Goal: Transaction & Acquisition: Purchase product/service

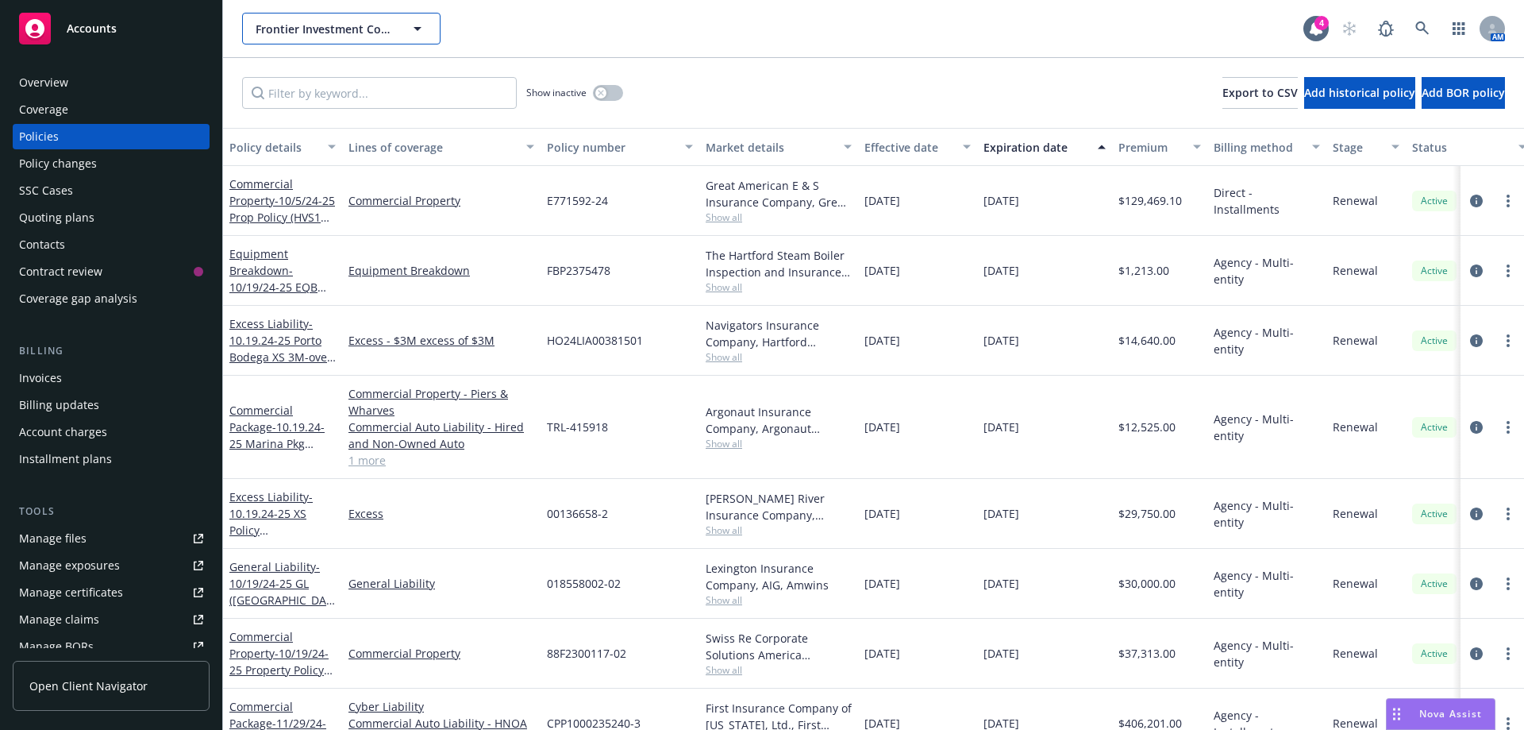
click at [272, 27] on span "Frontier Investment Corporation" at bounding box center [324, 29] width 137 height 17
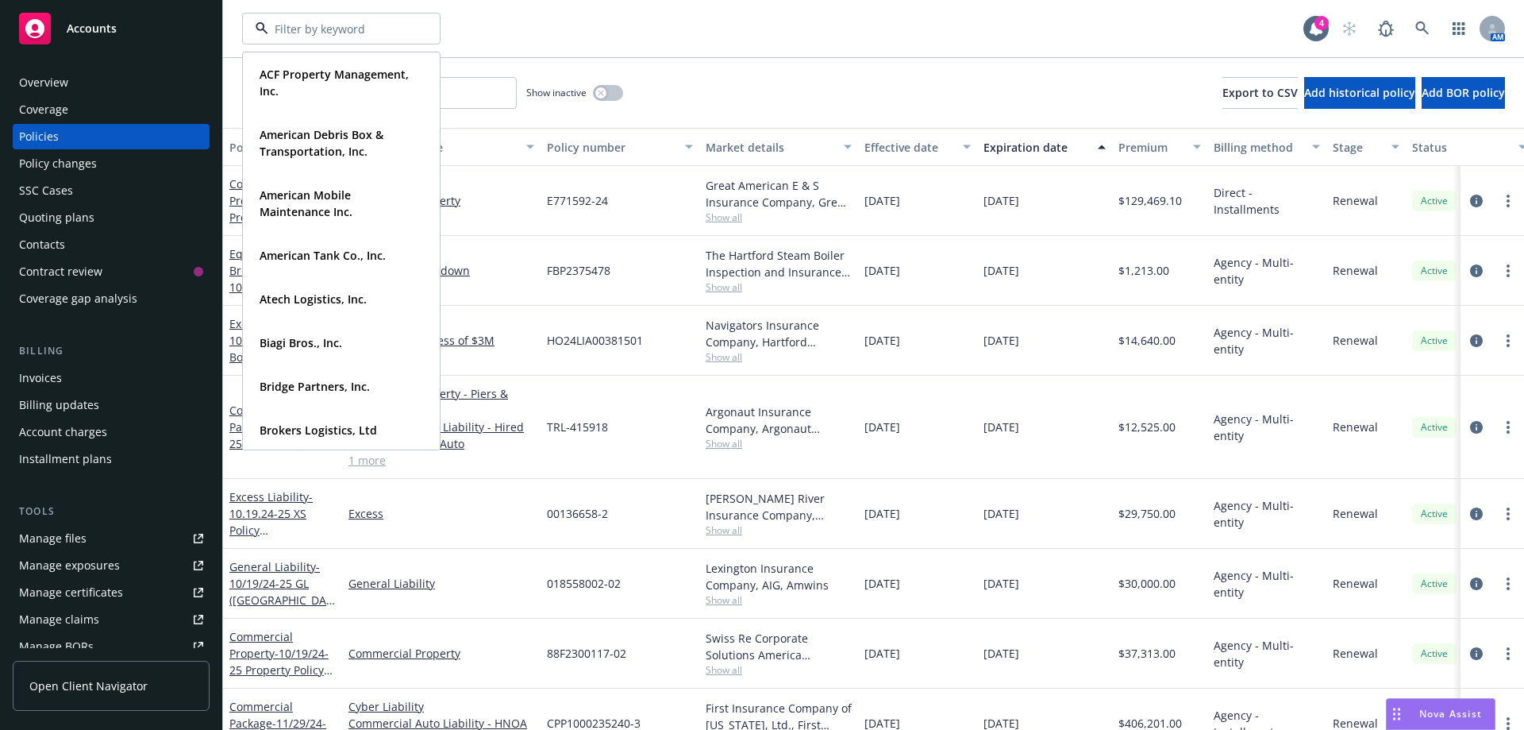
paste input "[GEOGRAPHIC_DATA]"
type input "[GEOGRAPHIC_DATA]"
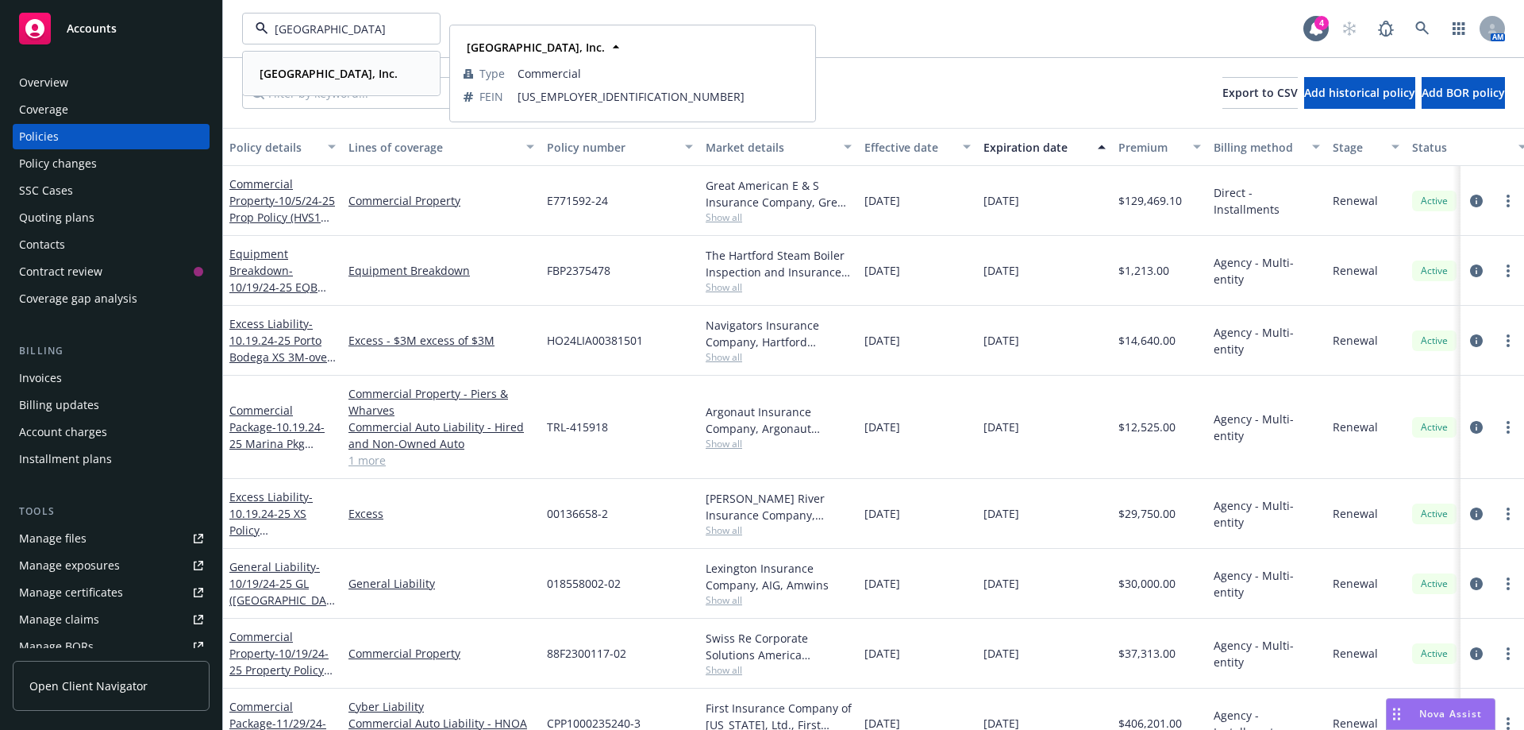
click at [305, 71] on strong "[GEOGRAPHIC_DATA], Inc." at bounding box center [329, 73] width 138 height 15
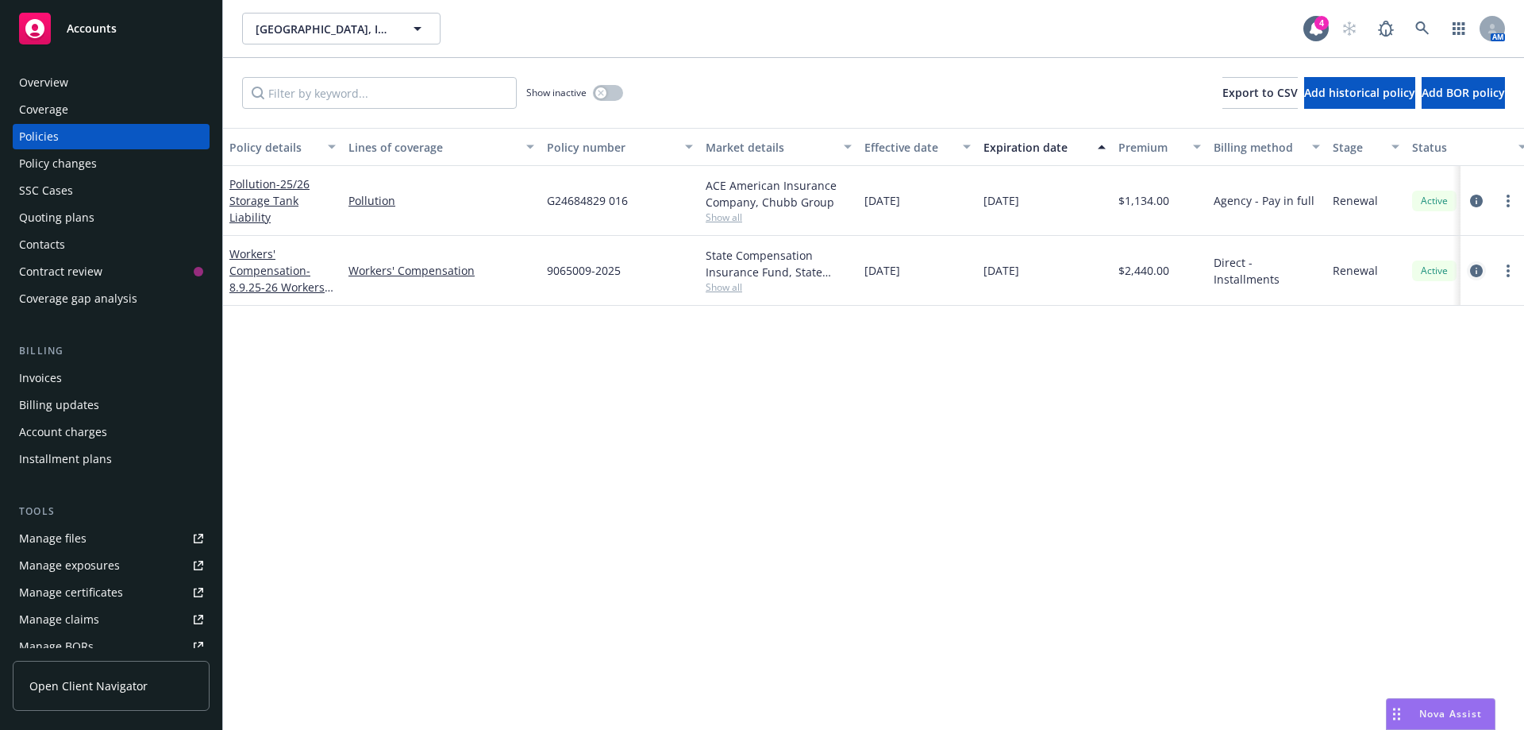
click at [1475, 270] on icon "circleInformation" at bounding box center [1476, 270] width 13 height 13
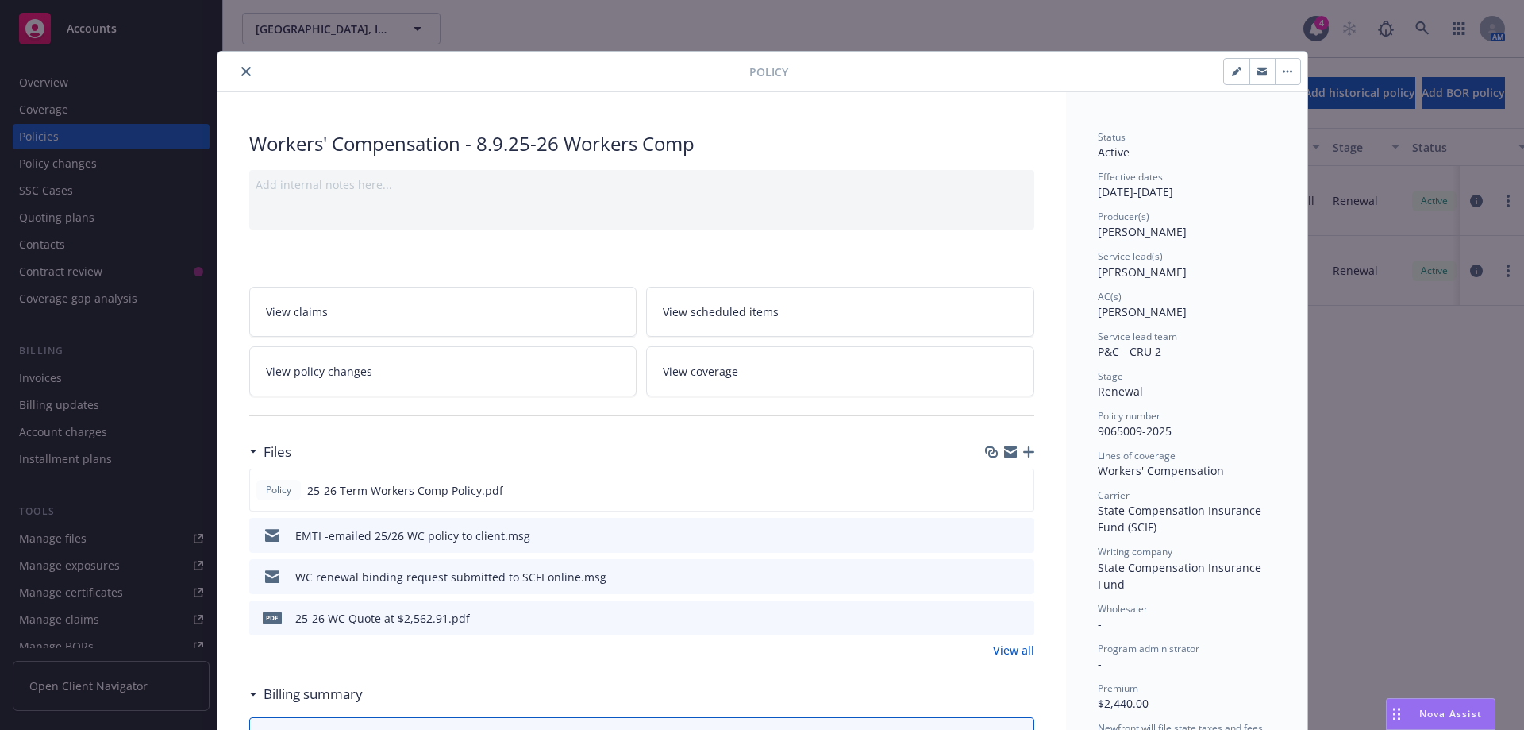
click at [1023, 454] on icon "button" at bounding box center [1028, 451] width 11 height 11
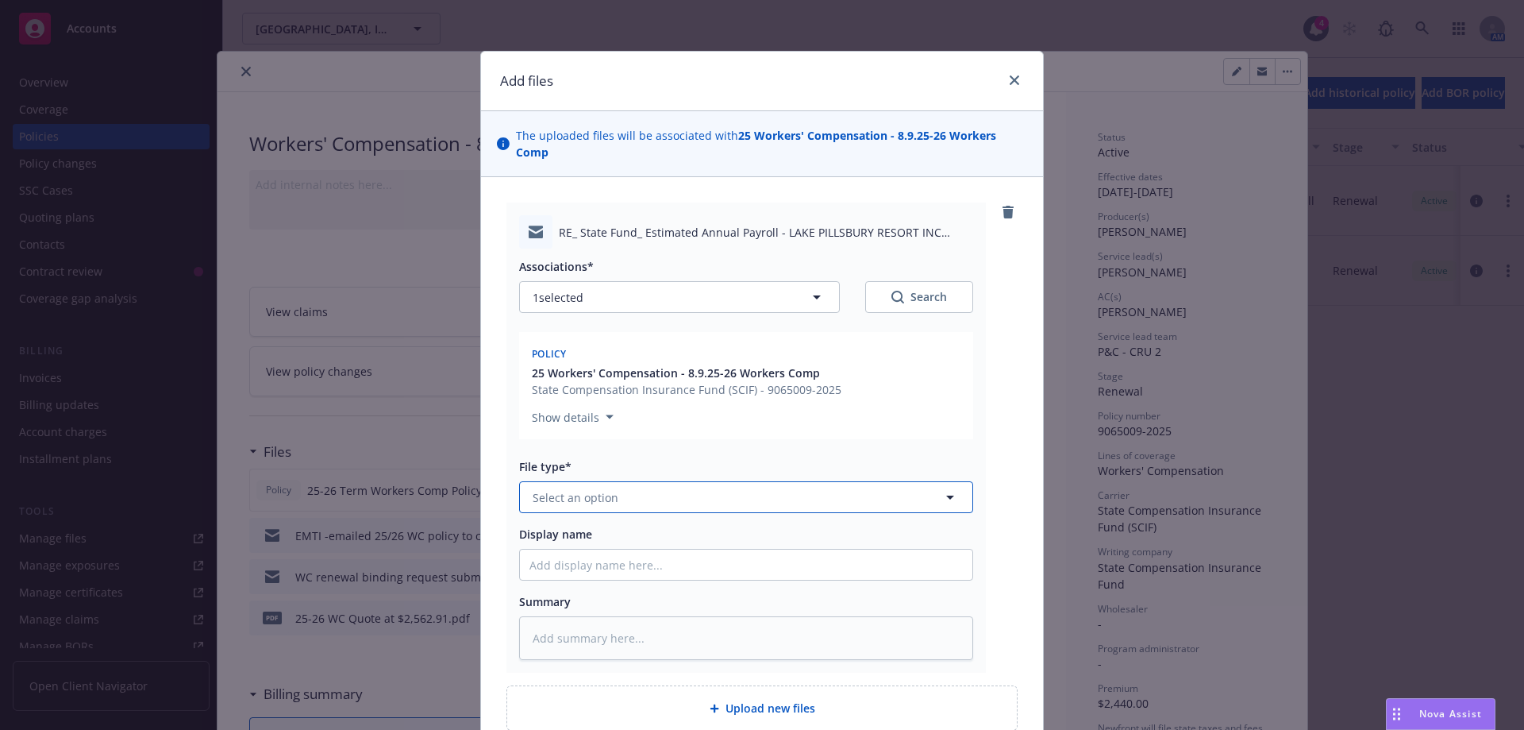
click at [587, 489] on span "Select an option" at bounding box center [576, 497] width 86 height 17
type input "emai"
click at [563, 532] on div "Email" at bounding box center [746, 541] width 433 height 23
click at [556, 556] on input "Display name" at bounding box center [746, 564] width 453 height 30
type textarea "x"
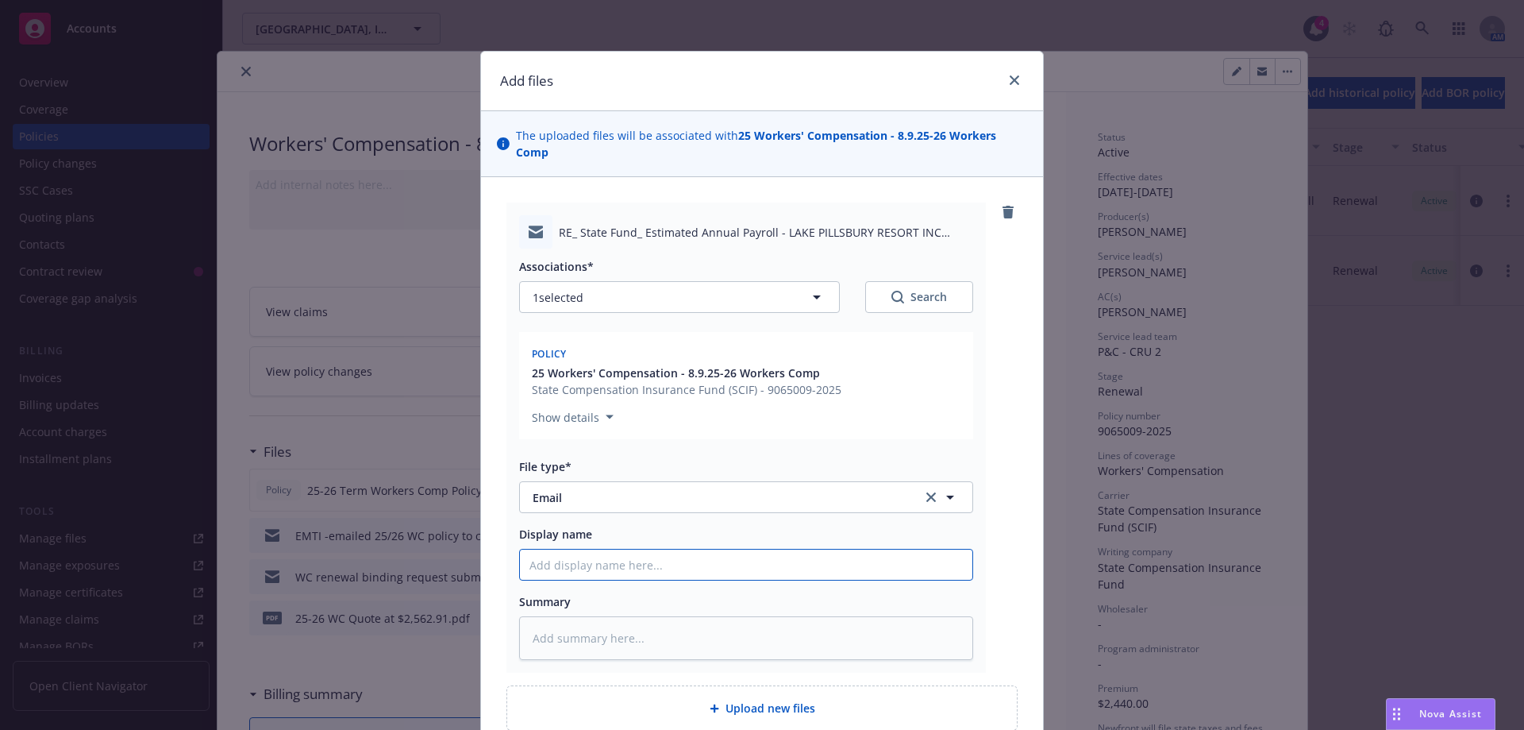
type input "E"
type textarea "x"
type input "EF"
type textarea "x"
type input "EFM"
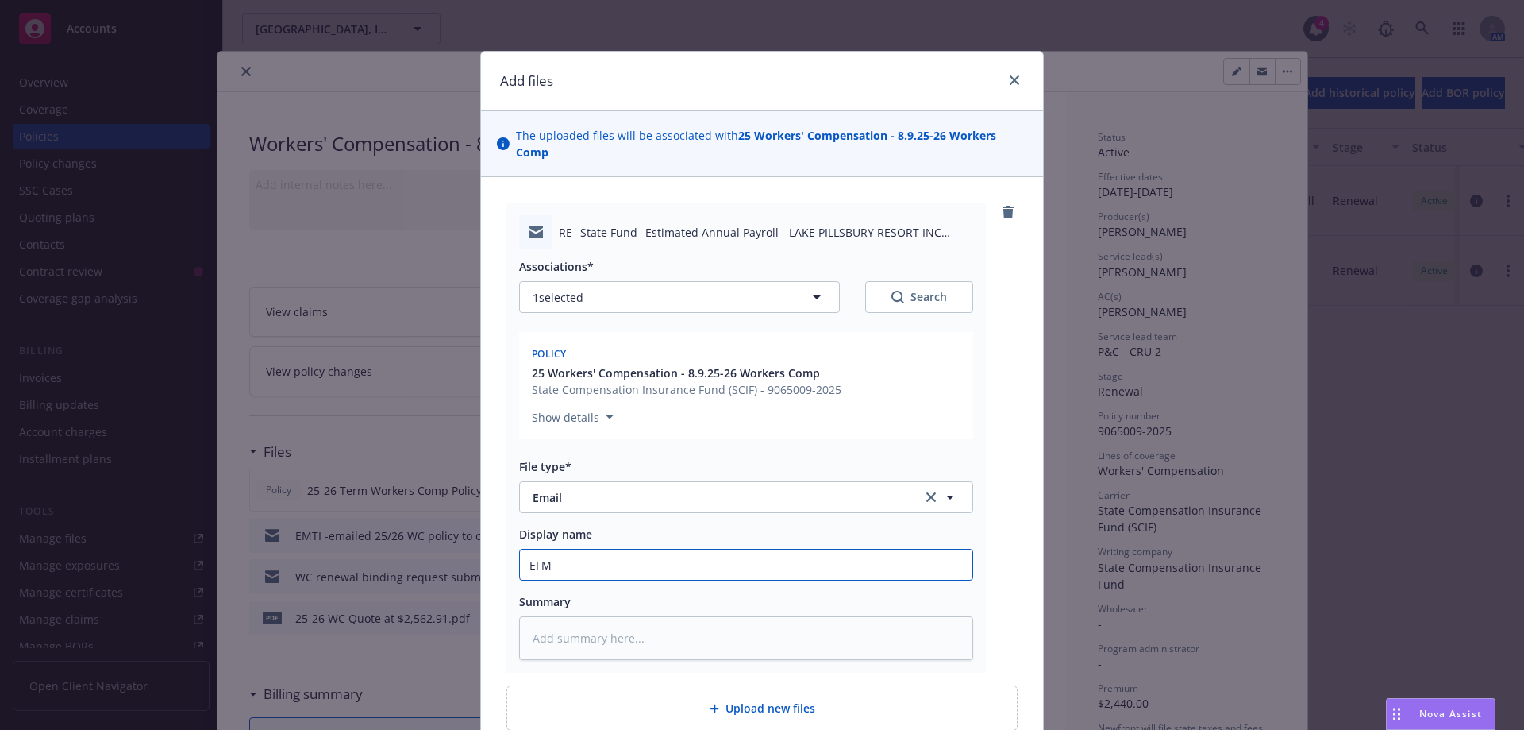
type textarea "x"
type input "EFMC"
type textarea "x"
type input "EFM"
type textarea "x"
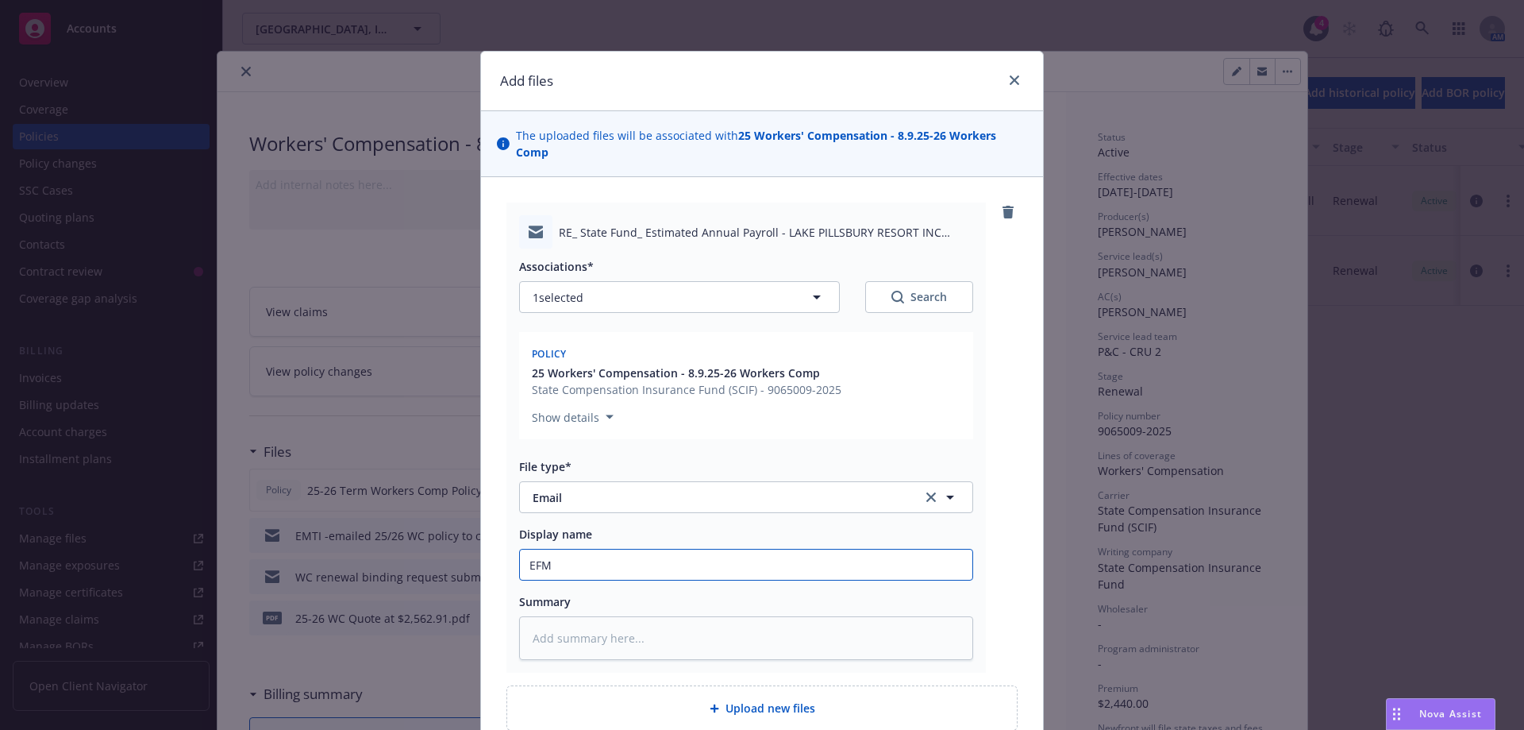
type input "EF"
type textarea "x"
type input "E"
type textarea "x"
type input "EM"
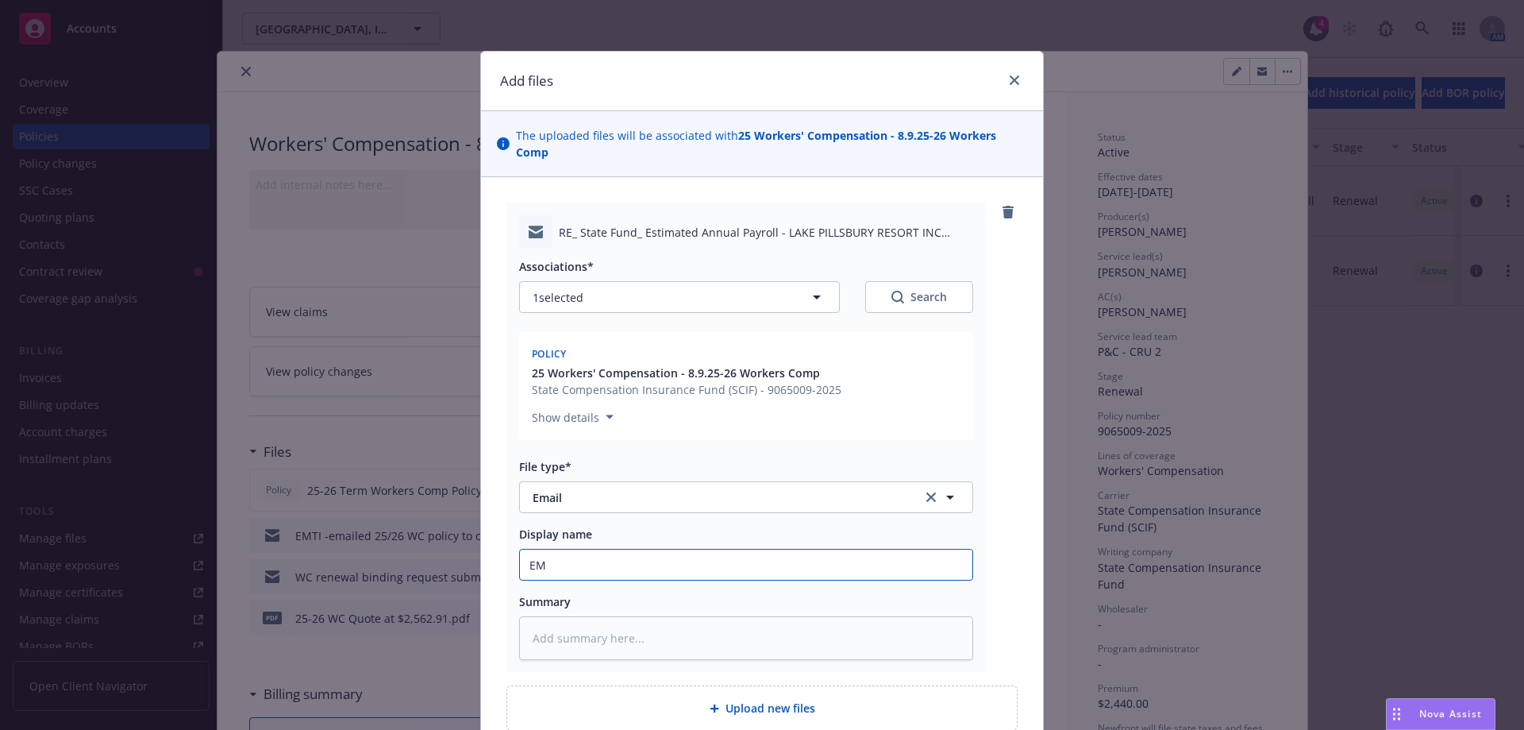
type textarea "x"
type input "EMF"
type textarea "x"
type input "EMFC"
type textarea "x"
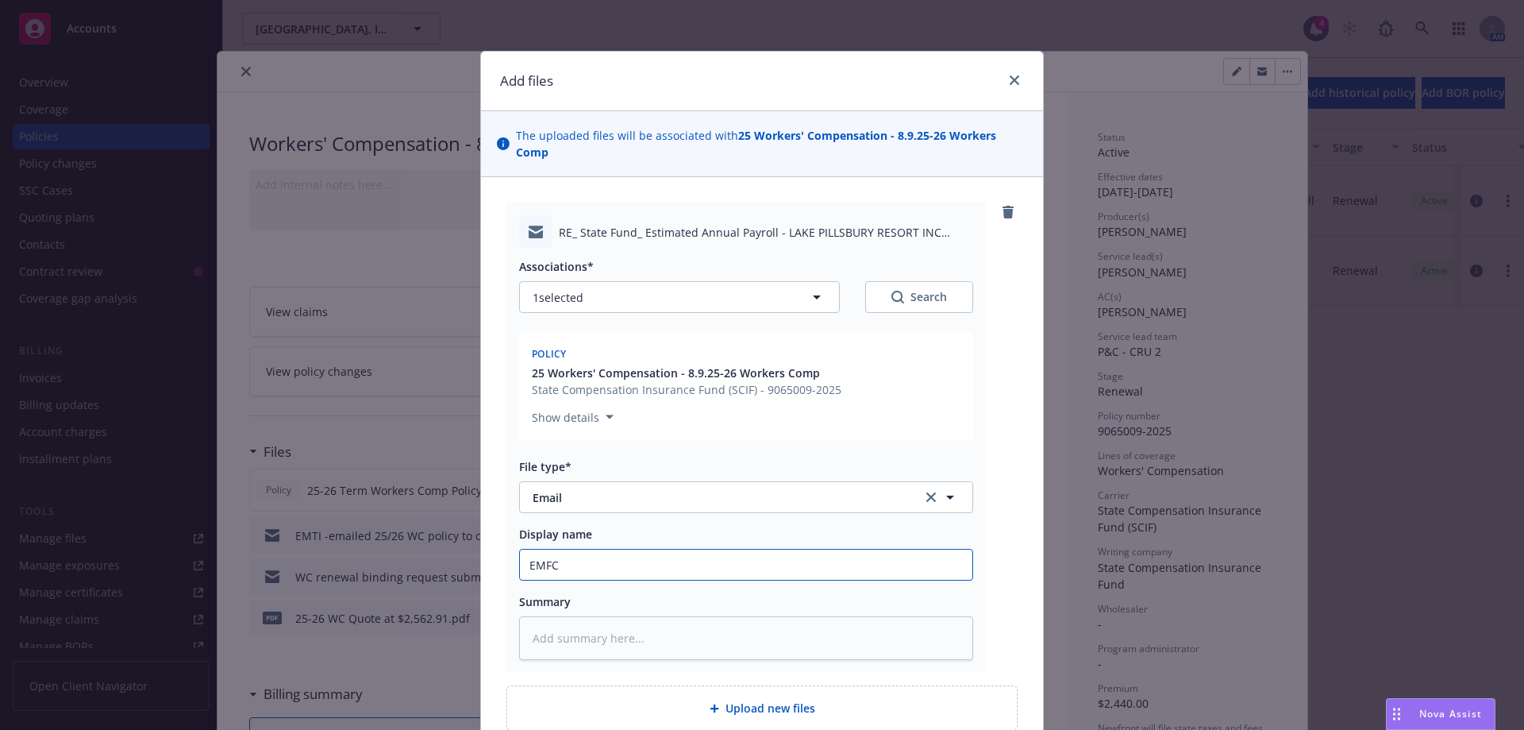
type input "EMFC/"
type textarea "x"
type input "EMFC/S"
type textarea "x"
type input "EMFC/SC"
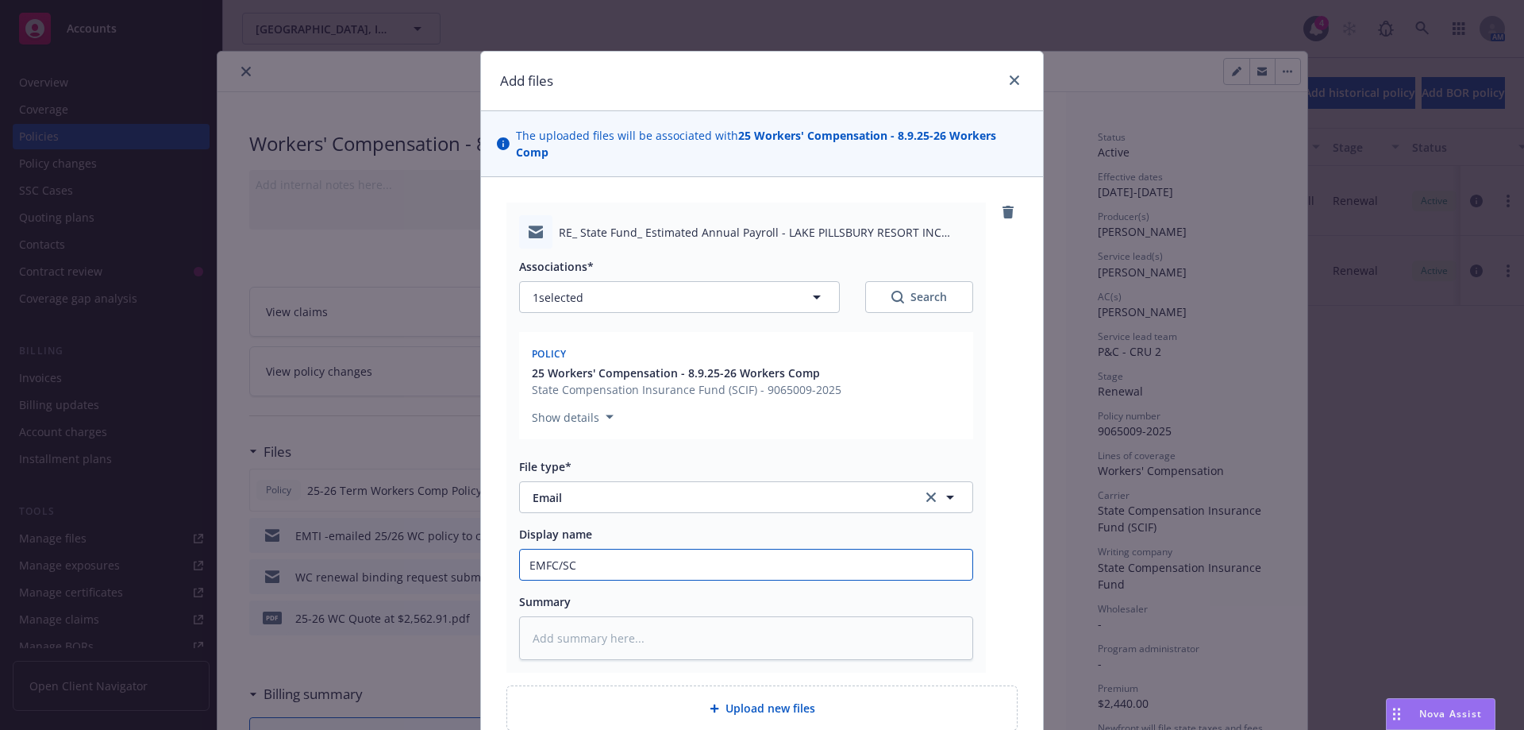
type textarea "x"
type input "EMFC/SCI"
type textarea "x"
type input "EMFC/SCIF"
type textarea "x"
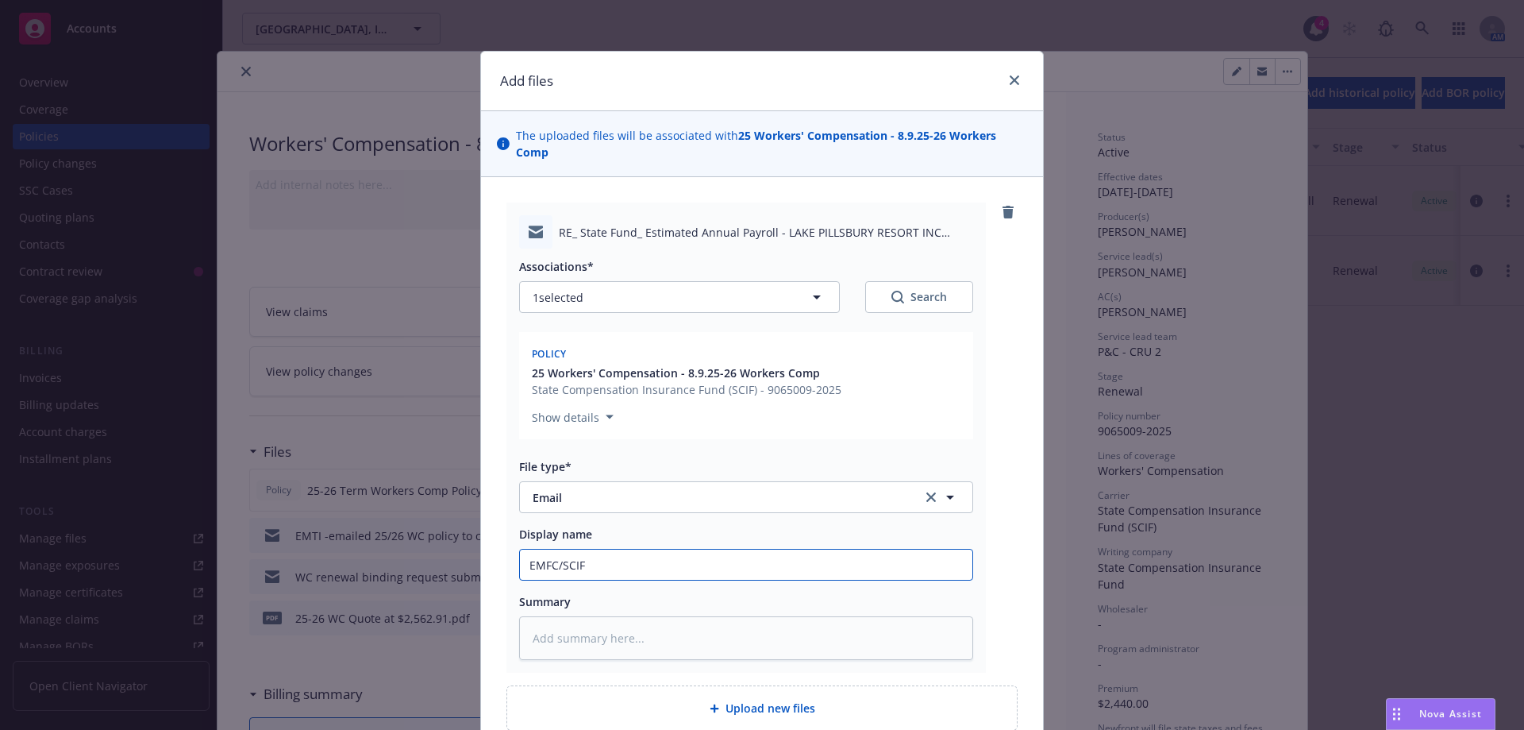
type input "EMFC/SCIF"
type textarea "x"
type input "EMFC/SCIF -"
type textarea "x"
type input "EMFC/SCIF -a"
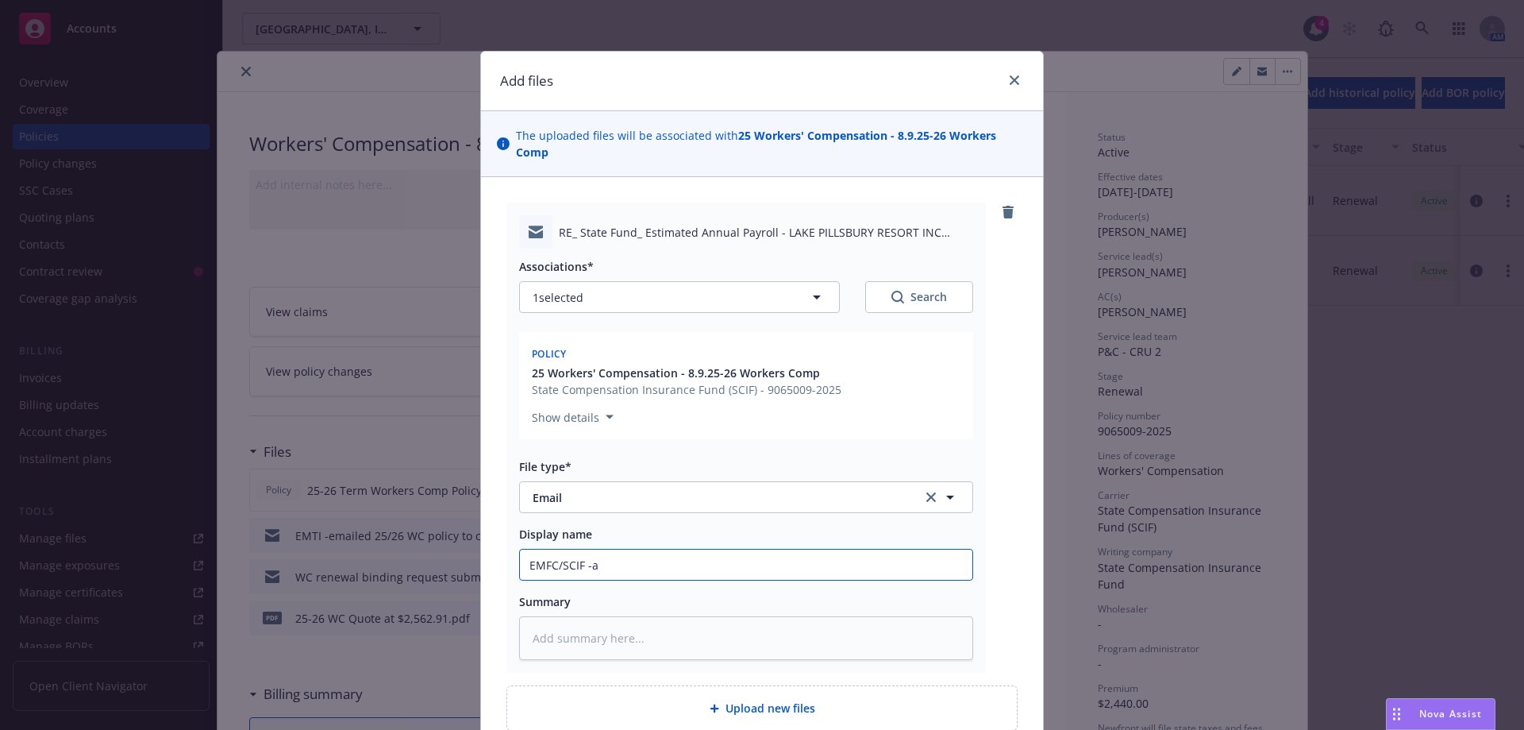
type textarea "x"
type input "EMFC/SCIF -ap"
type textarea "x"
type input "EMFC/SCIF -a"
type textarea "x"
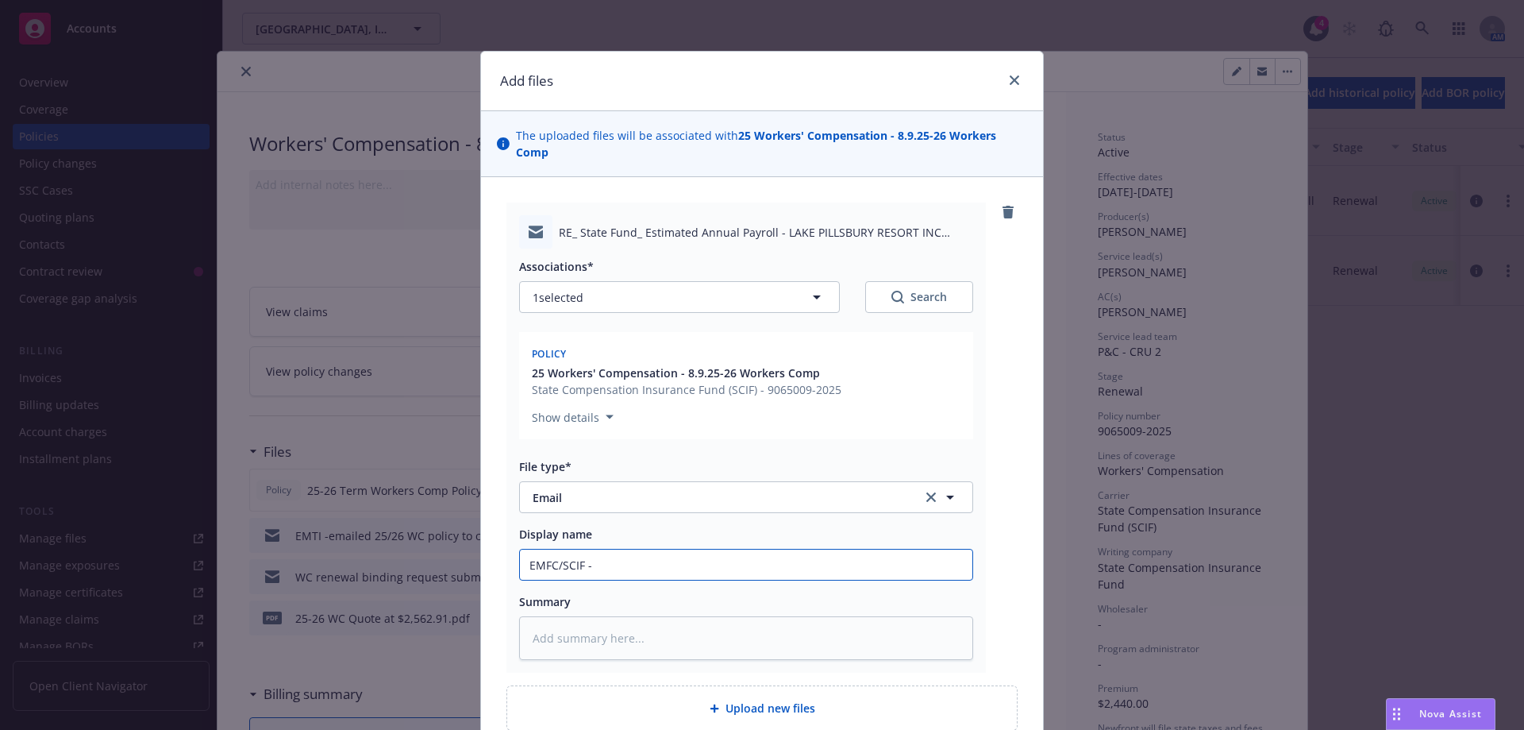
type input "EMFC/SCIF -d"
type textarea "x"
type input "EMFC/SCIF -de"
type textarea "x"
type input "EMFC/SCIF -det"
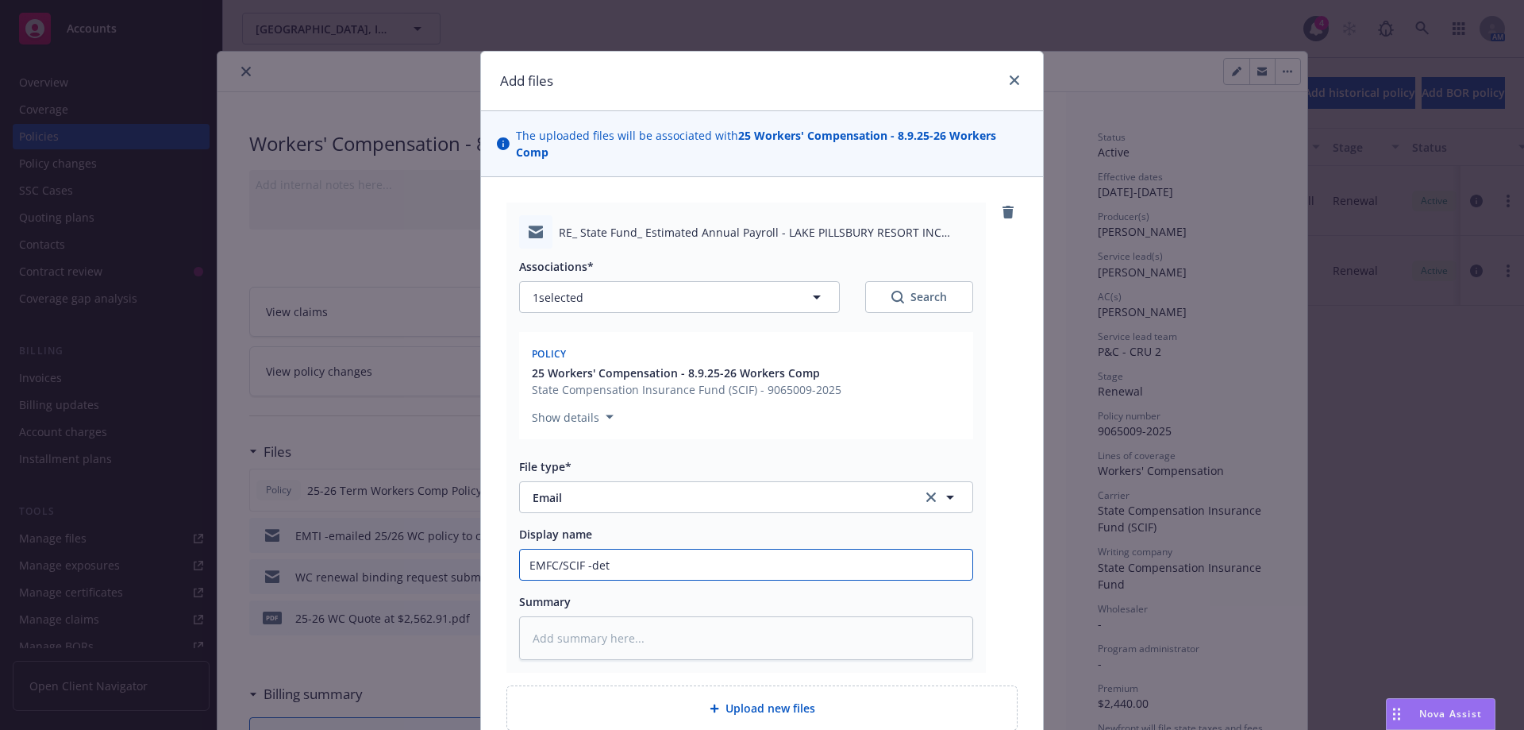
type textarea "x"
type input "EMFC/SCIF -deta"
type textarea "x"
type input "EMFC/SCIF -detai"
type textarea "x"
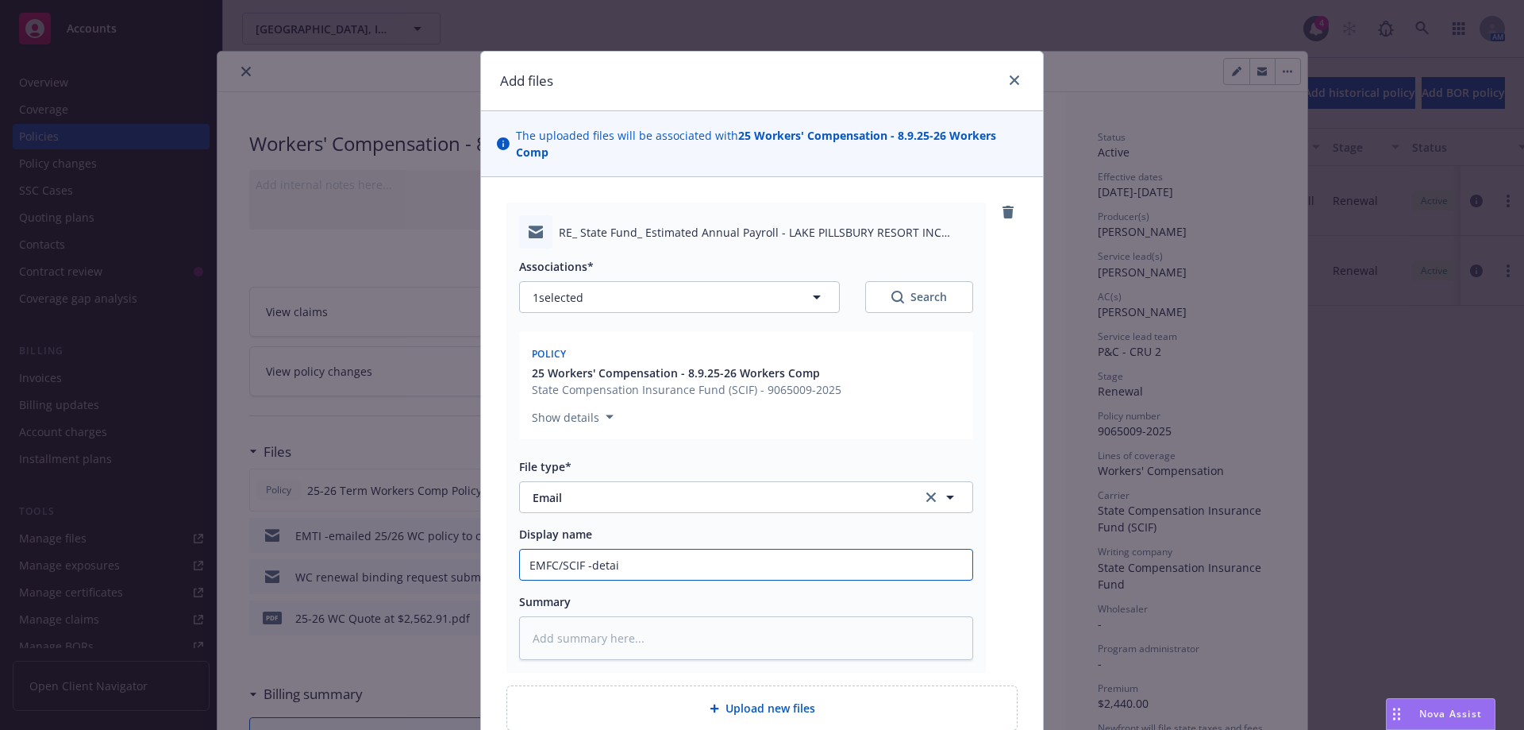
type input "EMFC/SCIF -detail"
type textarea "x"
type input "EMFC/SCIF -detail"
type textarea "x"
type input "EMFC/SCIF -detail pa"
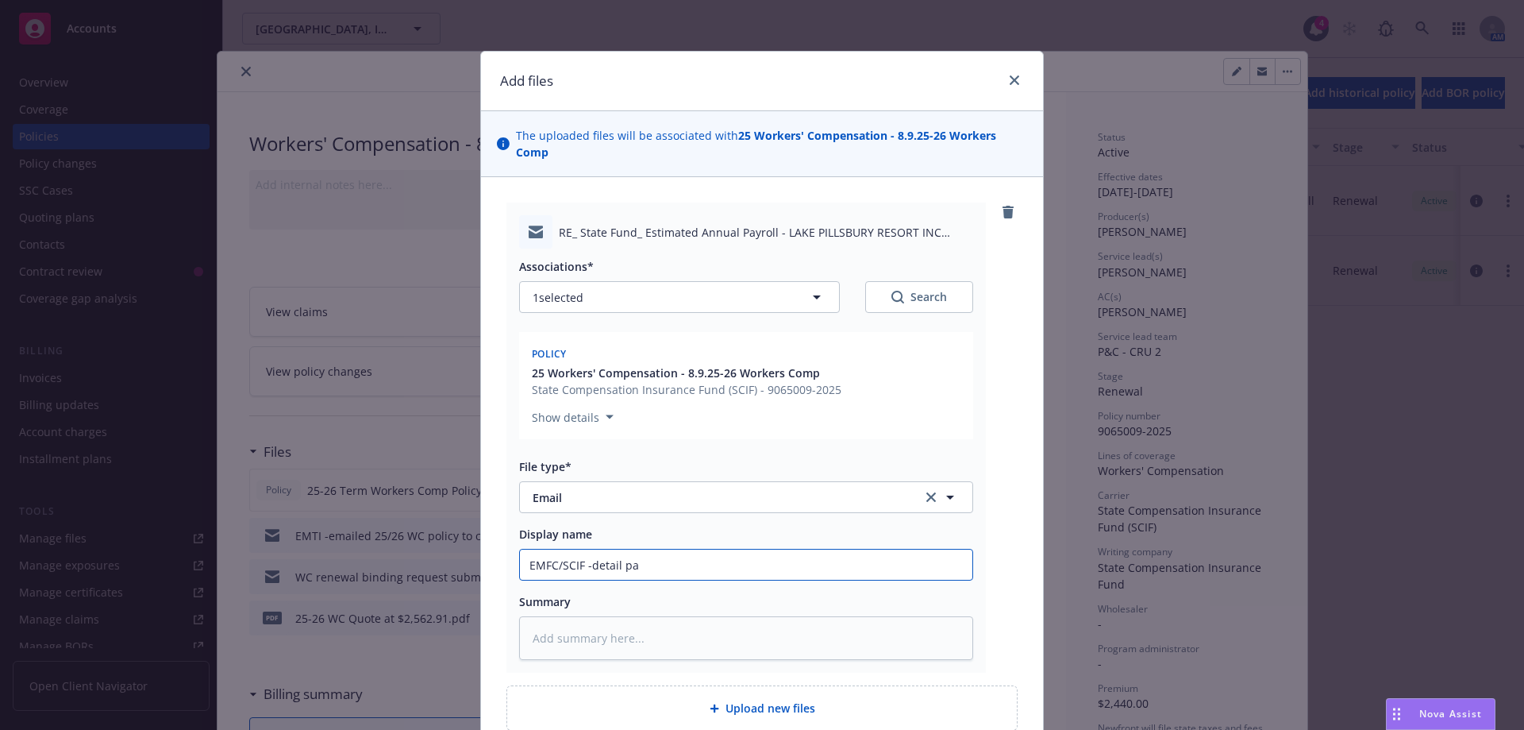
type textarea "x"
type input "EMFC/SCIF -detail pay"
type textarea "x"
type input "EMFC/SCIF -detail payr"
type textarea "x"
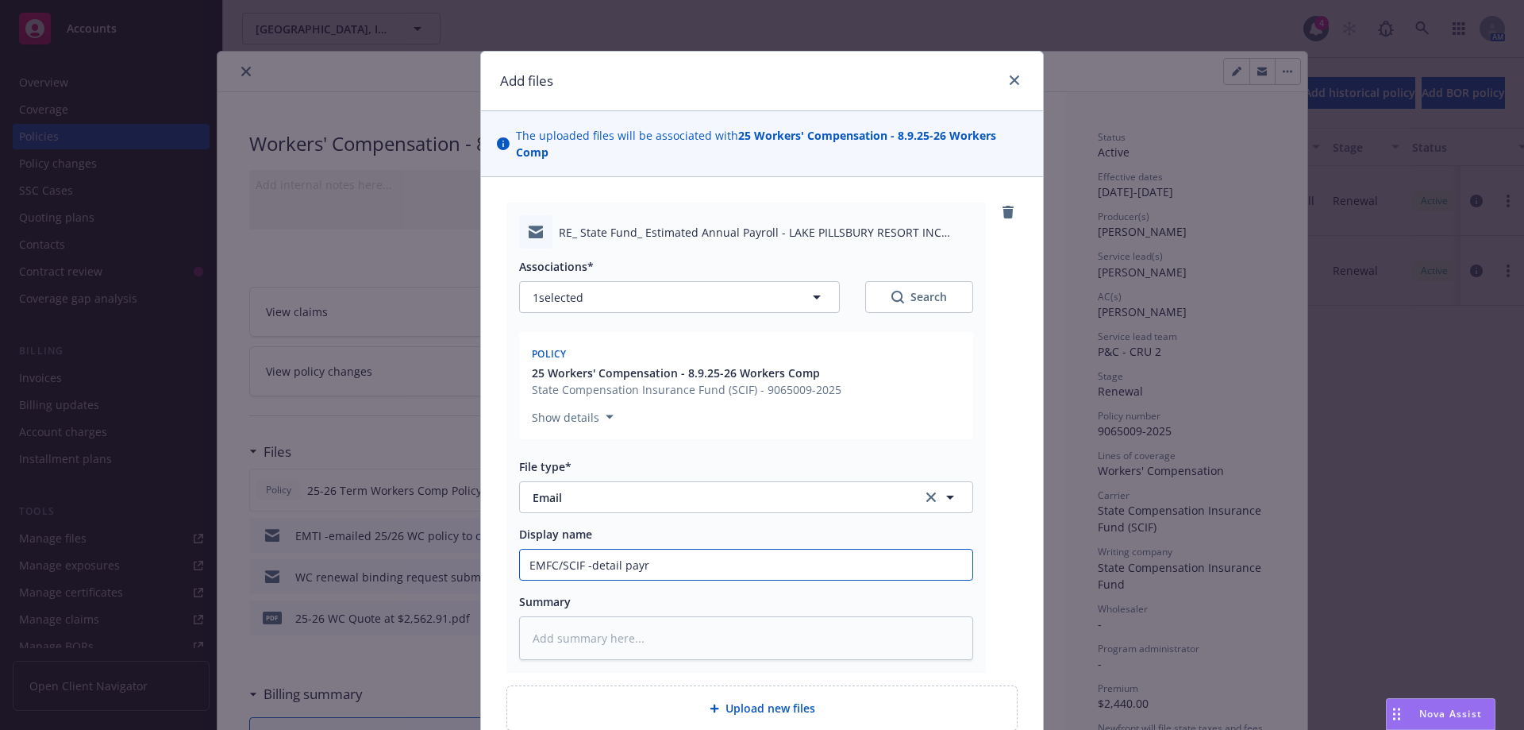
type input "EMFC/SCIF -detail payro"
type textarea "x"
type input "EMFC/SCIF -detail payrol"
type textarea "x"
type input "EMFC/SCIF -detail payroll"
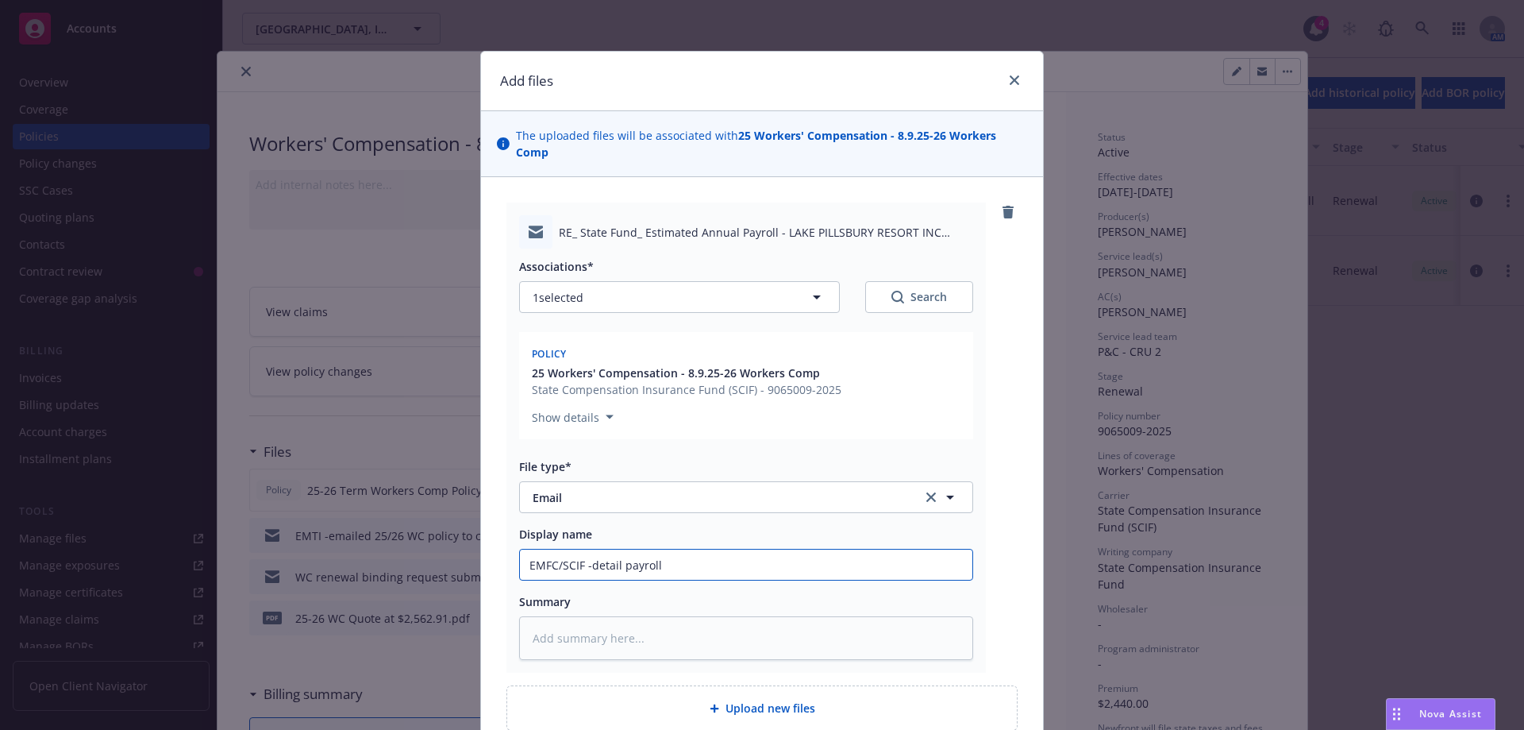
type textarea "x"
type input "EMFC/SCIF -detail payroll"
drag, startPoint x: 617, startPoint y: 547, endPoint x: 704, endPoint y: 584, distance: 95.0
click at [665, 559] on input "EMFC/SCIF -detail payroll" at bounding box center [746, 564] width 453 height 30
type textarea "x"
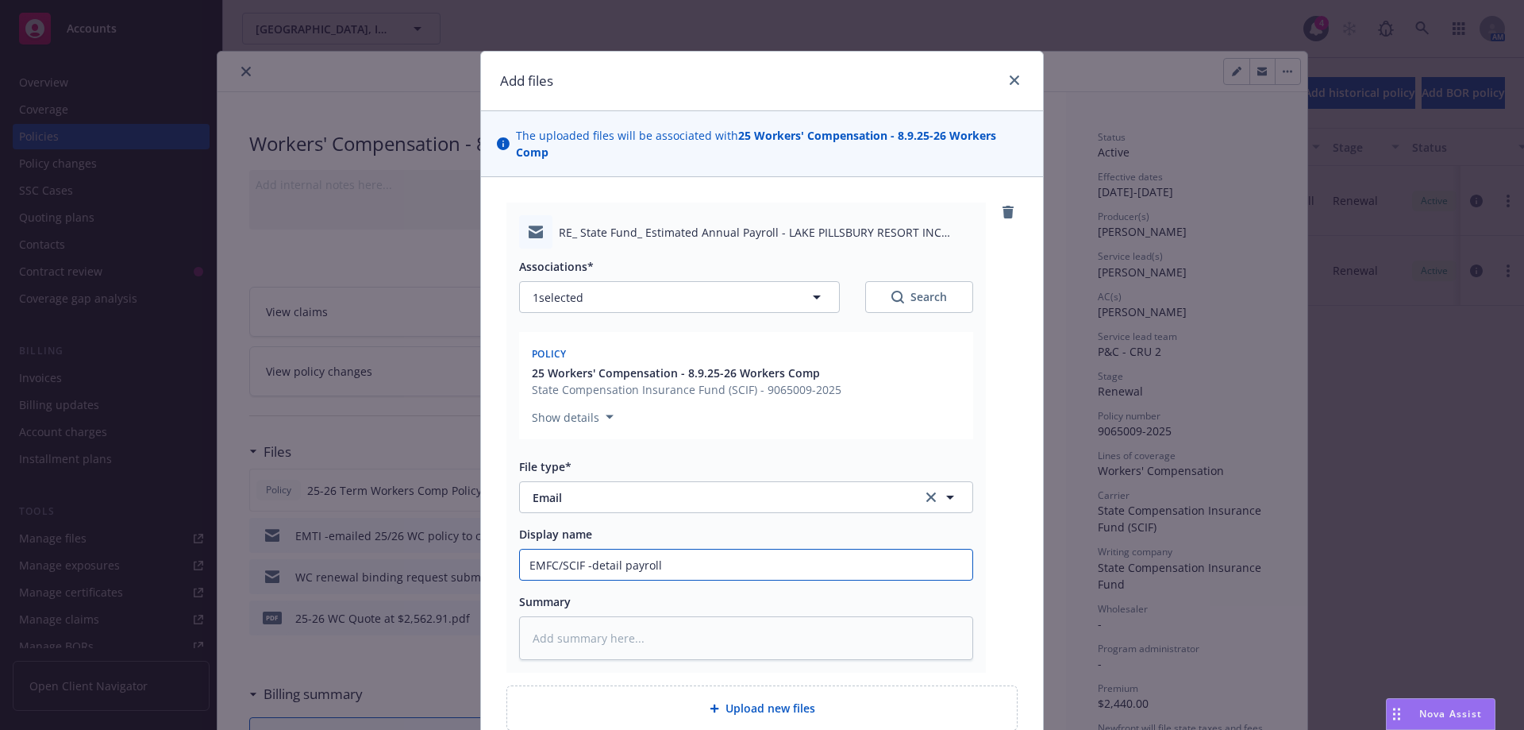
type input "EMFC/SCIF -detail"
type textarea "x"
type input "EMFC/SCIF -detail"
type textarea "x"
type input "EMFC/SCIF -detai"
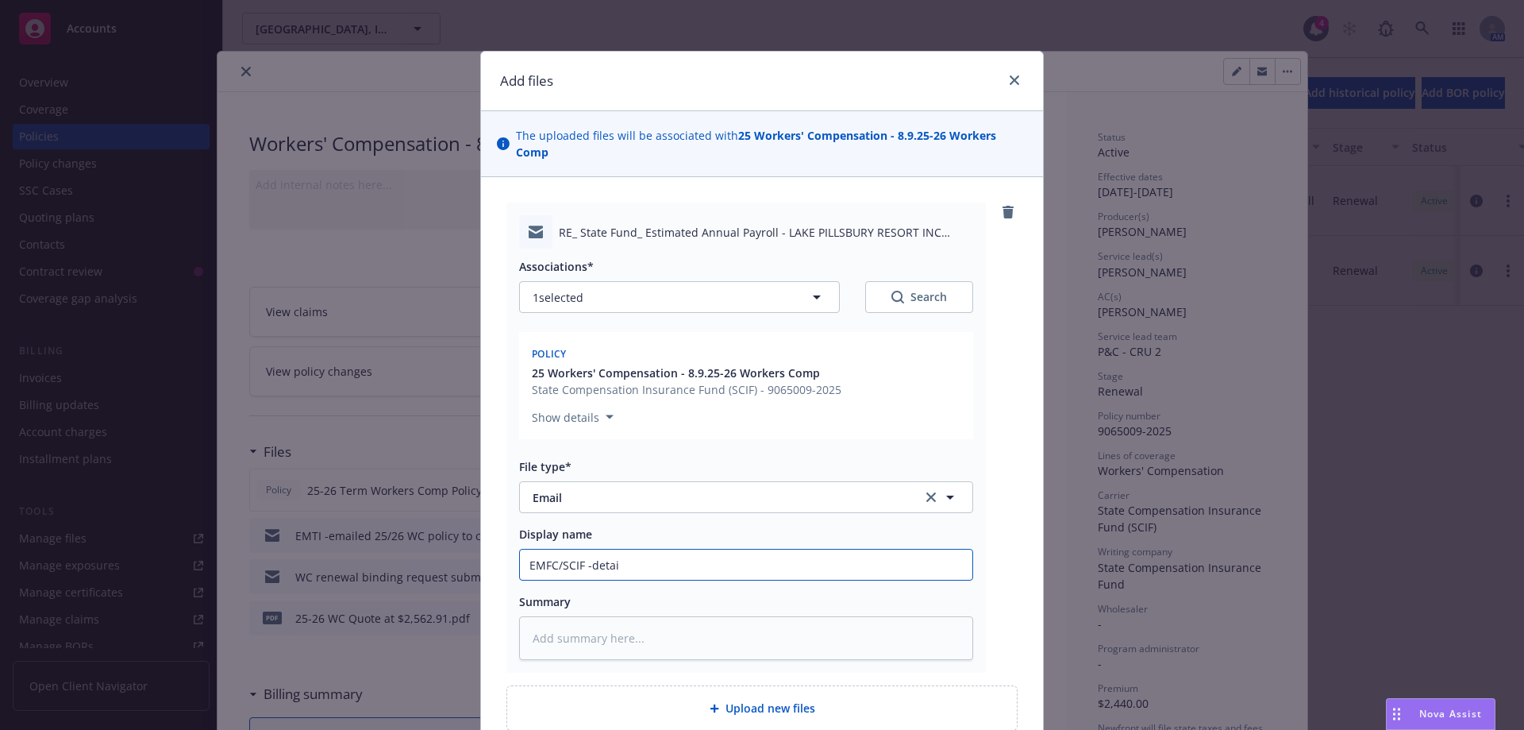
type textarea "x"
type input "EMFC/SCIF -deta"
type textarea "x"
type input "EMFC/SCIF -det"
type textarea "x"
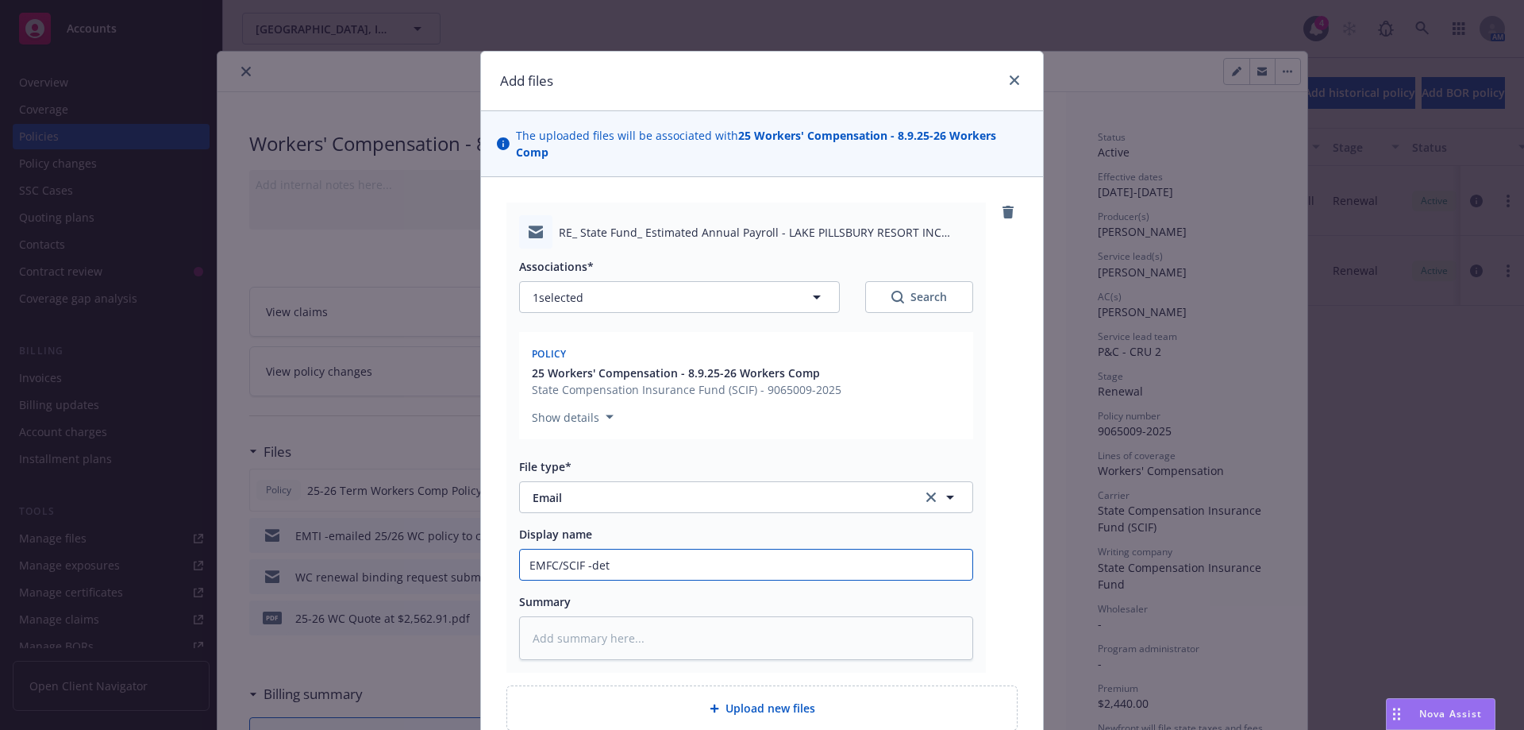
type input "EMFC/SCIF -de"
type textarea "x"
type input "EMFC/SCIF -d"
type textarea "x"
type input "EMFC/SCIF -"
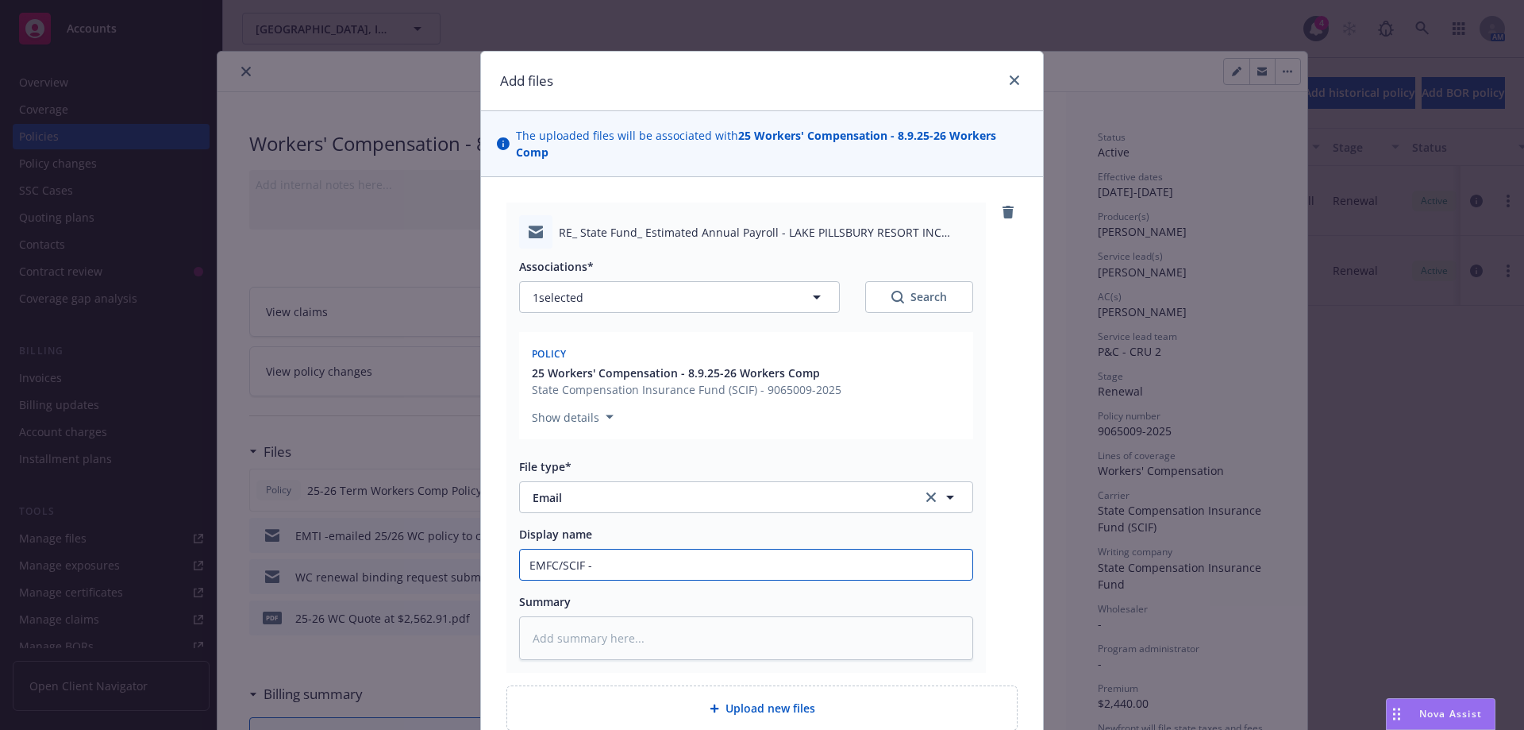
type textarea "x"
type input "EMFC/SCIF -e"
type textarea "x"
type input "EMFC/SCIF -em"
type textarea "x"
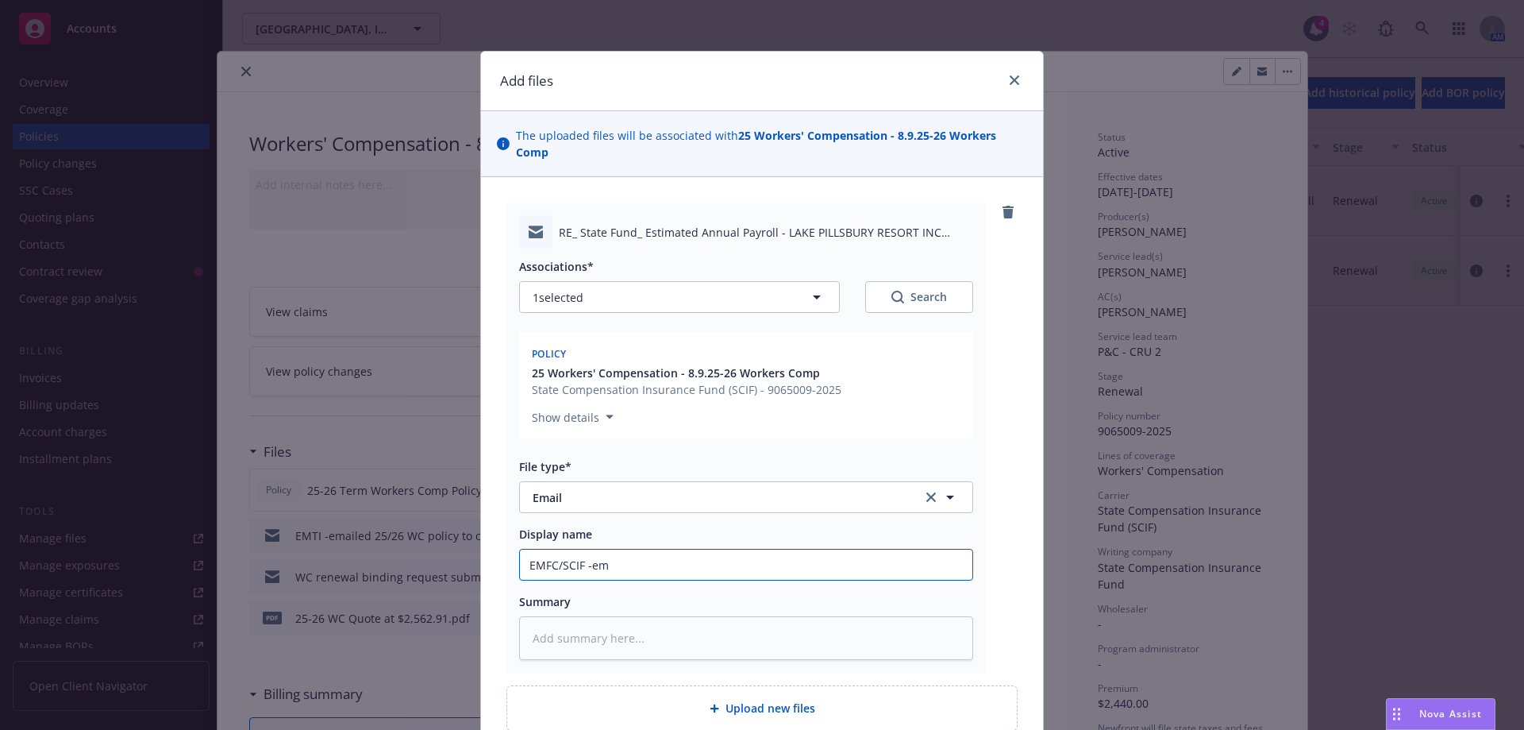
type input "EMFC/SCIF -emp"
type textarea "x"
type input "EMFC/SCIF -empl"
type textarea "x"
type input "EMFC/SCIF -emplo"
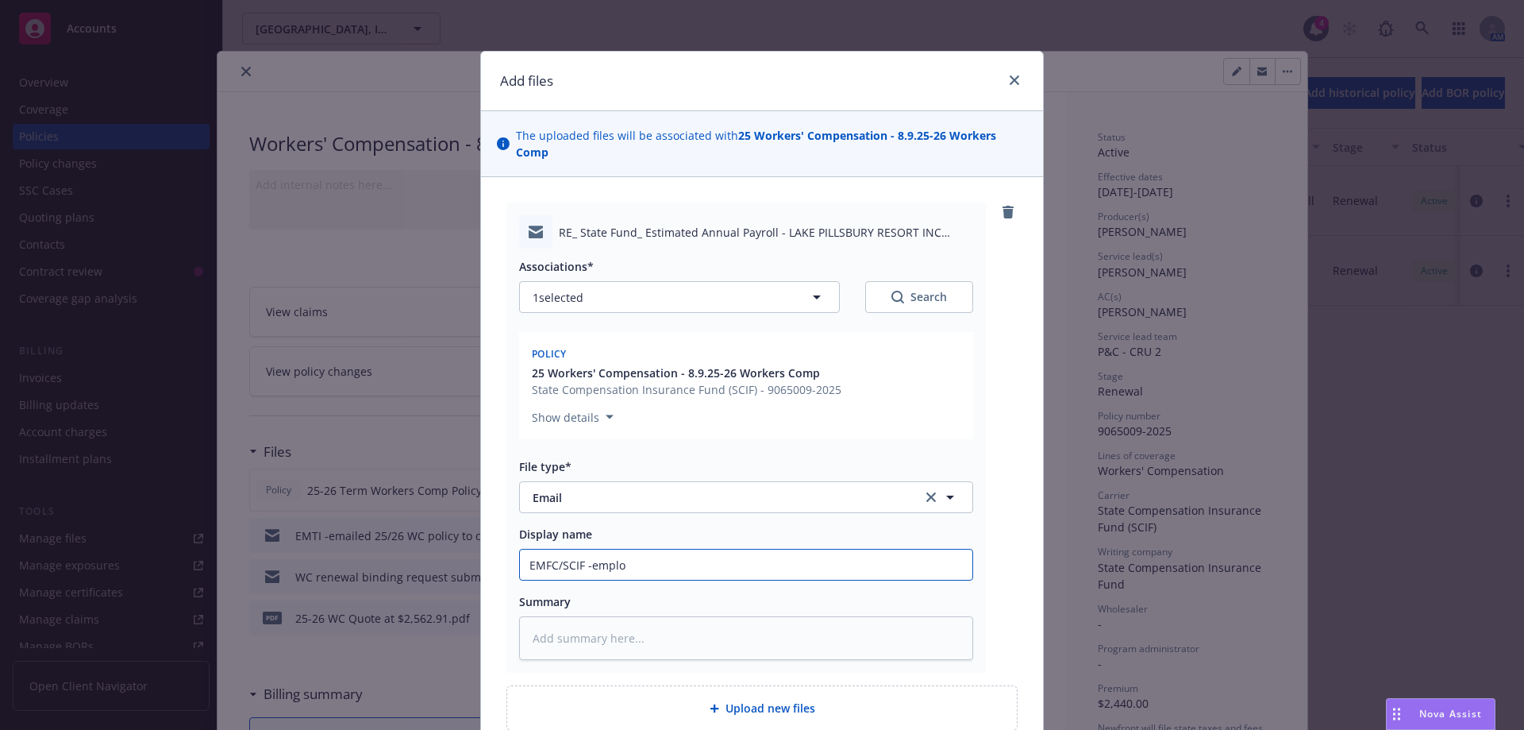
type textarea "x"
type input "EMFC/SCIF -employ"
type textarea "x"
type input "EMFC/SCIF -employe"
type textarea "x"
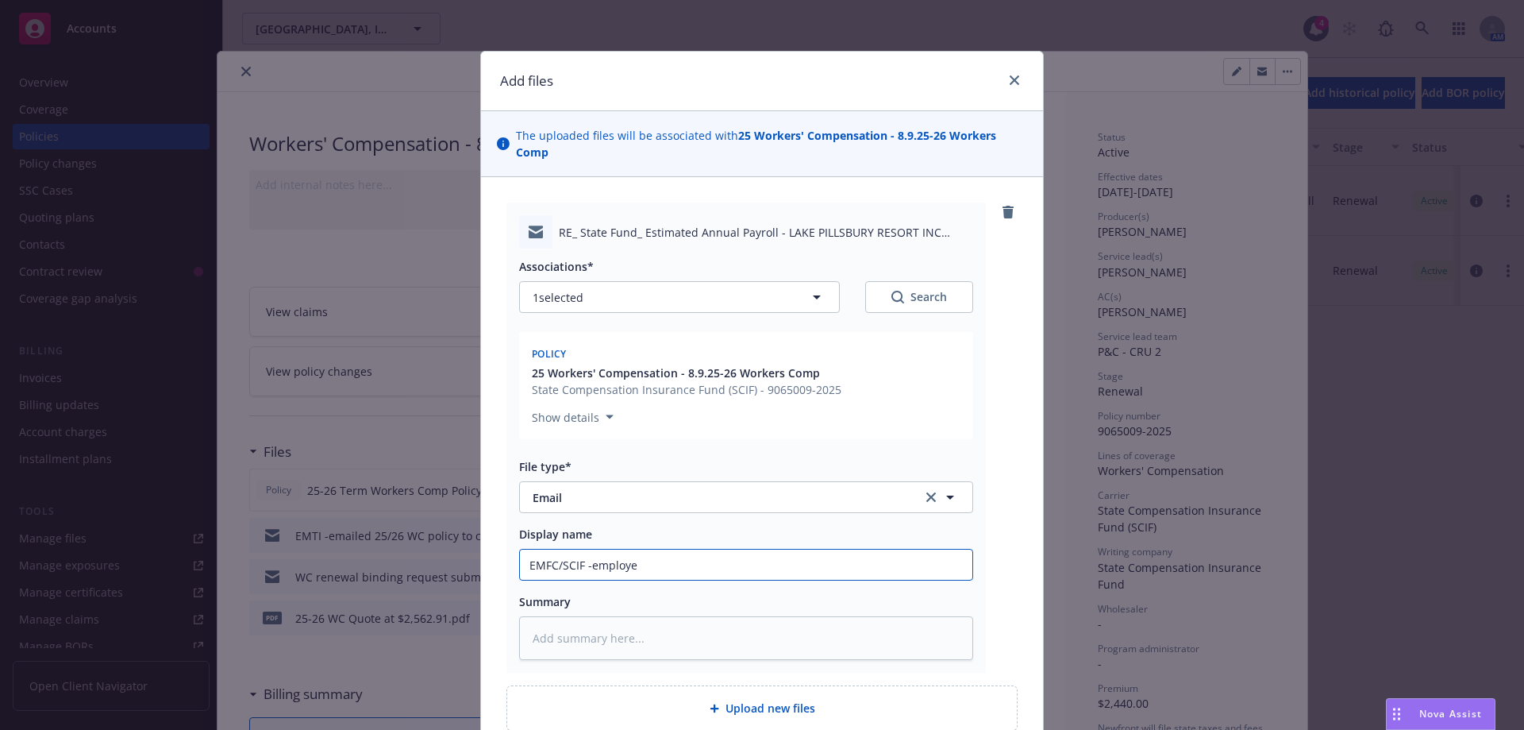
type input "EMFC/SCIF -employee"
type textarea "x"
type input "EMFC/SCIF -employee"
type textarea "x"
type input "EMFC/SCIF -employee j"
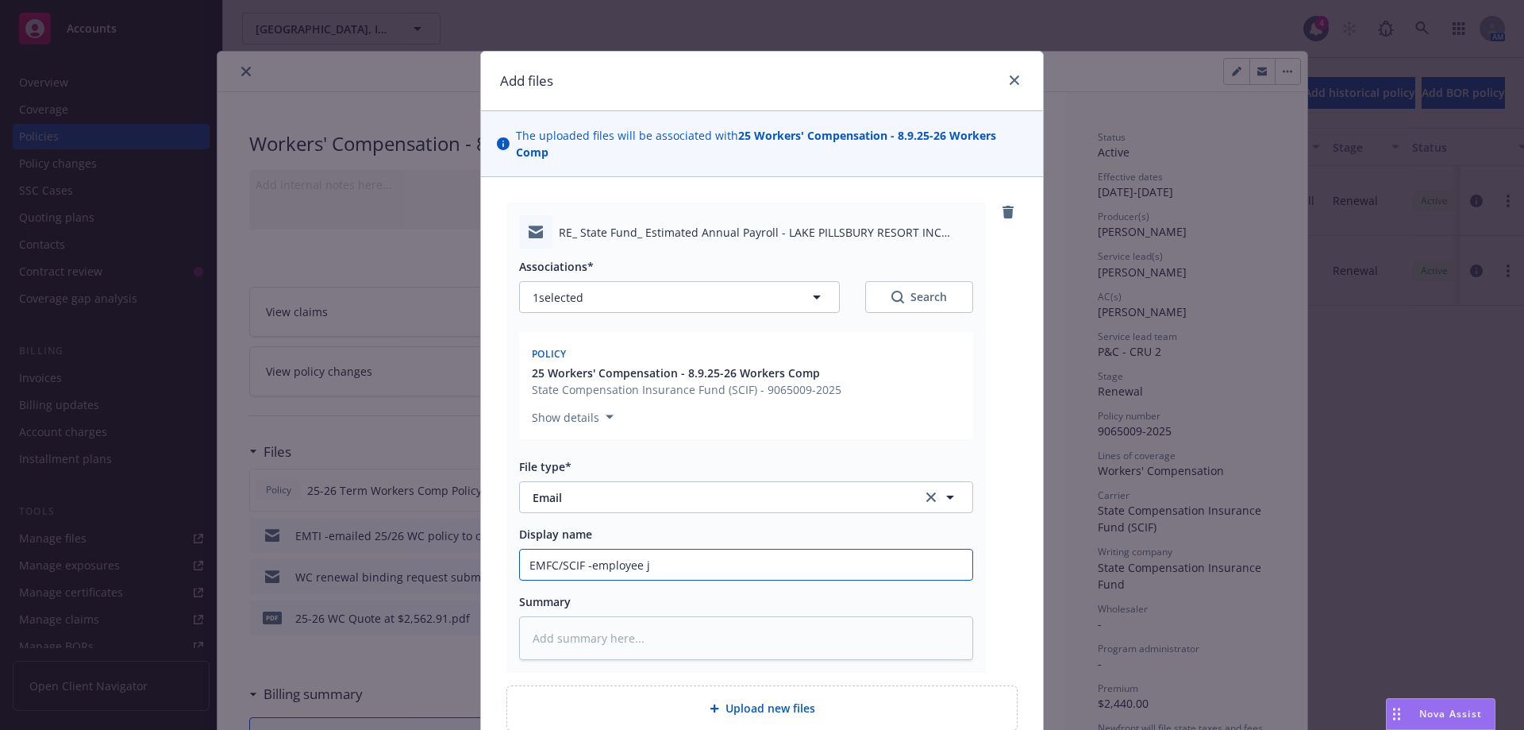
type textarea "x"
type input "EMFC/SCIF -employee [PERSON_NAME]"
type textarea "x"
type input "EMFC/SCIF -employee job"
type textarea "x"
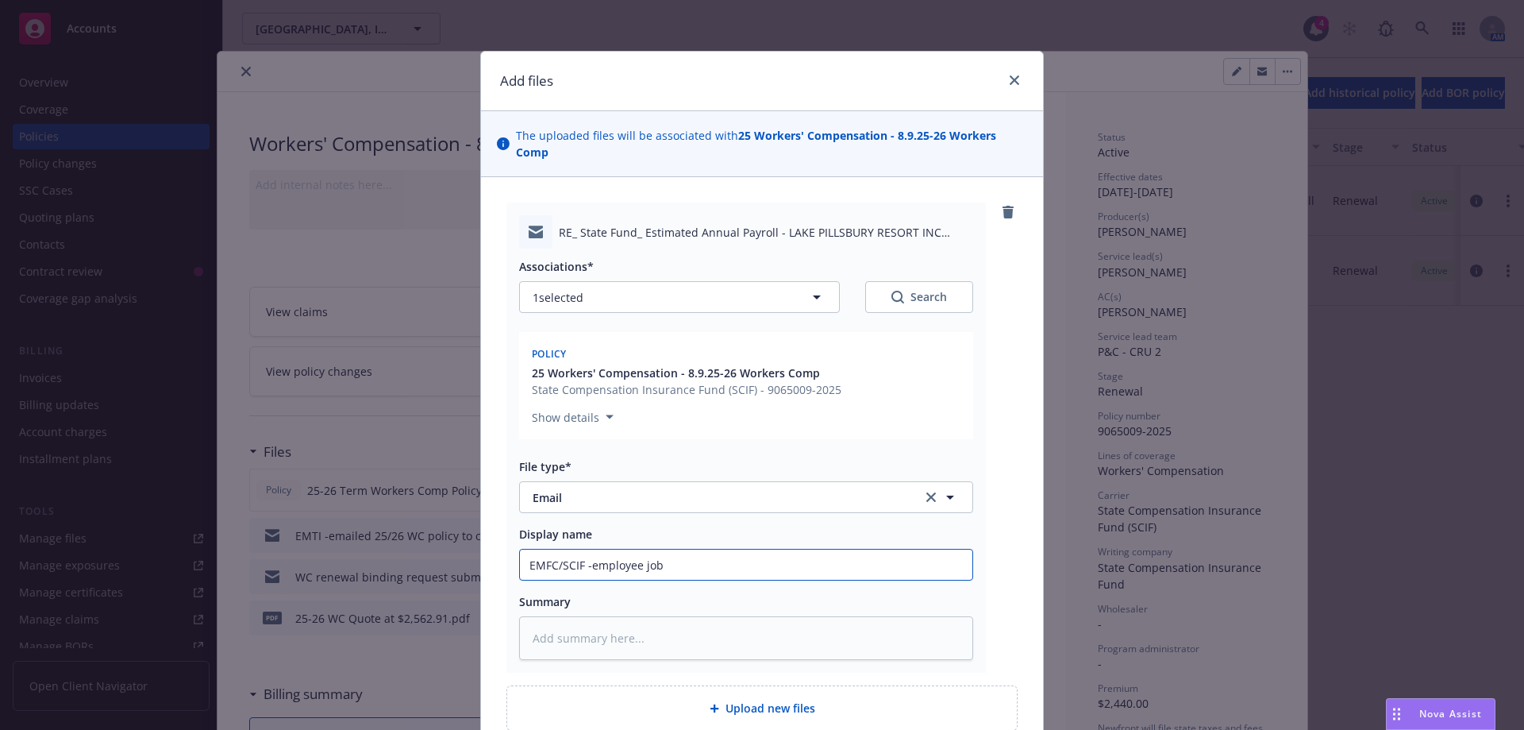
type input "EMFC/SCIF -employee job"
type textarea "x"
type input "EMFC/SCIF -employee job j"
type textarea "x"
type input "EMFC/SCIF -employee job [PERSON_NAME]"
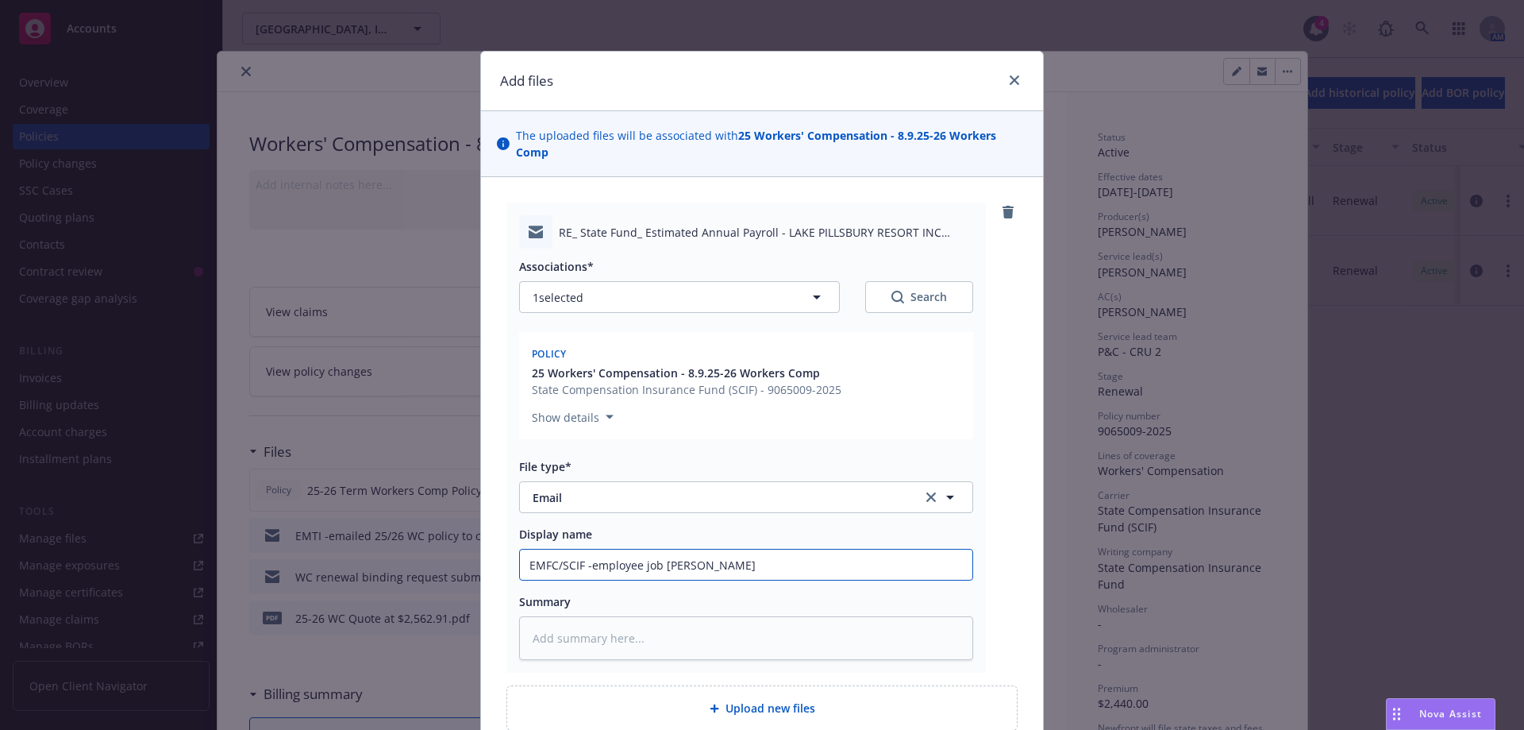
type textarea "x"
type input "EMFC/SCIF -employee [PERSON_NAME]"
type textarea "x"
type input "EMFC/SCIF -employee job juet"
type textarea "x"
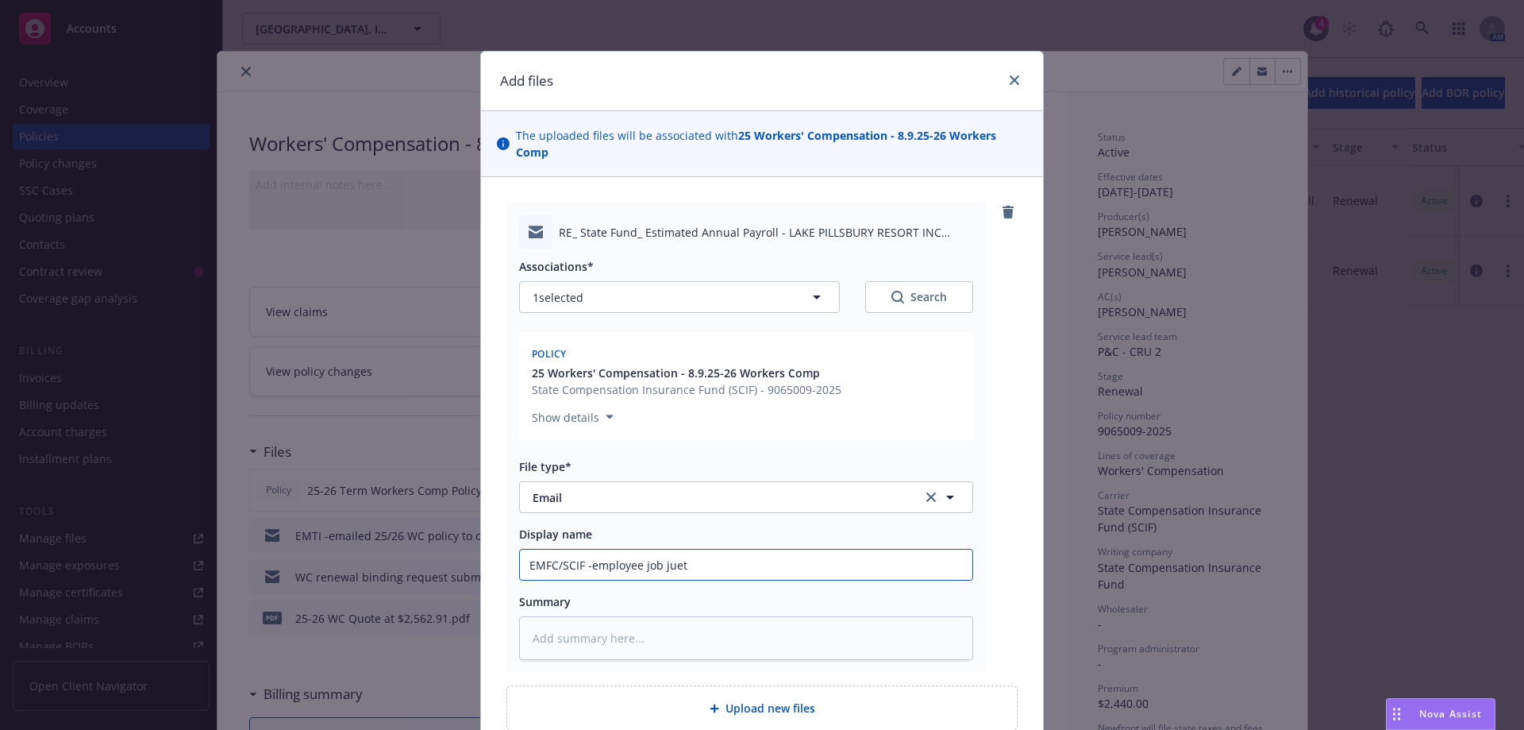
type input "EMFC/SCIF -employee job [PERSON_NAME]"
type textarea "x"
type input "EMFC/SCIF -employee job [PERSON_NAME]"
type textarea "x"
type input "EMFC/SCIF -employee job [PERSON_NAME]"
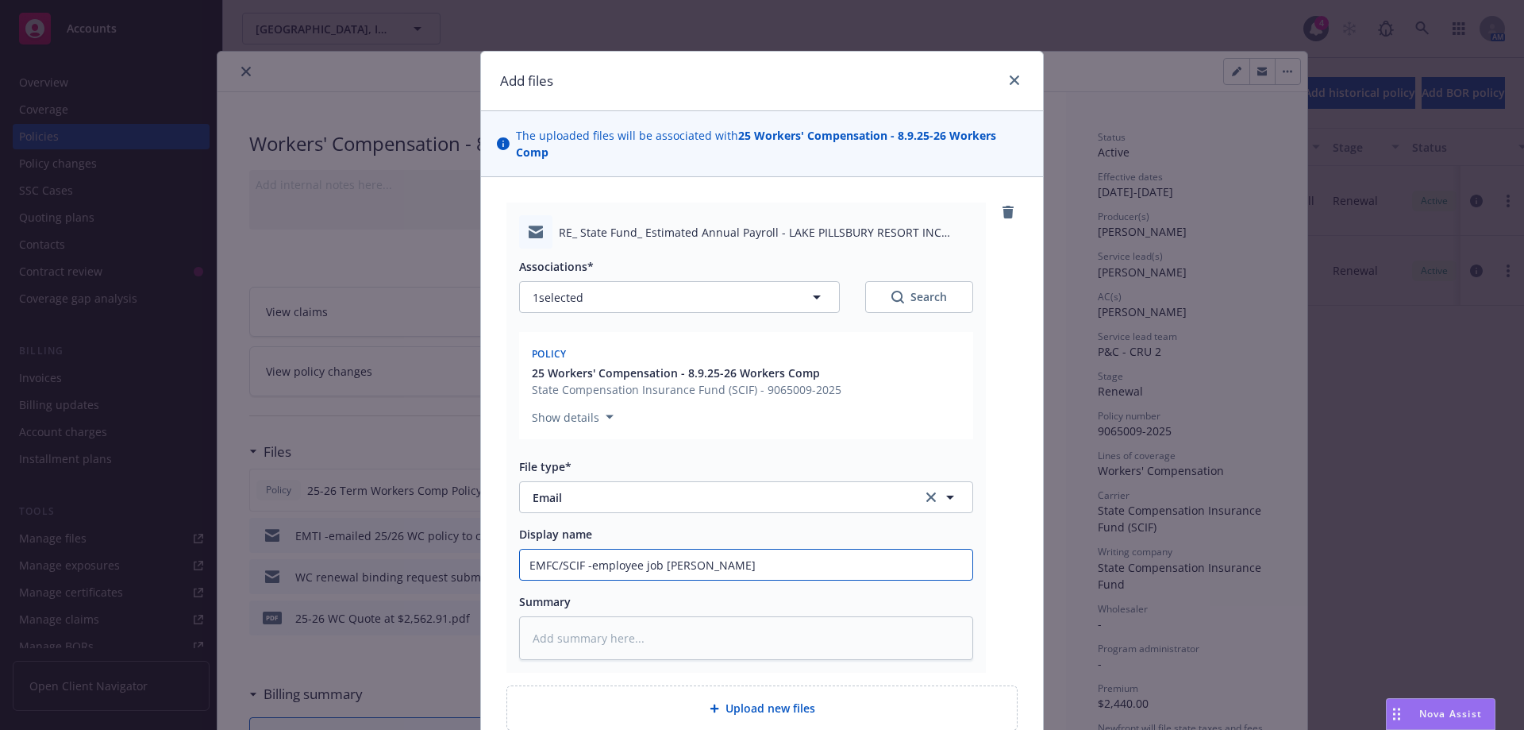
type textarea "x"
type input "EMFC/SCIF -employee job [PERSON_NAME]"
type textarea "x"
type input "EMFC/SCIF -employee job jueties a"
type textarea "x"
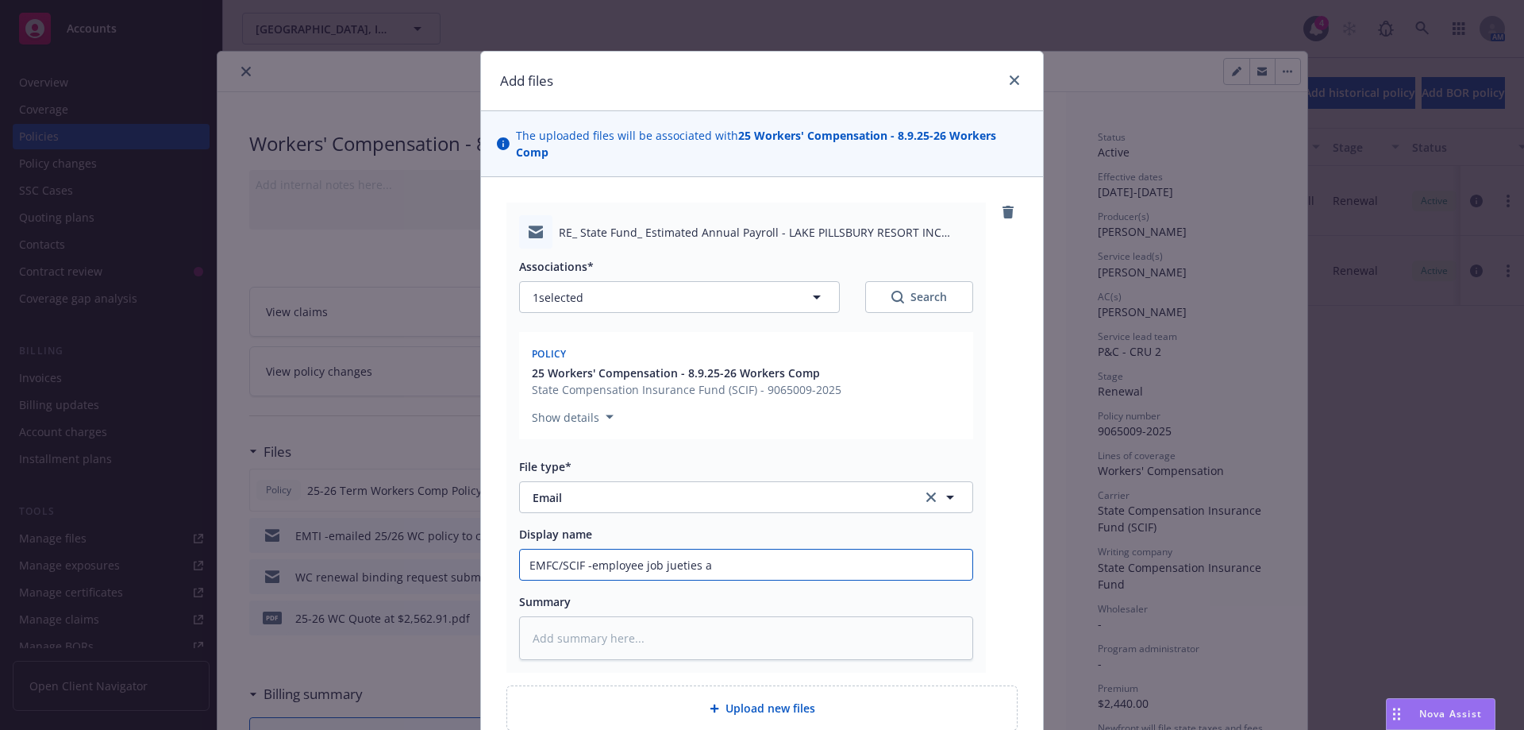
type input "EMFC/SCIF -employee job [PERSON_NAME] an"
type textarea "x"
type input "EMFC/SCIF -employee job [PERSON_NAME] and"
type textarea "x"
type input "EMFC/SCIF -employee job [PERSON_NAME] and"
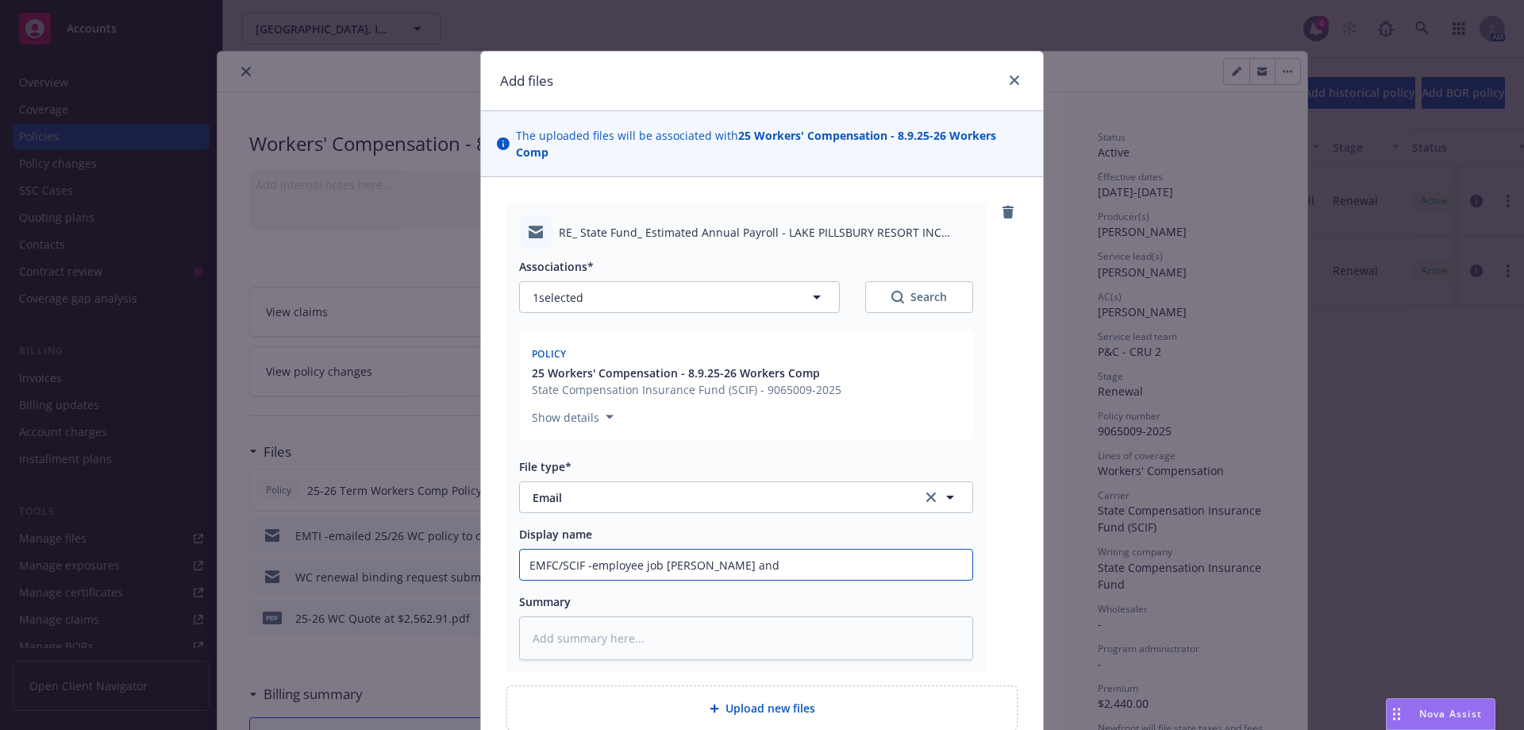
drag, startPoint x: 685, startPoint y: 545, endPoint x: 668, endPoint y: 553, distance: 19.2
click at [668, 553] on input "EMFC/SCIF -employee job [PERSON_NAME] and" at bounding box center [746, 564] width 453 height 30
drag, startPoint x: 658, startPoint y: 551, endPoint x: 753, endPoint y: 551, distance: 95.3
click at [753, 551] on input "EMFC/SCIF -employee job [PERSON_NAME] and" at bounding box center [746, 564] width 453 height 30
type textarea "x"
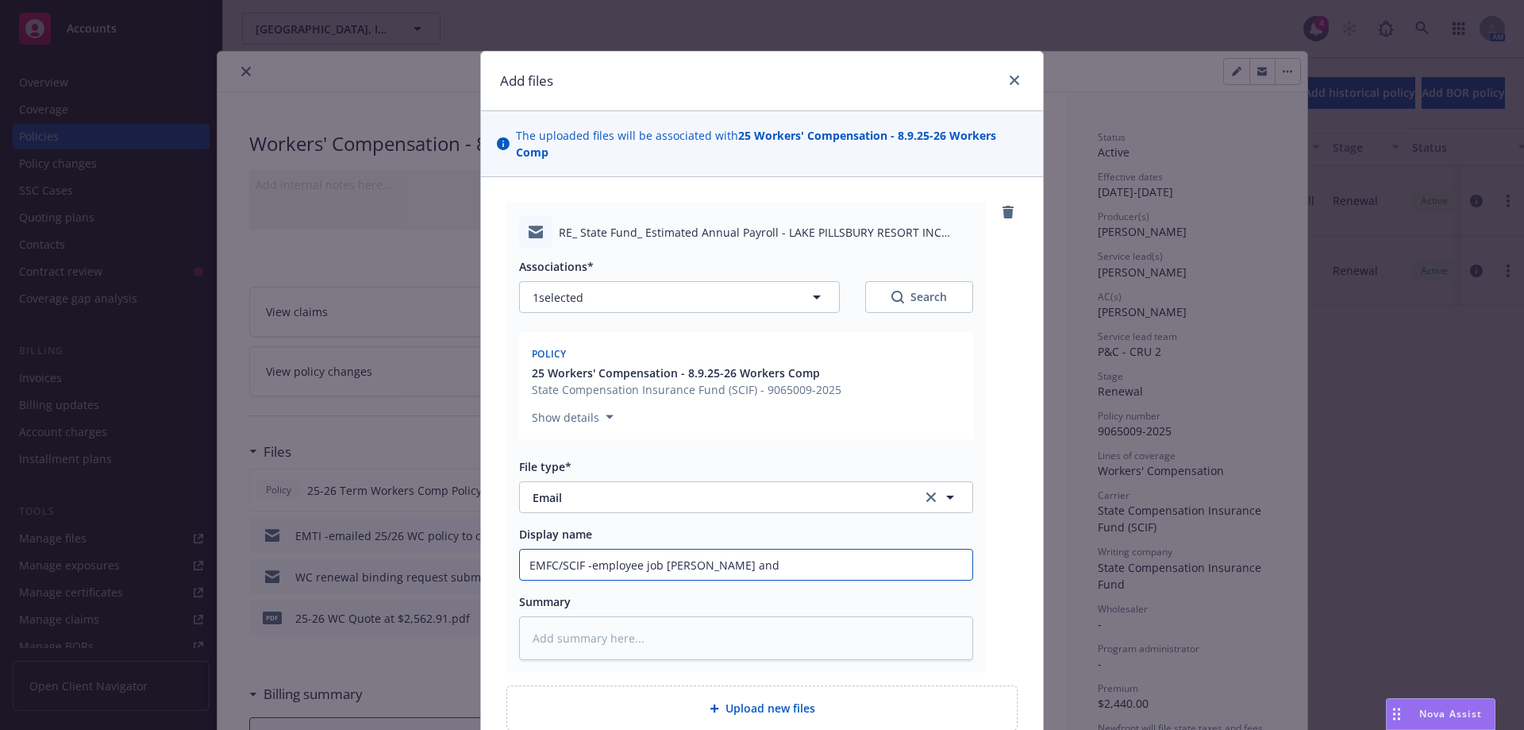
type input "EMFC/SCIF -employee job d"
type textarea "x"
type input "EMFC/SCIF -employee job du"
type textarea "x"
type input "EMFC/SCIF -employee [PERSON_NAME]"
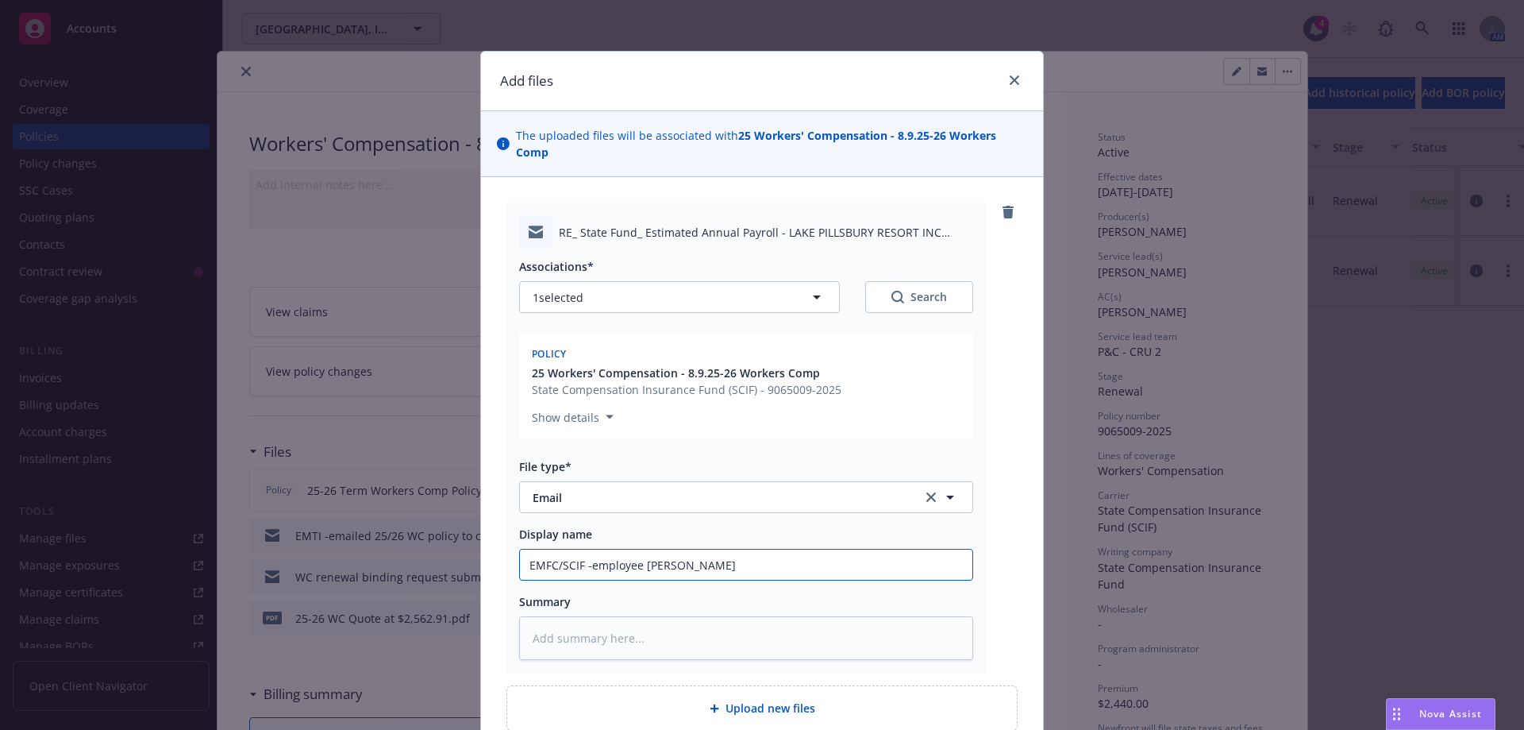
type textarea "x"
type input "EMFC/SCIF -employee job duty"
type textarea "x"
type input "EMFC/SCIF -employee job duty"
type textarea "x"
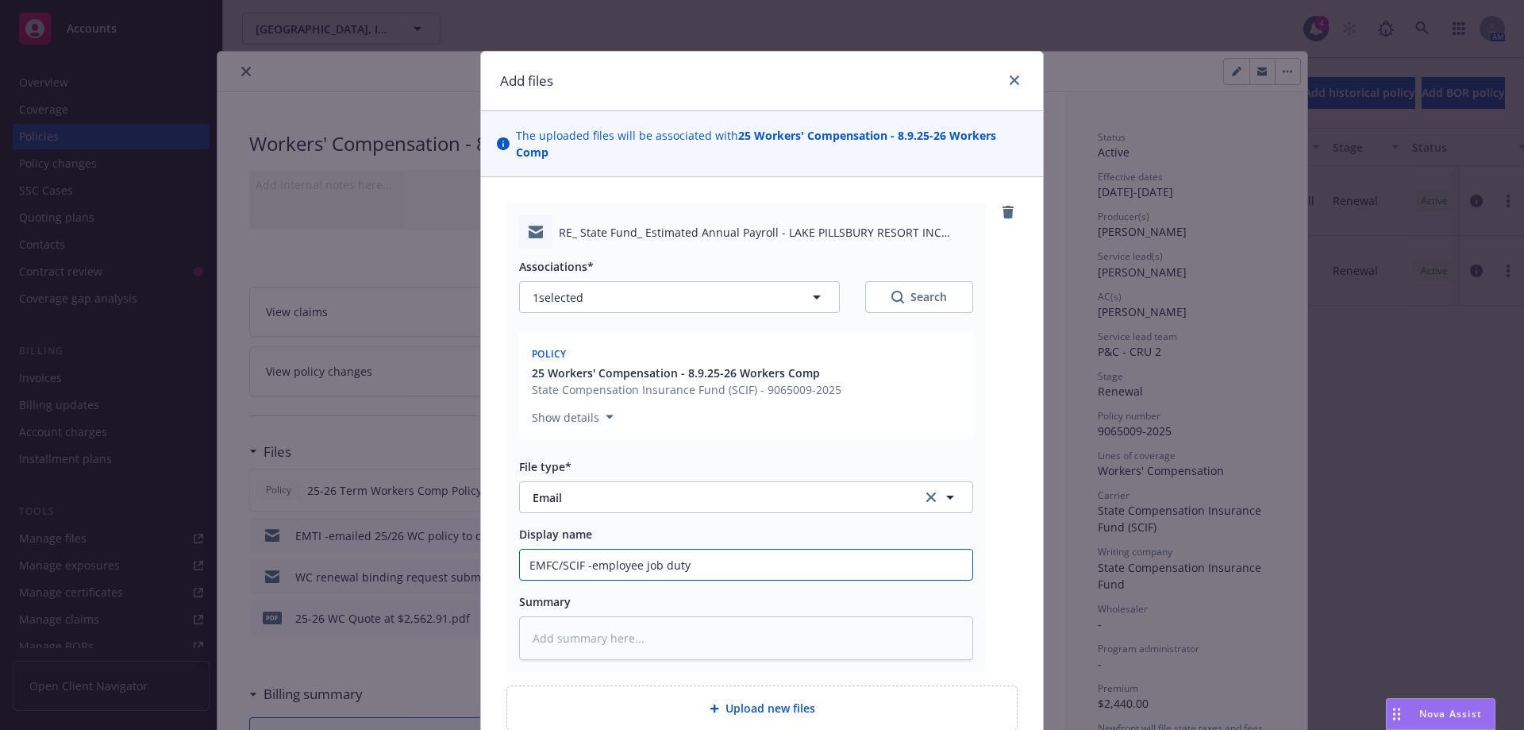
type input "EMFC/SCIF -employee job duty r"
type textarea "x"
type input "EMFC/SCIF -employee job duty req"
type textarea "x"
type input "EMFC/SCIF -employee job duty requ"
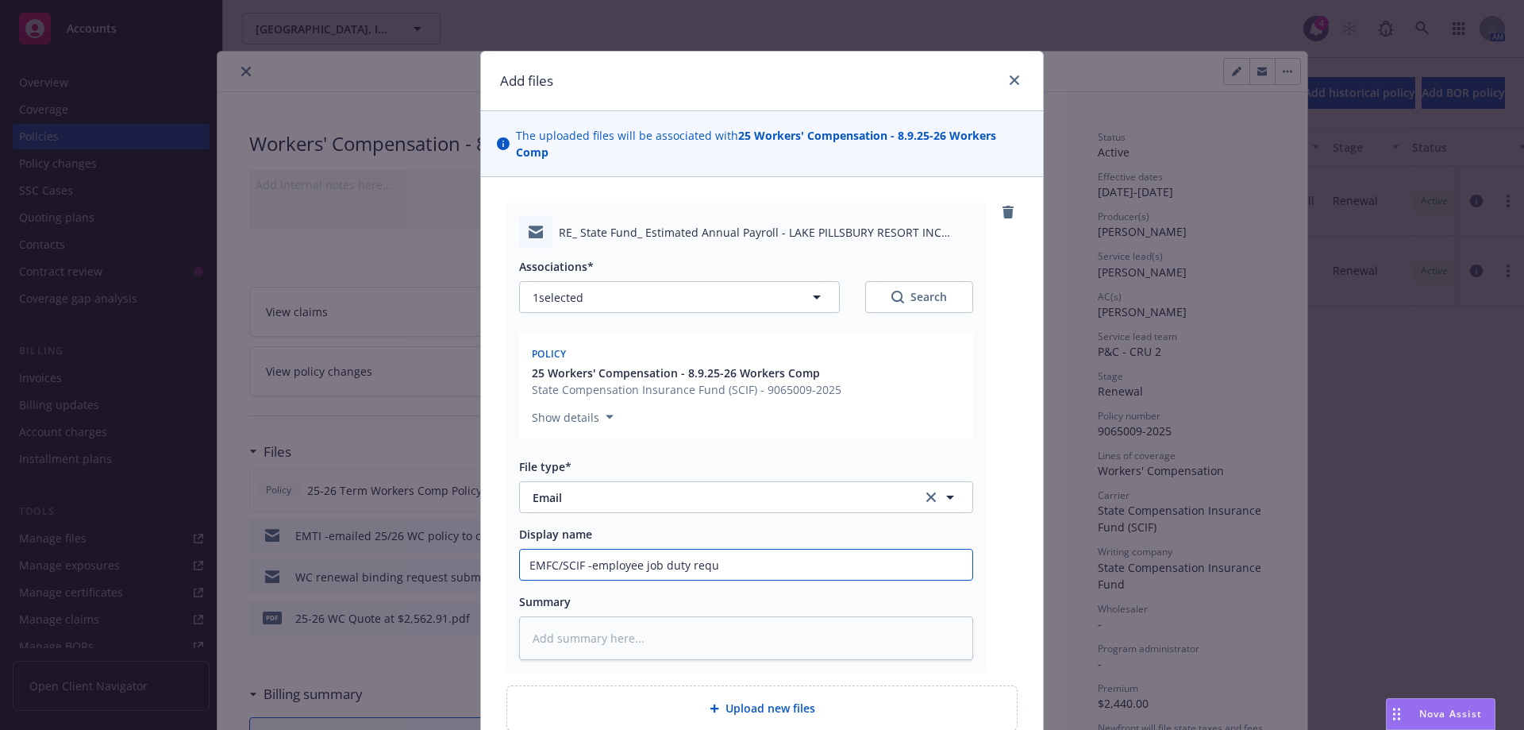
type textarea "x"
type input "EMFC/SCIF -employee job duty reque"
type textarea "x"
type input "EMFC/SCIF -employee job duty reques"
type textarea "x"
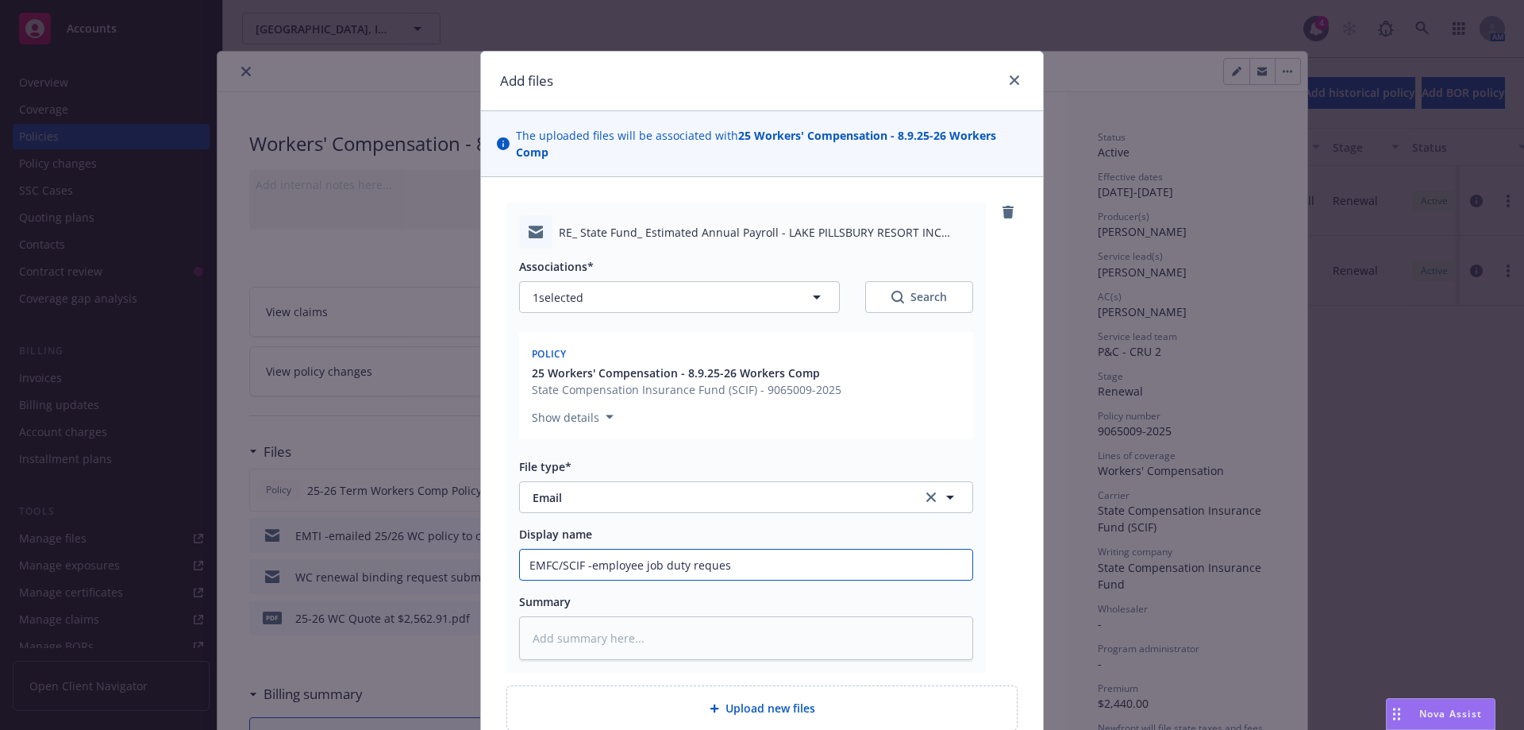
type input "EMFC/SCIF -employee job duty request"
type textarea "x"
type input "EMFC/SCIF -employee job duty reques"
type textarea "x"
type input "EMFC/SCIF -employee job duty reque"
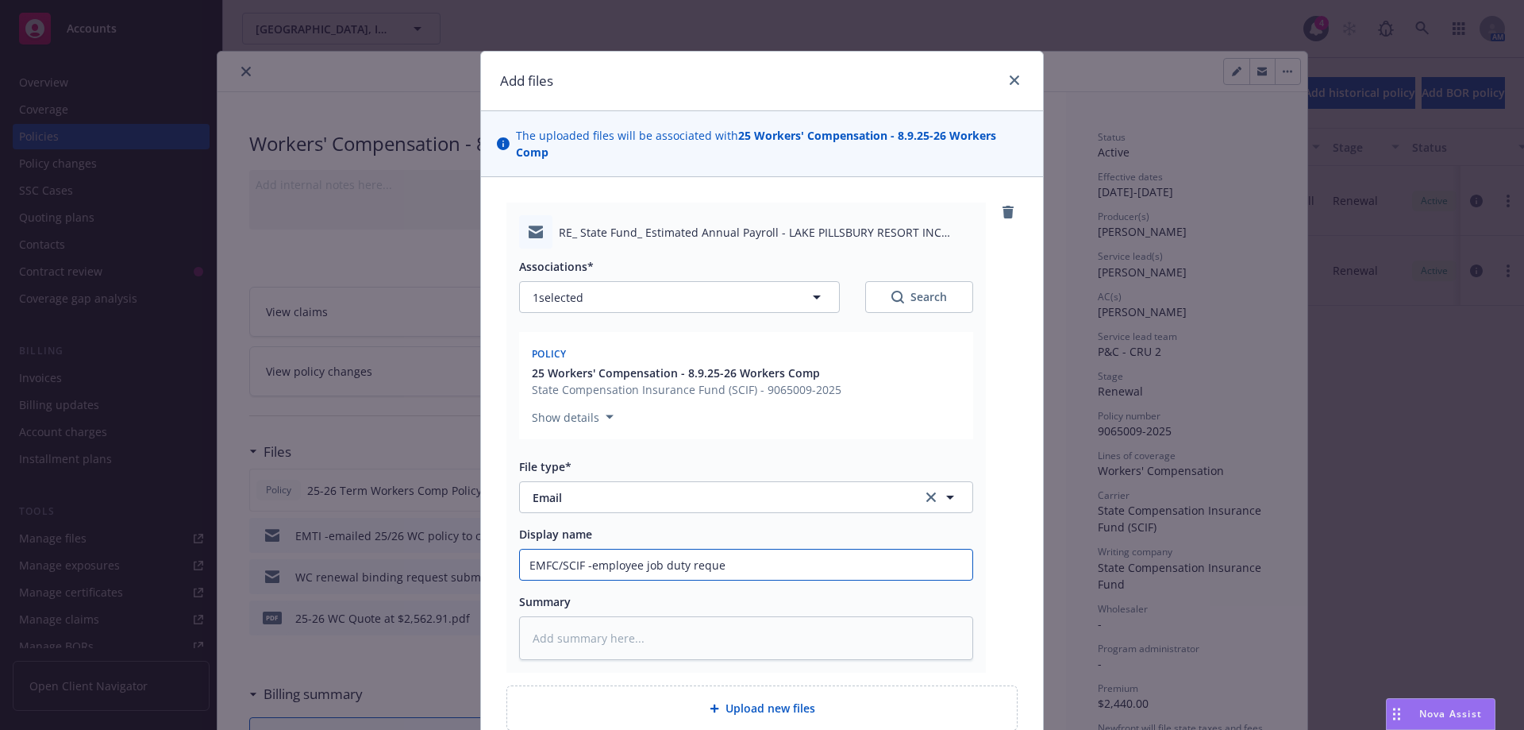
type textarea "x"
type input "EMFC/SCIF -employee job duty requ"
type textarea "x"
type input "EMFC/SCIF -employee job duty req"
type textarea "x"
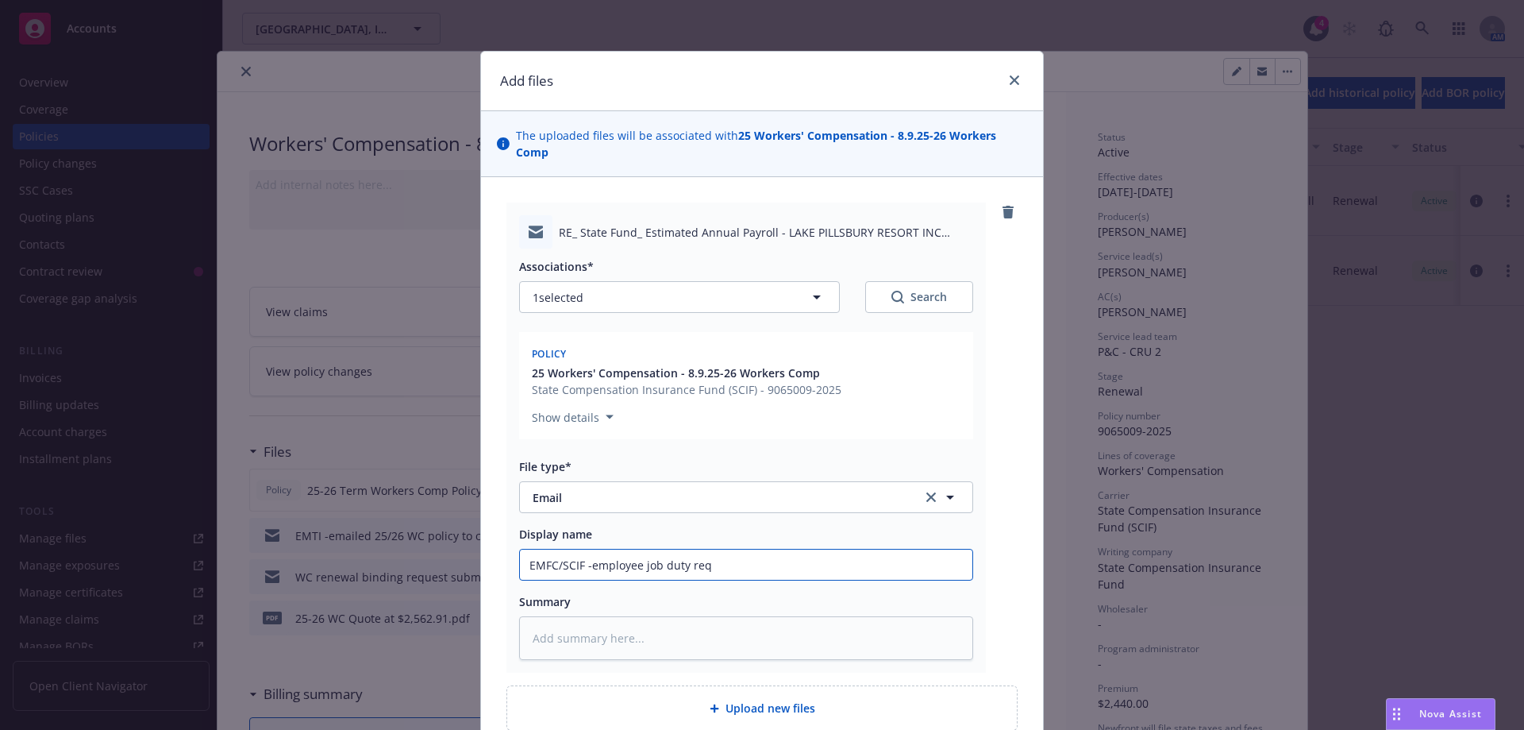
type input "EMFC/SCIF -employee job duty re"
type textarea "x"
type input "EMFC/SCIF -employee job duty r"
type textarea "x"
type input "EMFC/SCIF -employee job duty"
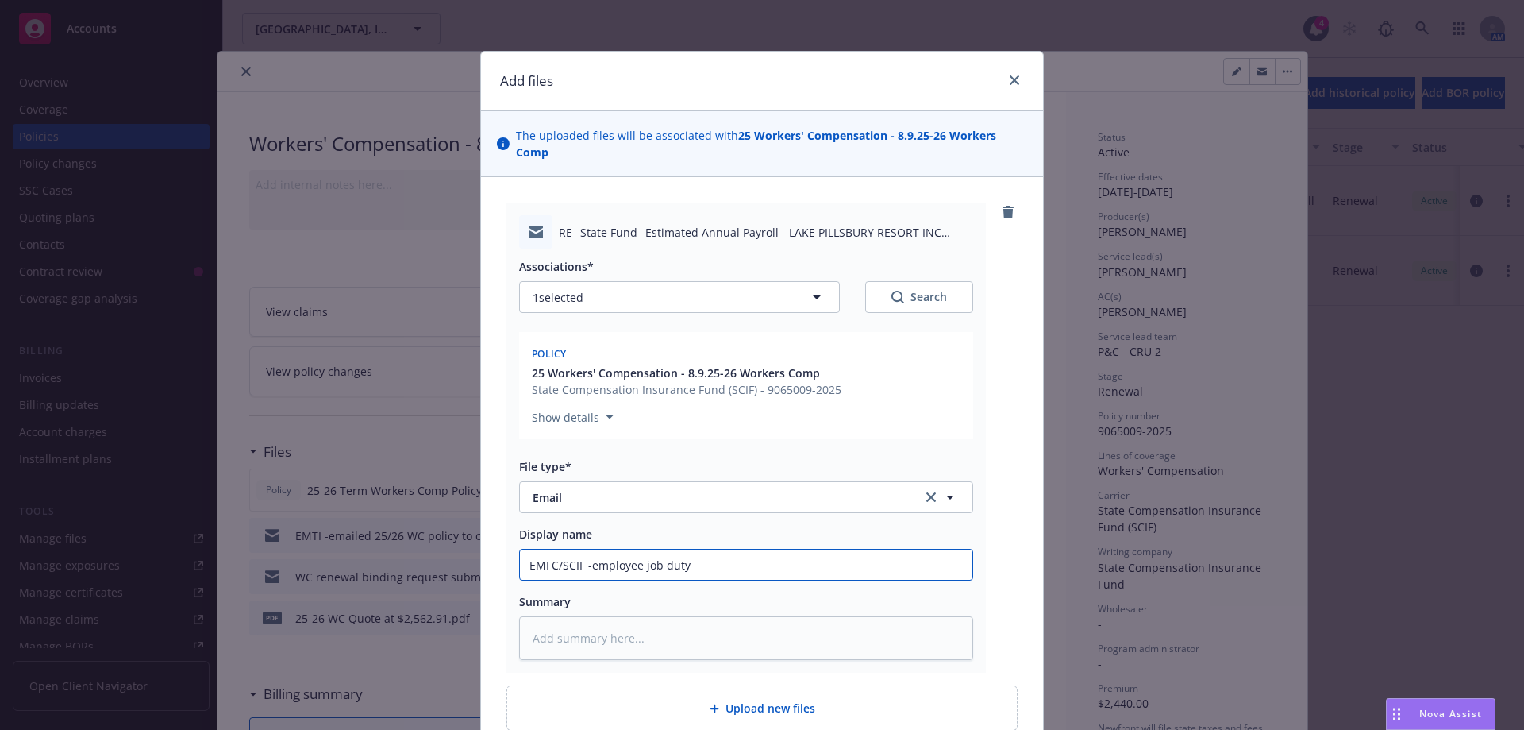
type textarea "x"
type input "EMFC/SCIF -employee job duty i"
type textarea "x"
type input "EMFC/SCIF -employee job duty in"
type textarea "x"
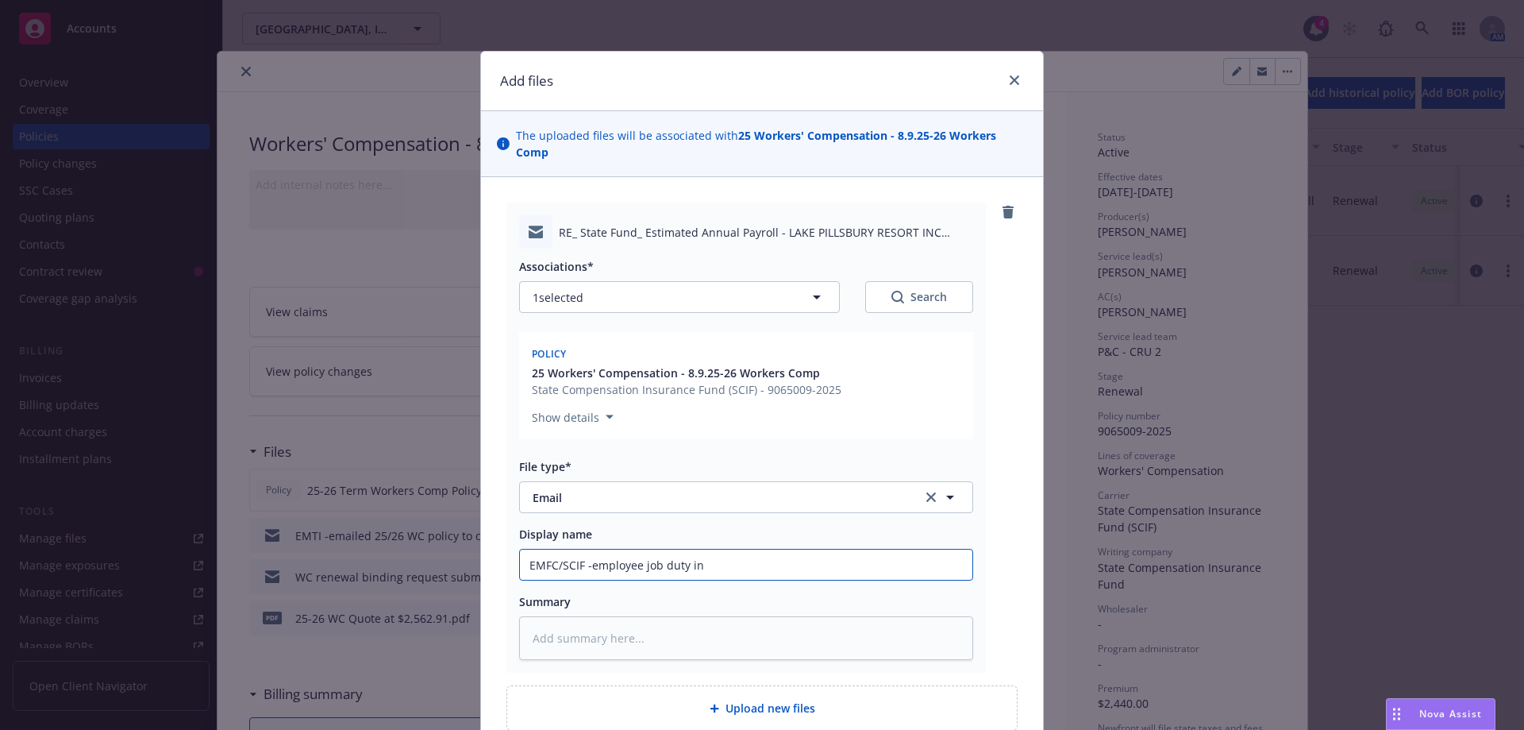
type input "EMFC/SCIF -employee job duty inf"
type textarea "x"
type input "EMFC/SCIF -employee job duty info"
type textarea "x"
type input "EMFC/SCIF -employee job duty info"
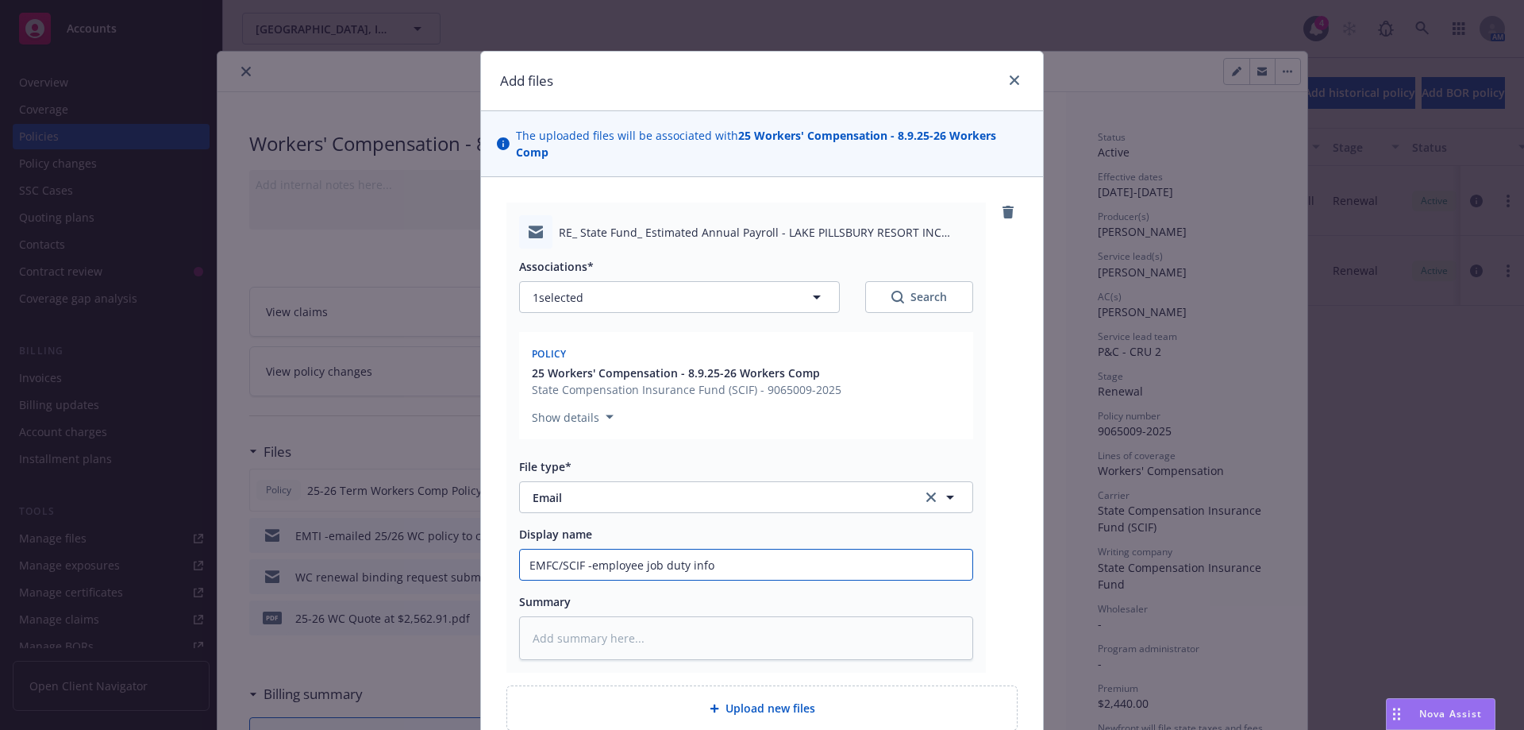
type textarea "x"
type input "EMFC/SCIF -employee job duty info r"
type textarea "x"
type input "EMFC/SCIF -employee job duty info re"
type textarea "x"
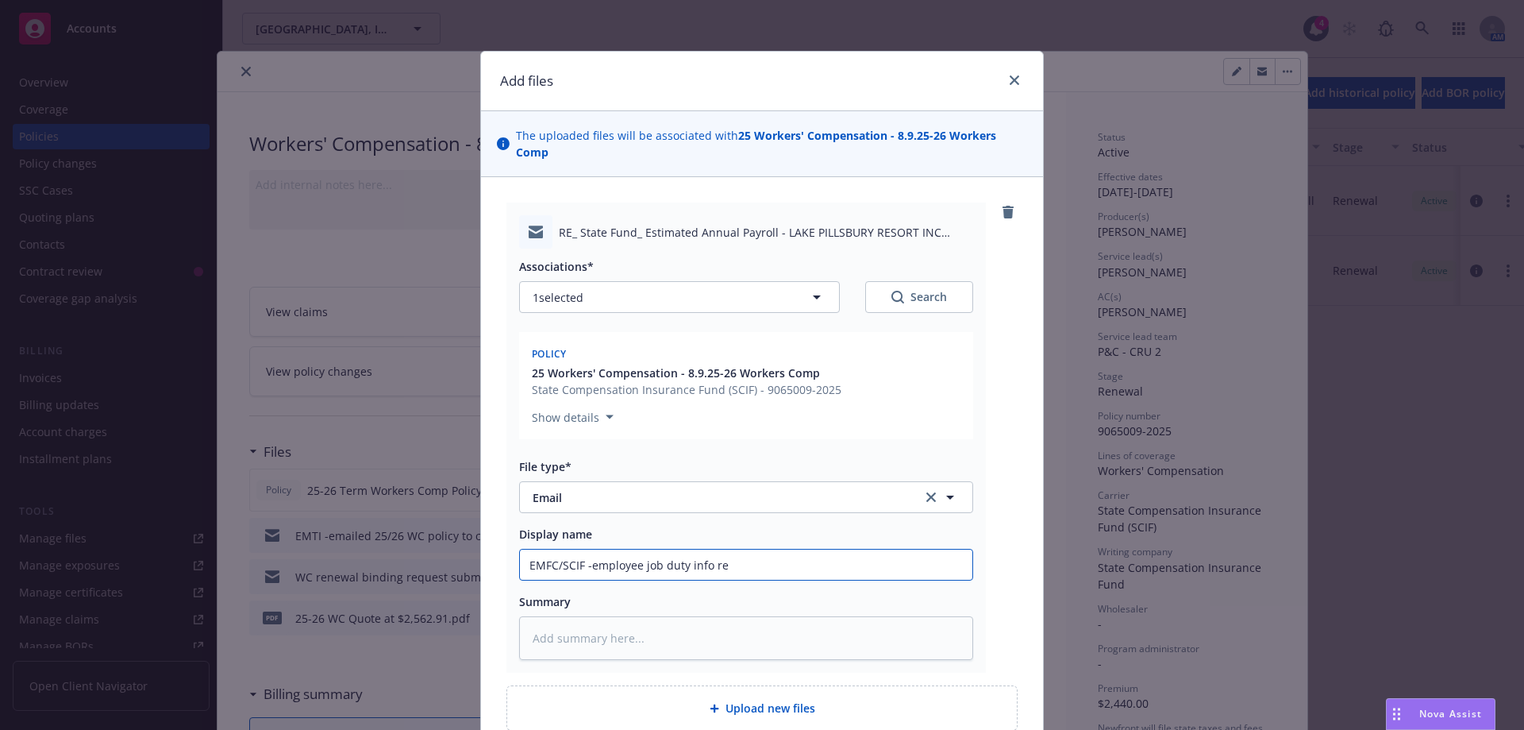
type input "EMFC/SCIF -employee job duty info req"
type textarea "x"
type input "EMFC/SCIF -employee job duty info requ"
type textarea "x"
type input "EMFC/SCIF -employee job duty info reque"
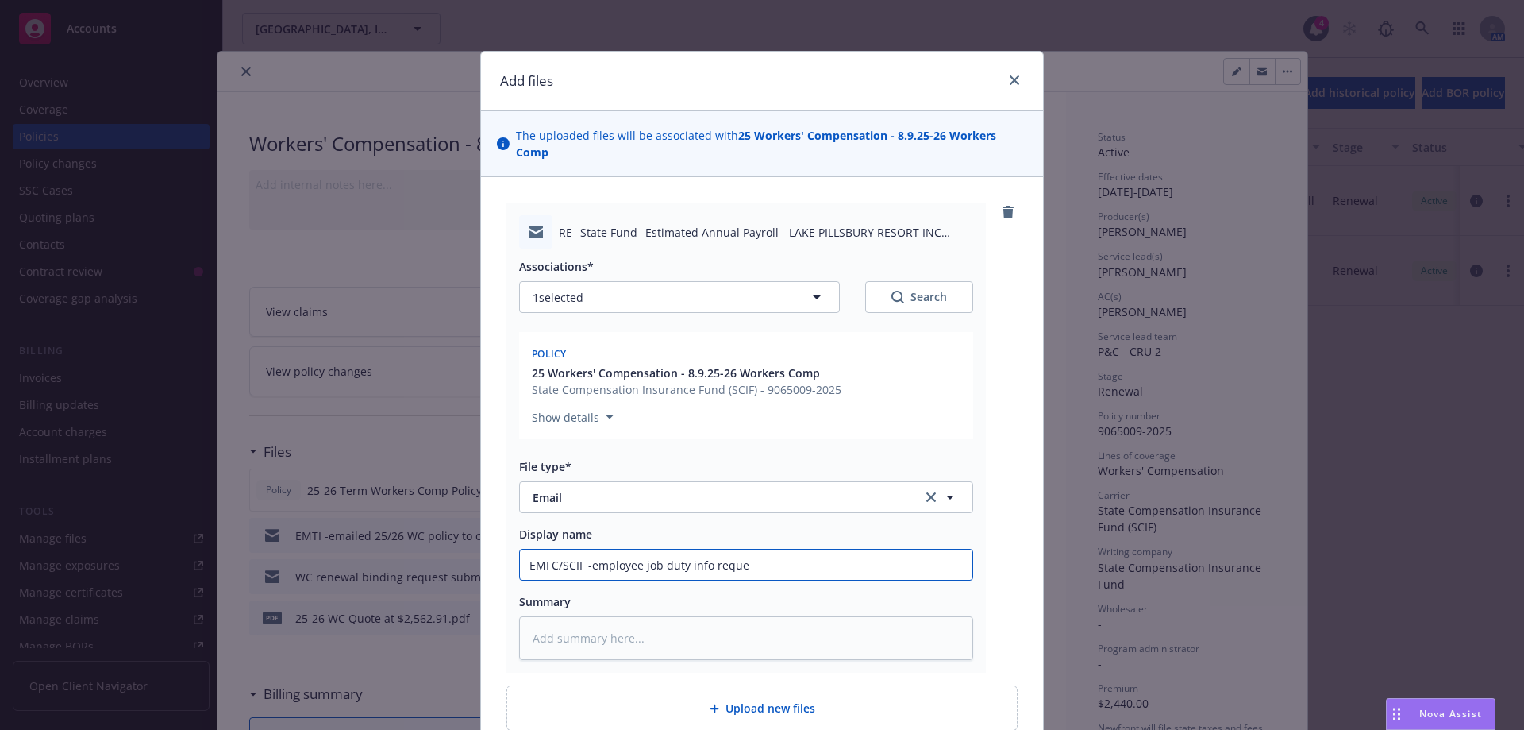
type textarea "x"
type input "EMFC/SCIF -employee job duty info reques"
type textarea "x"
type input "EMFC/SCIF -employee job duty info request"
type textarea "x"
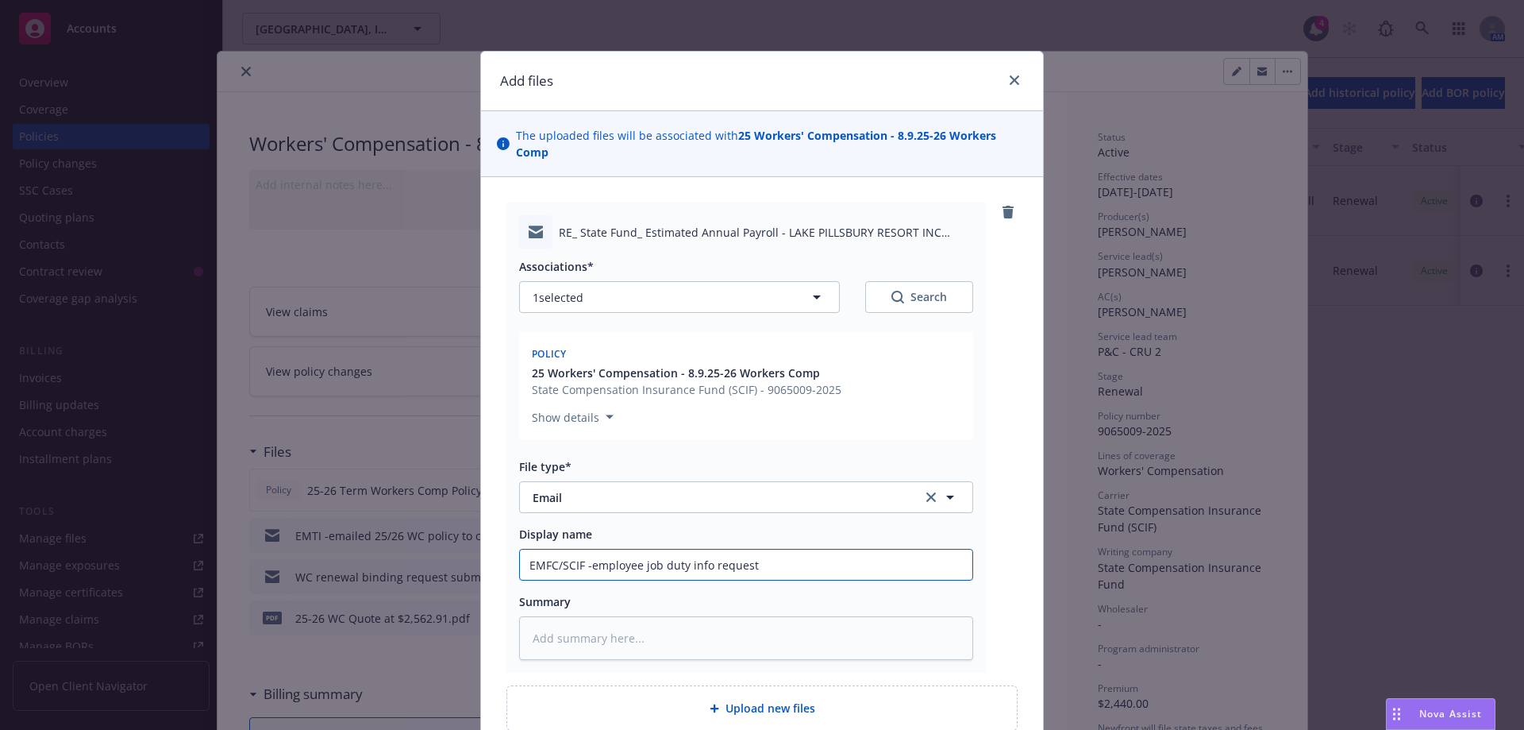
type input "EMFC/SCIF -employee job duty info request"
type textarea "x"
type input "EMFC/SCIF -employee job duty info request a"
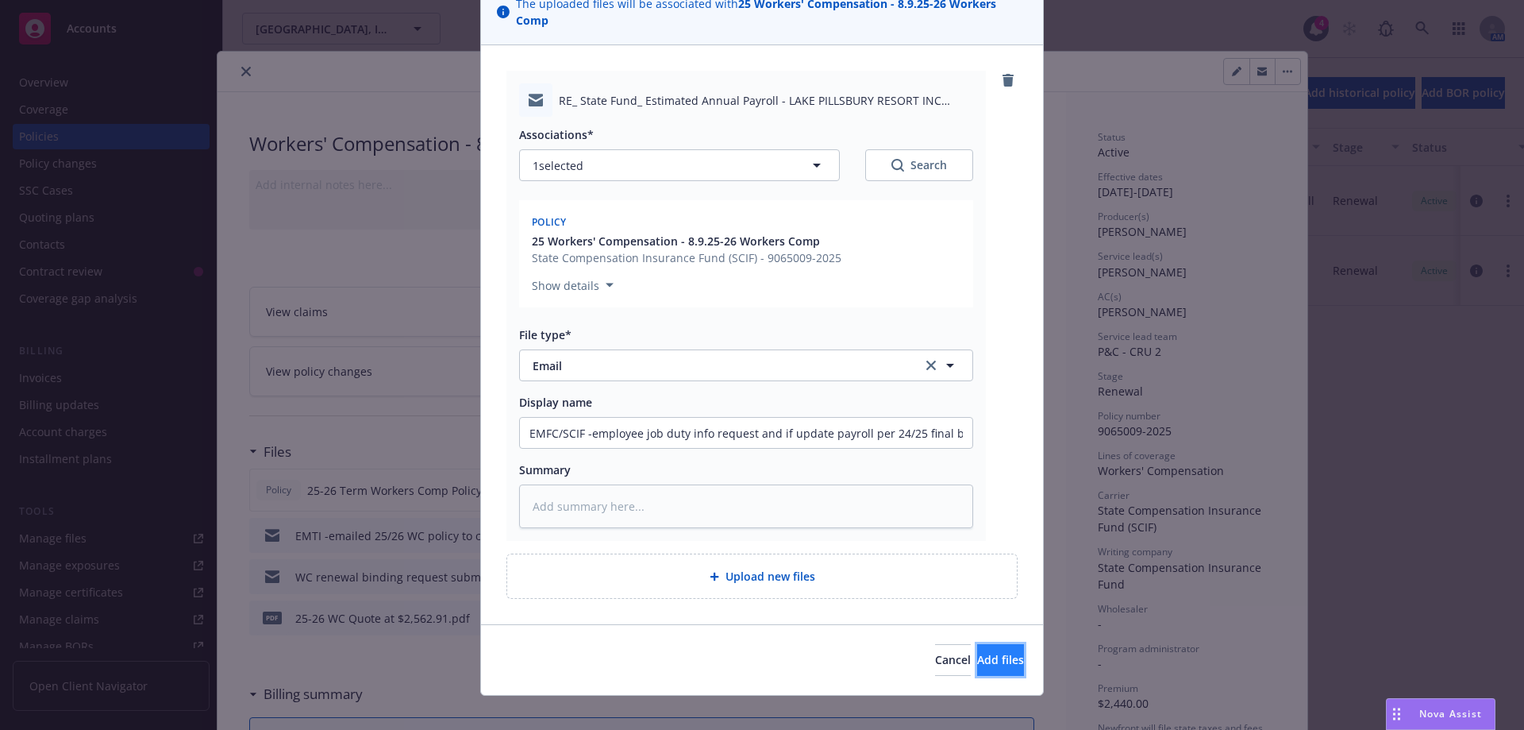
click at [977, 652] on span "Add files" at bounding box center [1000, 659] width 47 height 15
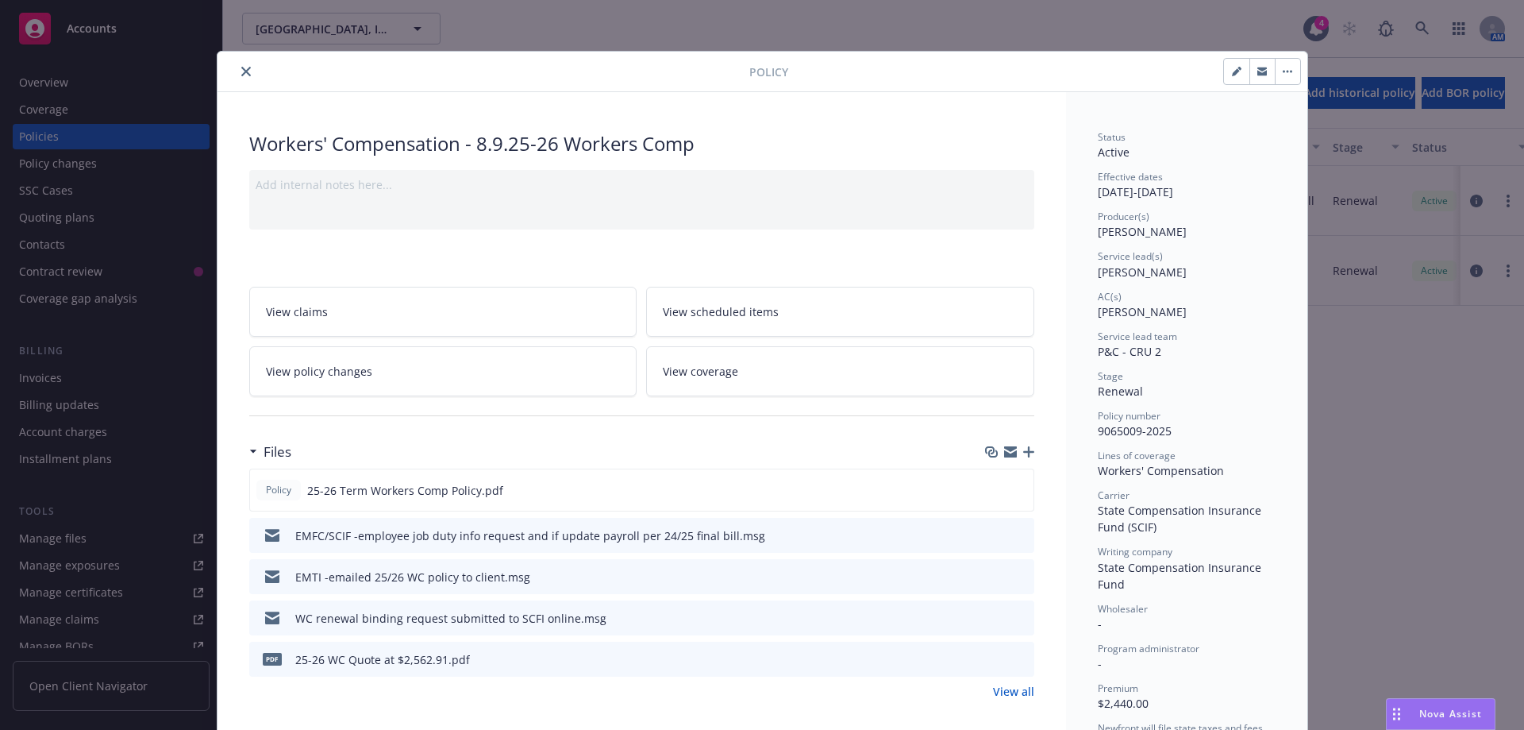
click at [241, 72] on icon "close" at bounding box center [246, 72] width 10 height 10
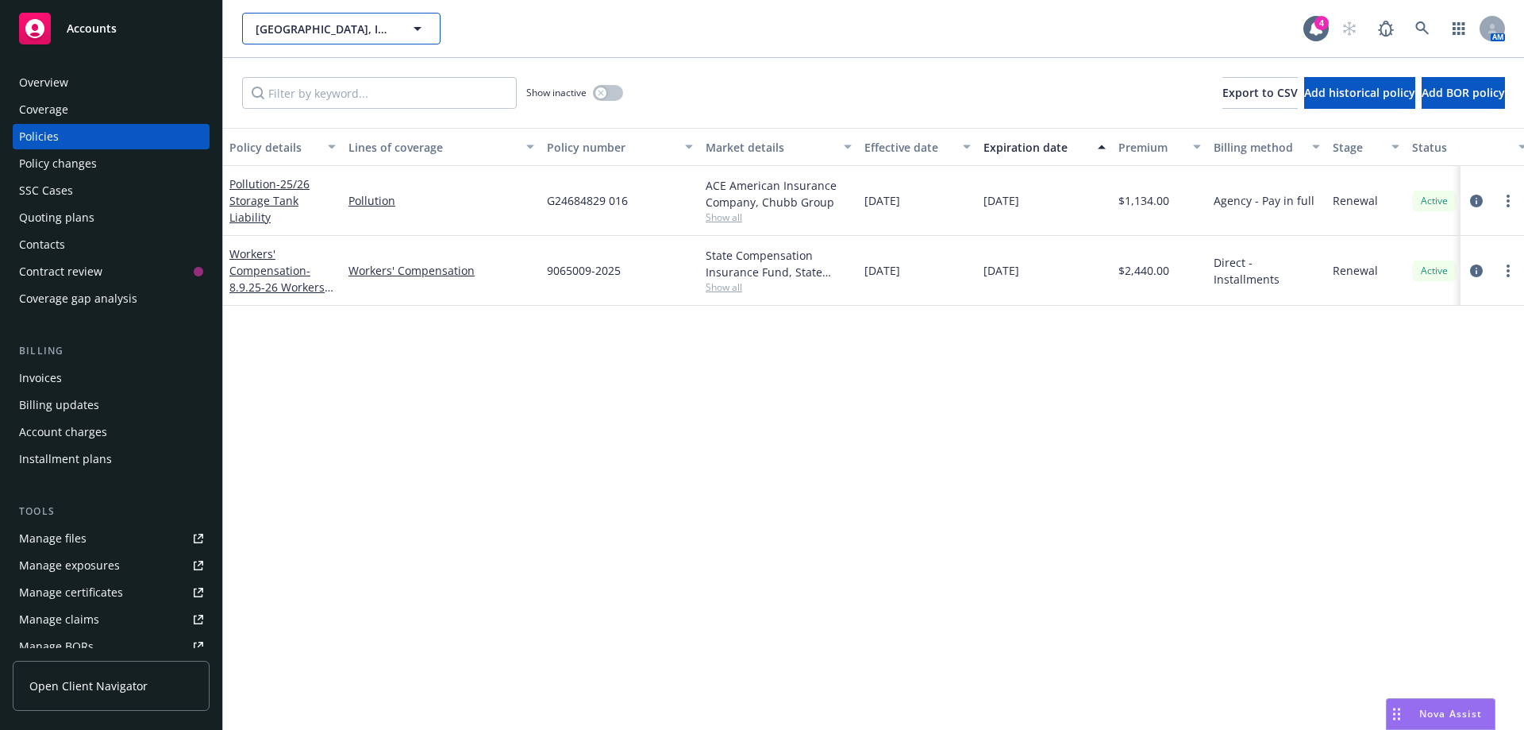
click at [273, 37] on button "[GEOGRAPHIC_DATA], Inc." at bounding box center [341, 29] width 198 height 32
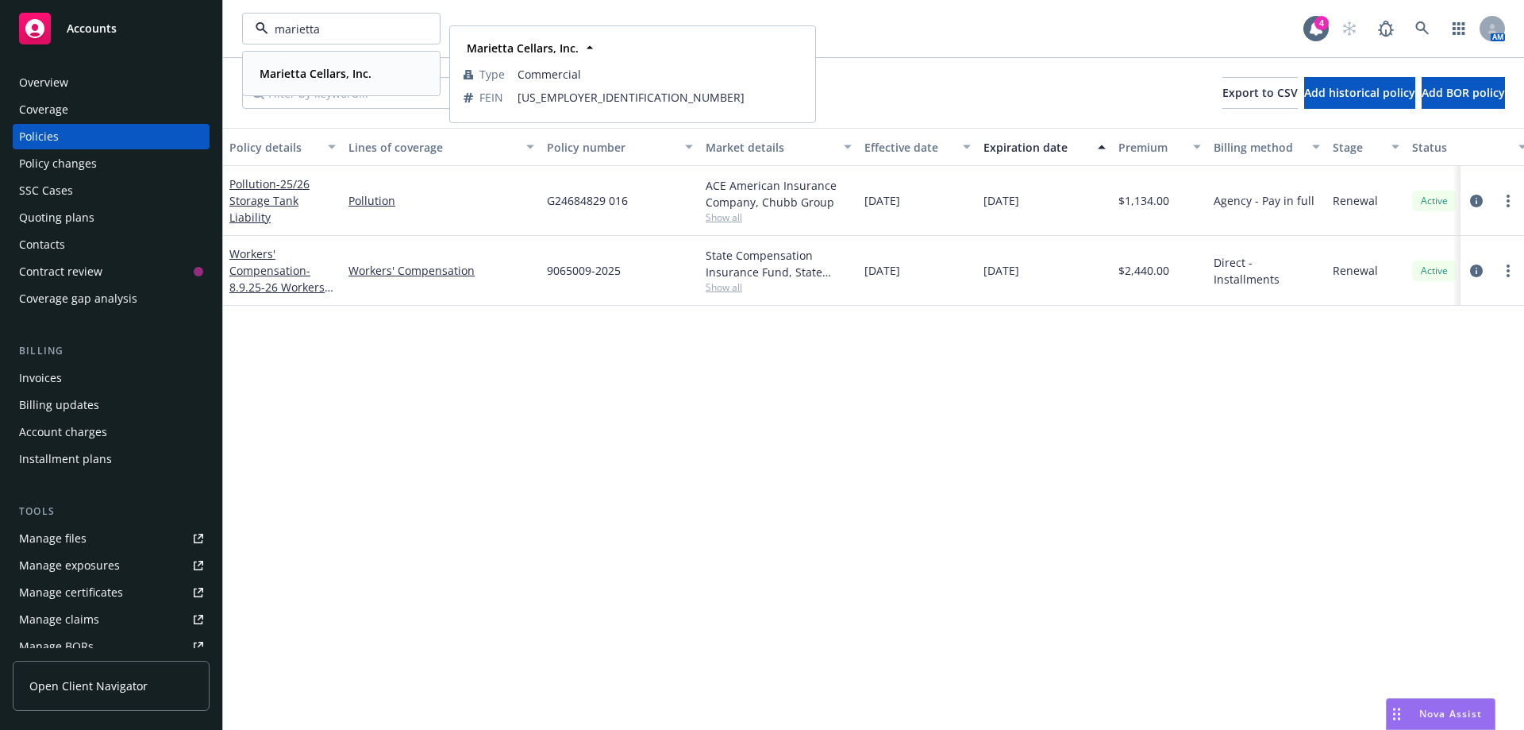
click at [289, 71] on strong "Marietta Cellars, Inc." at bounding box center [316, 73] width 112 height 15
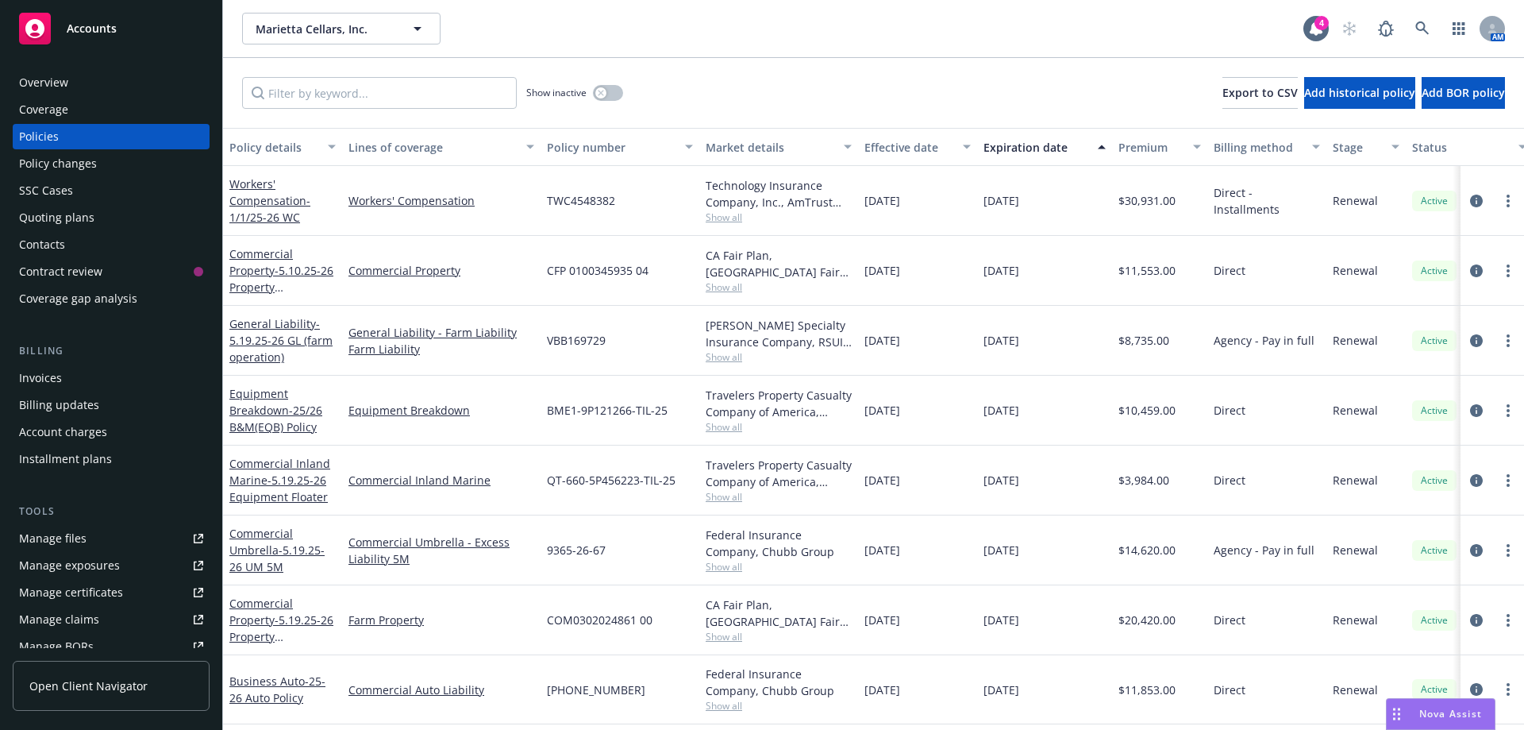
click at [76, 168] on div "Policy changes" at bounding box center [58, 163] width 78 height 25
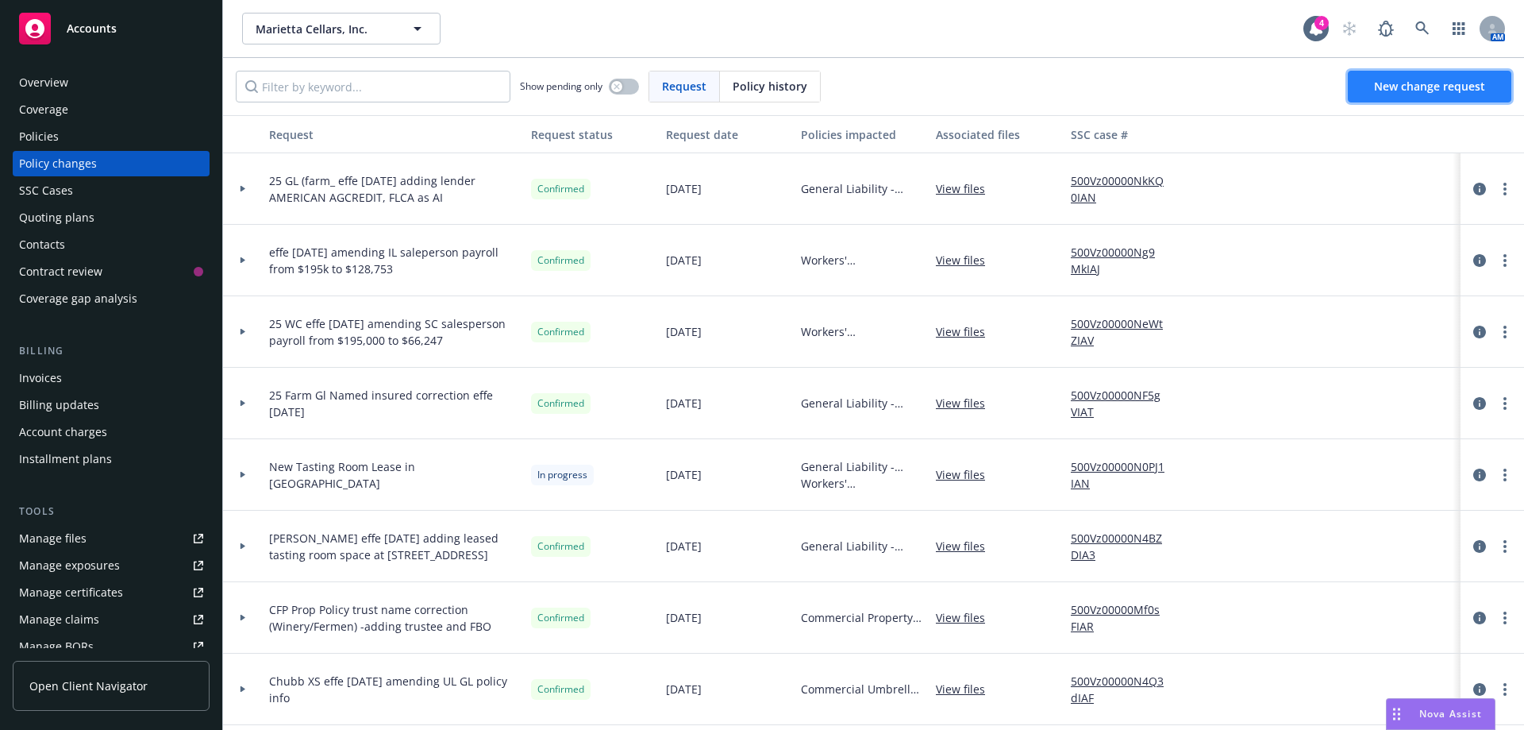
click at [1385, 94] on link "New change request" at bounding box center [1430, 87] width 164 height 32
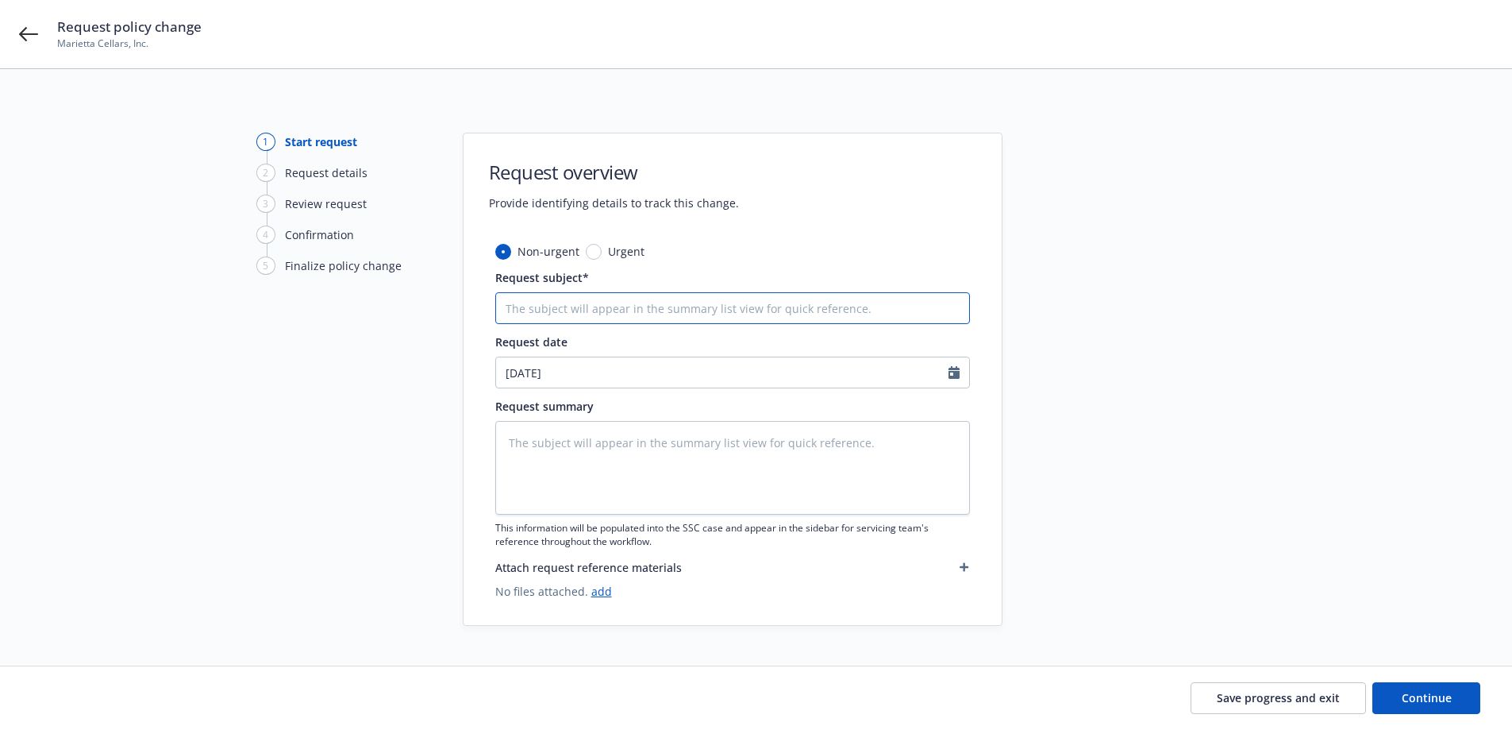
click at [562, 309] on input "Request subject*" at bounding box center [732, 308] width 475 height 32
click at [514, 310] on input "Swith" at bounding box center [732, 308] width 475 height 32
drag, startPoint x: 545, startPoint y: 306, endPoint x: 483, endPoint y: 301, distance: 62.2
click at [483, 301] on div "Non-urgent Urgent Request subject* Swith Request date [DATE] Request summary Th…" at bounding box center [733, 434] width 538 height 382
click at [734, 319] on input "switch trailer vin #6019 and" at bounding box center [732, 308] width 475 height 32
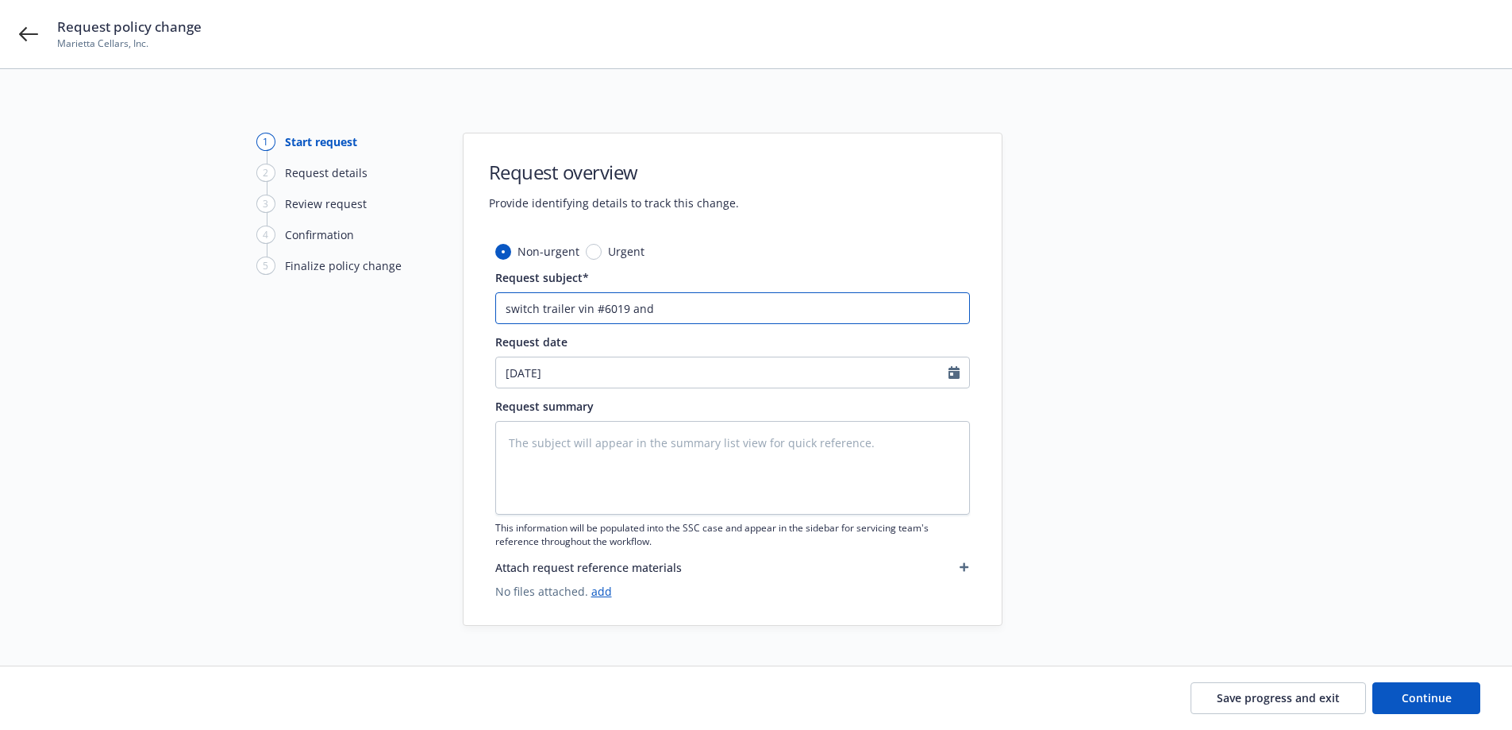
paste input "4748"
drag, startPoint x: 776, startPoint y: 318, endPoint x: 245, endPoint y: 320, distance: 531.1
click at [245, 318] on div "1 Start request 2 Request details 3 Review request 4 Confirmation 5 Finalize po…" at bounding box center [756, 379] width 1474 height 493
click at [541, 450] on textarea at bounding box center [732, 468] width 475 height 94
paste textarea "switch trailer vin #6019 and 4748 from IM to Auto?"
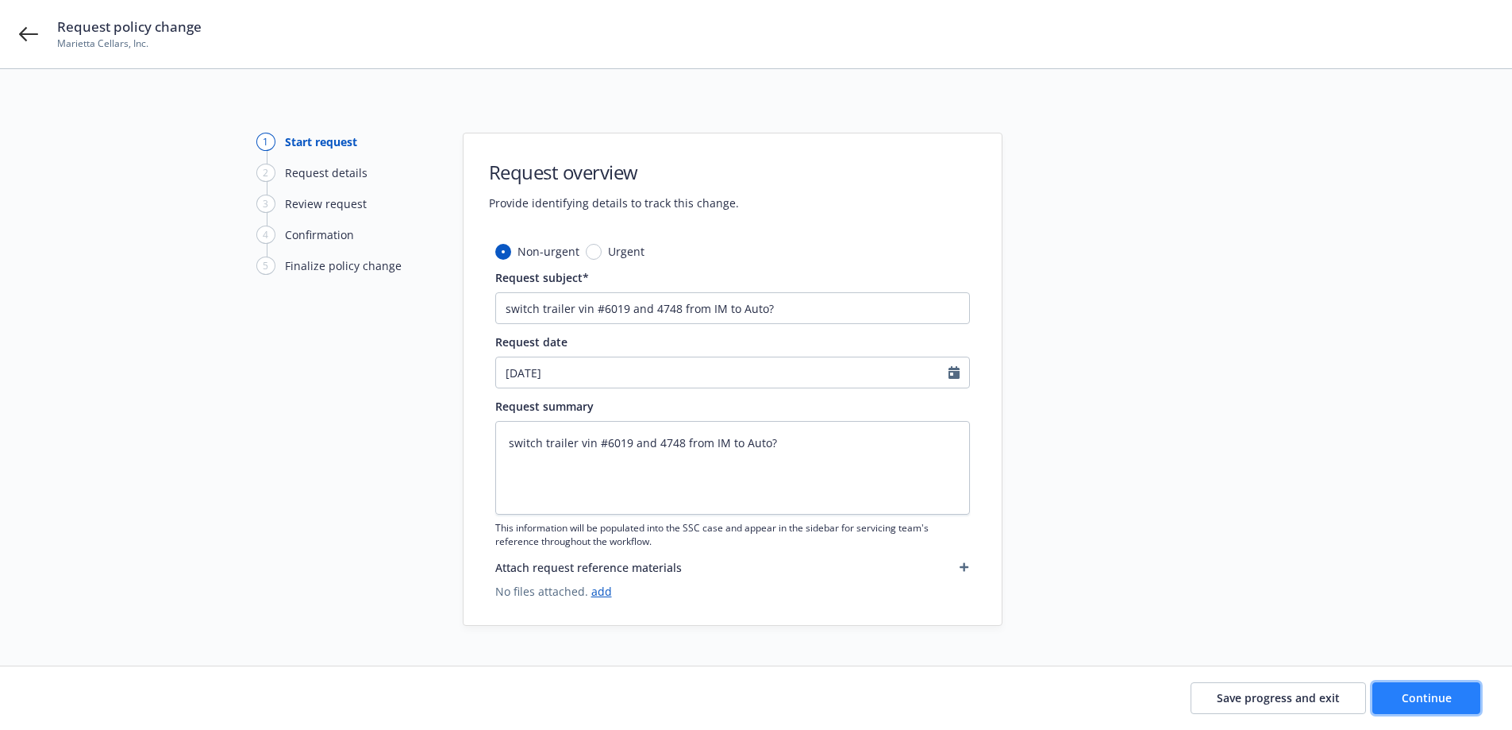
click at [1429, 703] on span "Continue" at bounding box center [1427, 697] width 50 height 15
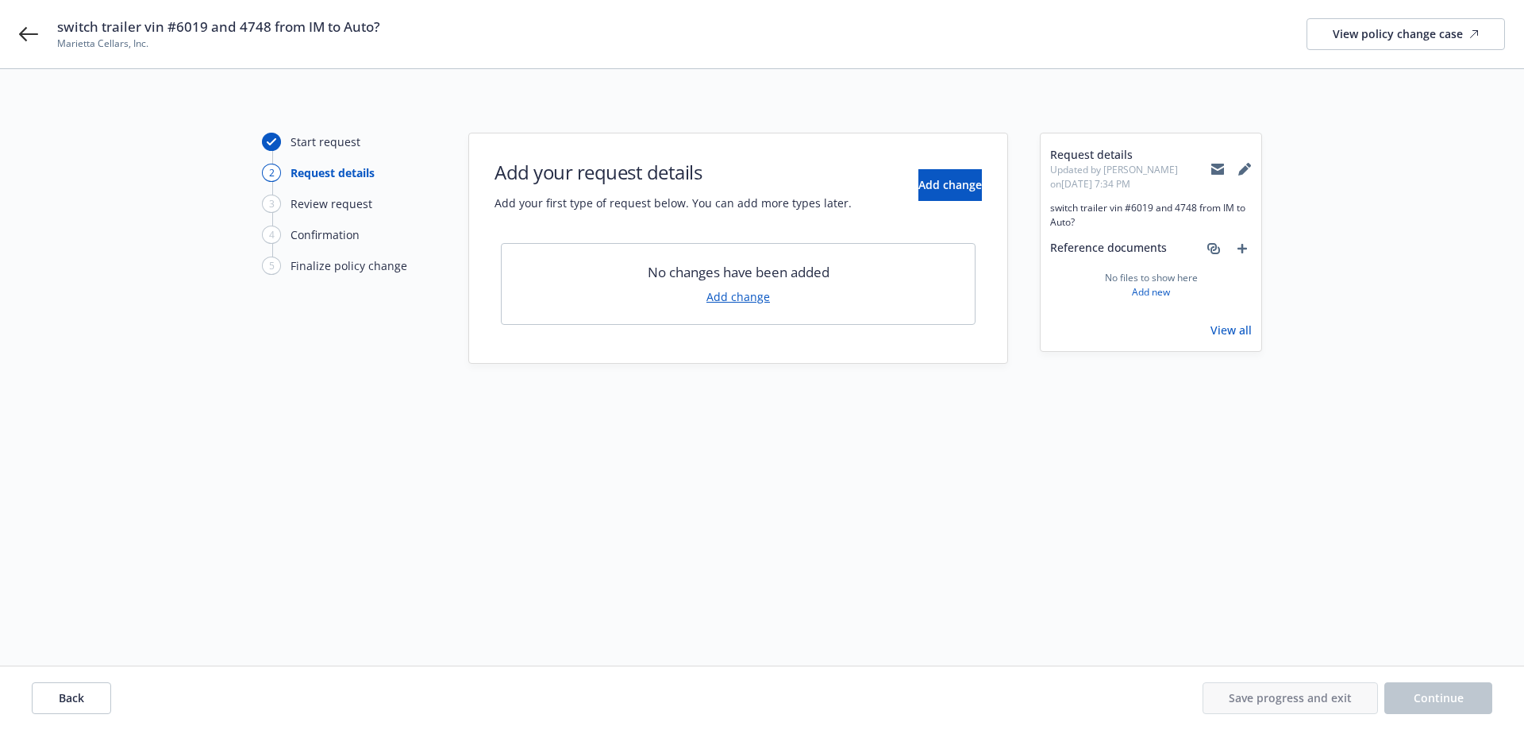
click at [738, 298] on link "Add change" at bounding box center [739, 296] width 64 height 17
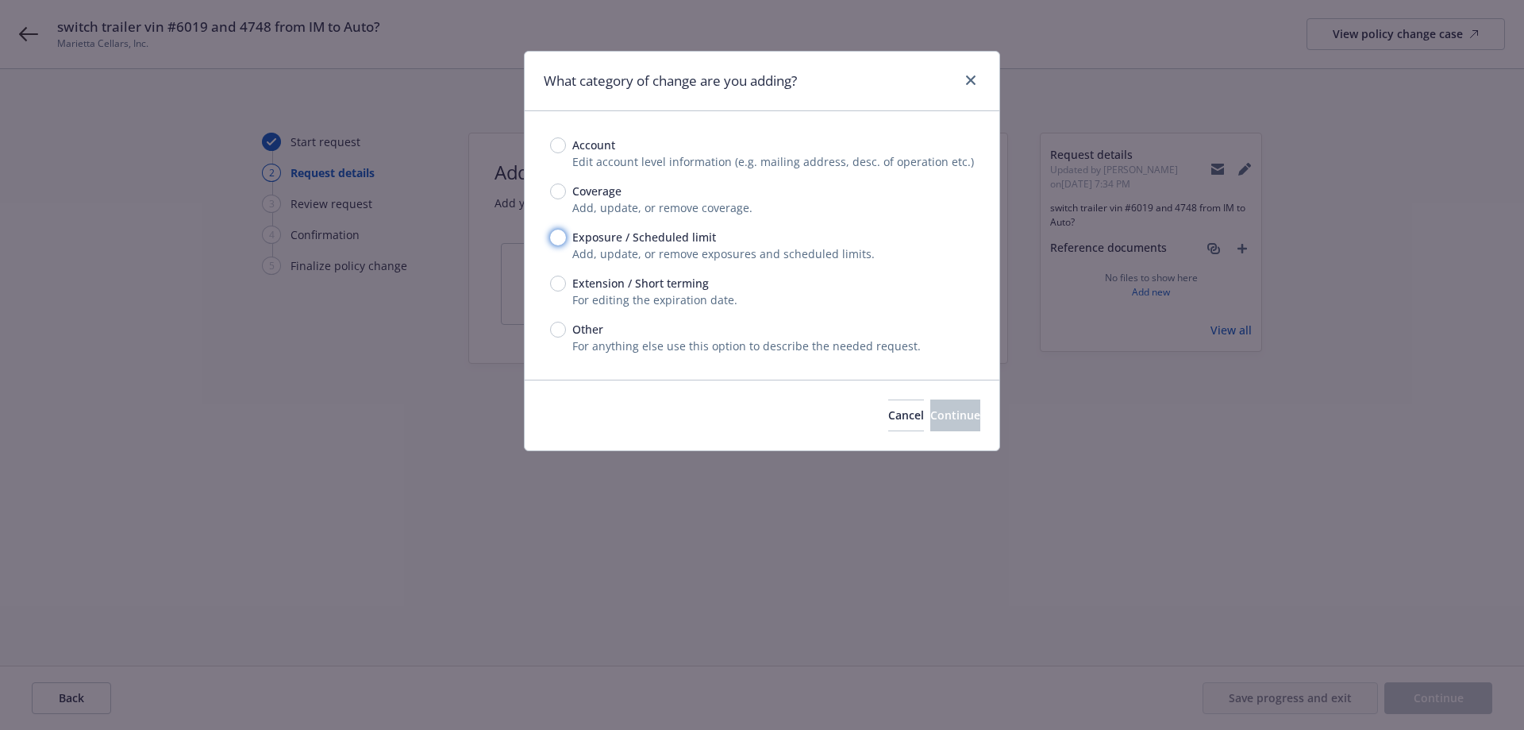
click at [561, 237] on input "Exposure / Scheduled limit" at bounding box center [558, 237] width 16 height 16
drag, startPoint x: 909, startPoint y: 416, endPoint x: 899, endPoint y: 416, distance: 10.3
click at [930, 416] on button "Continue" at bounding box center [955, 415] width 50 height 32
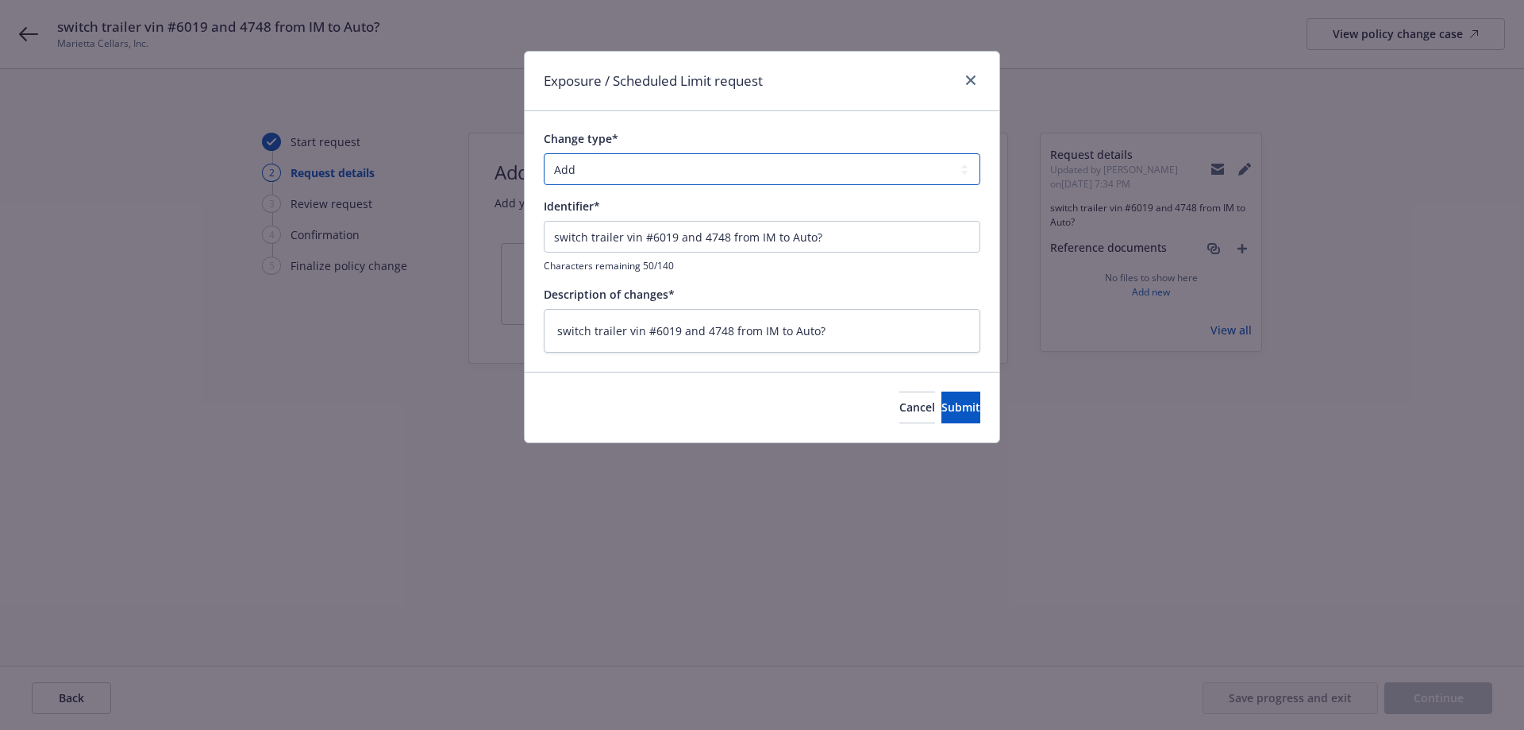
click at [599, 175] on select "Add Audit Change Remove" at bounding box center [762, 169] width 437 height 32
click at [544, 153] on select "Add Audit Change Remove" at bounding box center [762, 169] width 437 height 32
click at [942, 400] on span "Submit" at bounding box center [961, 406] width 39 height 15
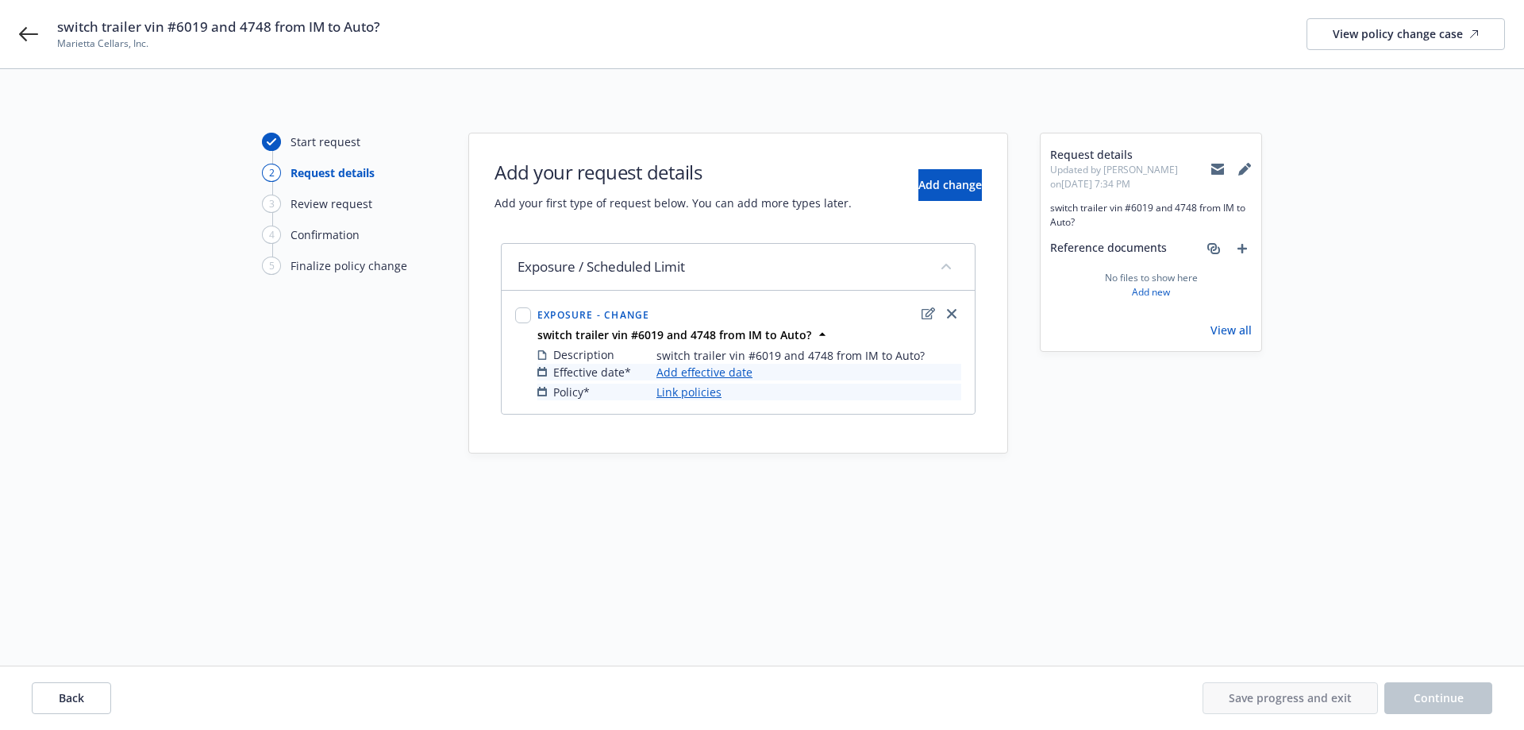
click at [694, 373] on link "Add effective date" at bounding box center [705, 372] width 96 height 17
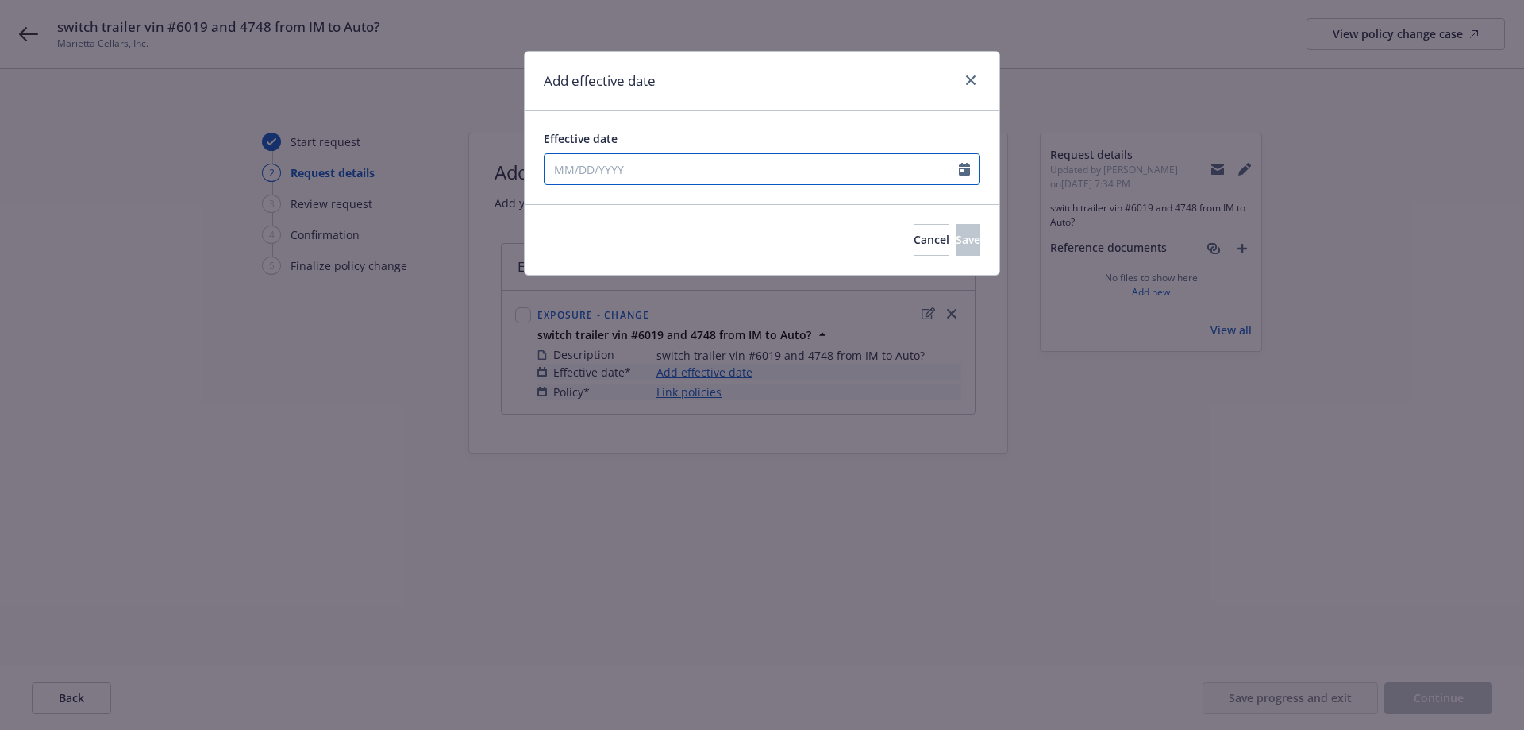
click at [718, 168] on input "Effective date" at bounding box center [752, 169] width 414 height 30
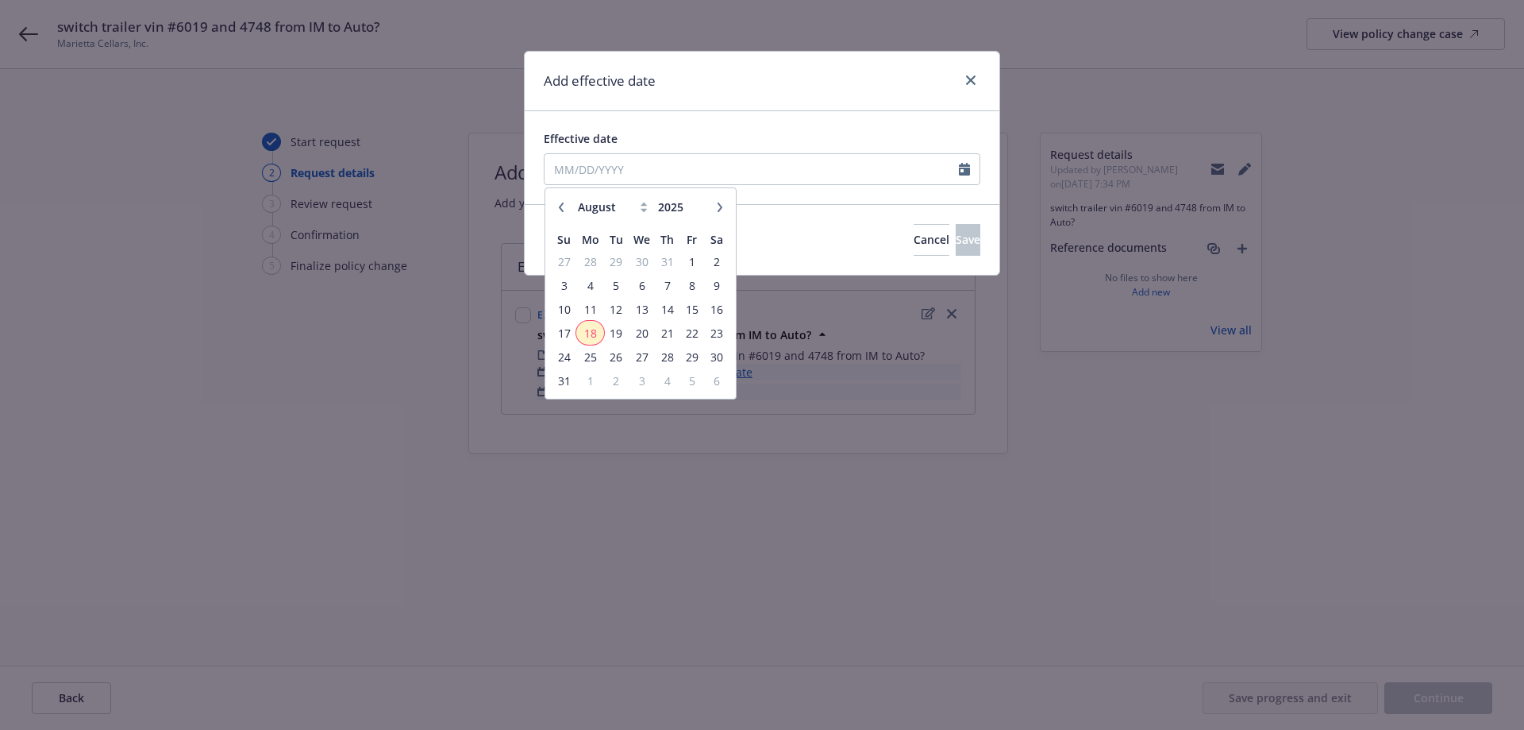
click at [595, 333] on span "18" at bounding box center [590, 333] width 24 height 20
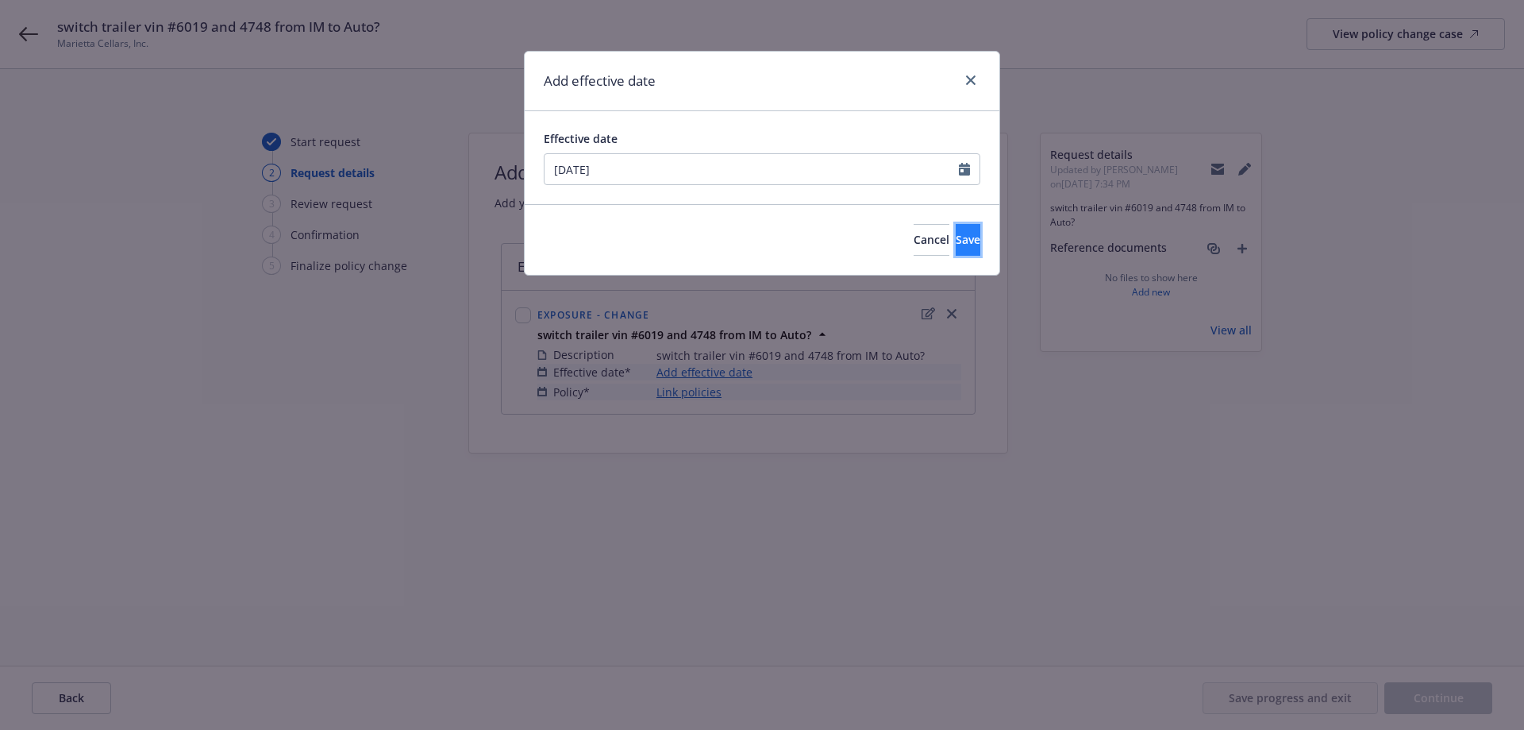
click at [956, 239] on button "Save" at bounding box center [968, 240] width 25 height 32
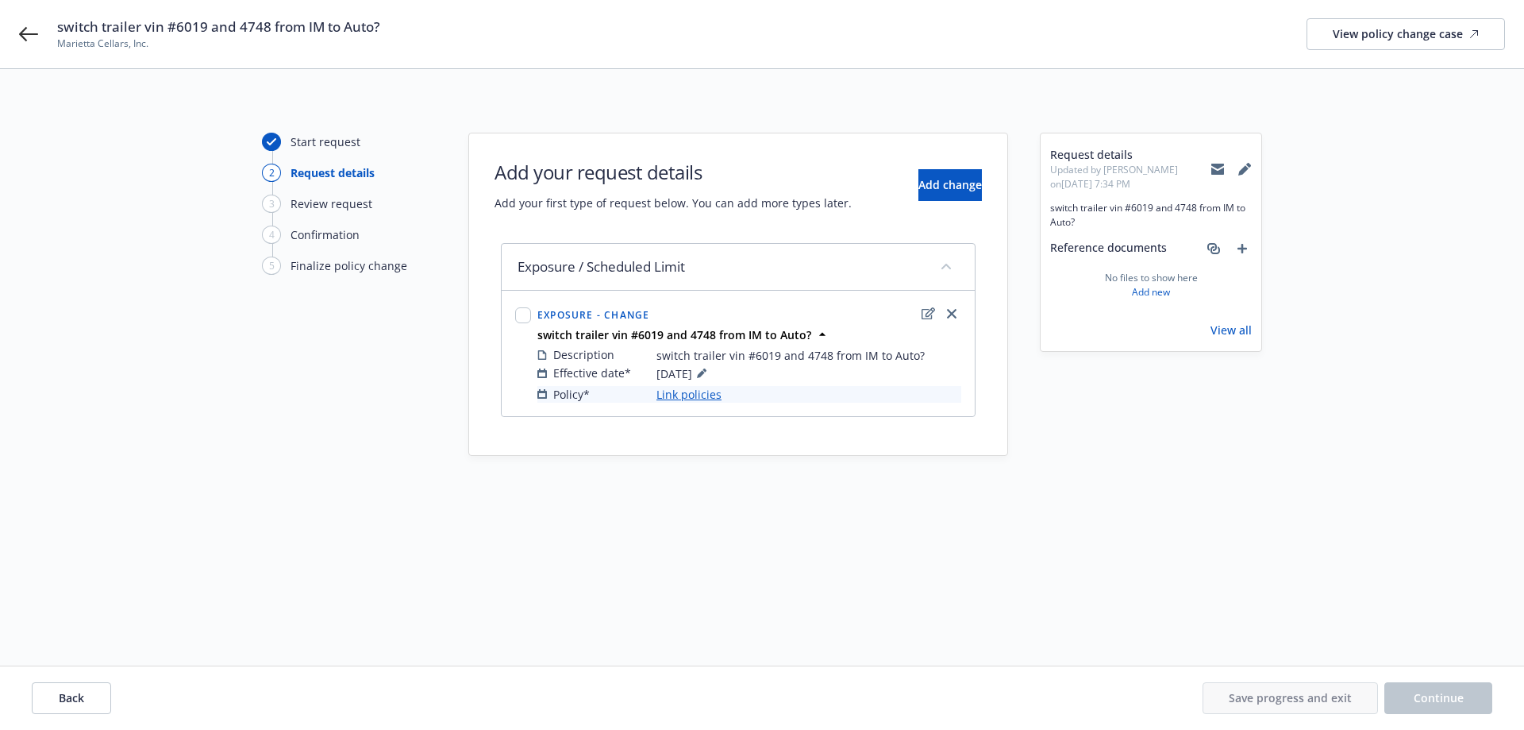
click at [691, 391] on link "Link policies" at bounding box center [689, 394] width 65 height 17
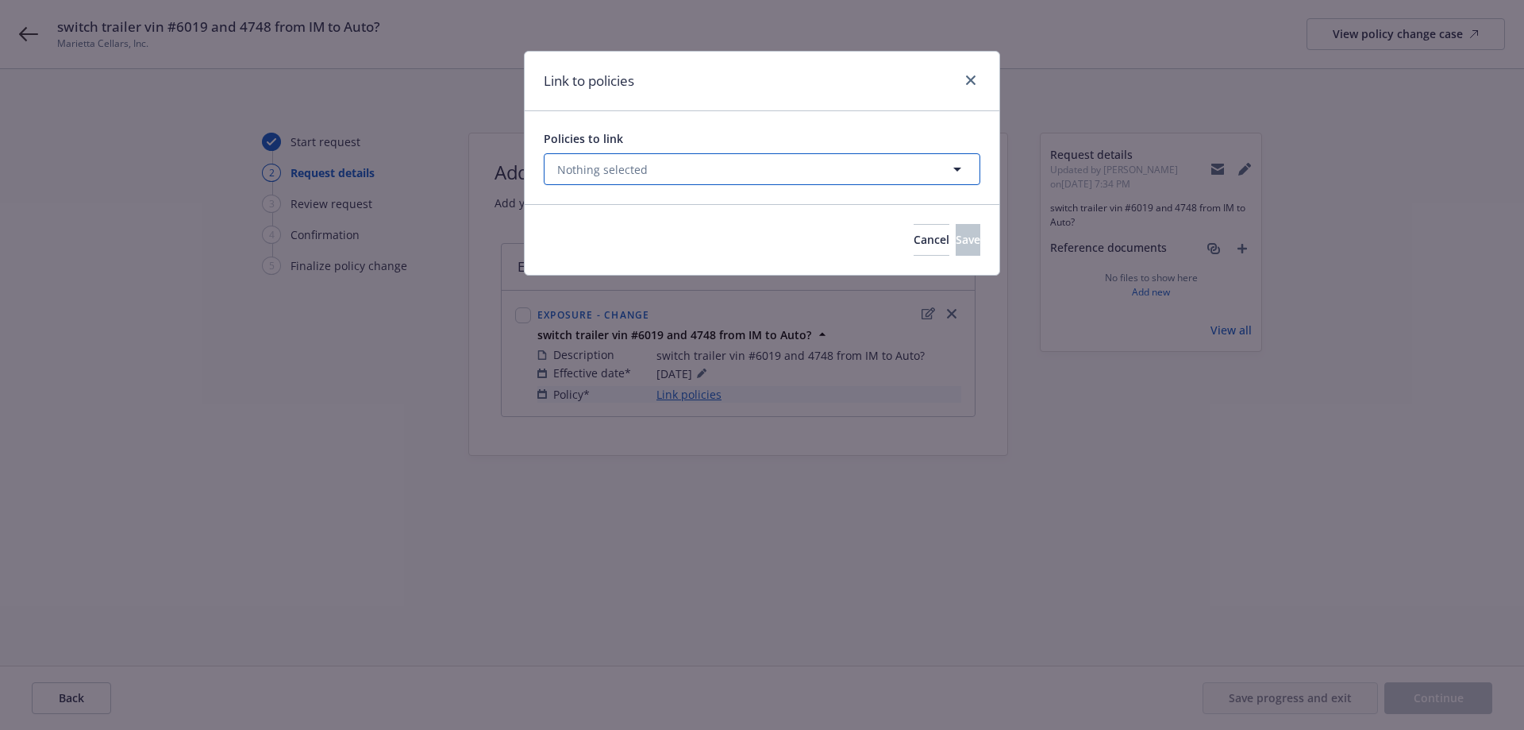
click at [618, 170] on span "Nothing selected" at bounding box center [602, 169] width 91 height 17
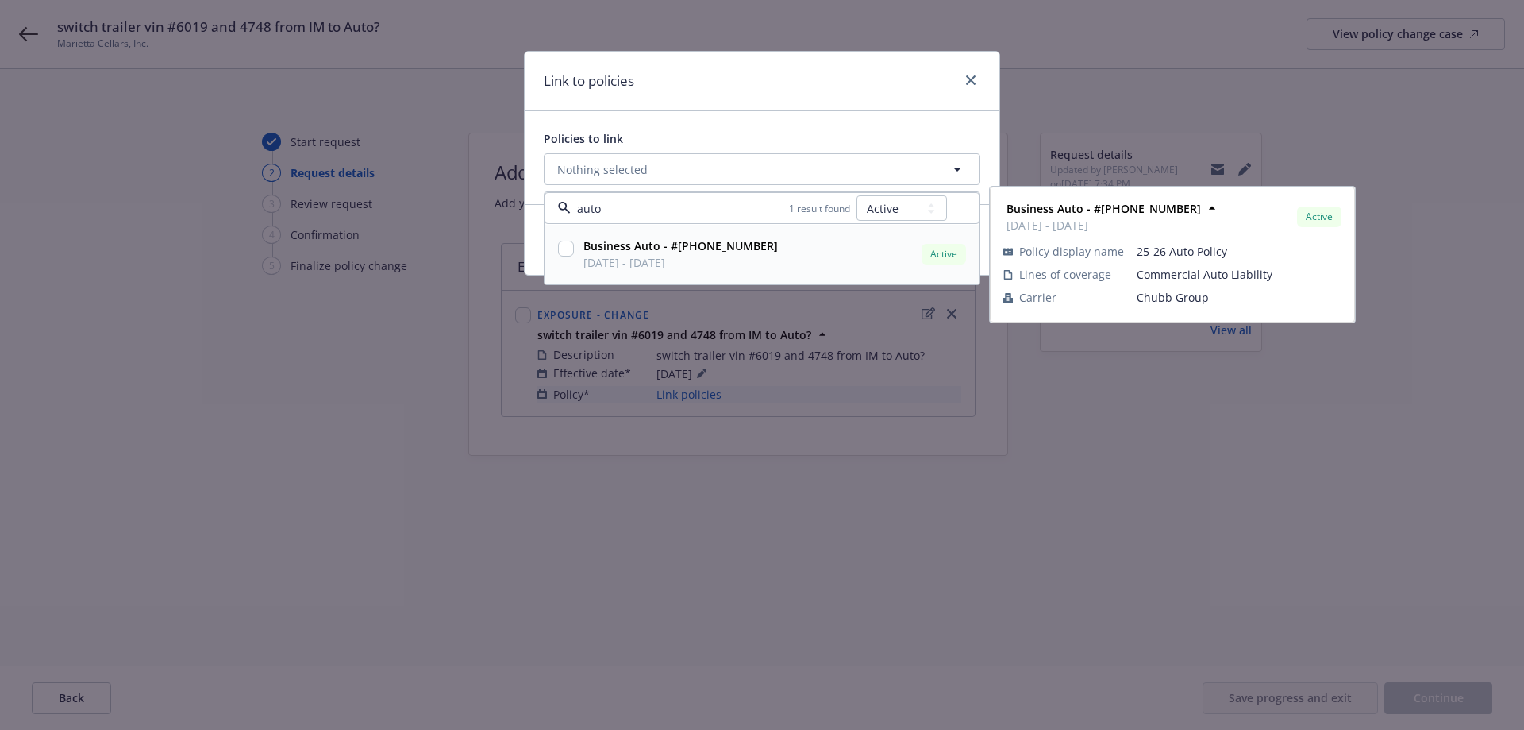
click at [568, 246] on input "checkbox" at bounding box center [566, 249] width 16 height 16
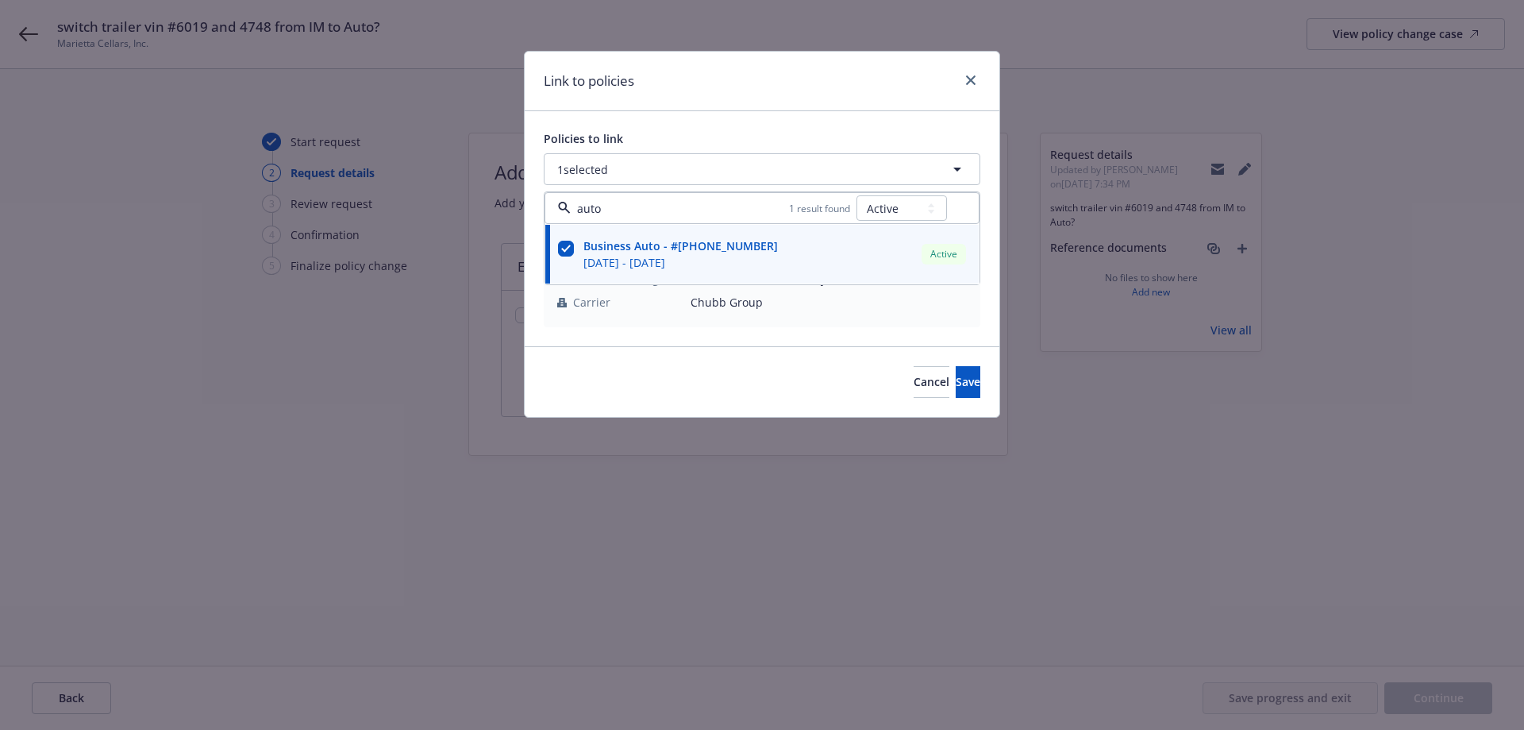
drag, startPoint x: 670, startPoint y: 214, endPoint x: 543, endPoint y: 222, distance: 127.3
click at [543, 222] on div "Policies to link 1 selected auto 1 result found All Active Upcoming Expired Can…" at bounding box center [762, 228] width 475 height 235
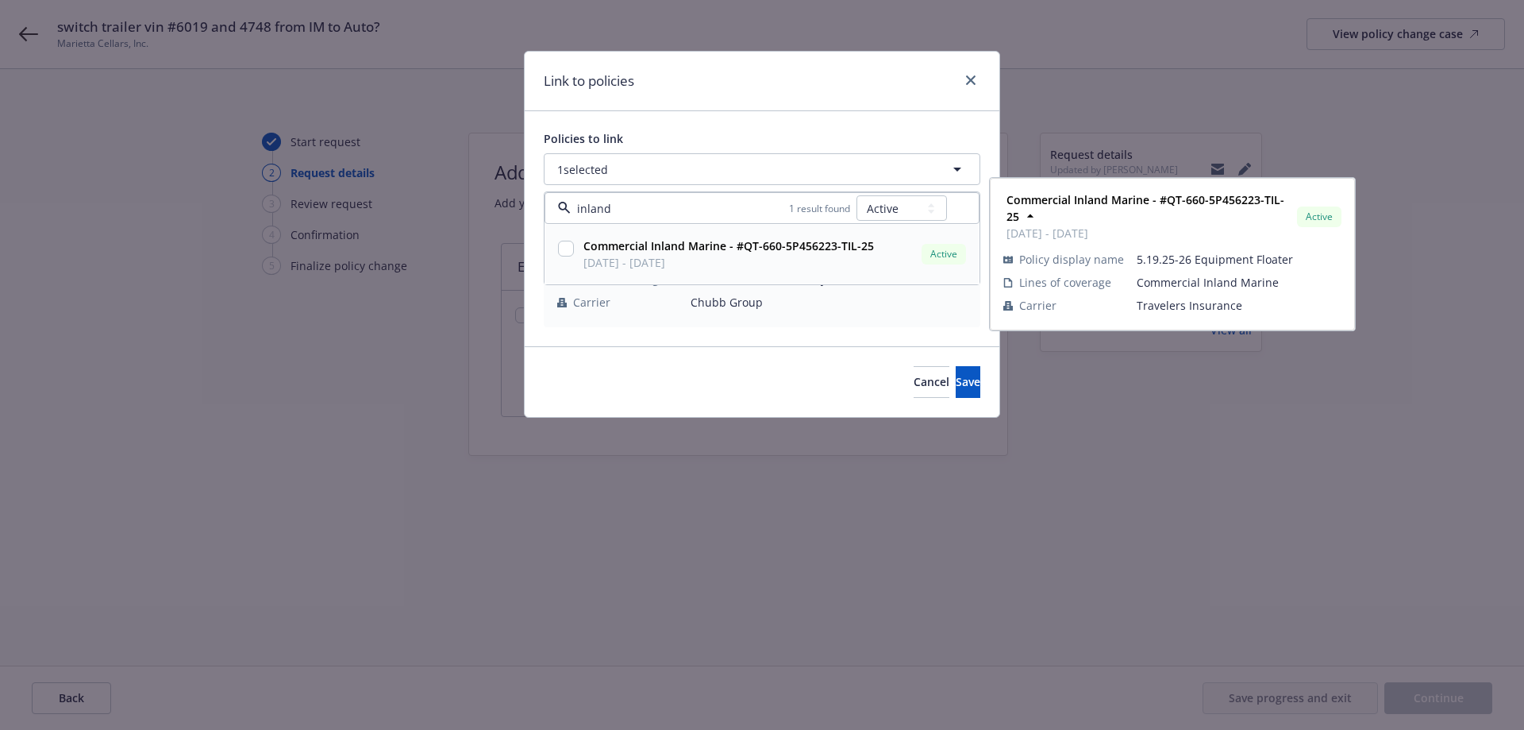
click at [567, 248] on input "checkbox" at bounding box center [566, 249] width 16 height 16
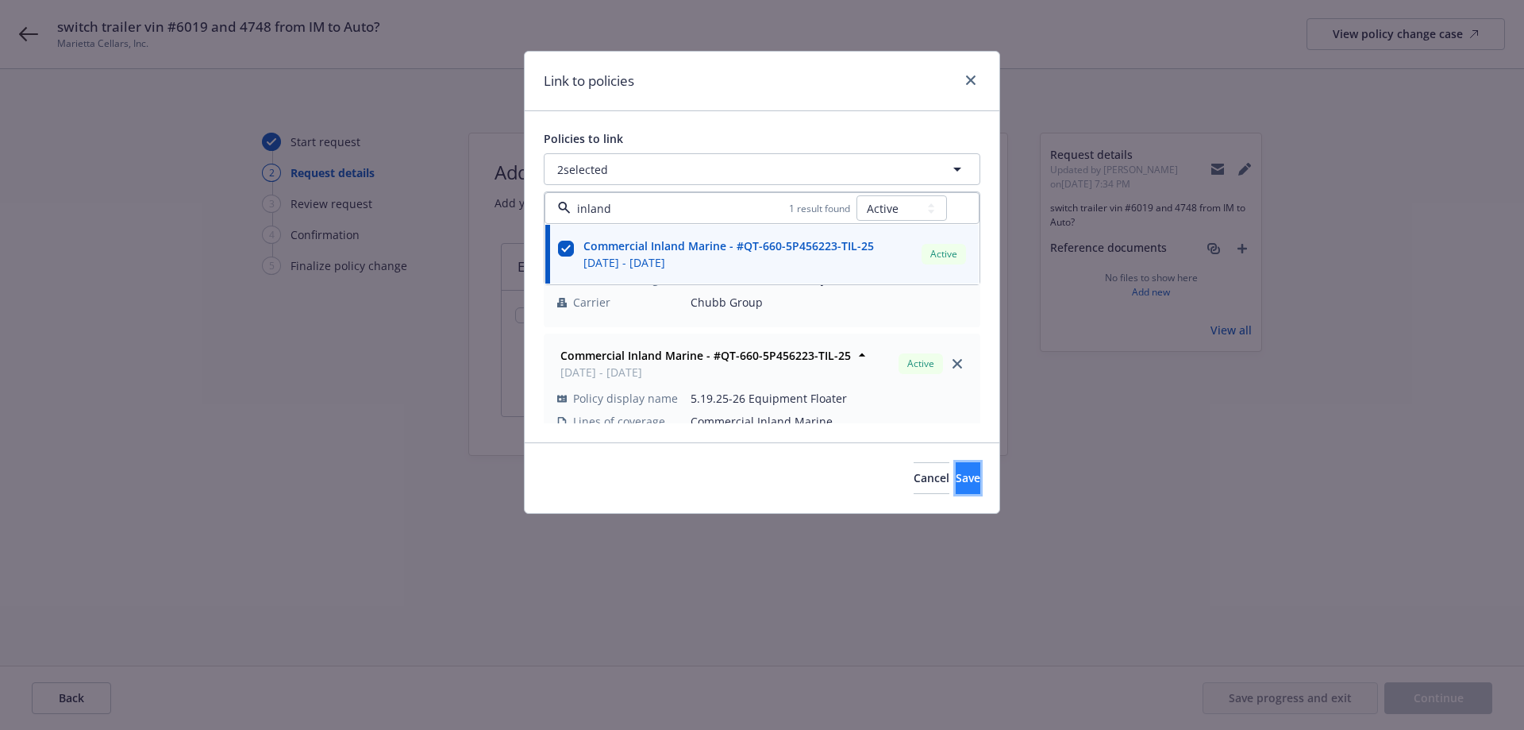
click at [956, 477] on span "Save" at bounding box center [968, 477] width 25 height 15
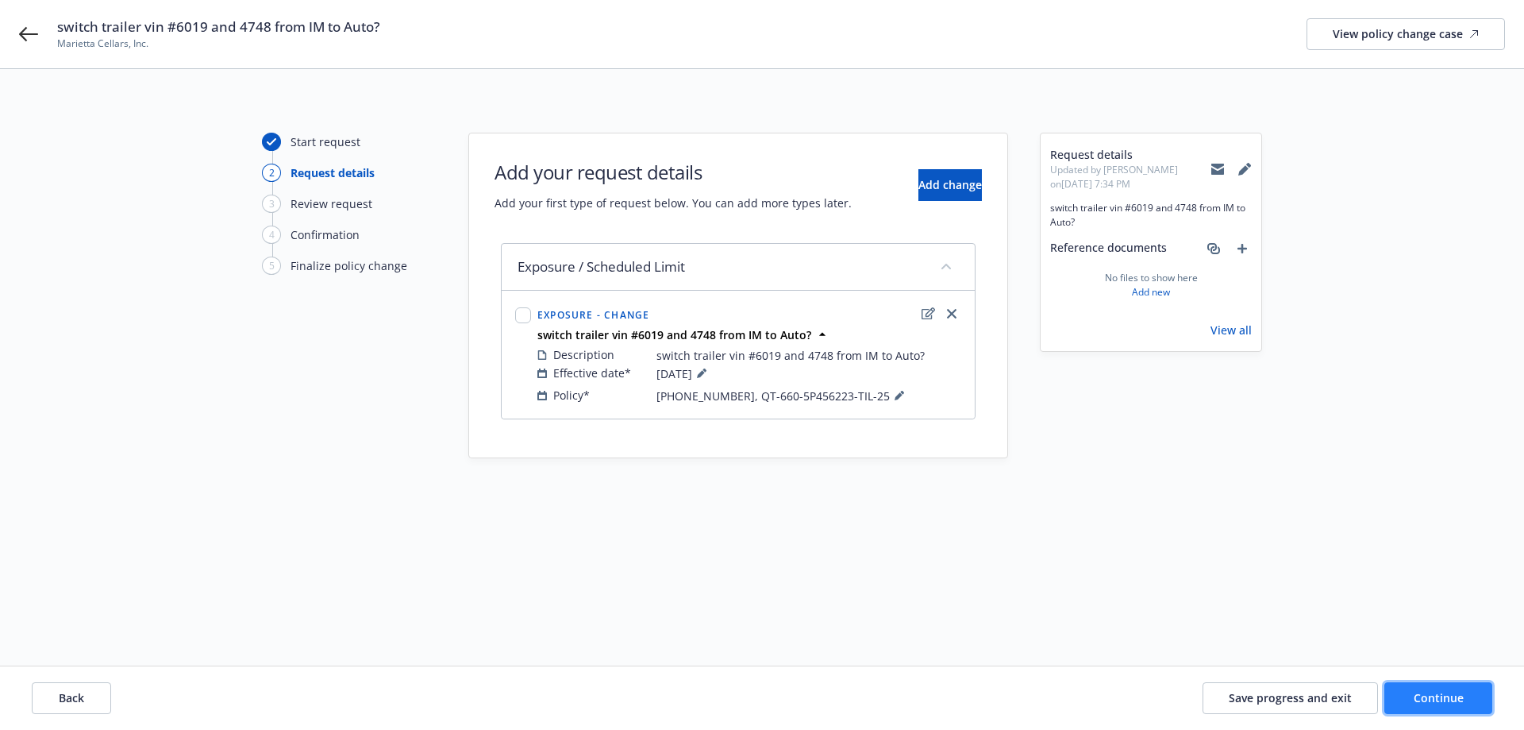
click at [1431, 704] on span "Continue" at bounding box center [1439, 697] width 50 height 15
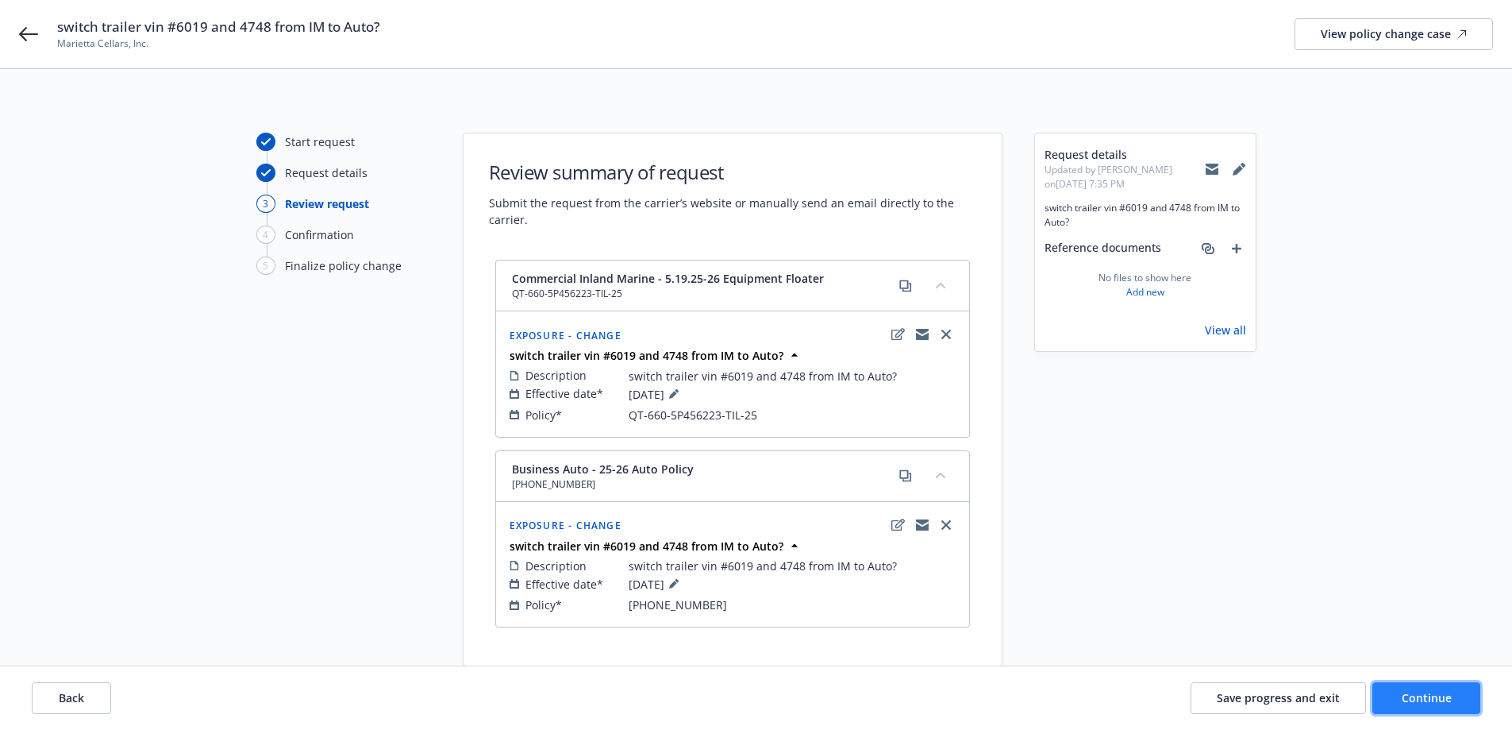
click at [1422, 696] on span "Continue" at bounding box center [1427, 697] width 50 height 15
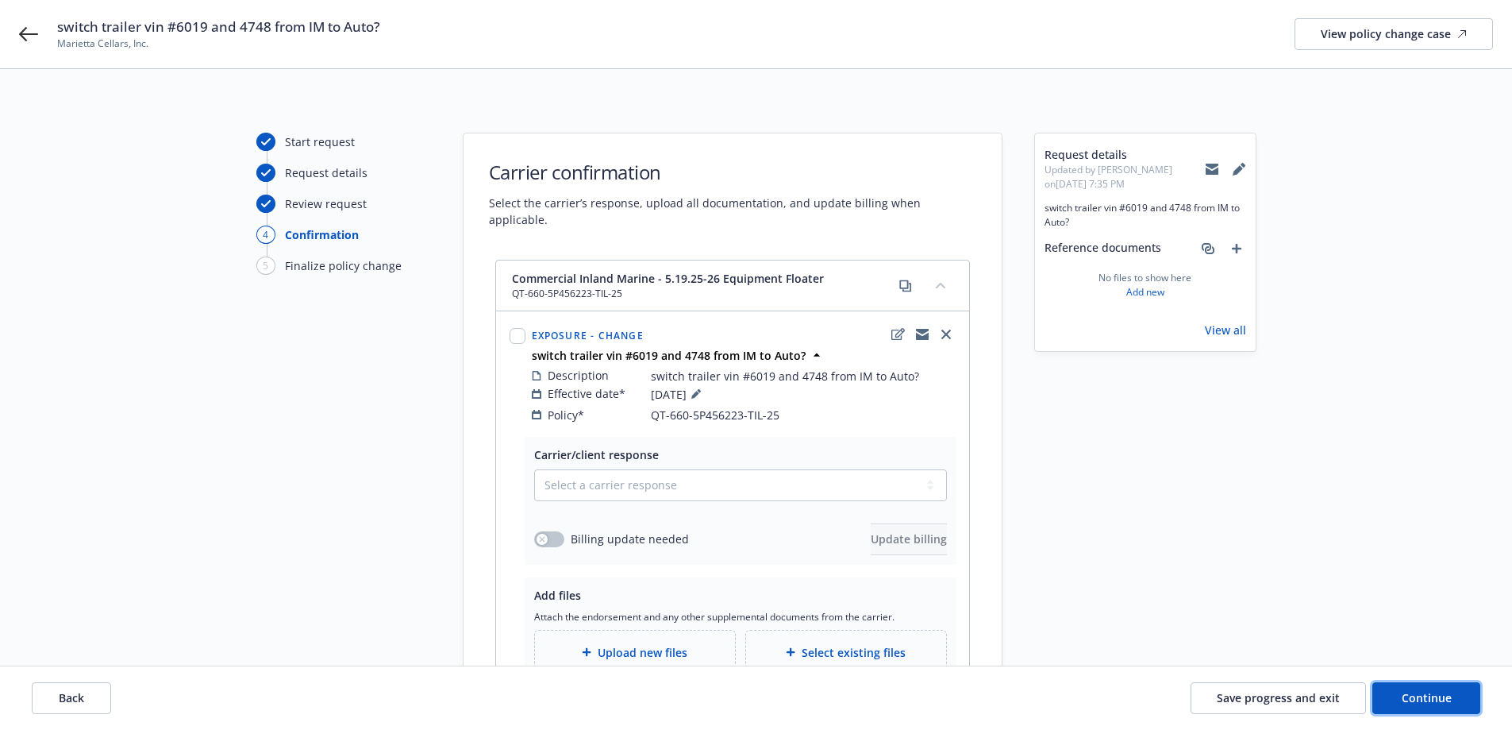
click at [1421, 697] on span "Continue" at bounding box center [1427, 697] width 50 height 15
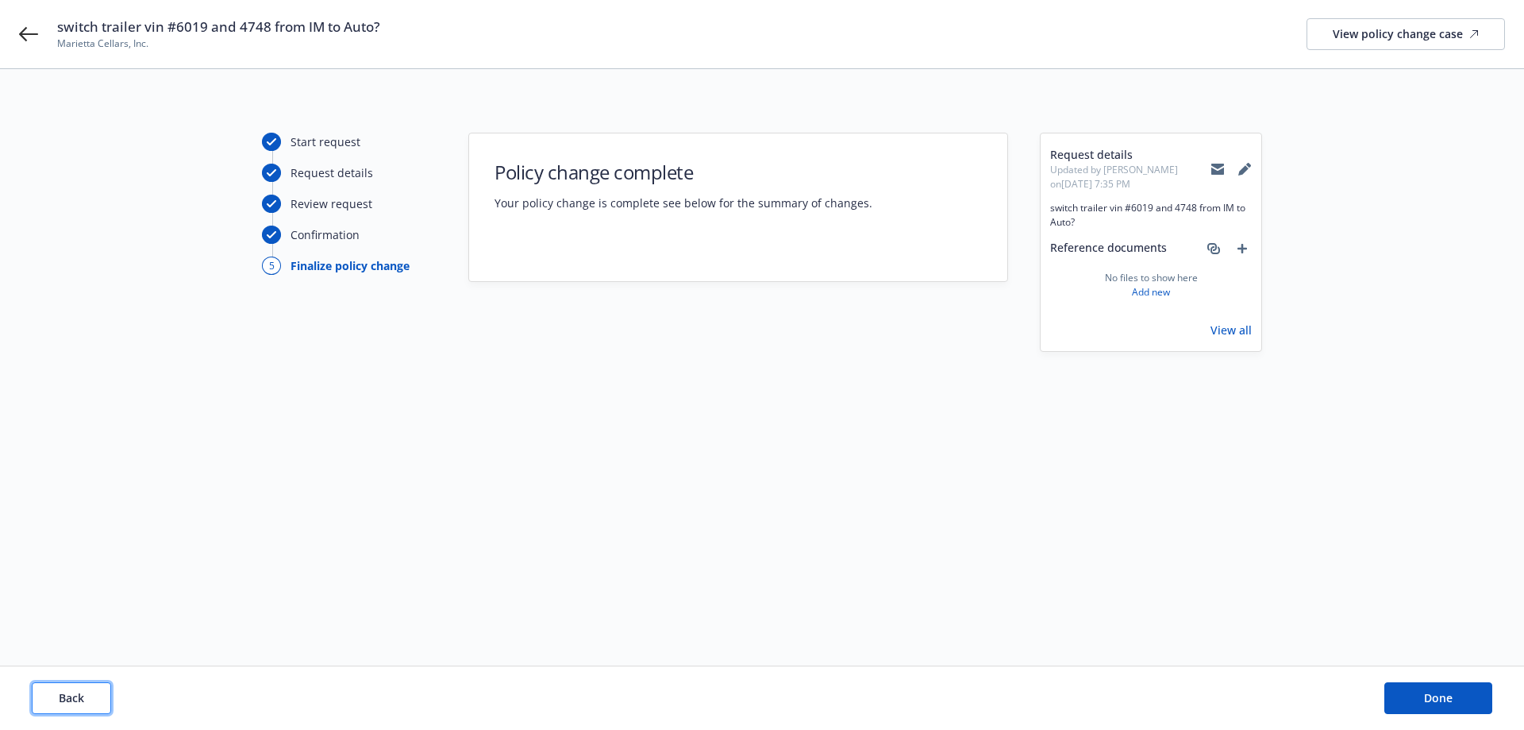
click at [73, 703] on span "Back" at bounding box center [71, 697] width 25 height 15
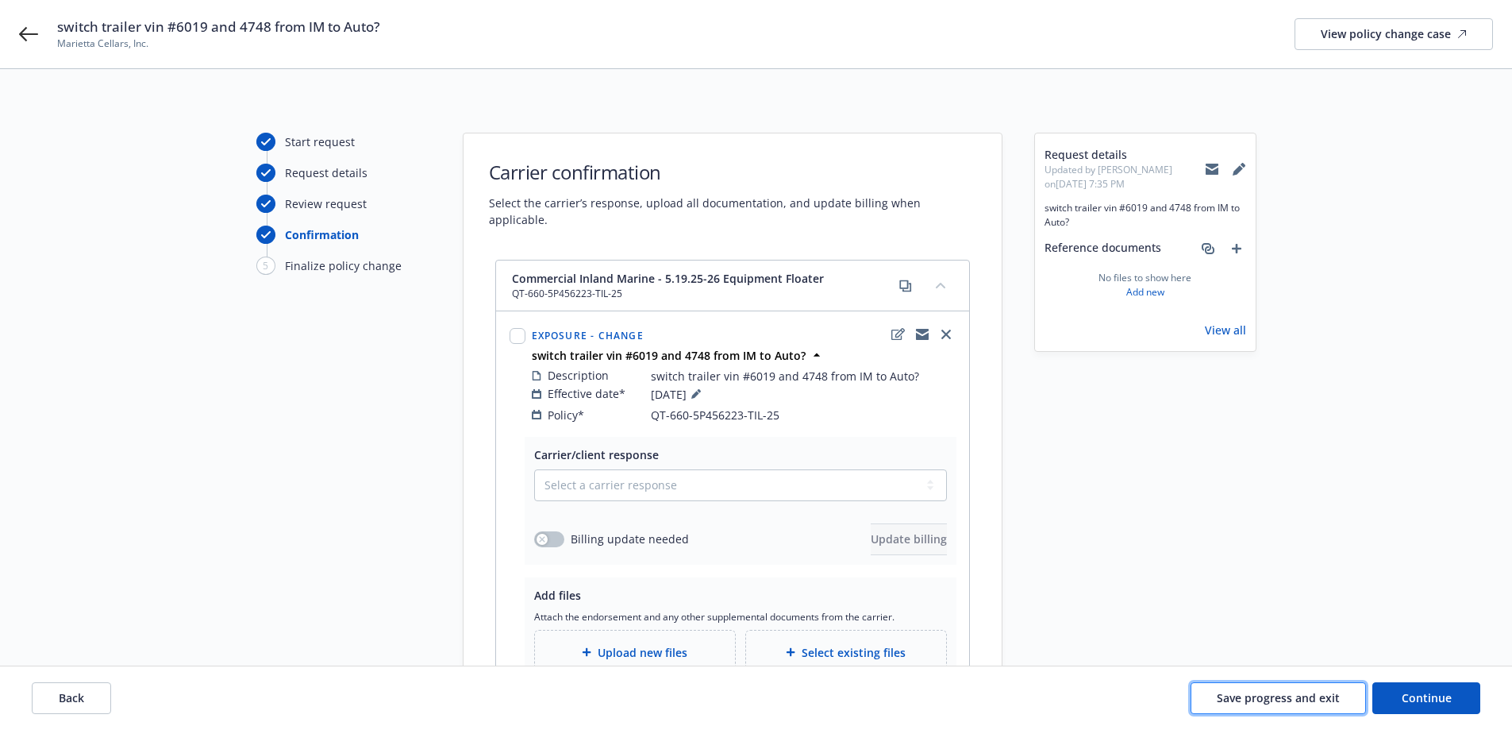
click at [1261, 692] on span "Save progress and exit" at bounding box center [1278, 697] width 123 height 15
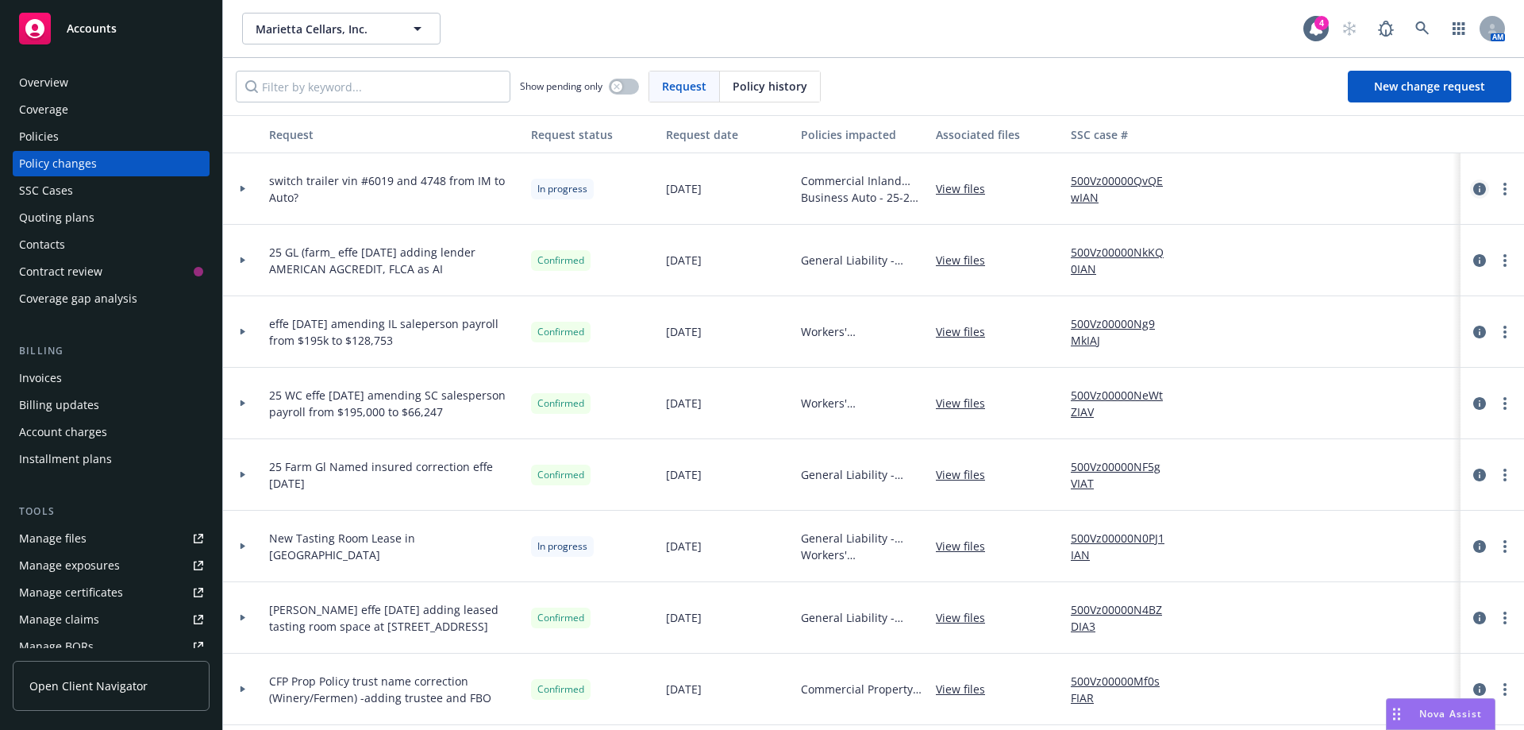
click at [1474, 194] on icon "circleInformation" at bounding box center [1480, 189] width 13 height 13
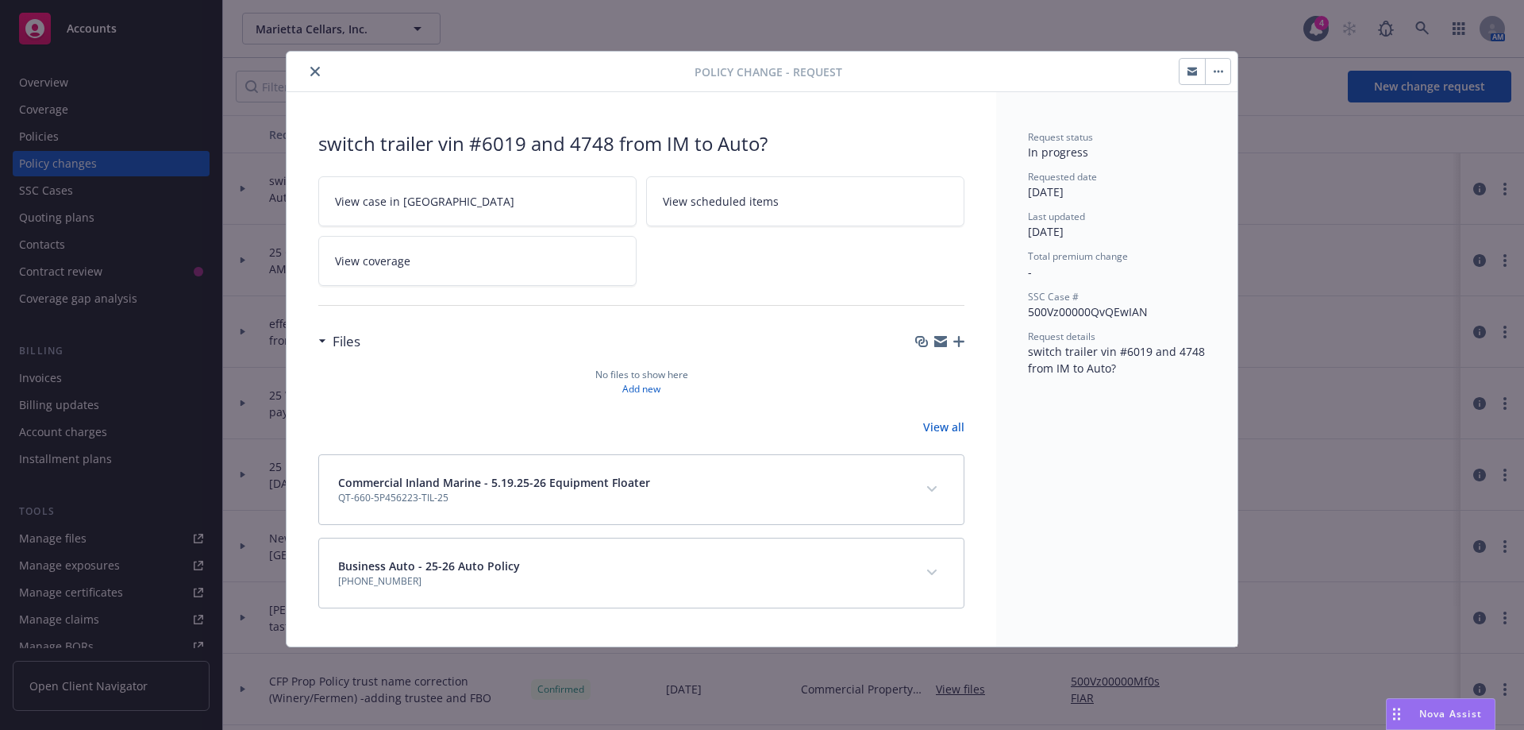
click at [312, 74] on icon "close" at bounding box center [315, 72] width 10 height 10
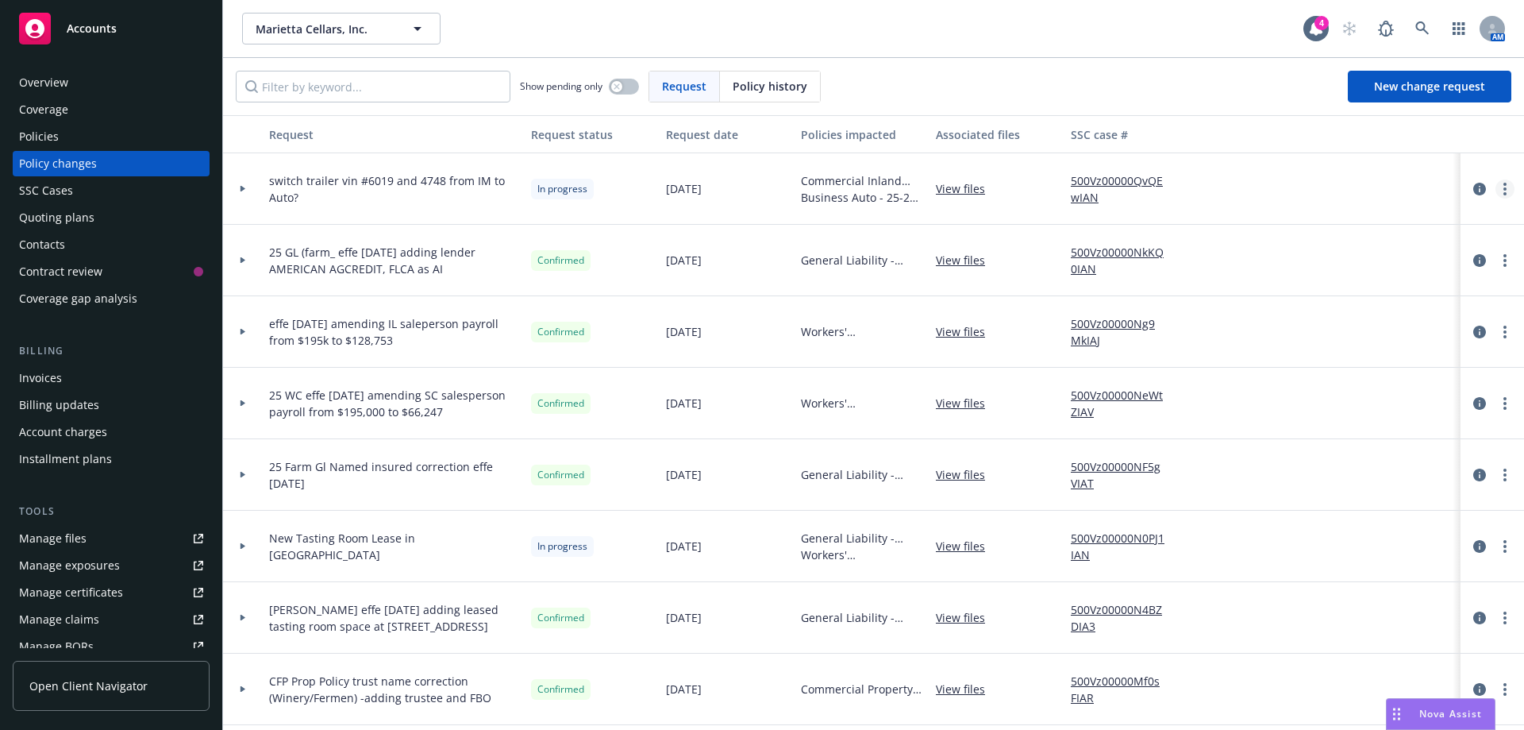
click at [1496, 189] on link "more" at bounding box center [1505, 188] width 19 height 19
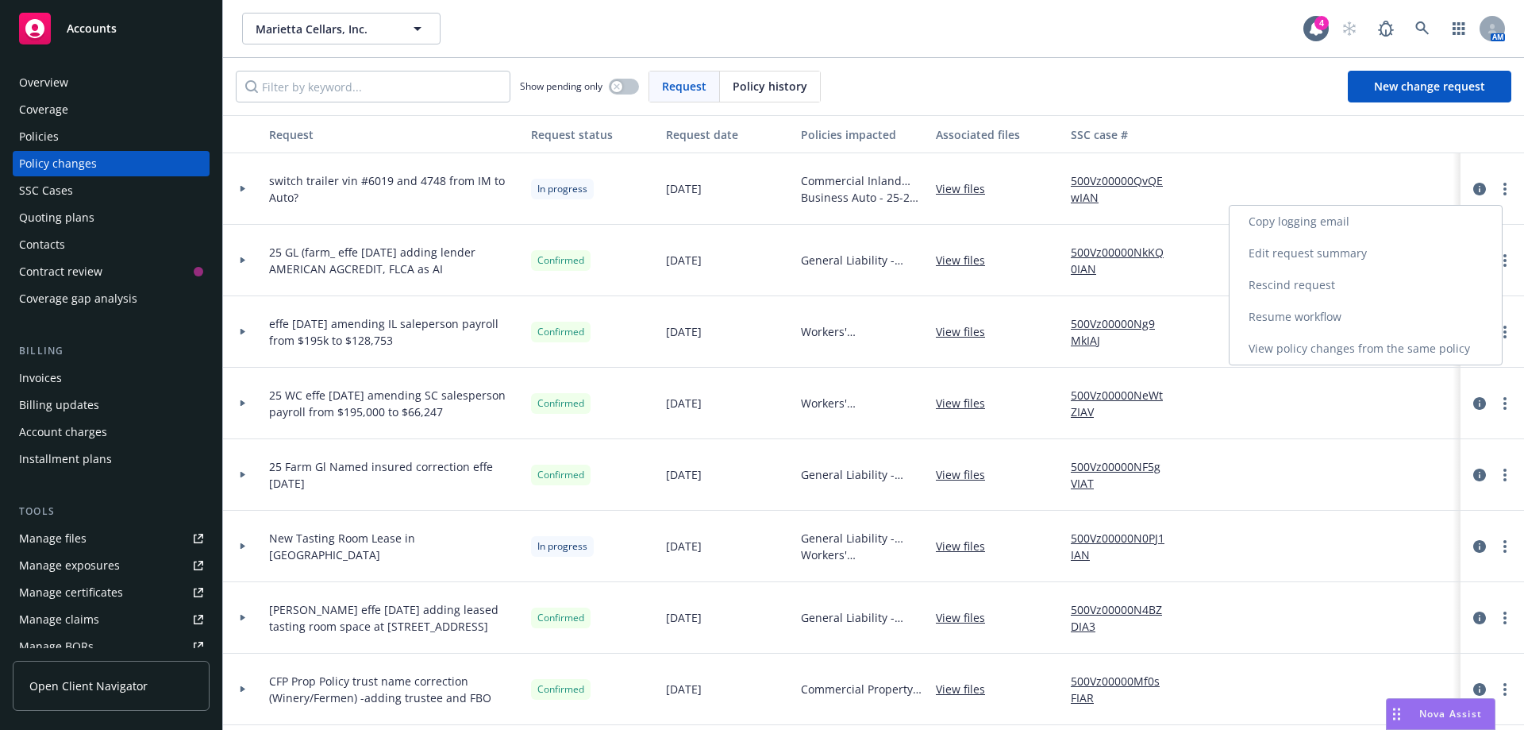
click at [1283, 217] on link "Copy logging email" at bounding box center [1366, 222] width 272 height 32
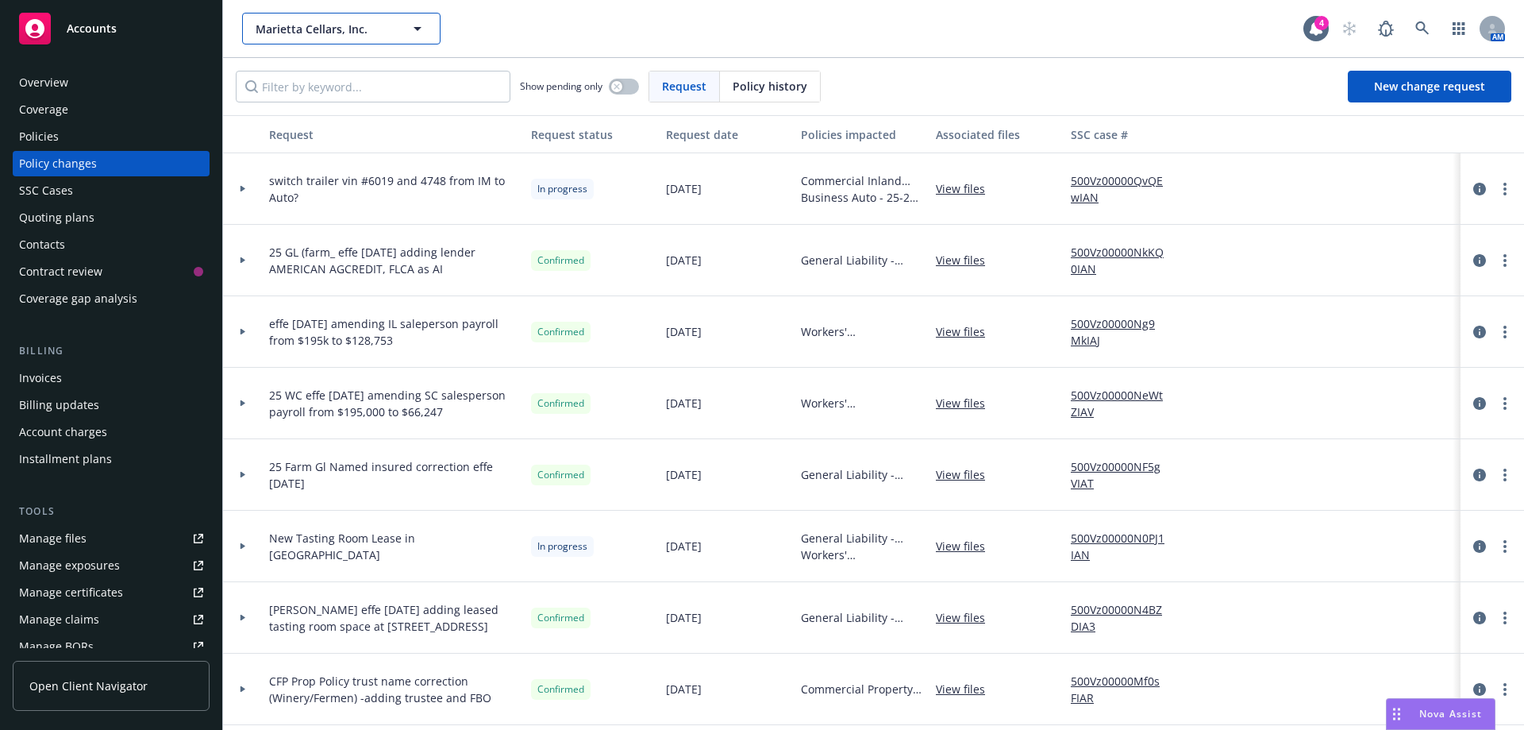
click at [297, 33] on span "Marietta Cellars, Inc." at bounding box center [324, 29] width 137 height 17
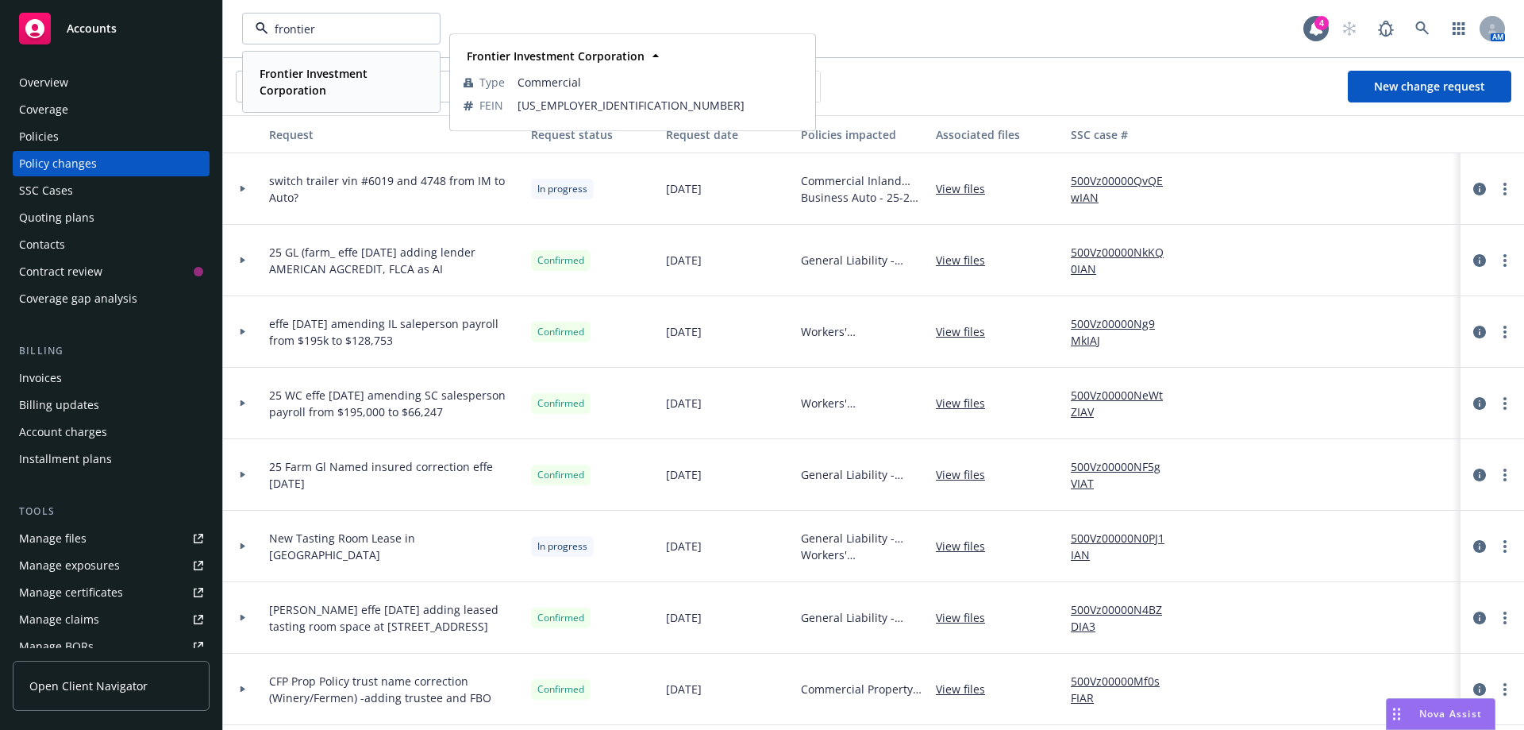
click at [288, 72] on strong "Frontier Investment Corporation" at bounding box center [314, 82] width 108 height 32
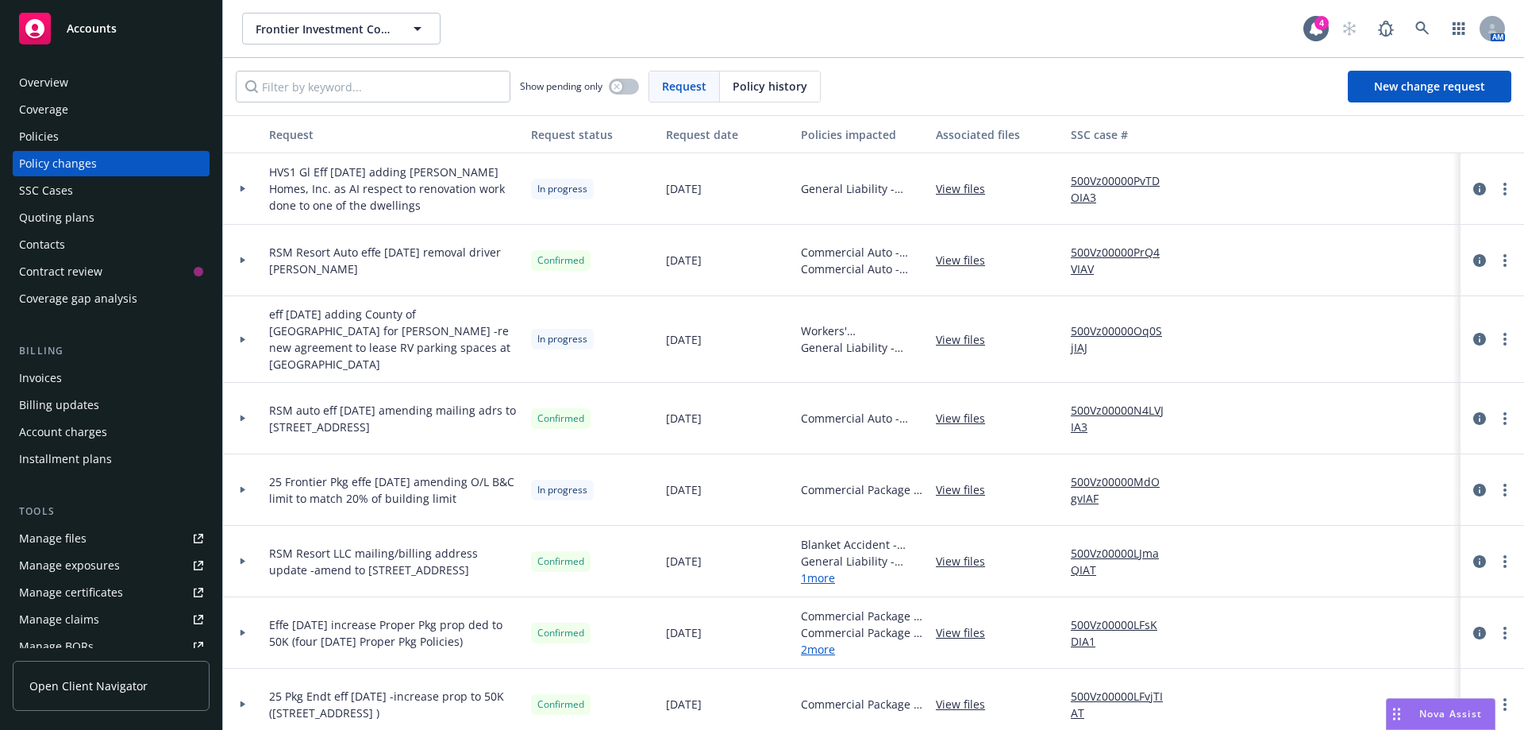
click at [68, 541] on div "Manage files" at bounding box center [52, 538] width 67 height 25
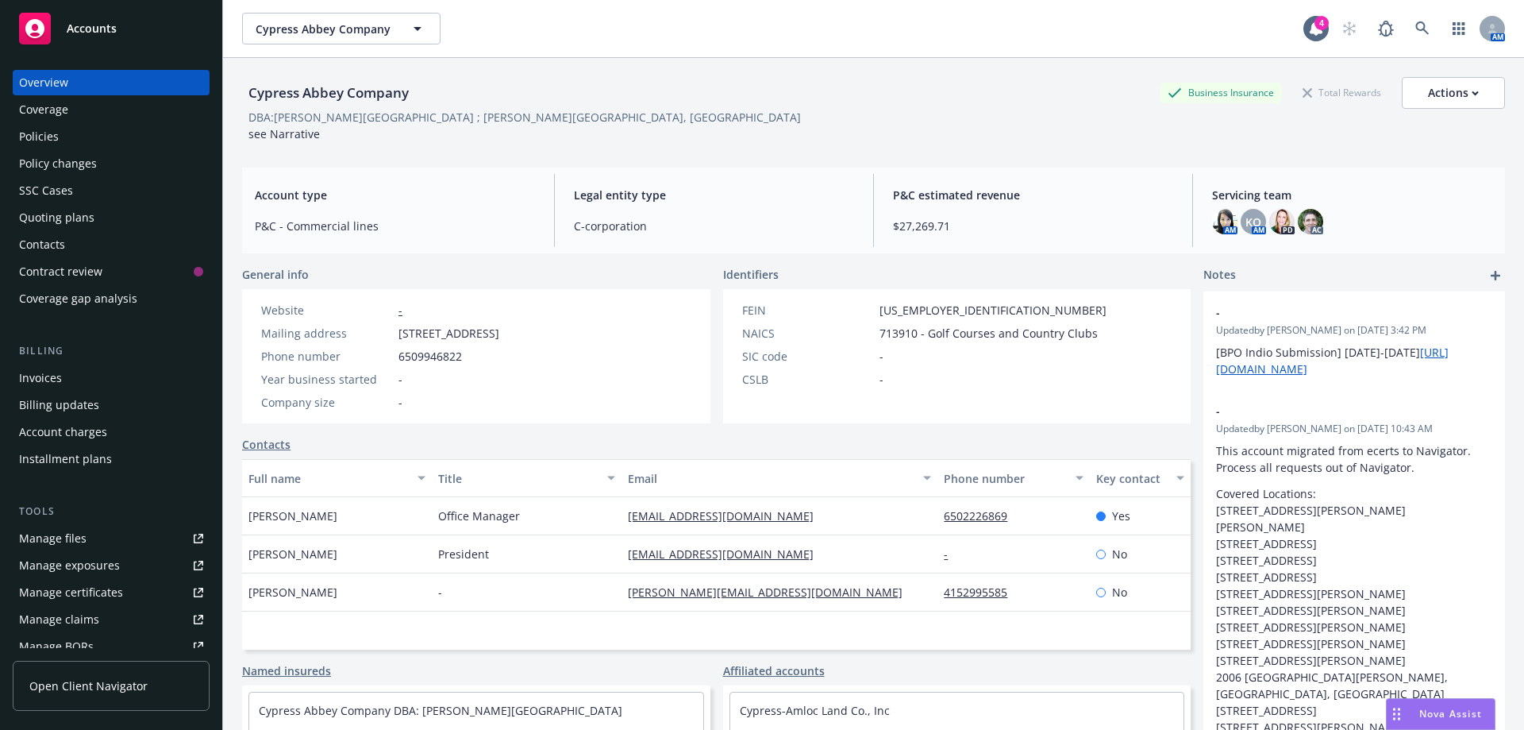
click at [47, 219] on div "Quoting plans" at bounding box center [56, 217] width 75 height 25
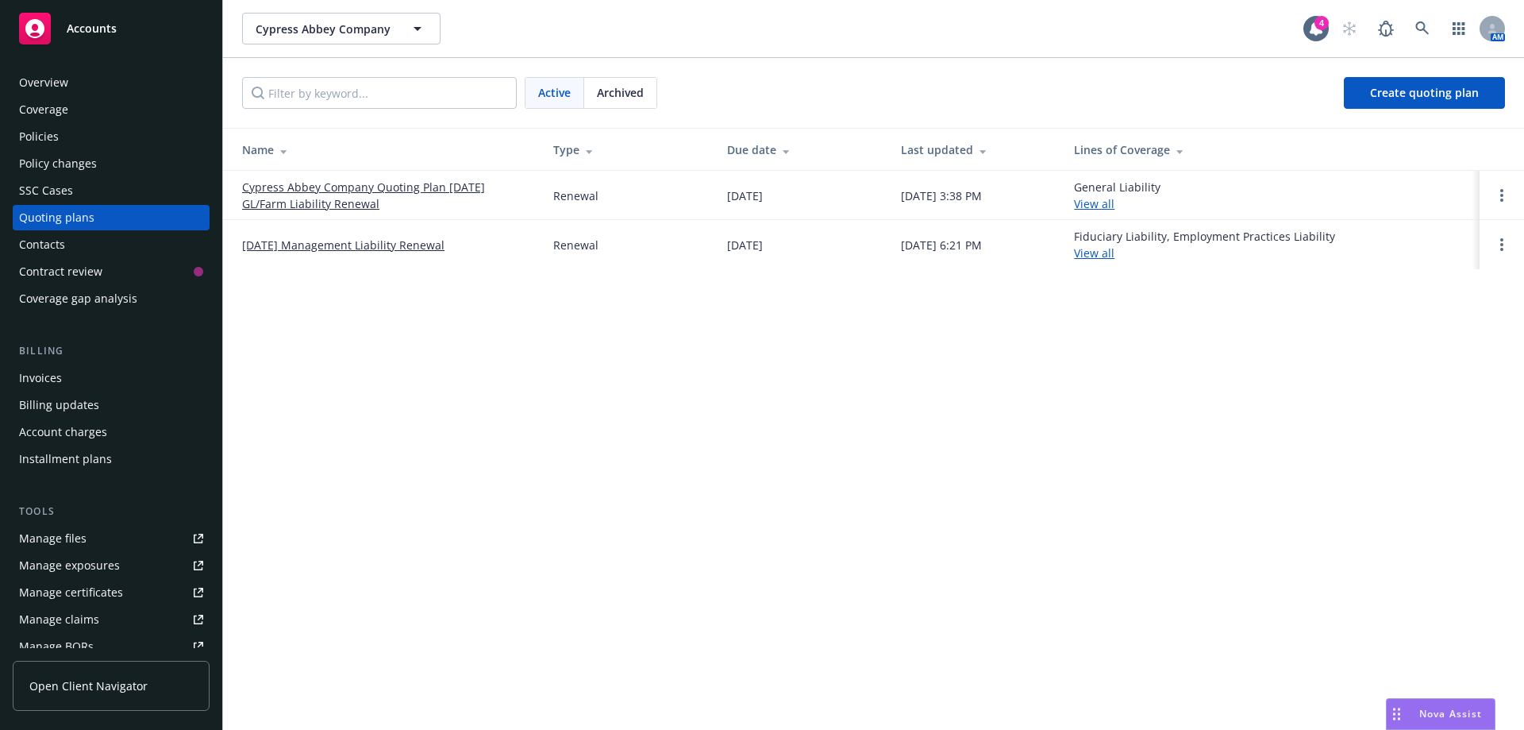
click at [296, 198] on link "Cypress Abbey Company Quoting Plan 9/7/25 GL/Farm Liability Renewal" at bounding box center [385, 195] width 286 height 33
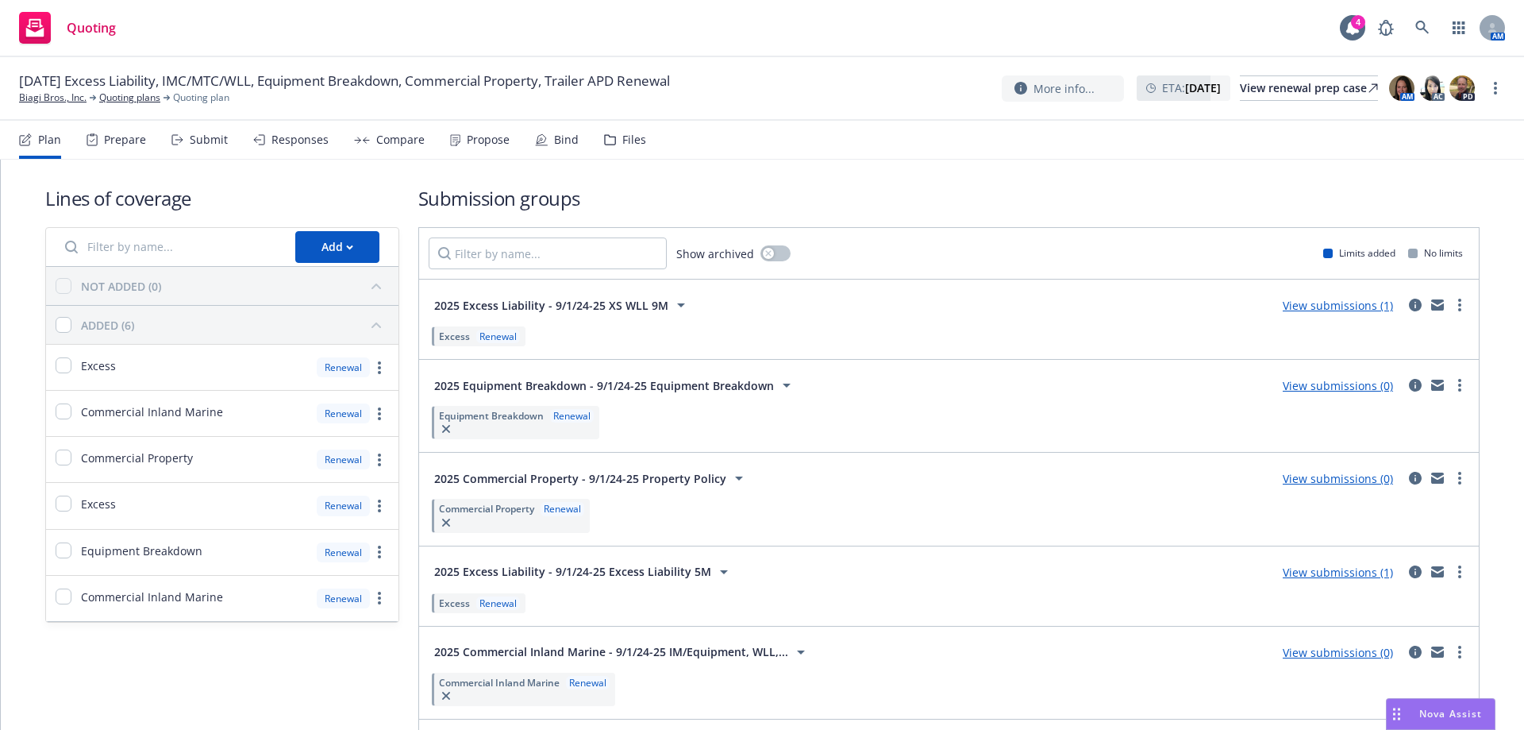
click at [209, 144] on div "Submit" at bounding box center [209, 139] width 38 height 13
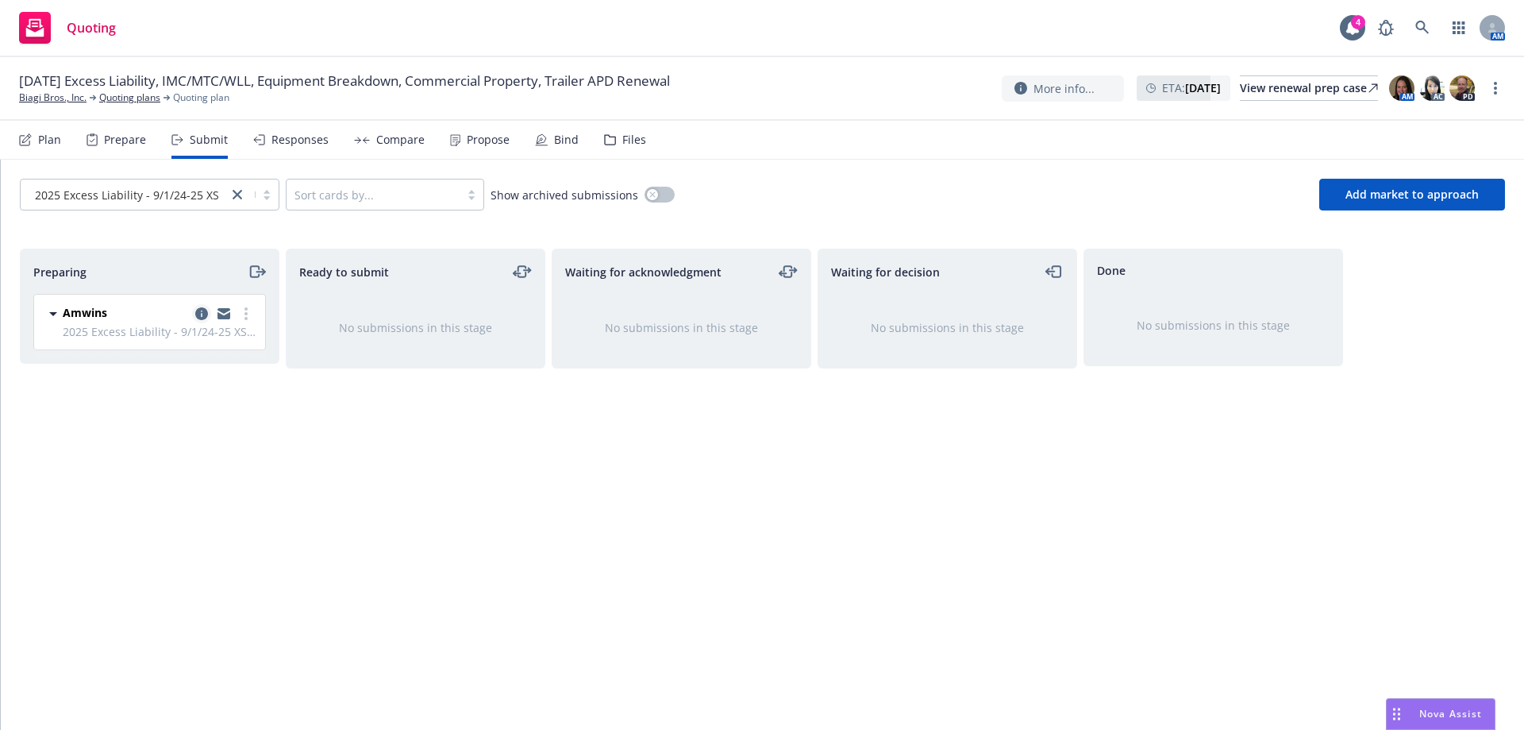
click at [198, 312] on icon "copy logging email" at bounding box center [201, 313] width 13 height 13
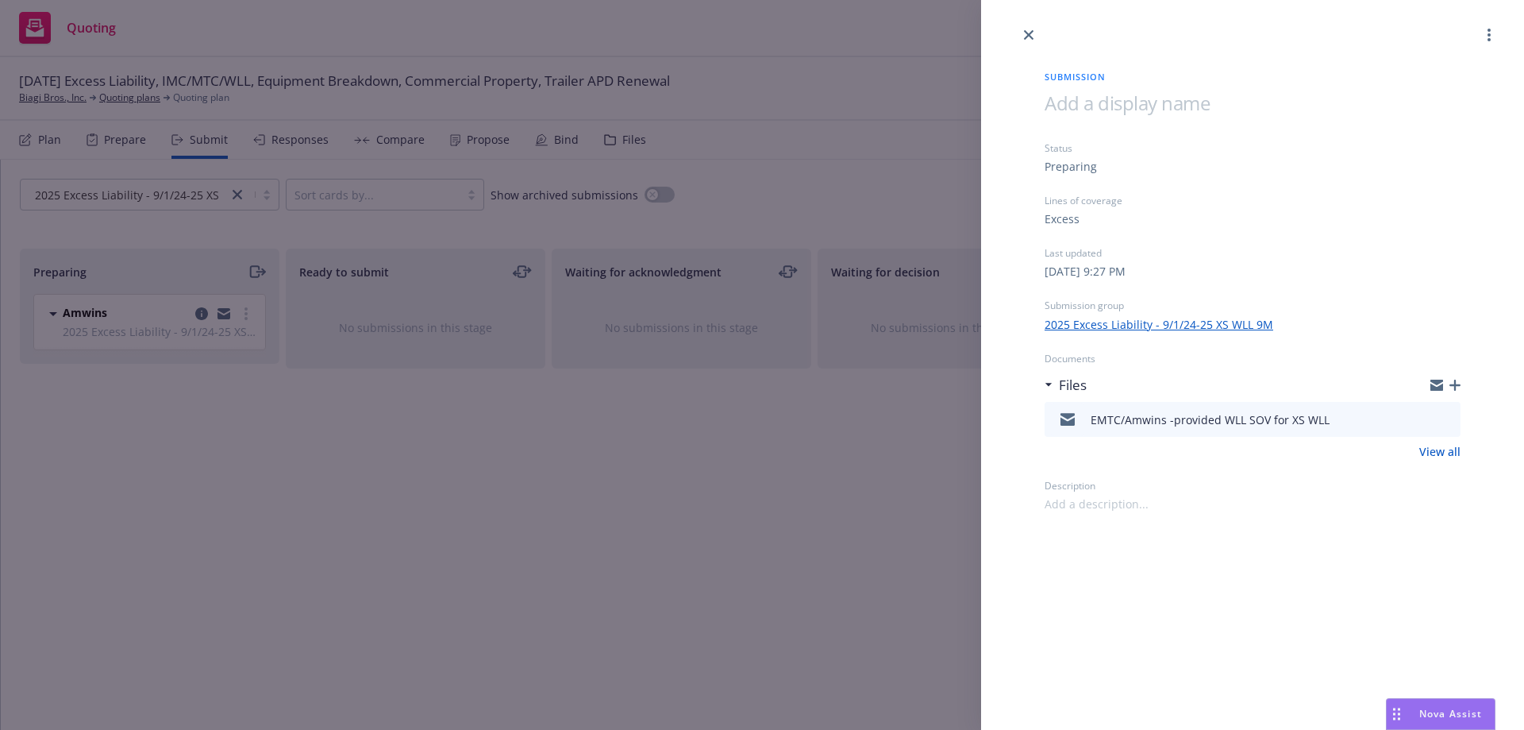
click at [121, 198] on div "Submission Status Preparing Lines of coverage Excess Last updated Monday, Augus…" at bounding box center [762, 365] width 1524 height 730
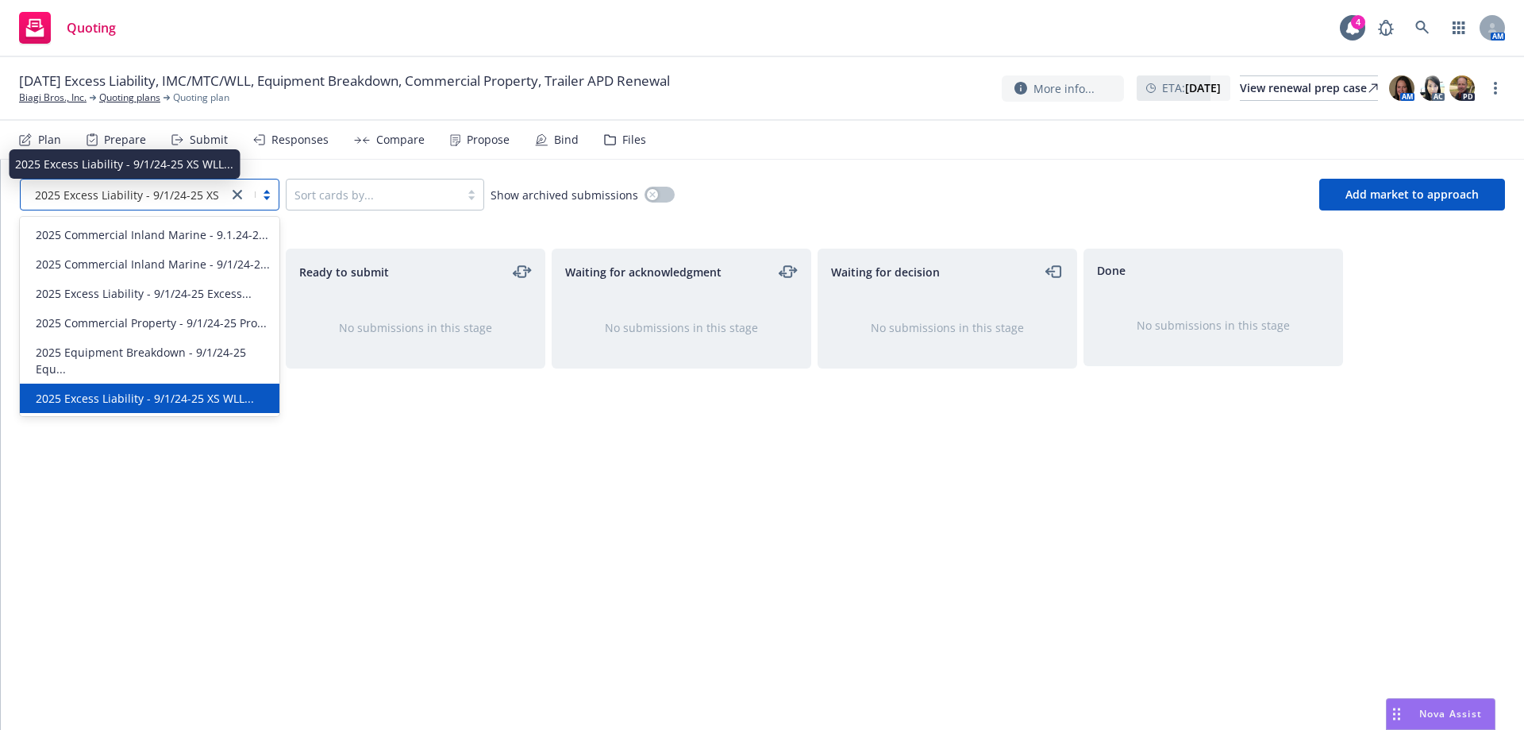
click at [121, 198] on span "2025 Excess Liability - 9/1/24-25 XS WLL..." at bounding box center [144, 195] width 218 height 17
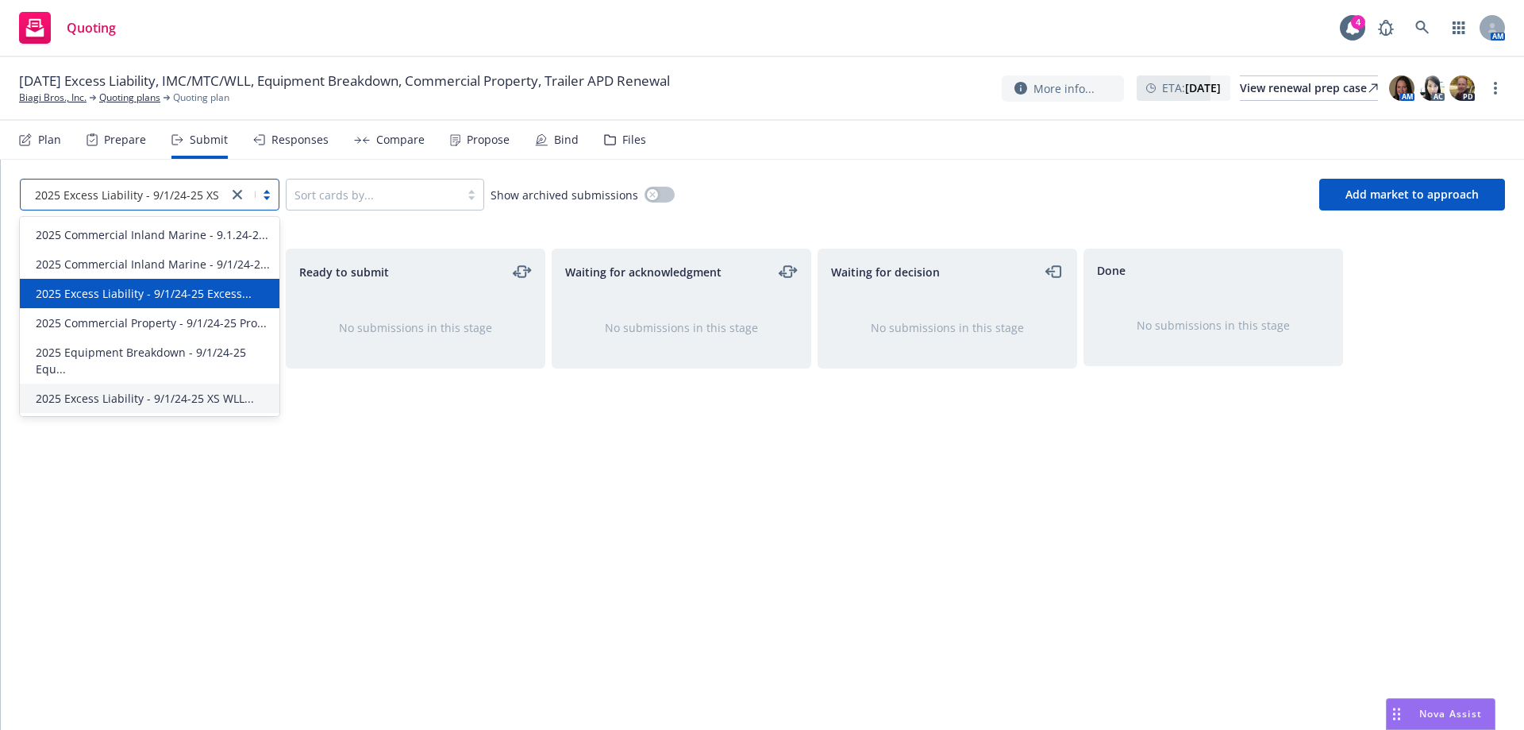
click at [123, 296] on span "2025 Excess Liability - 9/1/24-25 Excess..." at bounding box center [144, 293] width 216 height 17
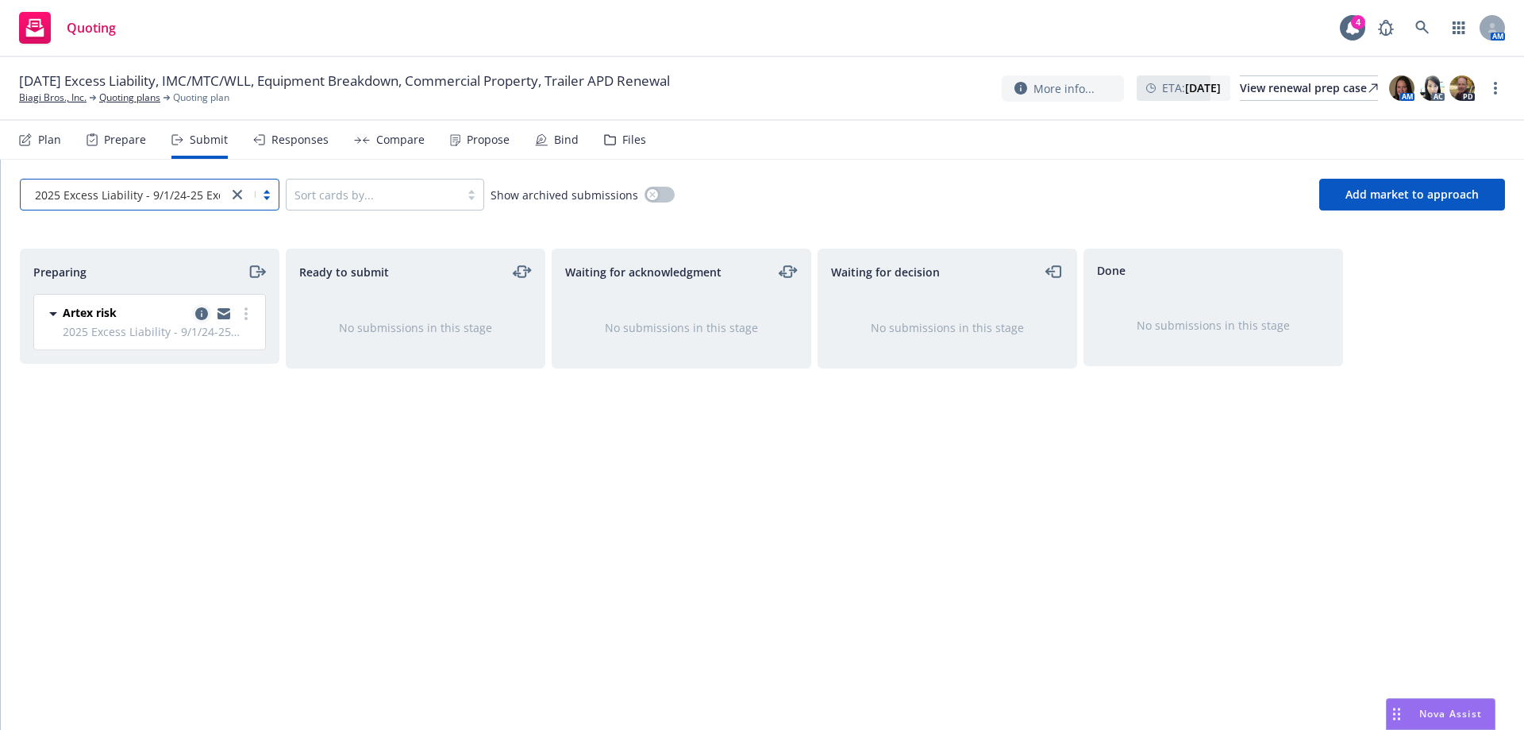
click at [199, 316] on icon "copy logging email" at bounding box center [201, 313] width 13 height 13
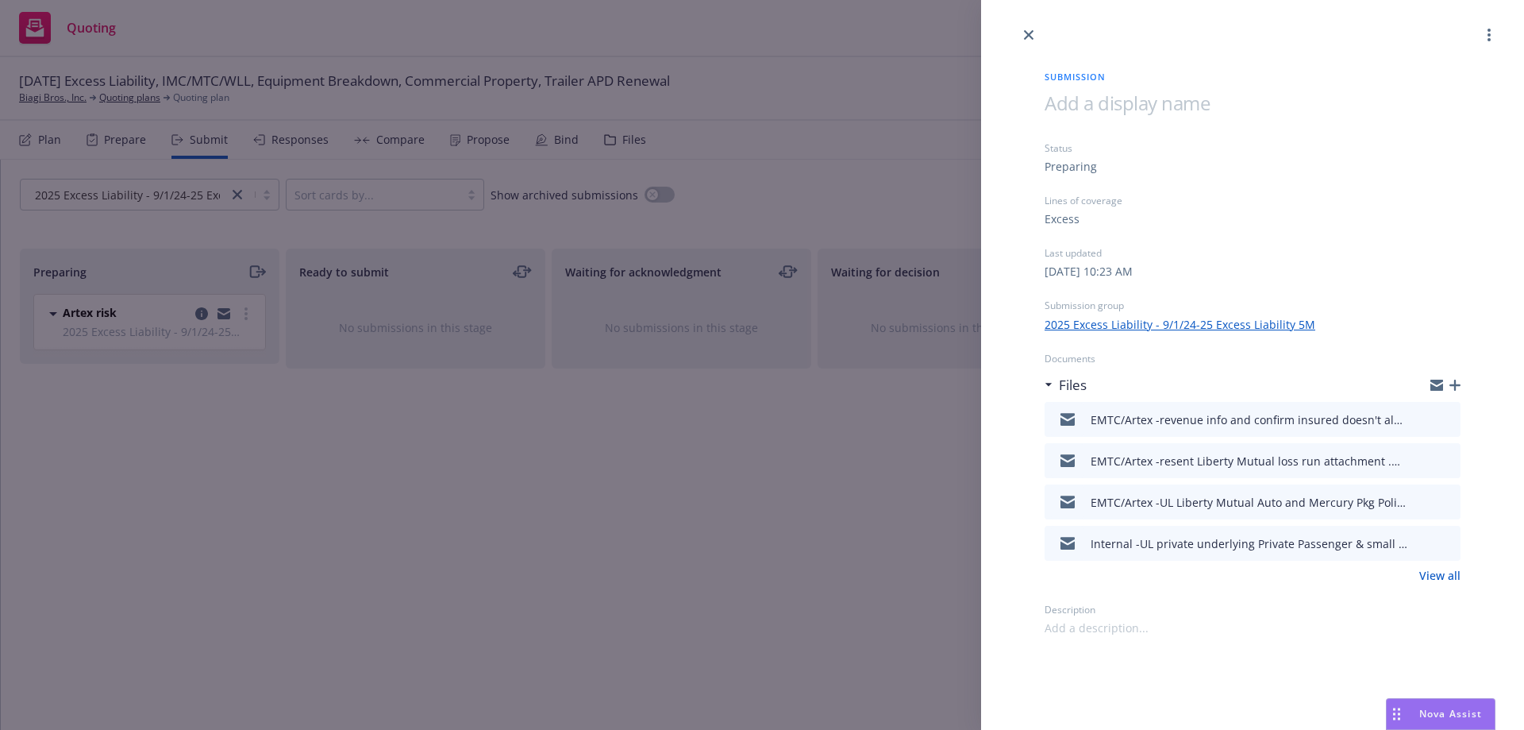
click at [1452, 420] on icon "preview file" at bounding box center [1446, 418] width 14 height 11
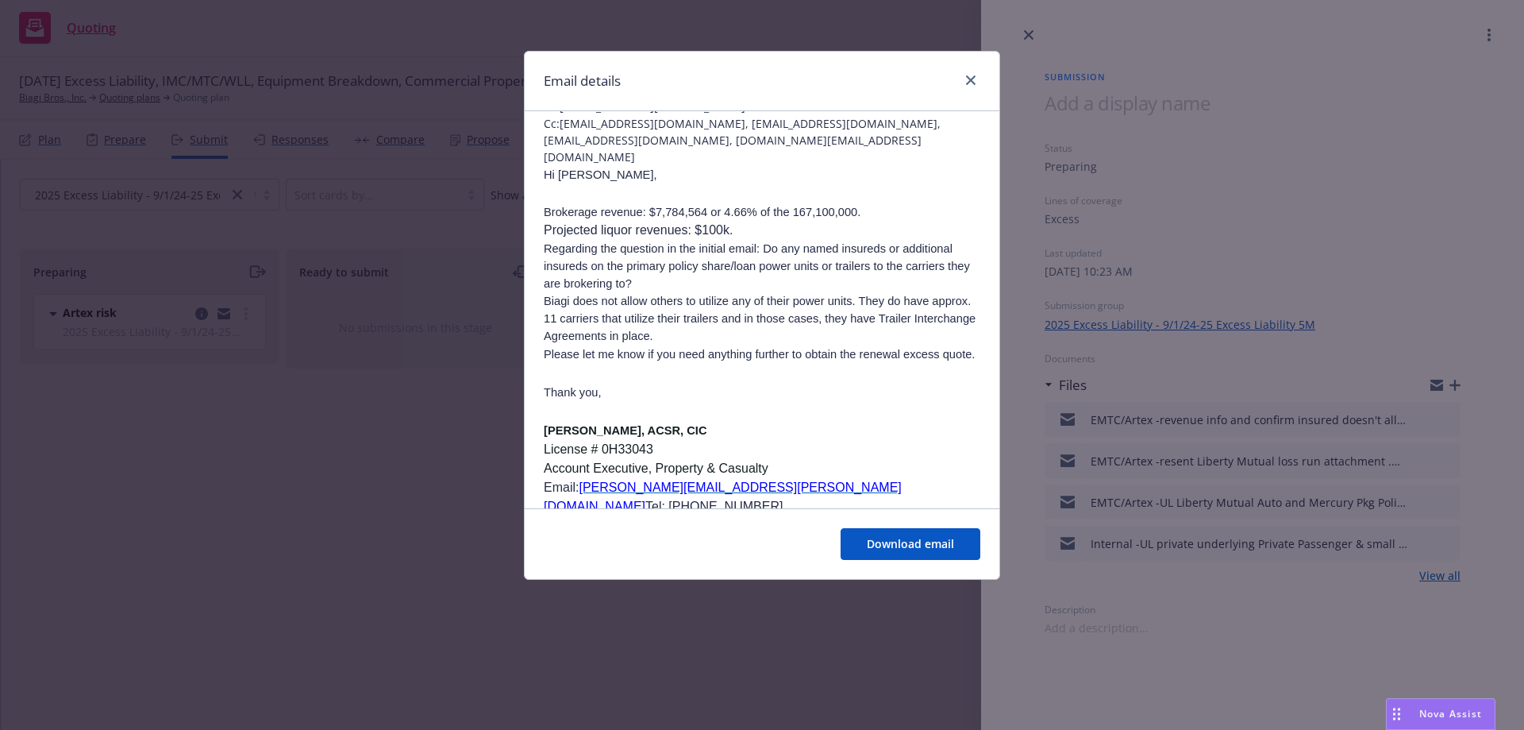
scroll to position [159, 0]
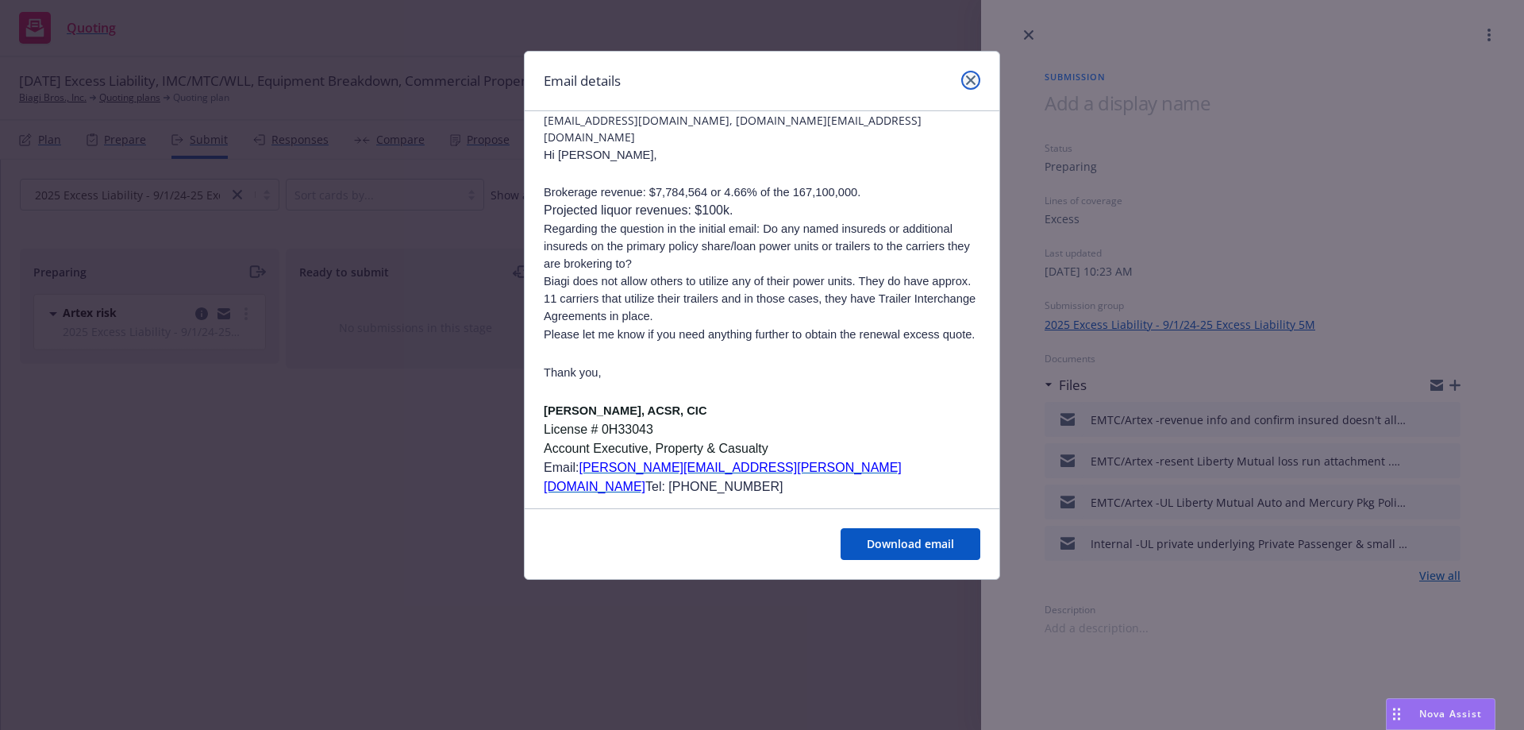
click at [974, 78] on icon "close" at bounding box center [971, 80] width 10 height 10
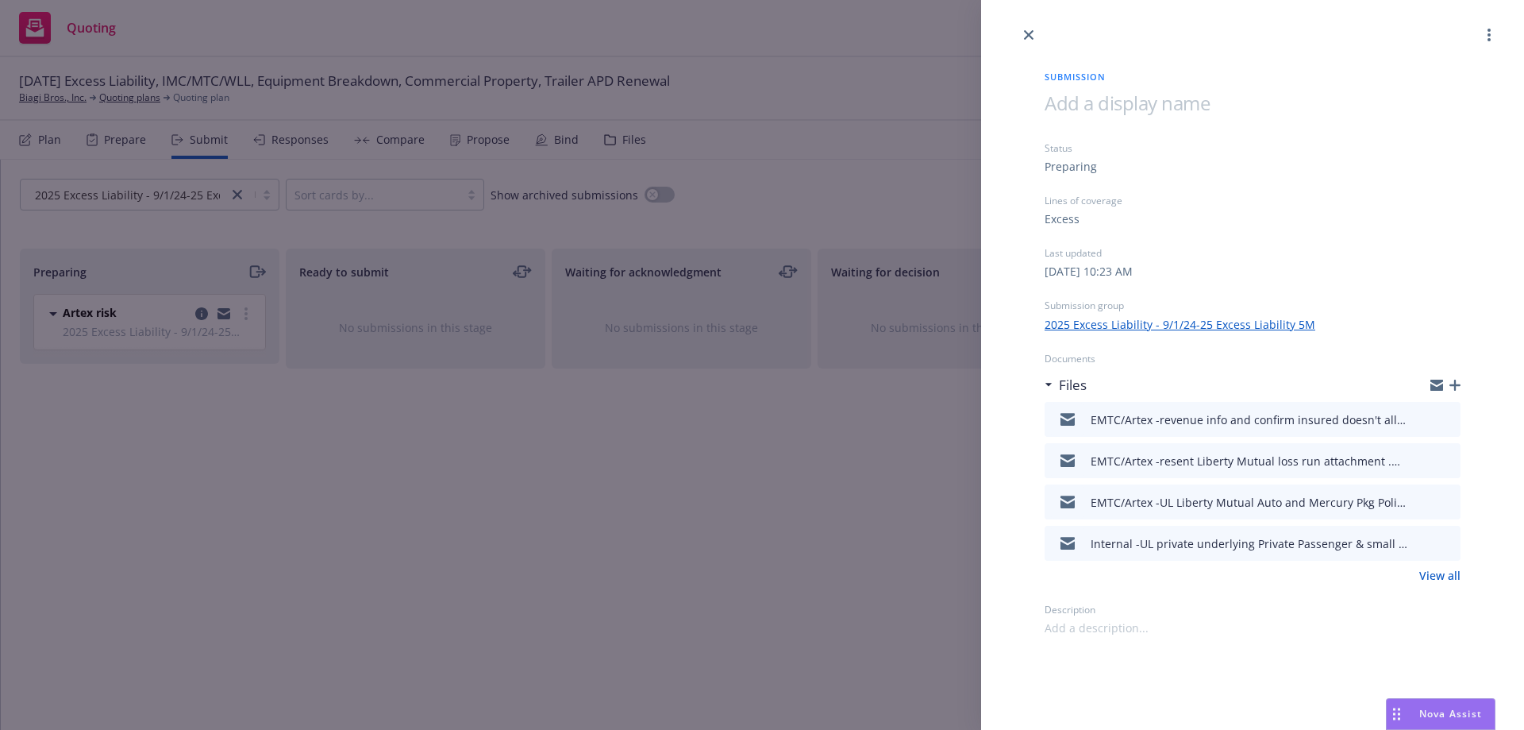
click at [1455, 386] on icon "button" at bounding box center [1455, 384] width 11 height 11
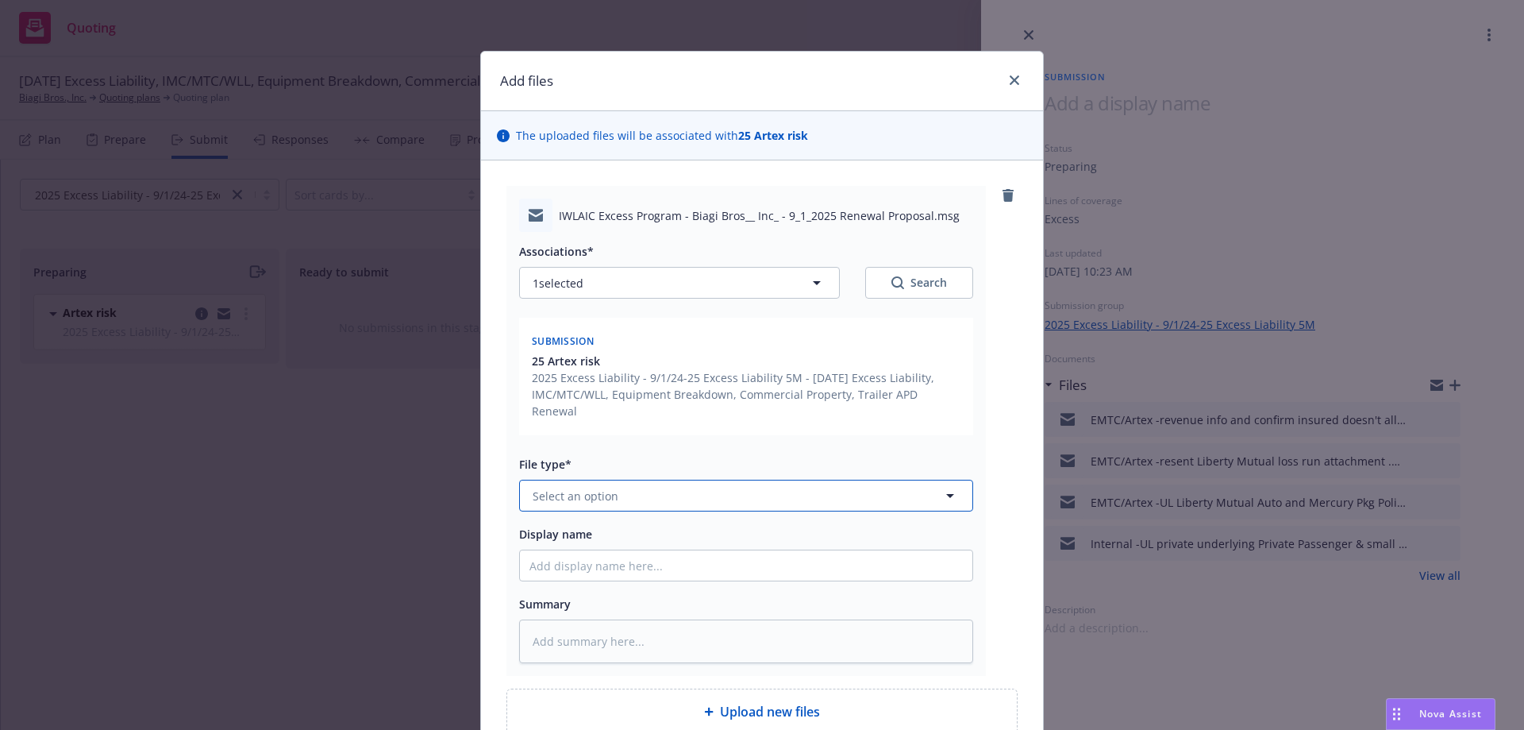
click at [550, 487] on span "Select an option" at bounding box center [576, 495] width 86 height 17
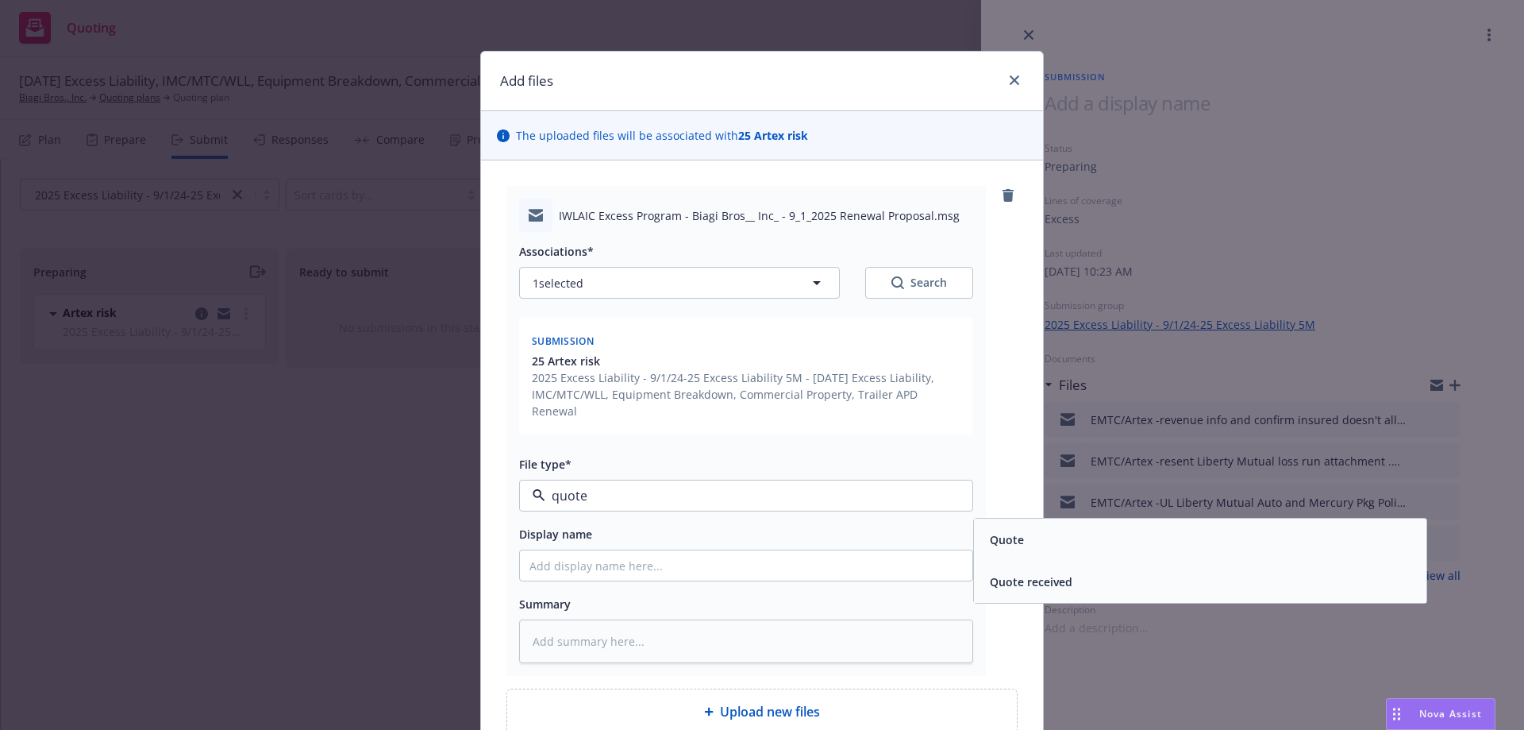
type input "quote"
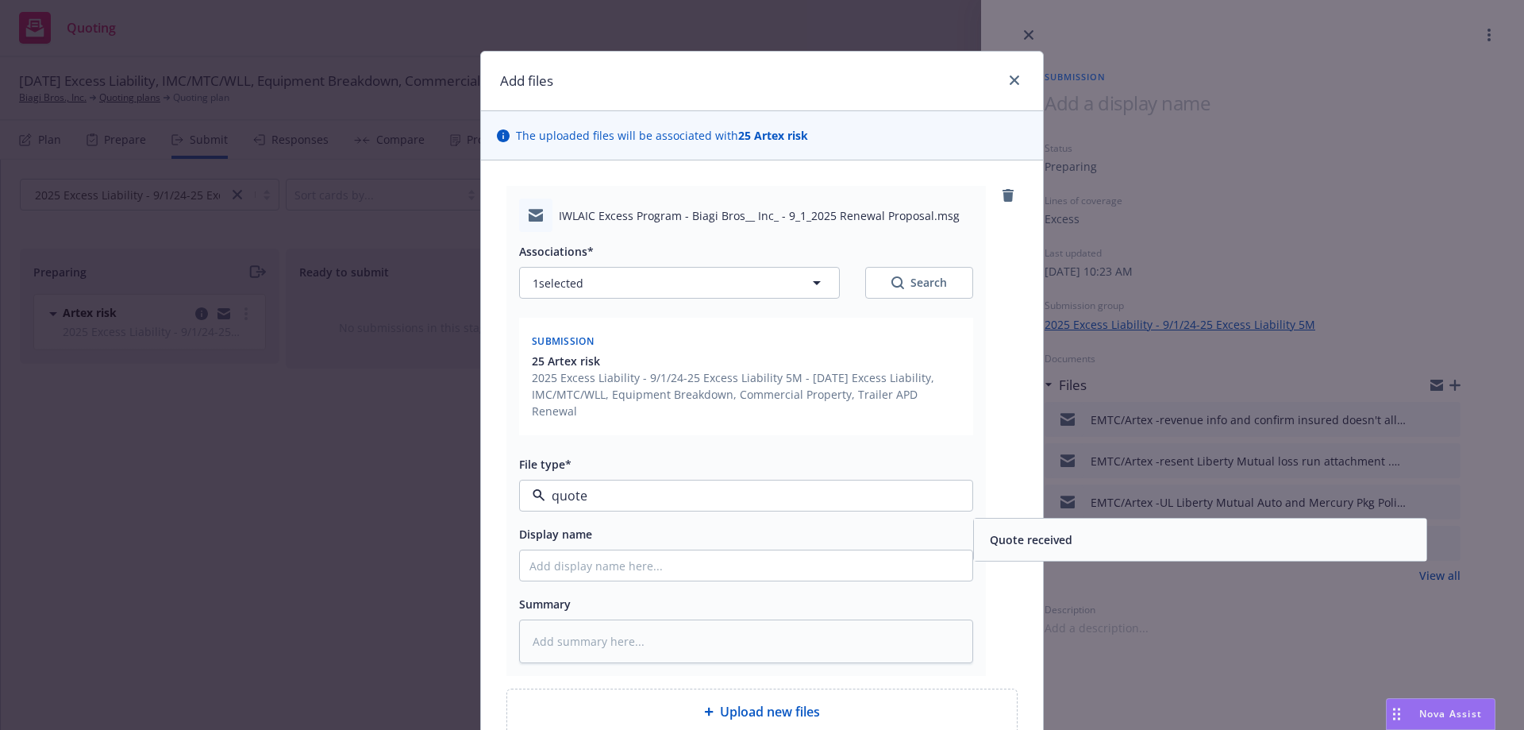
drag, startPoint x: 1050, startPoint y: 526, endPoint x: 906, endPoint y: 530, distance: 143.7
click at [1039, 531] on span "Quote received" at bounding box center [1031, 539] width 83 height 17
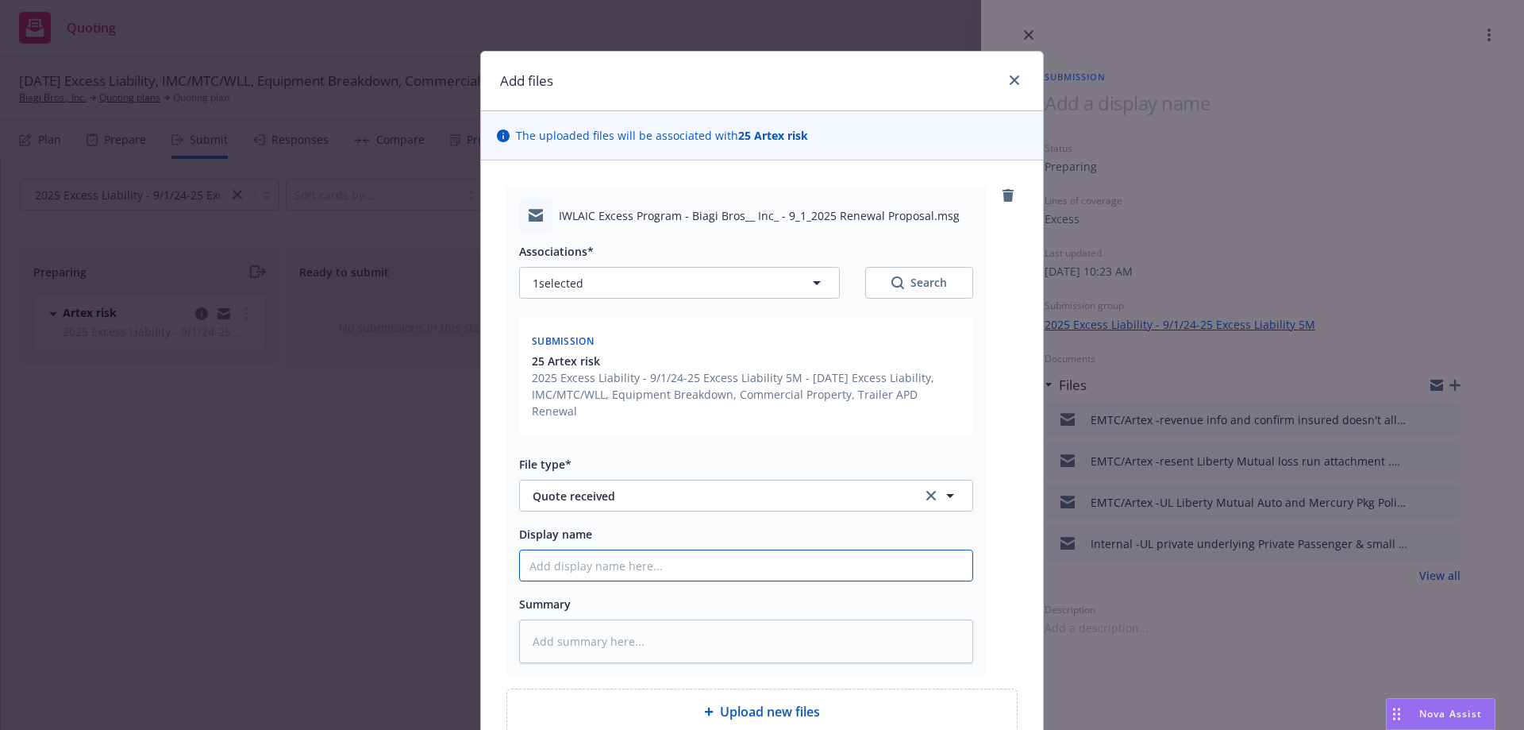
drag, startPoint x: 542, startPoint y: 555, endPoint x: 536, endPoint y: 537, distance: 18.6
click at [542, 553] on input "Display name" at bounding box center [746, 565] width 453 height 30
type textarea "x"
type input "E"
type textarea "x"
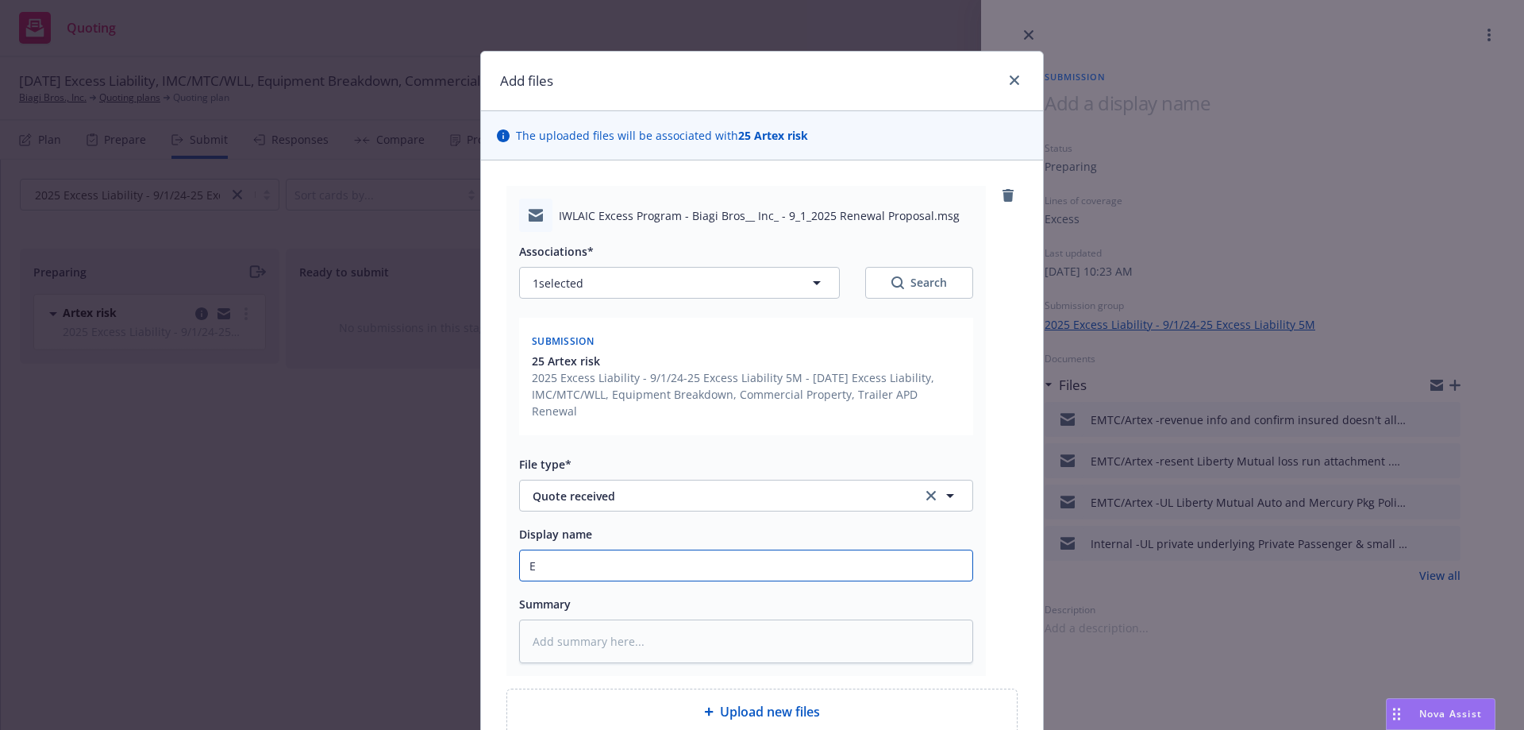
type input "EN"
type textarea "x"
type input "ENF"
type textarea "x"
type input "EN"
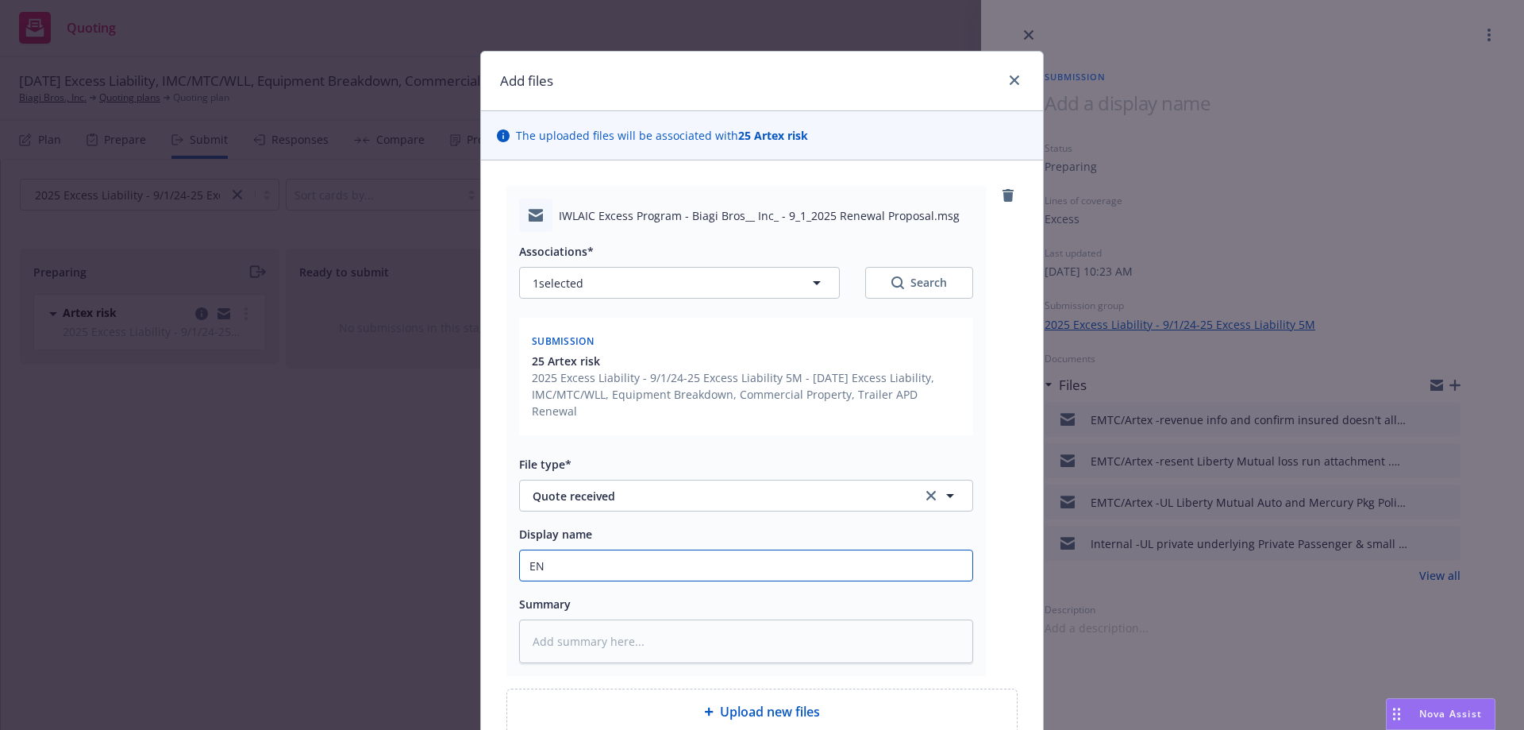
type textarea "x"
type input "E"
type textarea "x"
type input "EM"
type textarea "x"
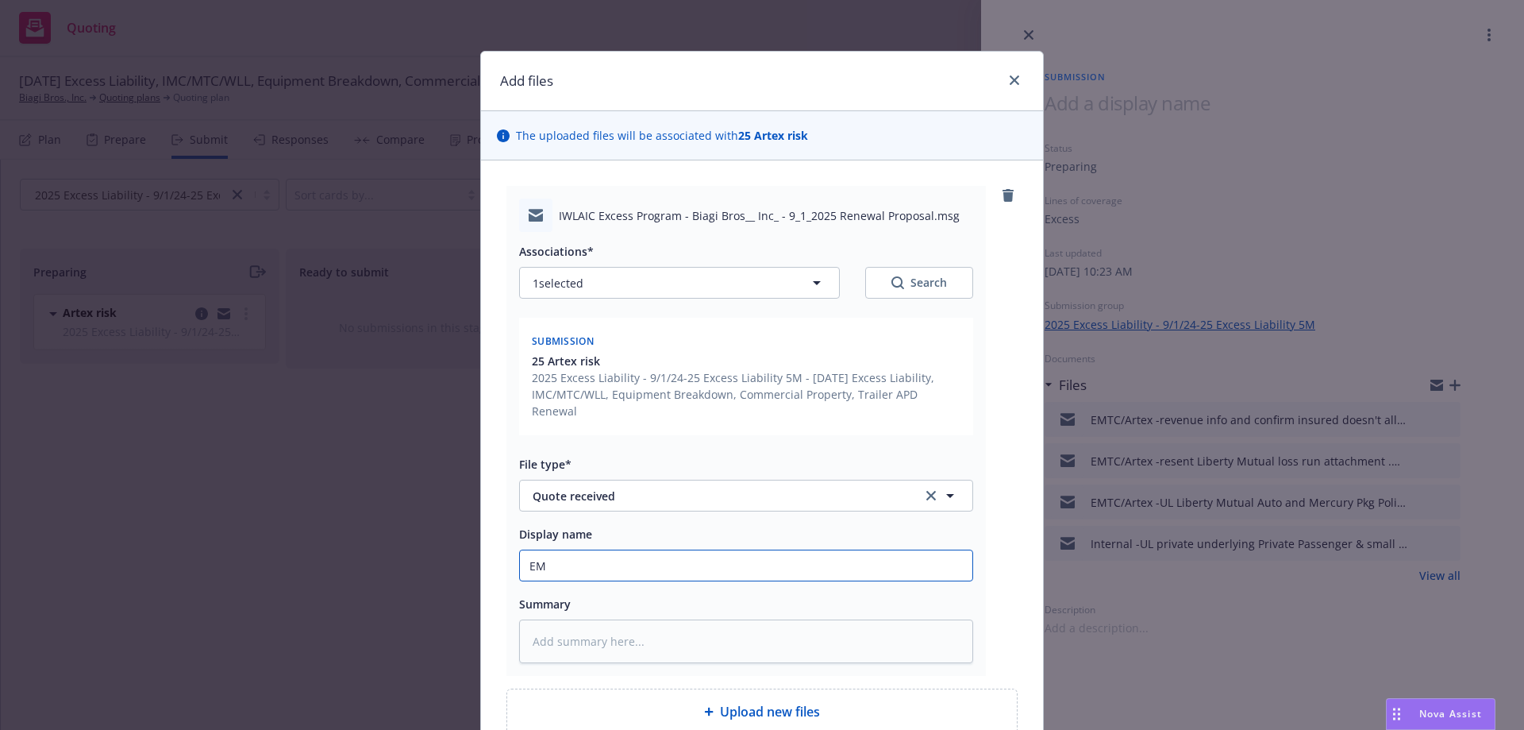
type input "EMF"
type textarea "x"
type input "EMFC"
type textarea "x"
type input "EMFC/"
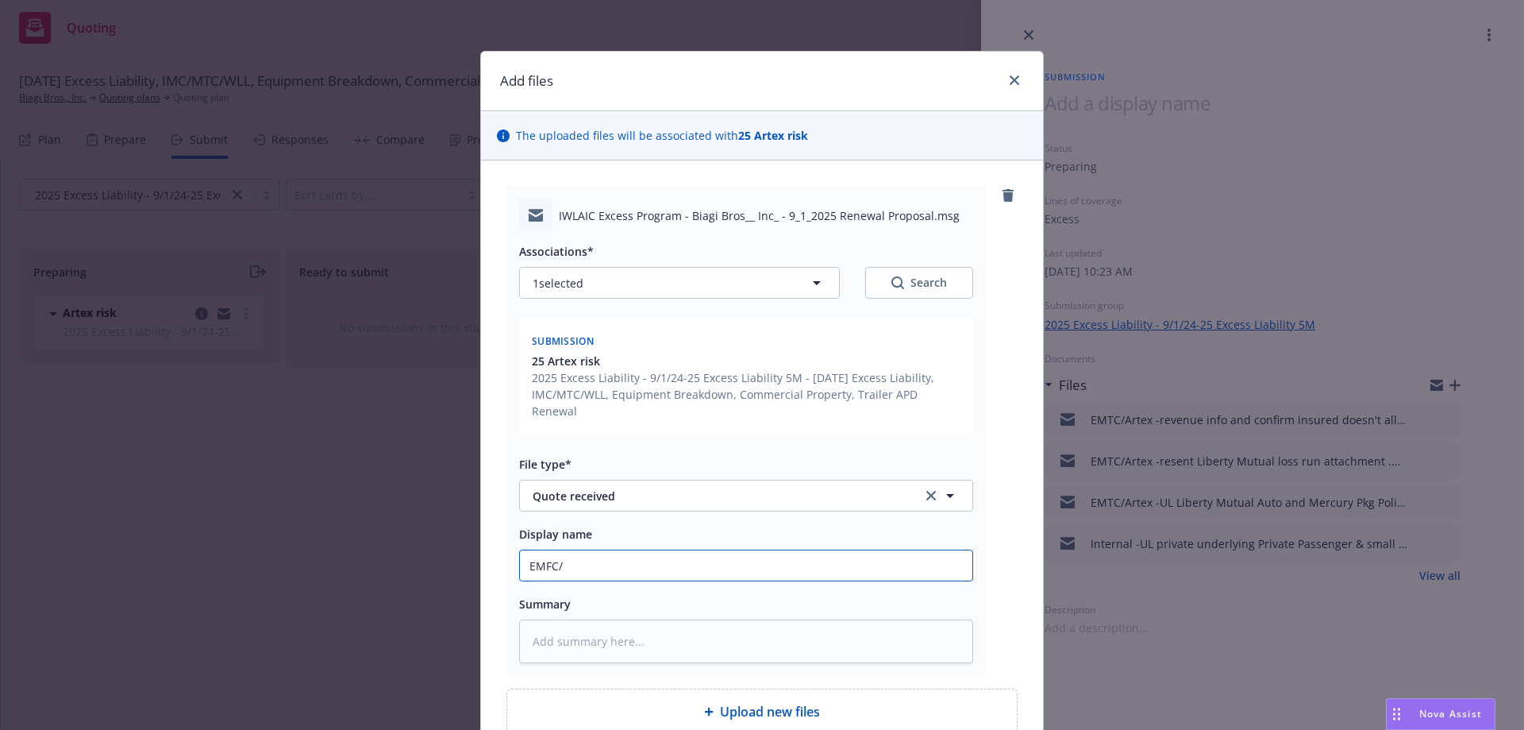
type textarea "x"
type input "EMFC/A"
type textarea "x"
type input "EMFC/Ar"
type textarea "x"
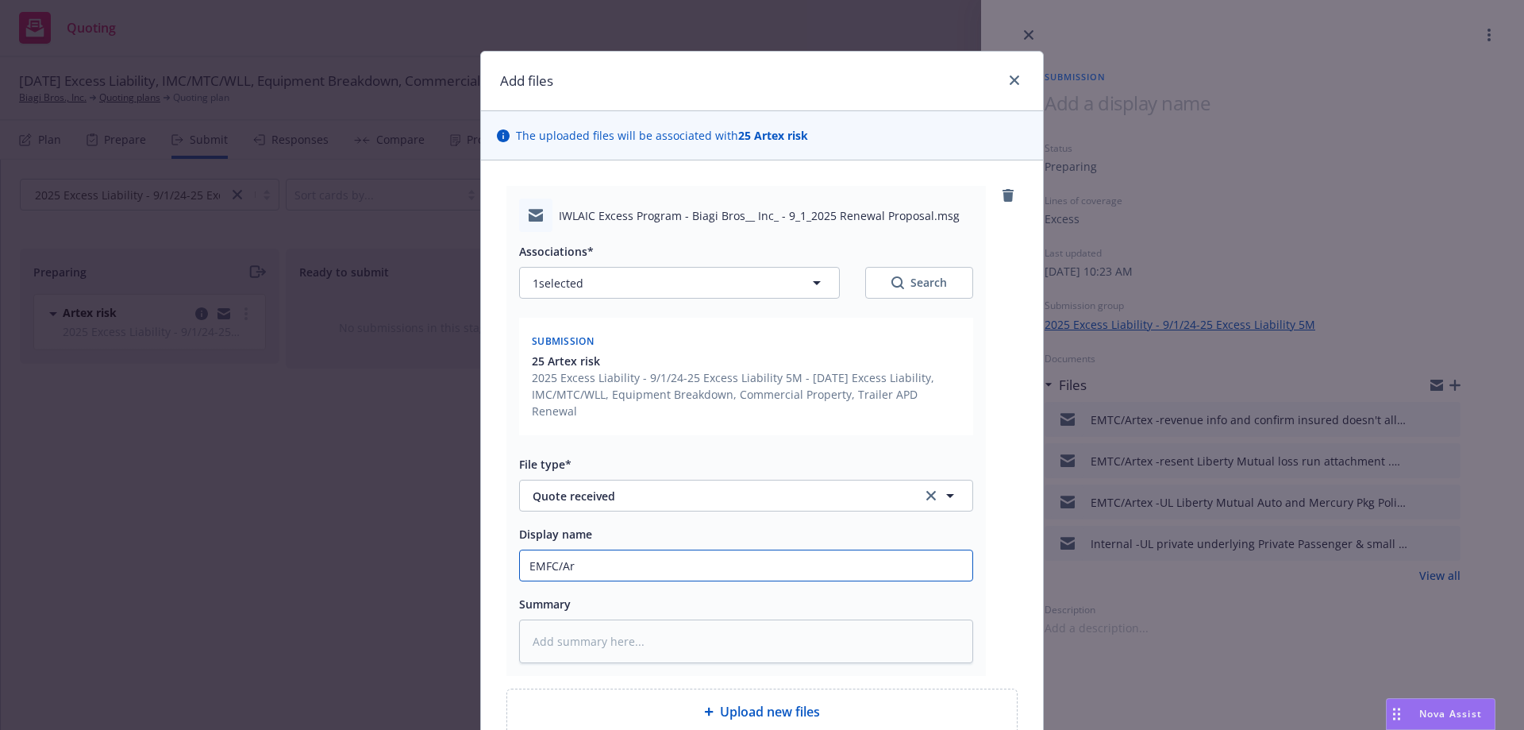
type input "EMFC/Art"
type textarea "x"
type input "EMFC/Arte"
type textarea "x"
type input "EMFC/Artec"
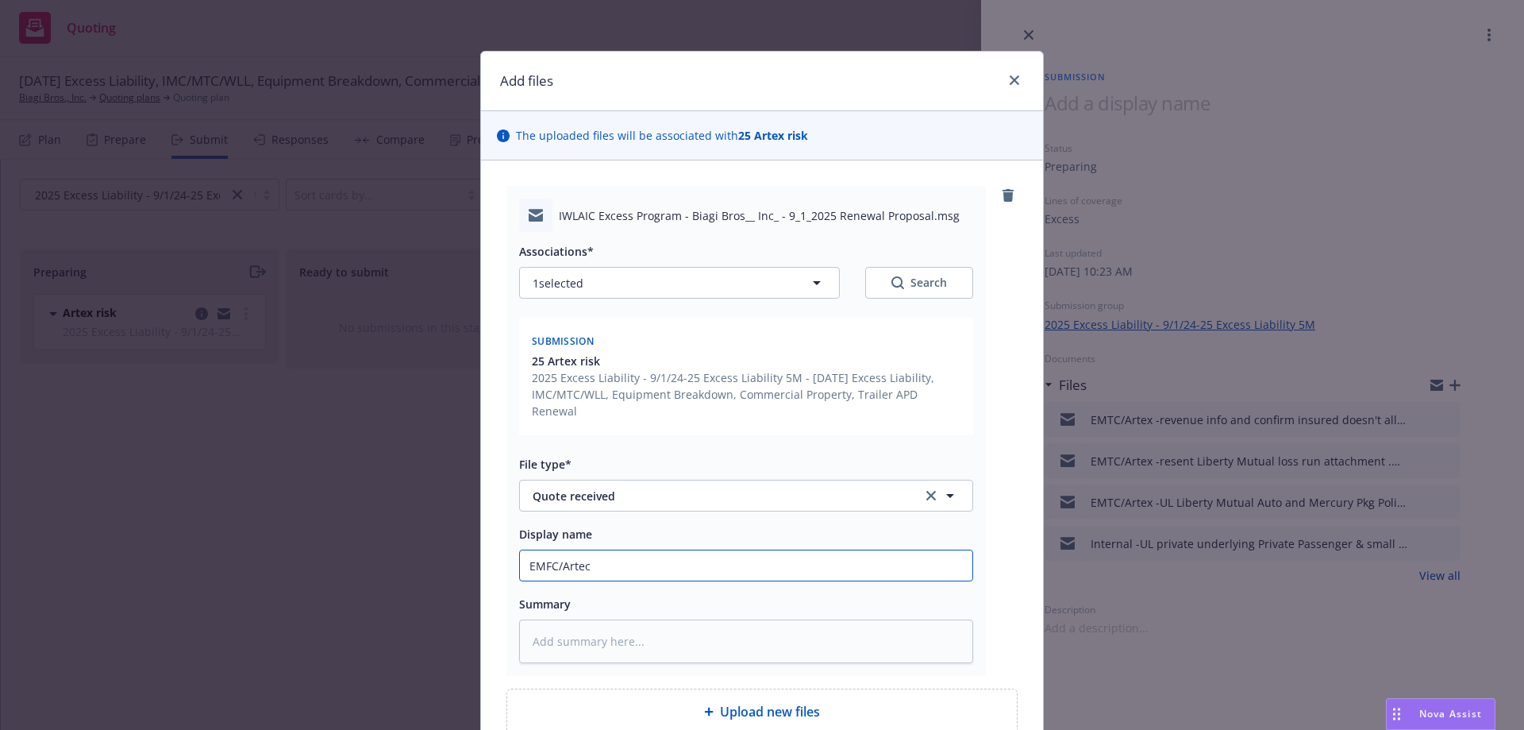
type textarea "x"
type input "EMFC/Artech"
type textarea "x"
type input "EMFC/Artec"
type textarea "x"
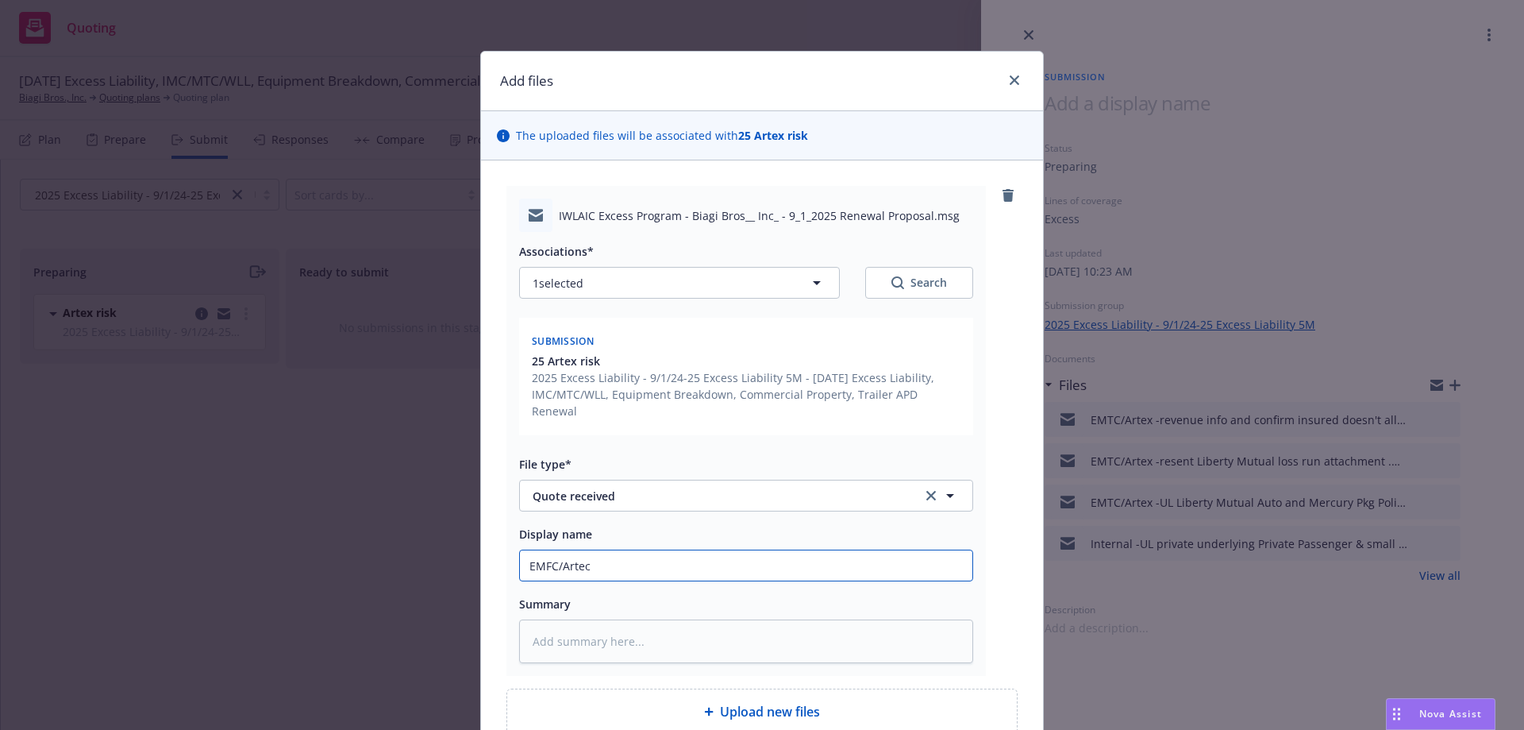
type input "EMFC/Arte"
type textarea "x"
type input "EMFC/Artex"
type textarea "x"
type input "EMFC/Artex"
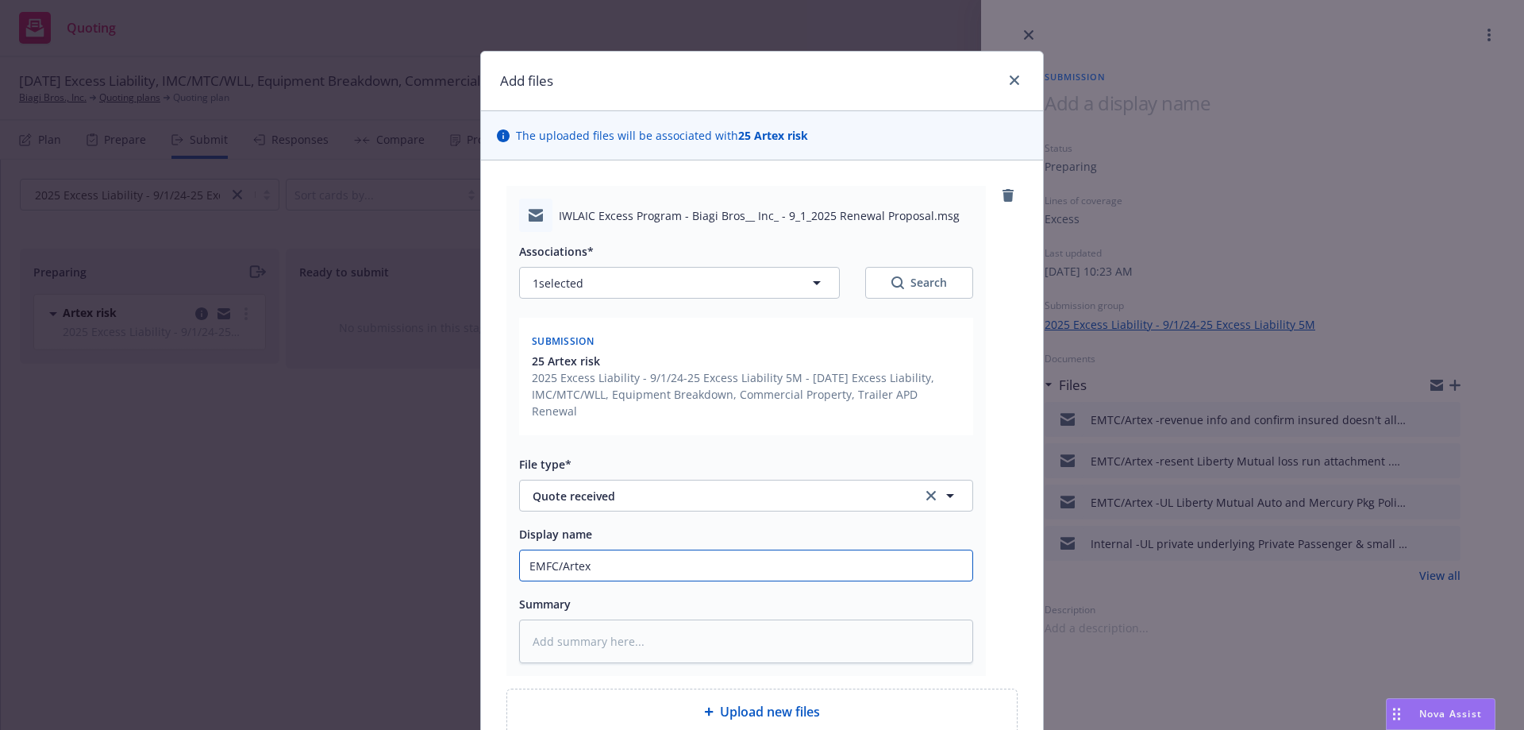
type textarea "x"
type input "EMFC/Artex -"
type textarea "x"
type input "EMFC/Artex -r"
type textarea "x"
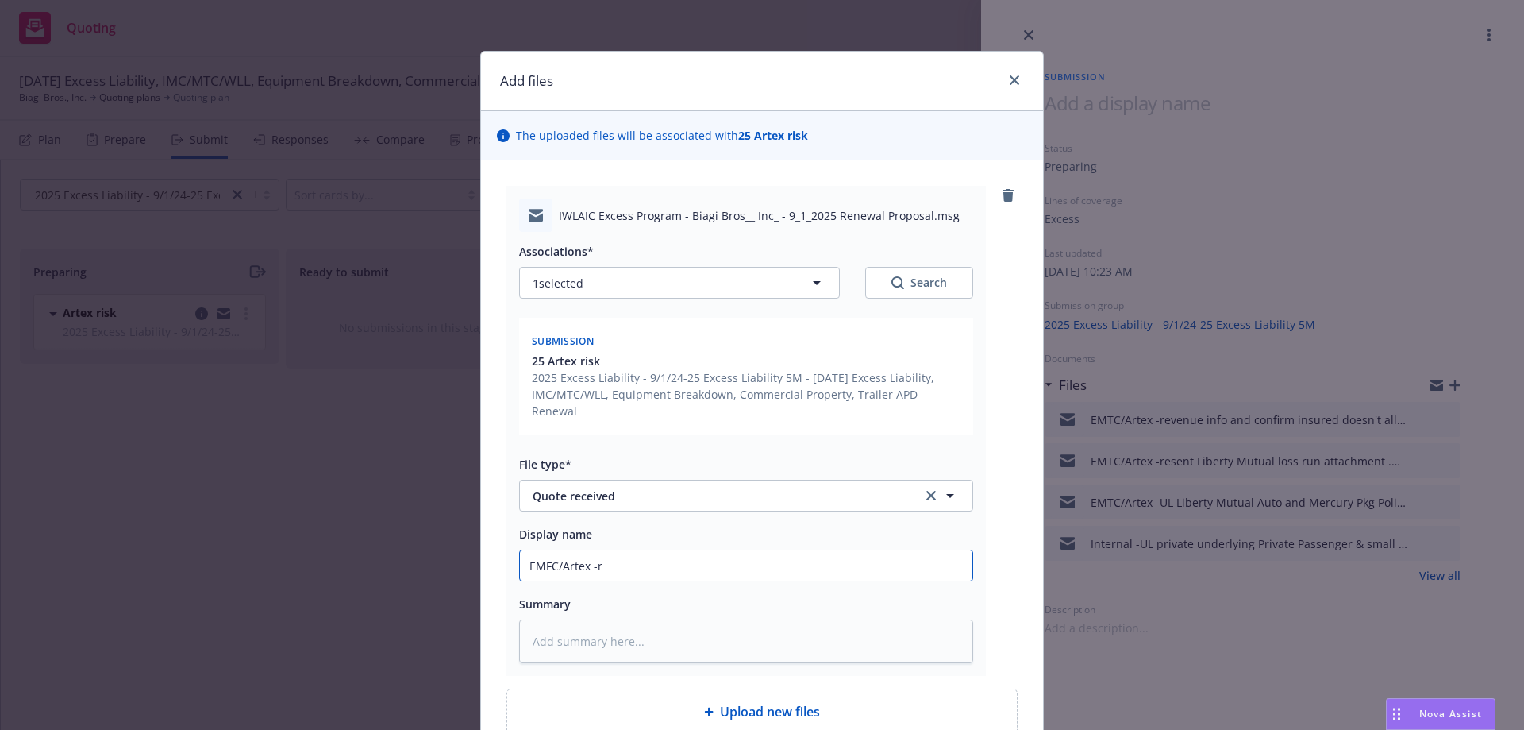
type input "EMFC/Artex -re"
type textarea "x"
type input "EMFC/Artex -rec"
type textarea "x"
type input "EMFC/Artex -rece"
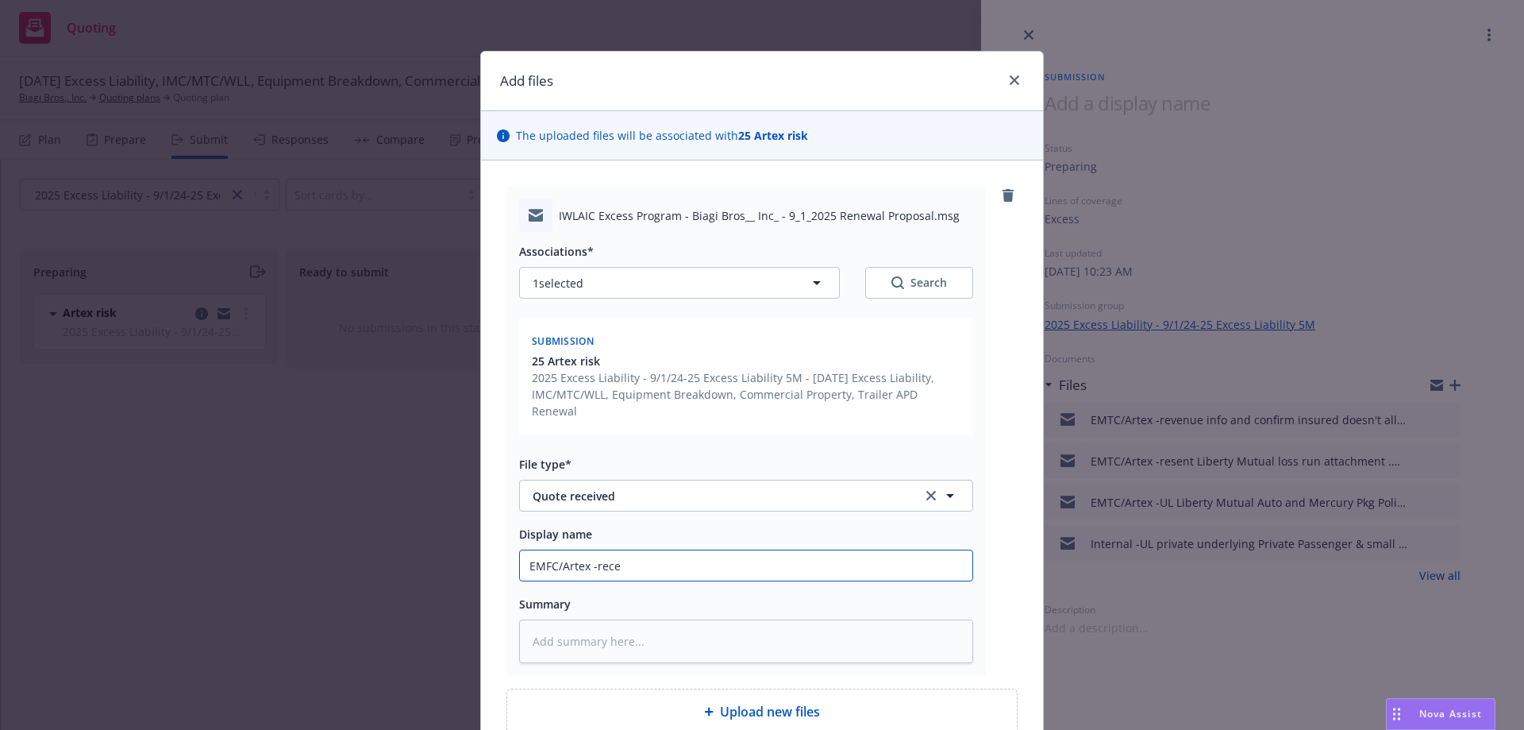
type textarea "x"
type input "EMFC/Artex -receiv"
type textarea "x"
type input "EMFC/Artex -receive"
type textarea "x"
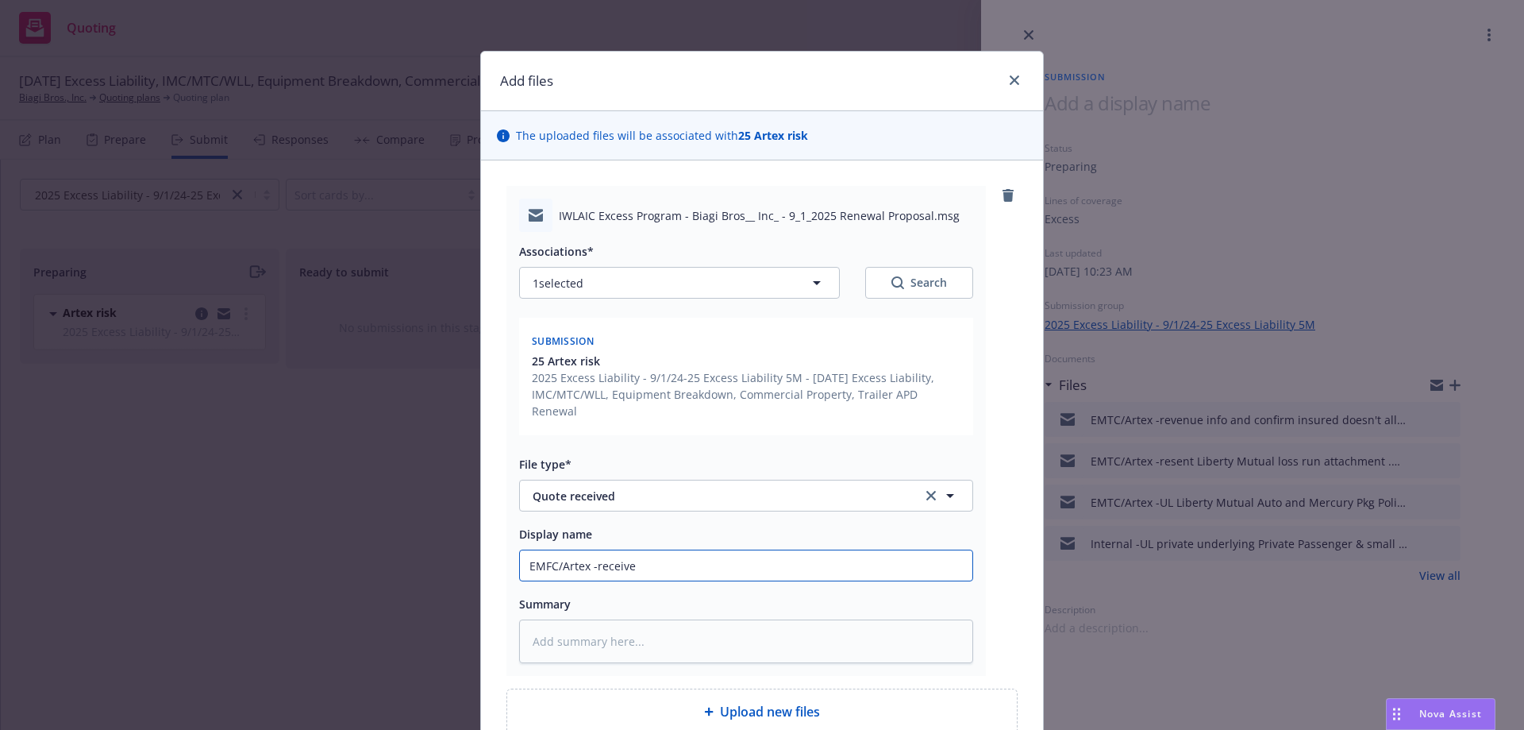
type input "EMFC/Artex -received"
type textarea "x"
type input "EMFC/Artex -received"
type textarea "x"
type input "EMFC/Artex -received W"
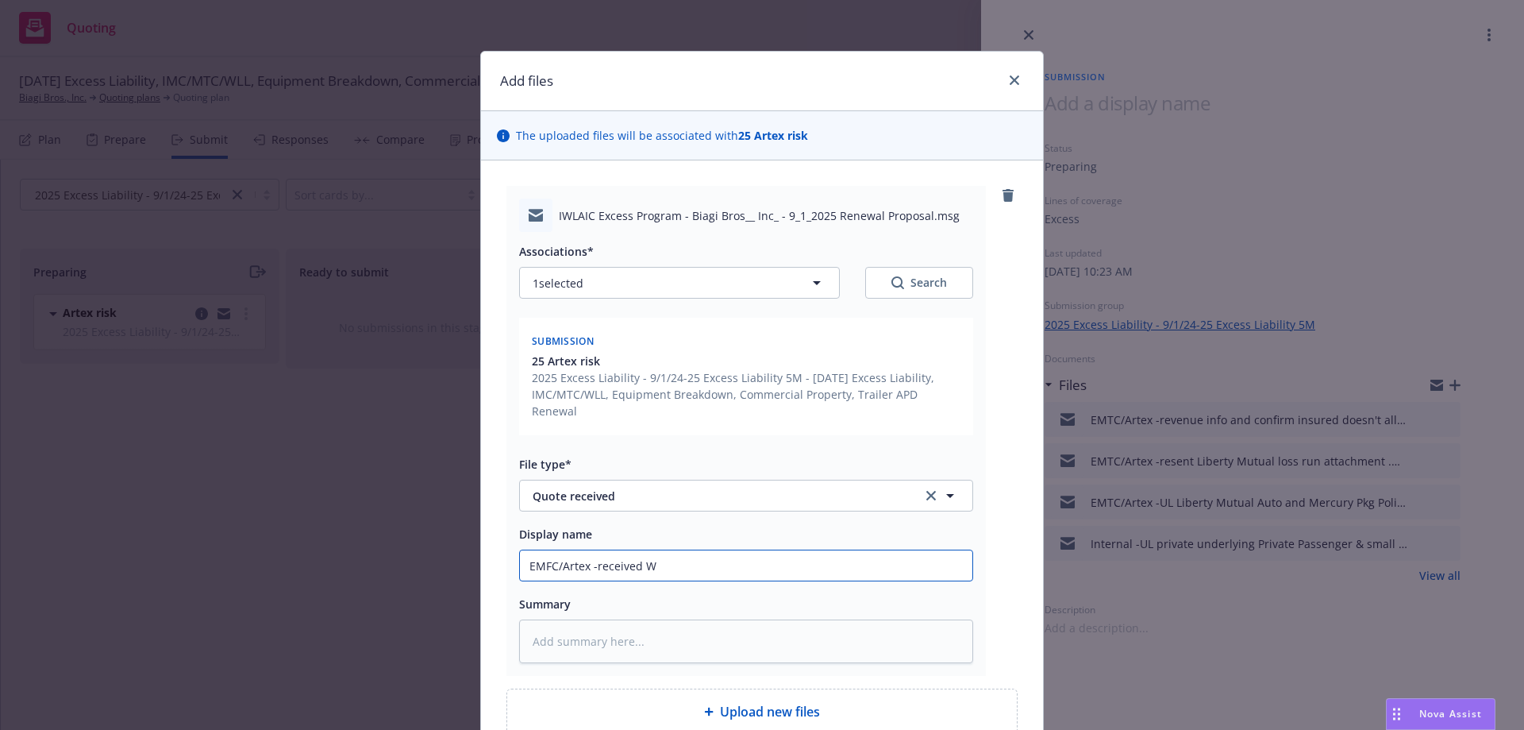
type textarea "x"
type input "EMFC/Artex -received"
type textarea "x"
type input "EMFC/Artex -received I"
type textarea "x"
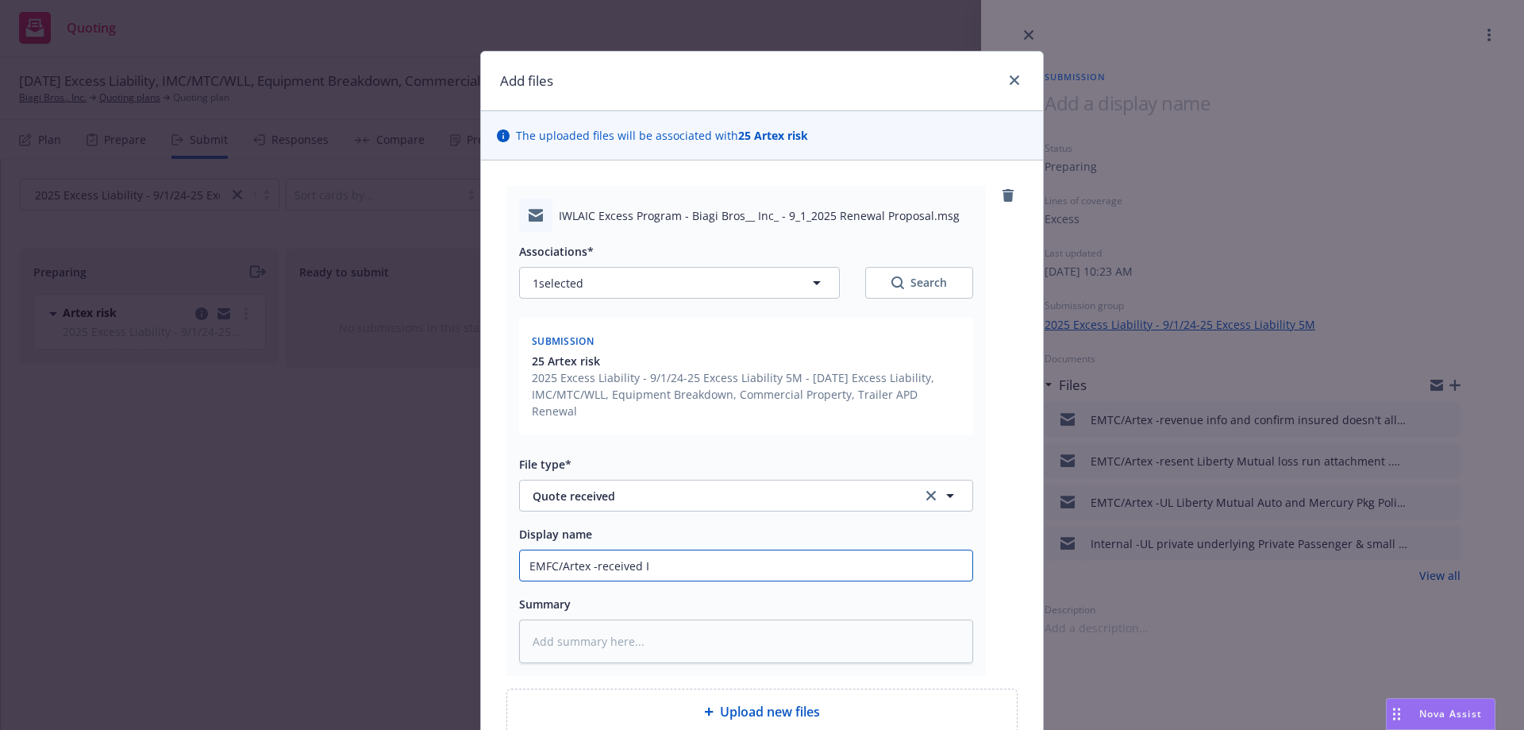
type input "EMFC/Artex -received IW"
type textarea "x"
type input "EMFC/Artex -received IWL"
type textarea "x"
type input "EMFC/Artex -received IWLA"
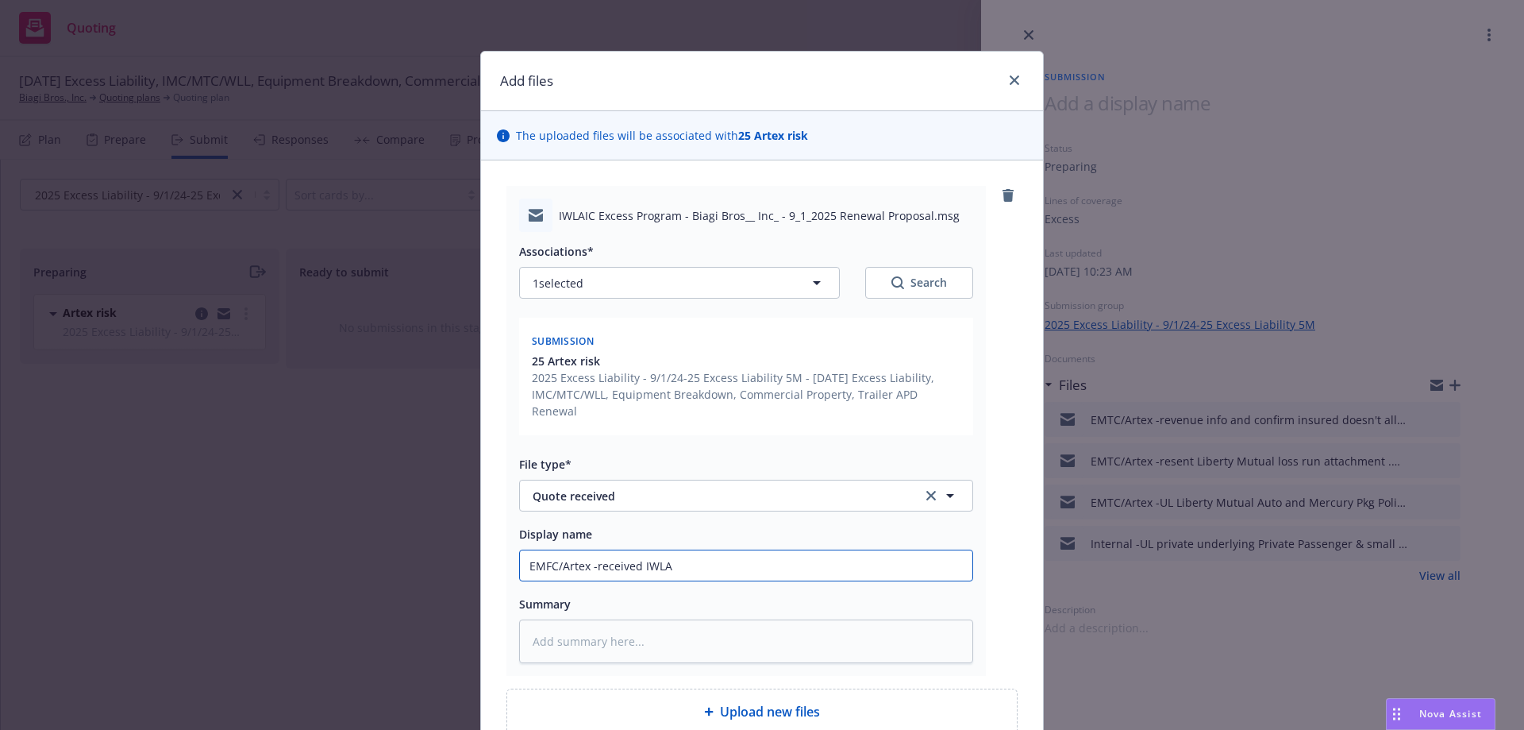
type textarea "x"
type input "EMFC/Artex -received IWLAI"
type textarea "x"
type input "EMFC/Artex -received IWLAIC"
type textarea "x"
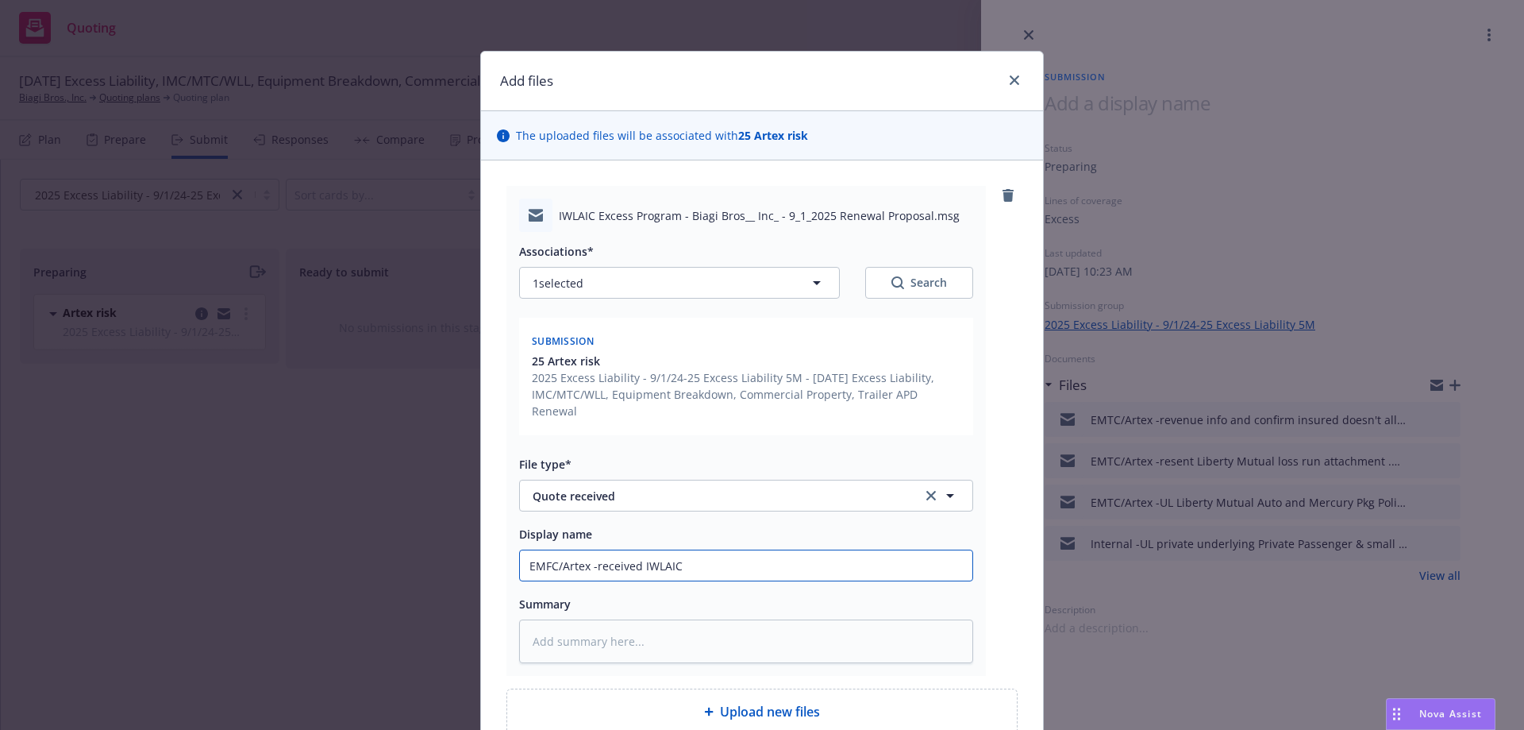
type input "EMFC/Artex -received IWLAIC"
type textarea "x"
type input "EMFC/Artex -received IWLAIC X"
type textarea "x"
type input "EMFC/Artex -received IWLAIC XS"
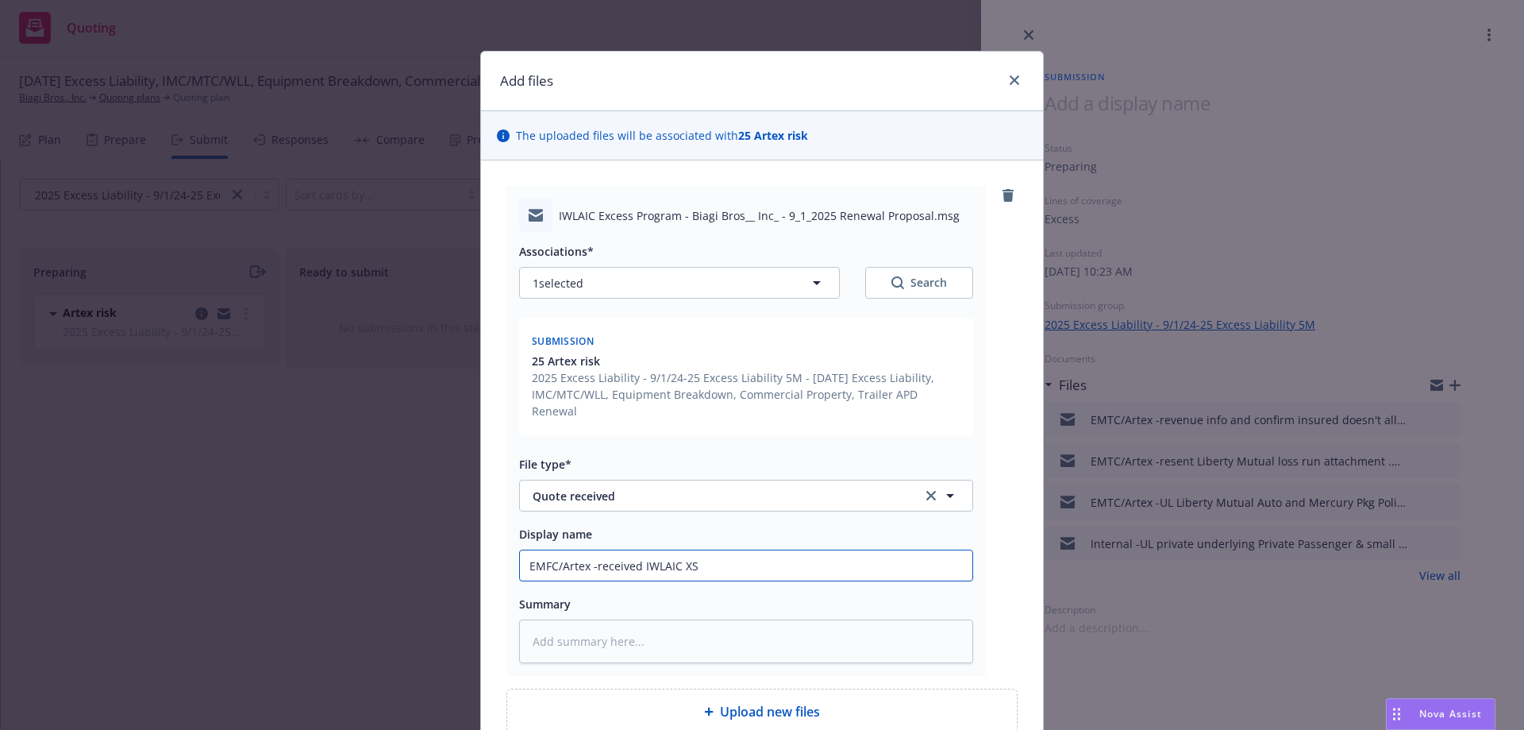
type textarea "x"
type input "EMFC/Artex -received IWLAIC XS"
type textarea "x"
type input "EMFC/Artex -received IWLAIC XS q"
type textarea "x"
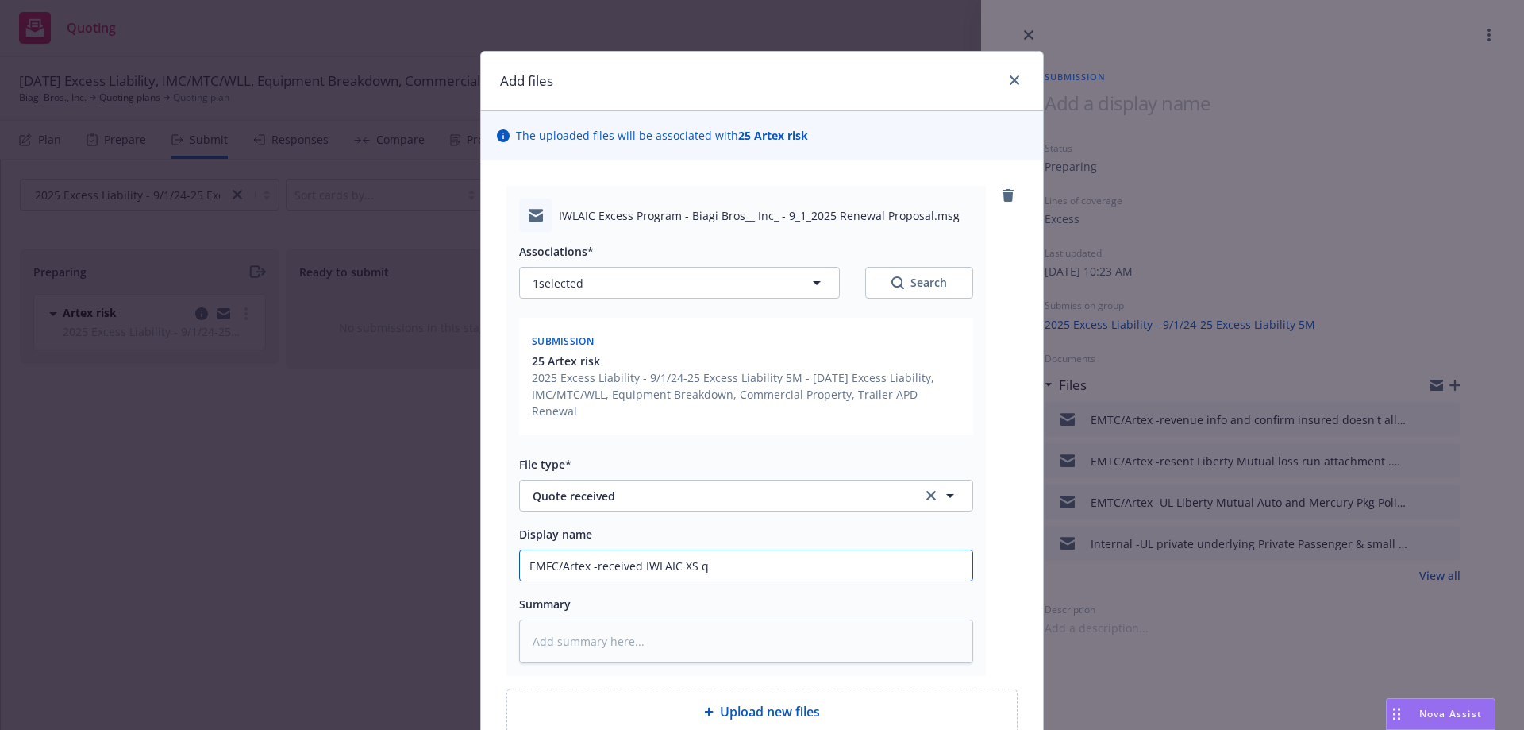
type input "EMFC/Artex -received IWLAIC XS qu"
type textarea "x"
type input "EMFC/Artex -received IWLAIC XS quo"
type textarea "x"
type input "EMFC/Artex -received IWLAIC XS quot"
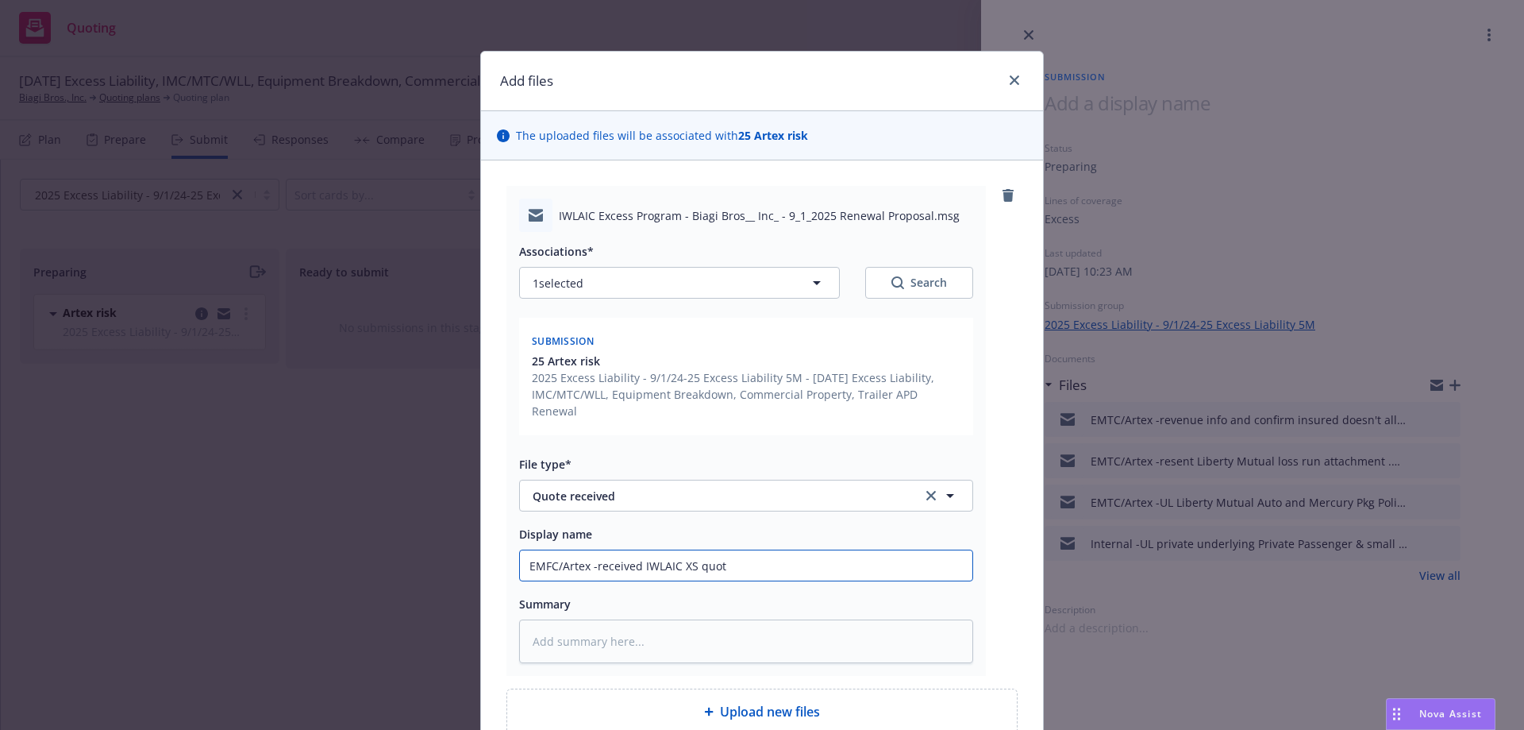
type textarea "x"
type input "EMFC/Artex -received IWLAIC XS quot"
type textarea "x"
type input "EMFC/Artex -received IWLAIC XS quot"
type textarea "x"
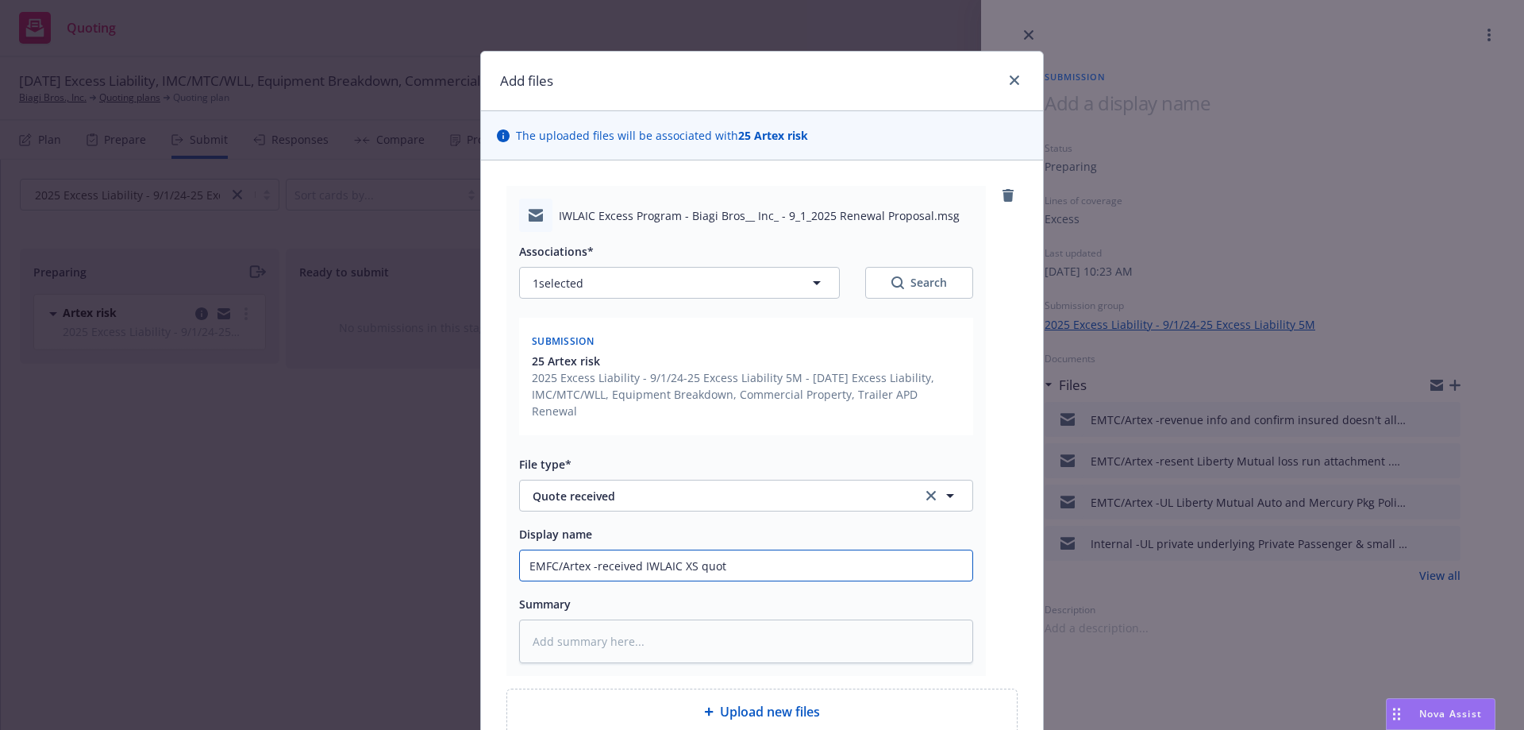
type input "EMFC/Artex -received IWLAIC XS quote"
type textarea "x"
type input "EMFC/Artex -received IWLAIC XS quote a"
type textarea "x"
type input "EMFC/Artex -received IWLAIC XS quote at"
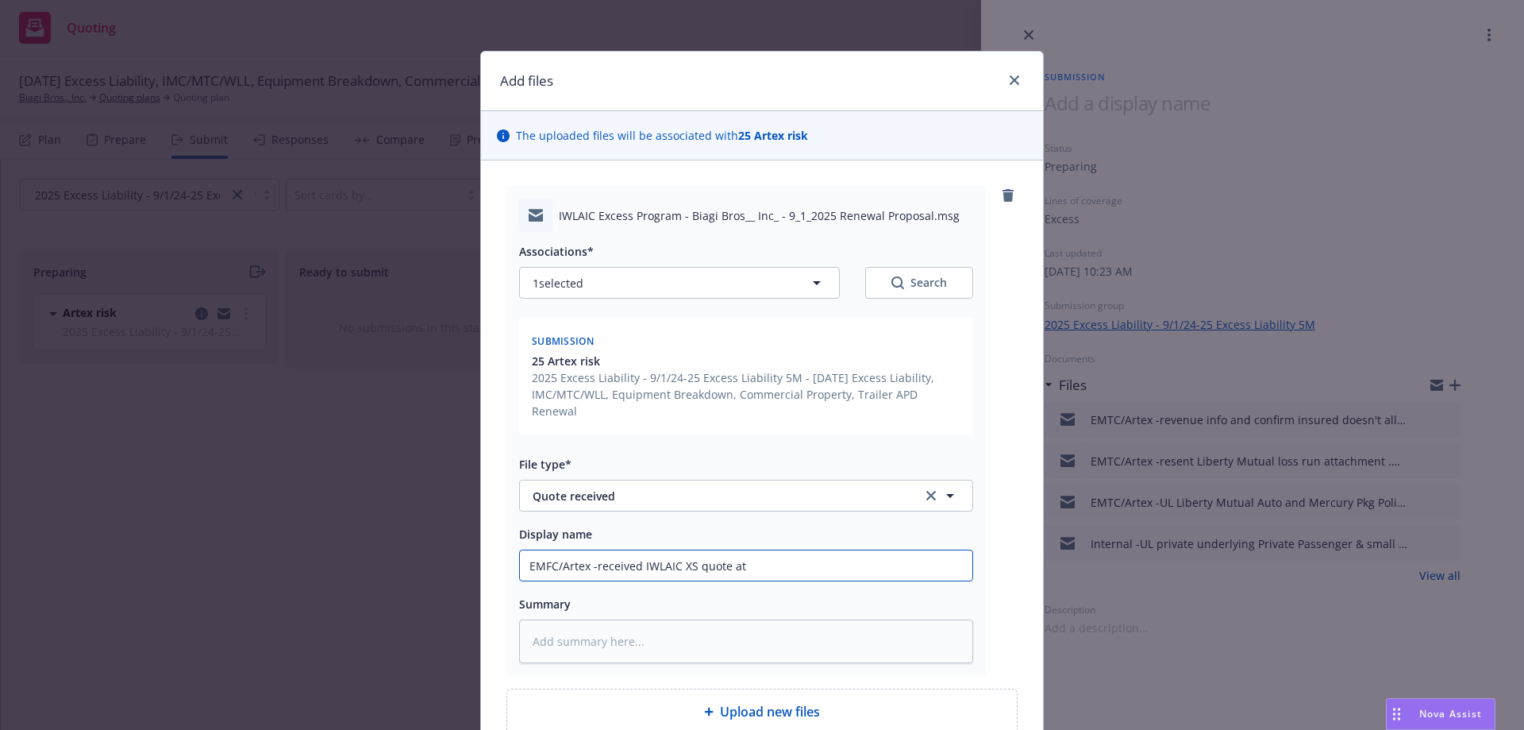
type textarea "x"
type input "EMFC/Artex -received IWLAIC XS quote at"
click at [795, 550] on input "EMFC/Artex -received IWLAIC XS quote at" at bounding box center [746, 565] width 453 height 30
paste input "$613,580"
type textarea "x"
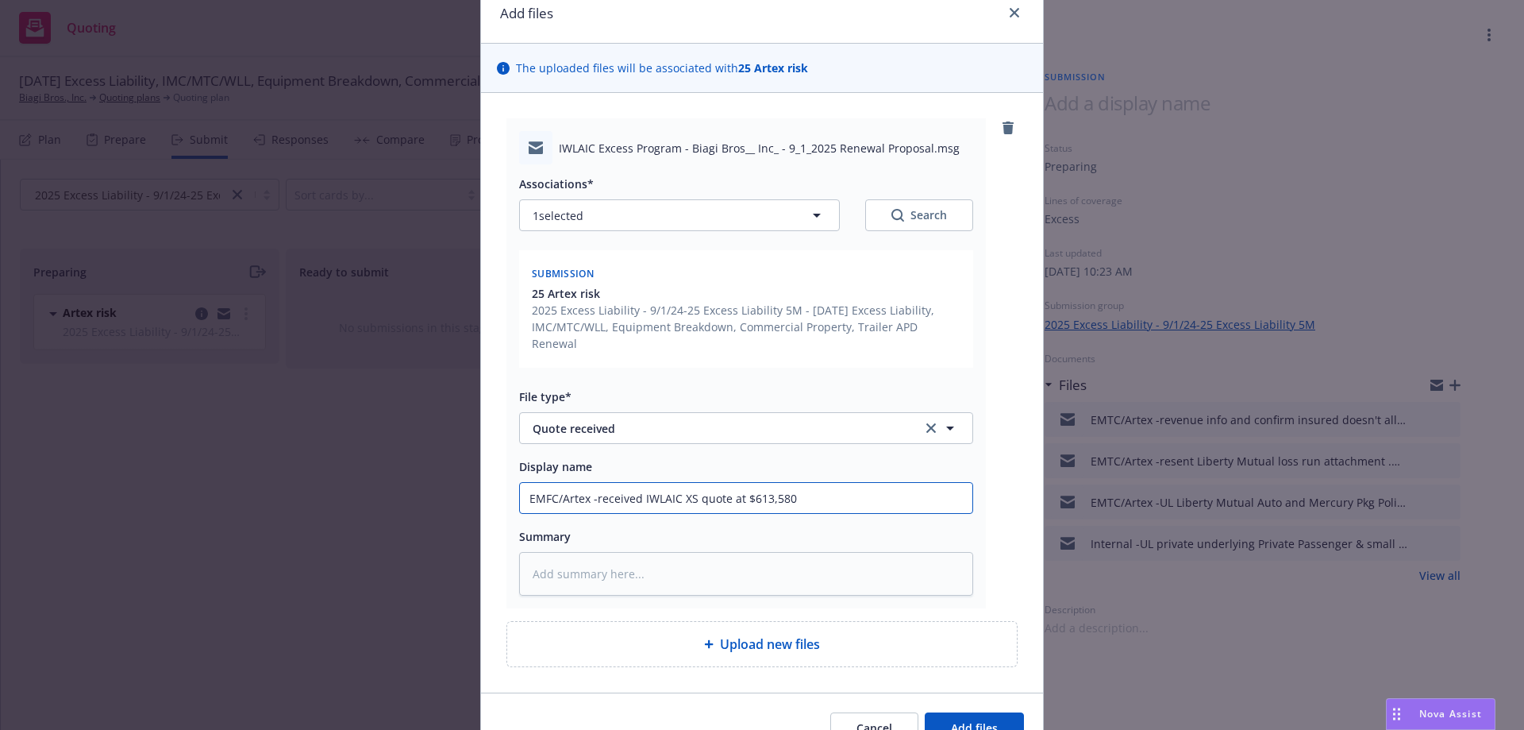
scroll to position [136, 0]
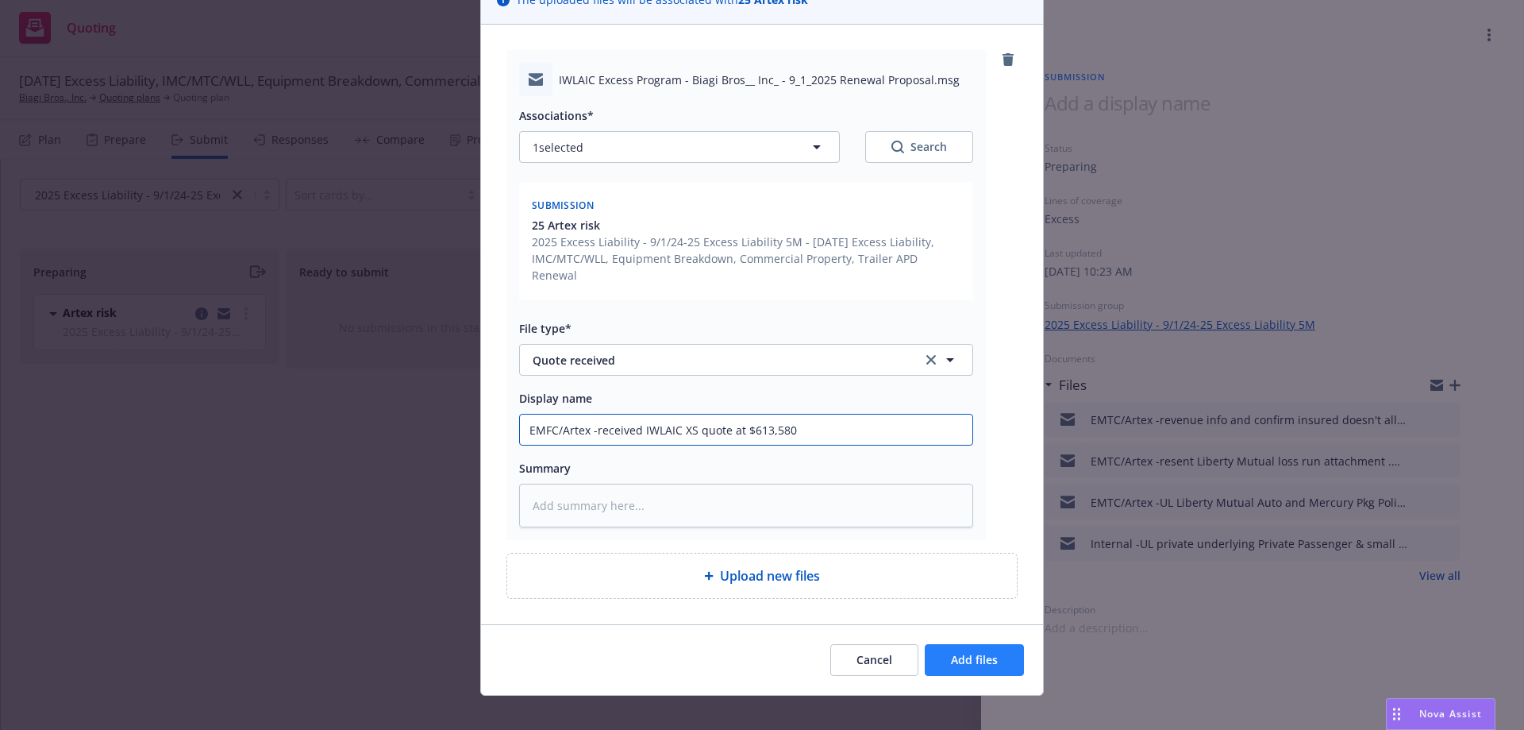
type input "EMFC/Artex -received IWLAIC XS quote at $613,580"
click at [951, 652] on span "Add files" at bounding box center [974, 659] width 47 height 15
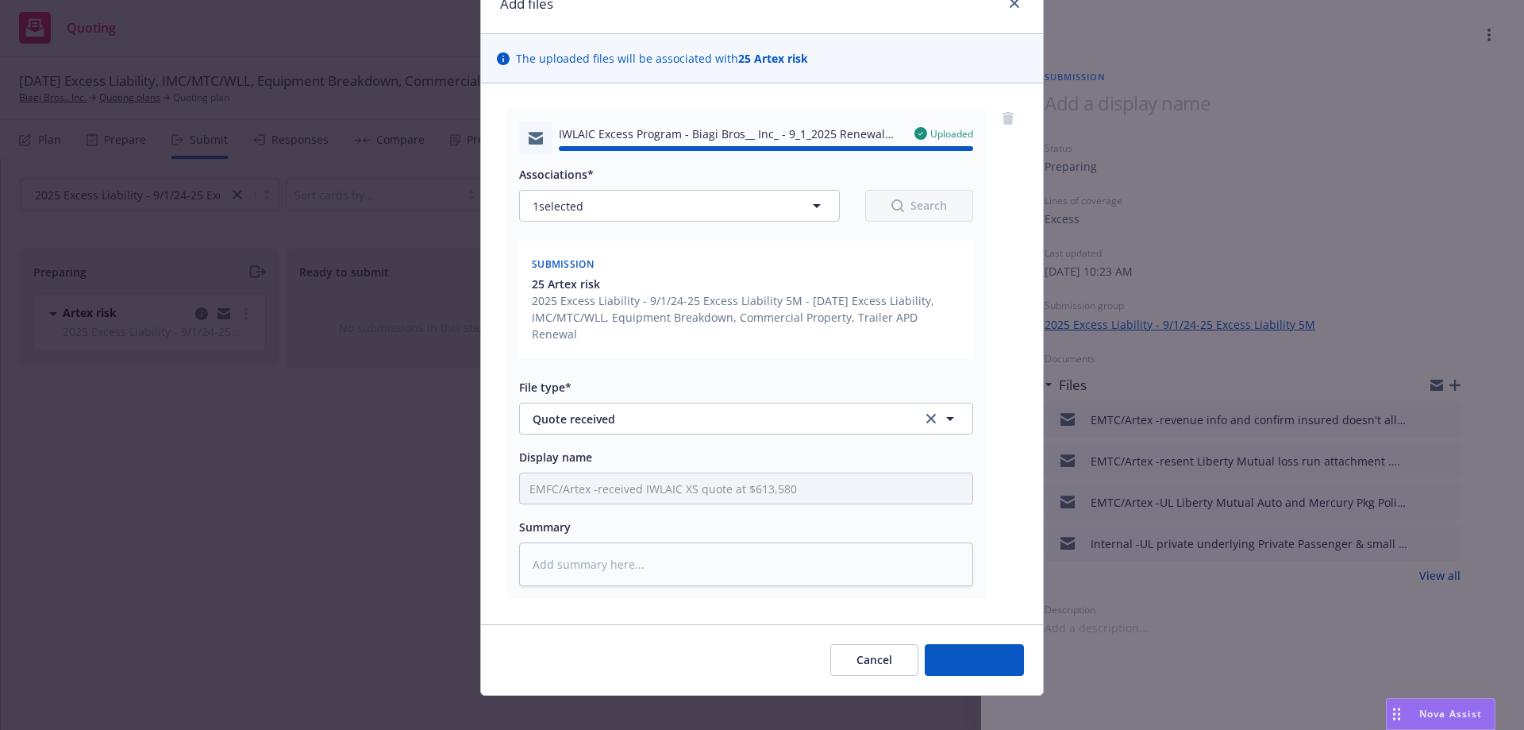
type textarea "x"
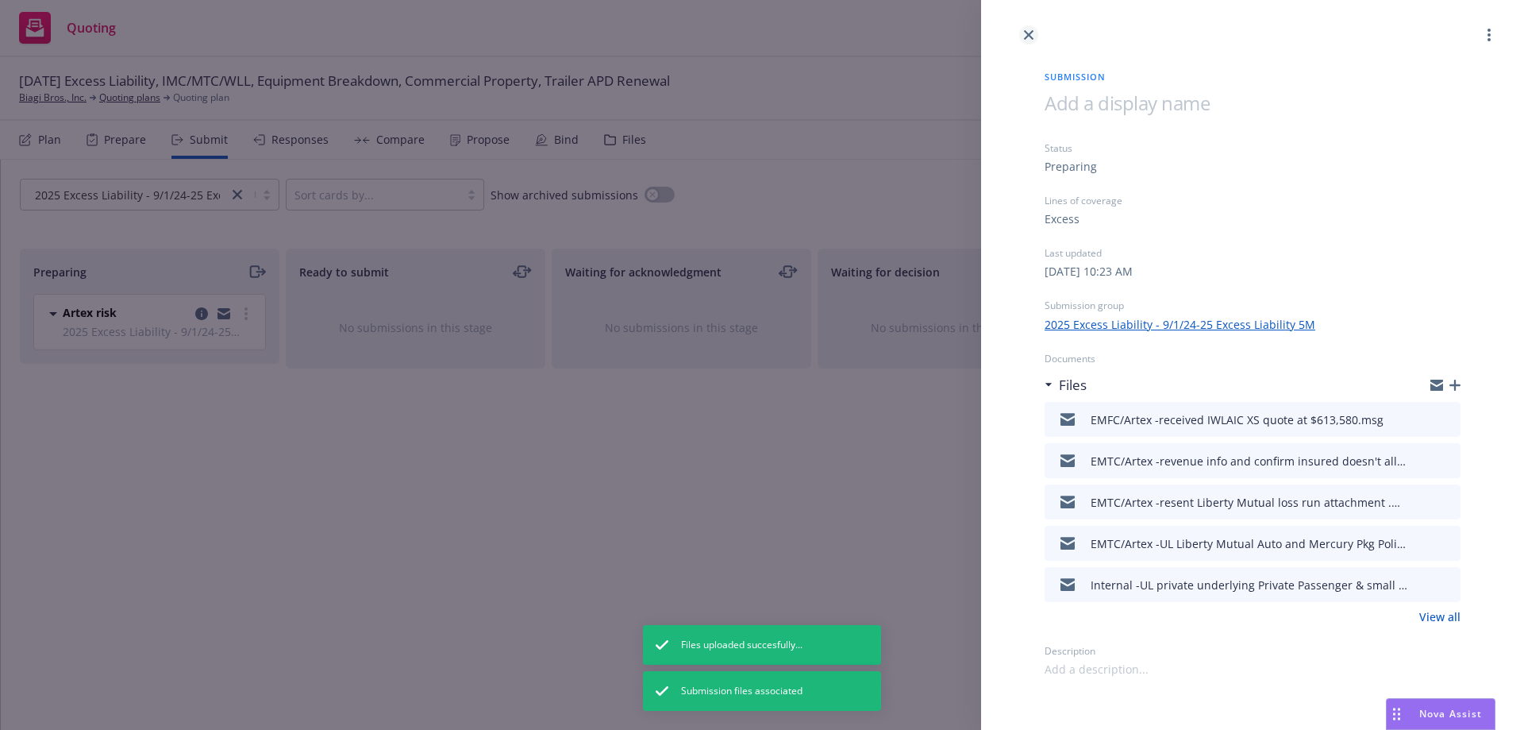
click at [1032, 37] on icon "close" at bounding box center [1029, 35] width 10 height 10
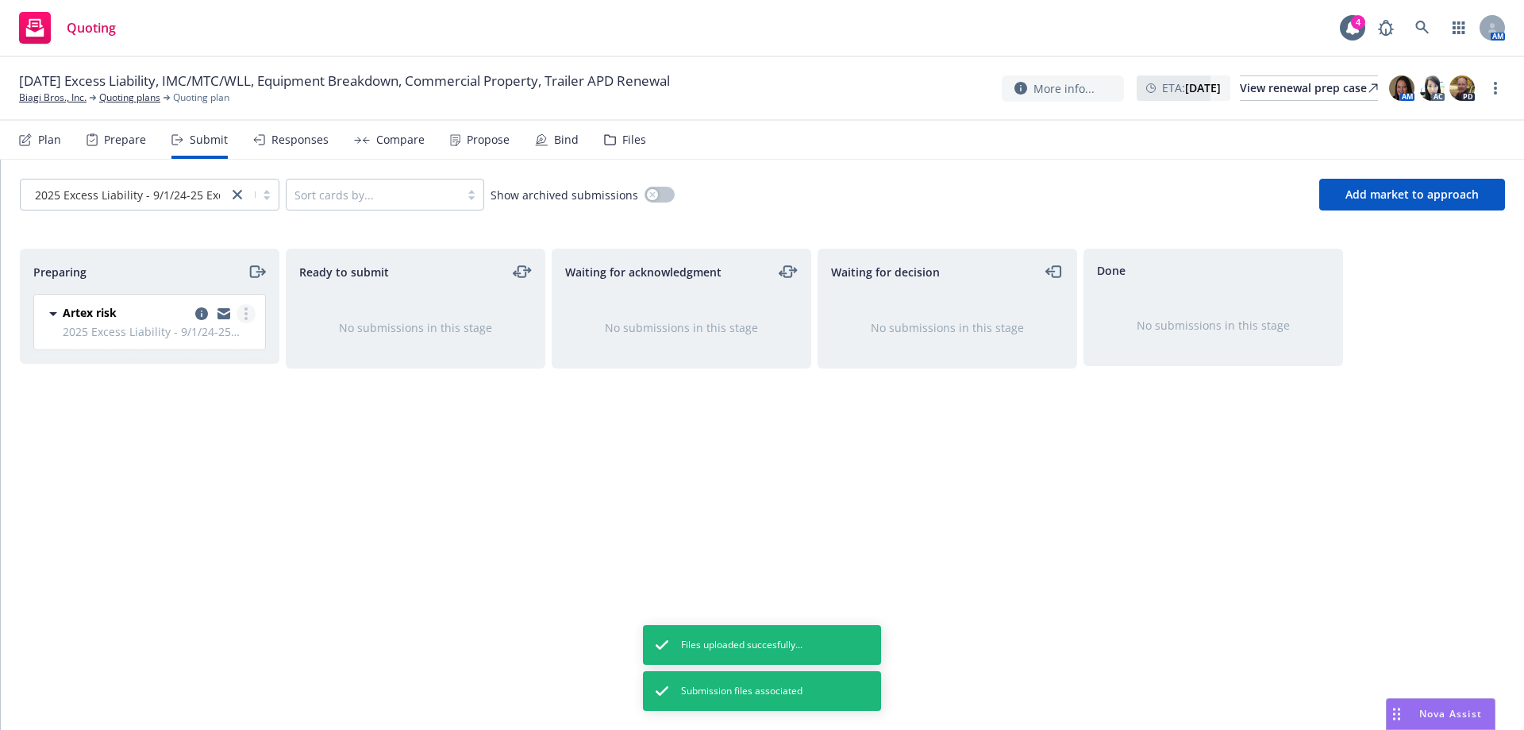
click at [241, 317] on link "more" at bounding box center [246, 313] width 19 height 19
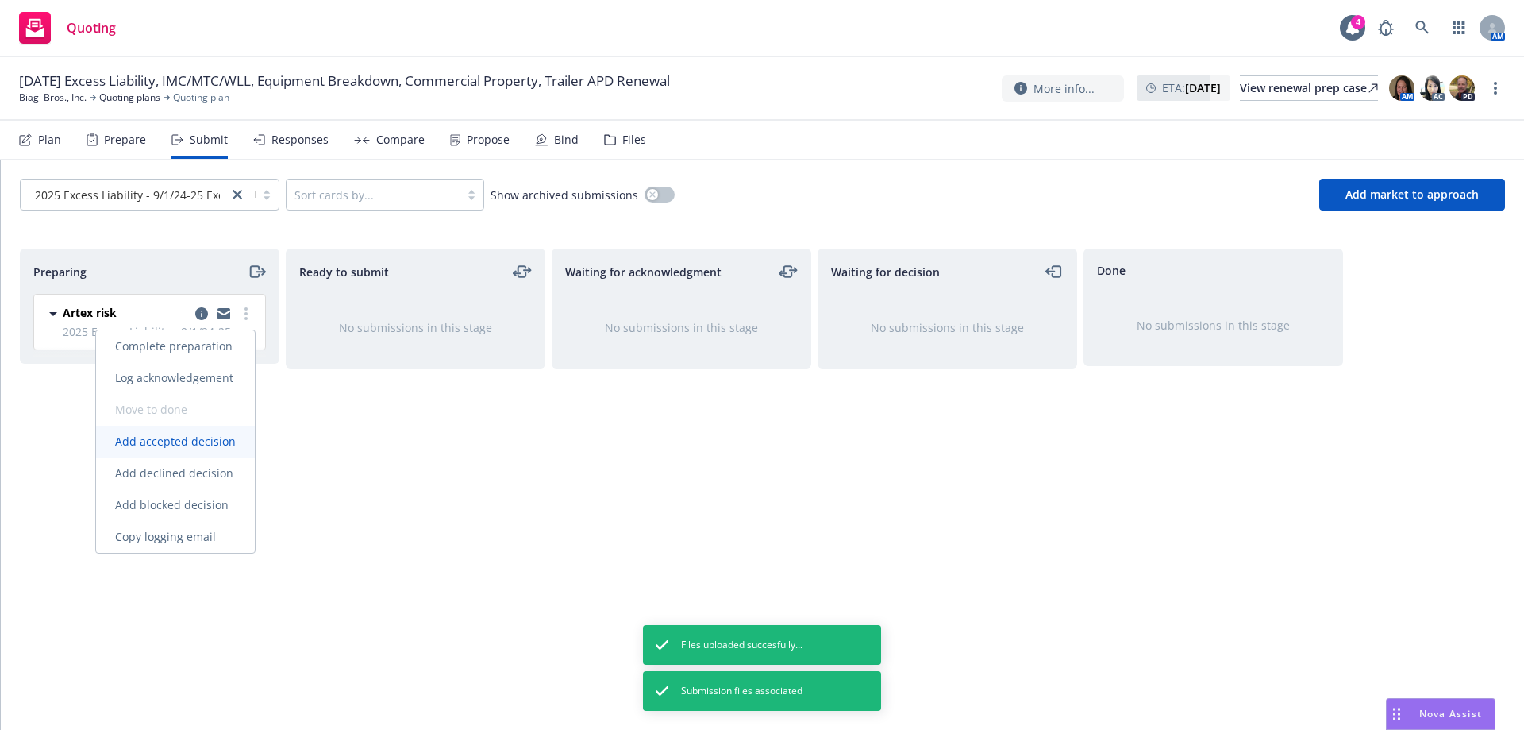
click at [186, 434] on span "Add accepted decision" at bounding box center [175, 440] width 159 height 15
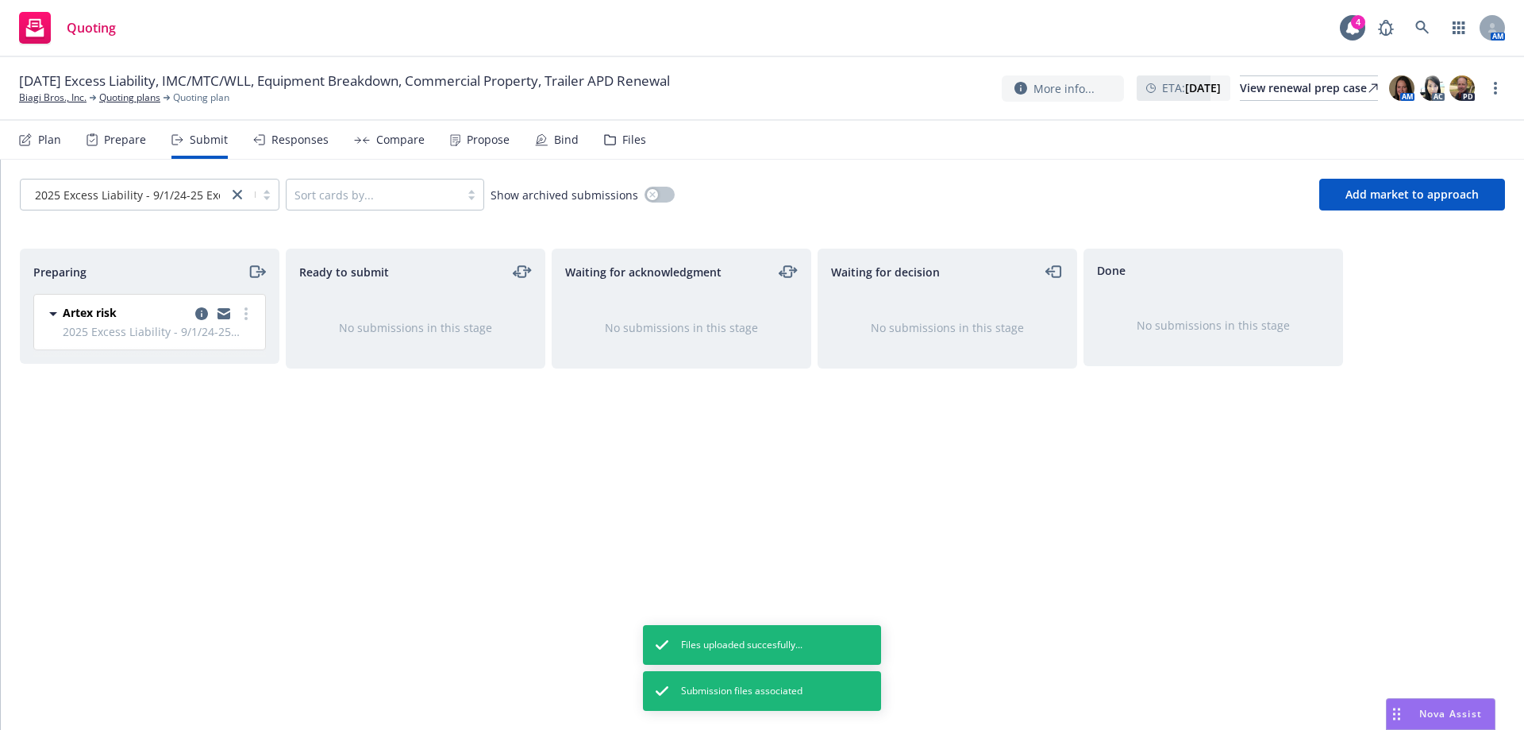
select select "12"
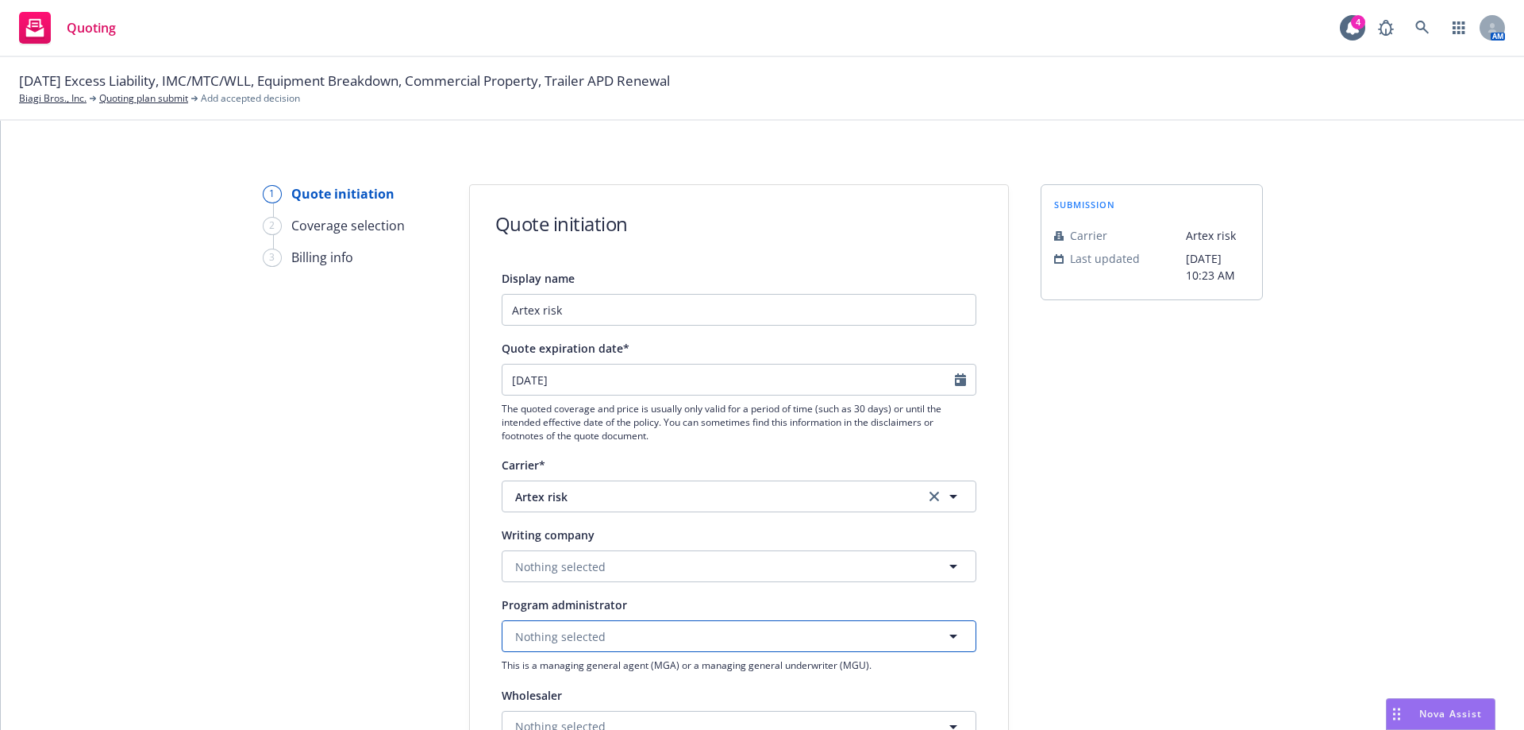
click at [534, 636] on span "Nothing selected" at bounding box center [560, 636] width 91 height 17
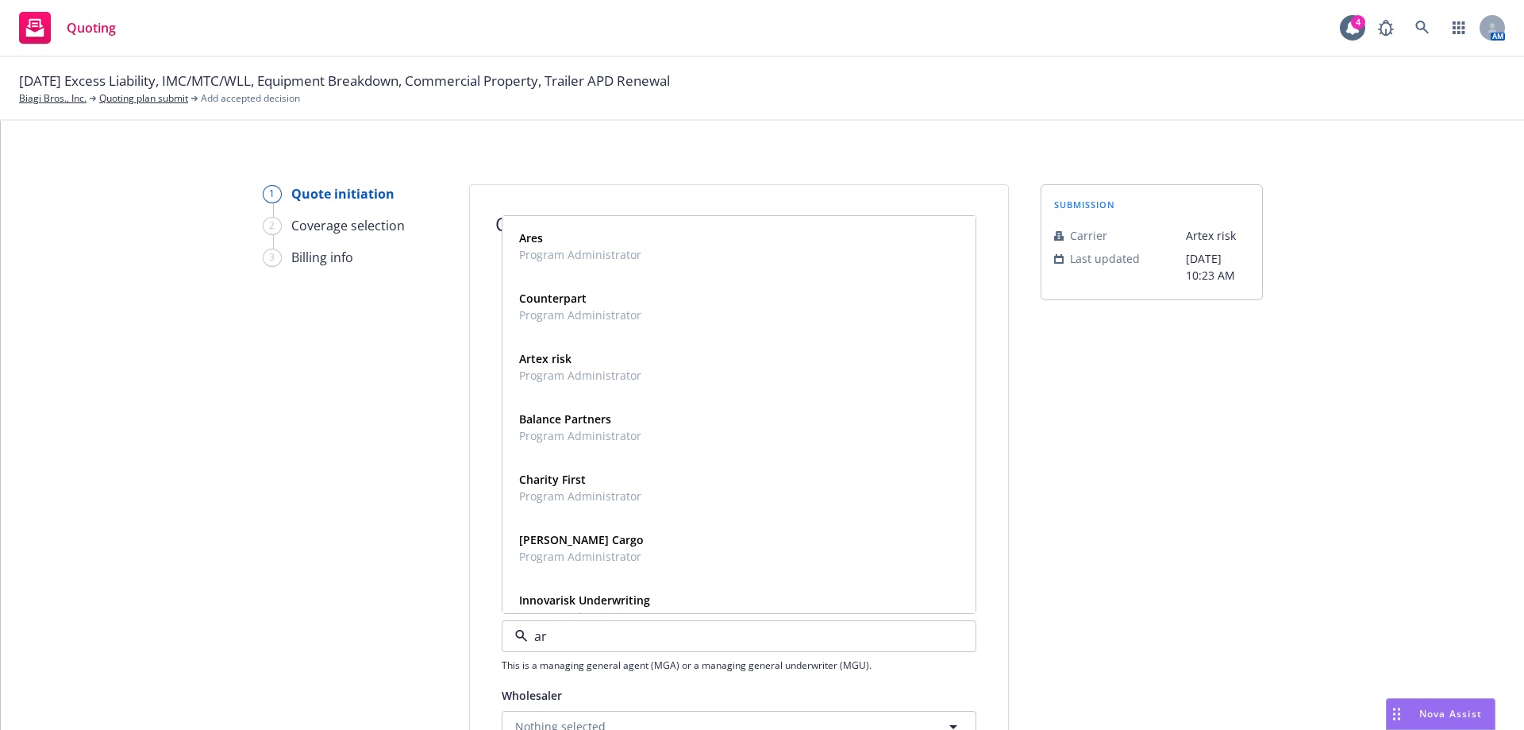
type input "art"
click at [531, 304] on strong "Artex risk" at bounding box center [545, 298] width 52 height 15
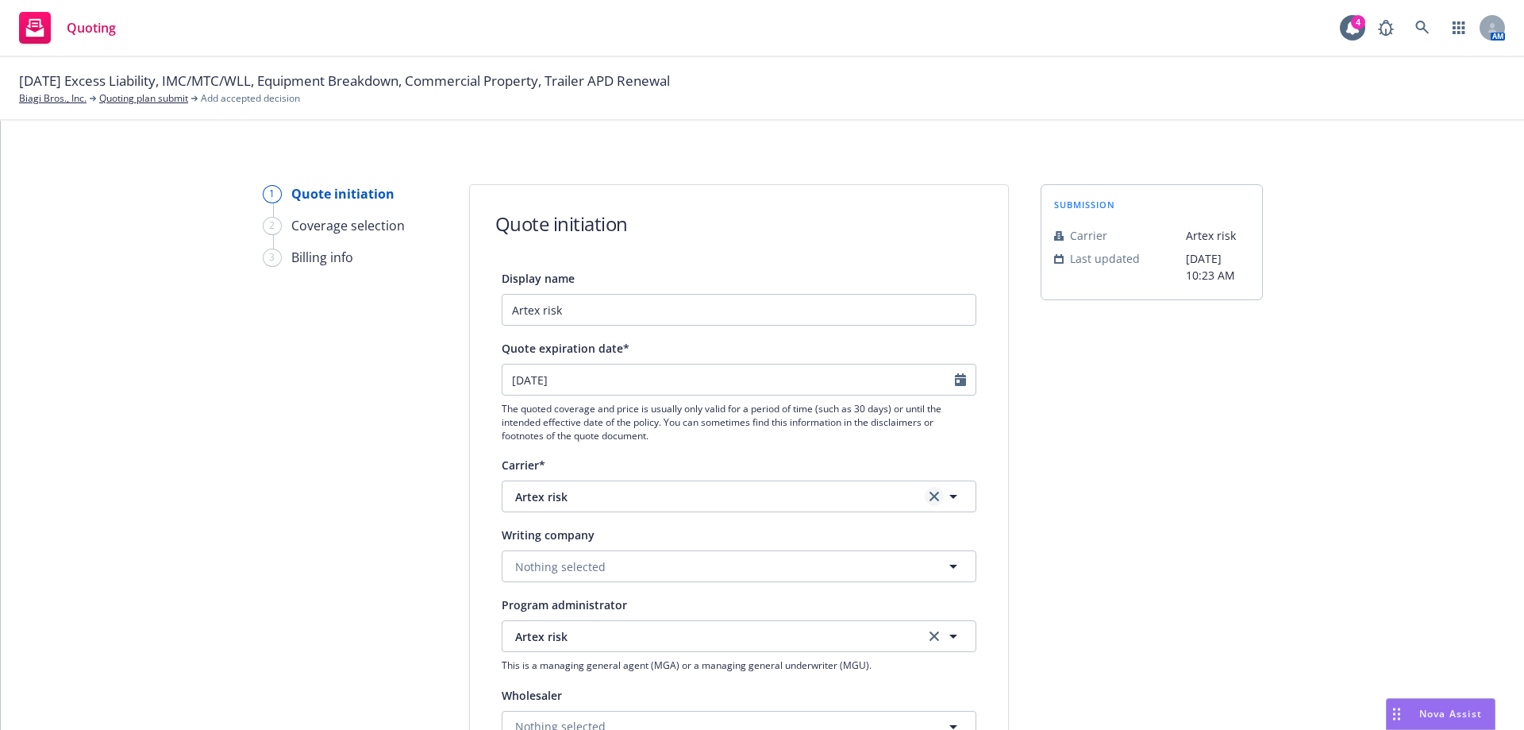
click at [930, 497] on icon "clear selection" at bounding box center [935, 496] width 10 height 10
click at [587, 568] on span "Nothing selected" at bounding box center [560, 566] width 91 height 17
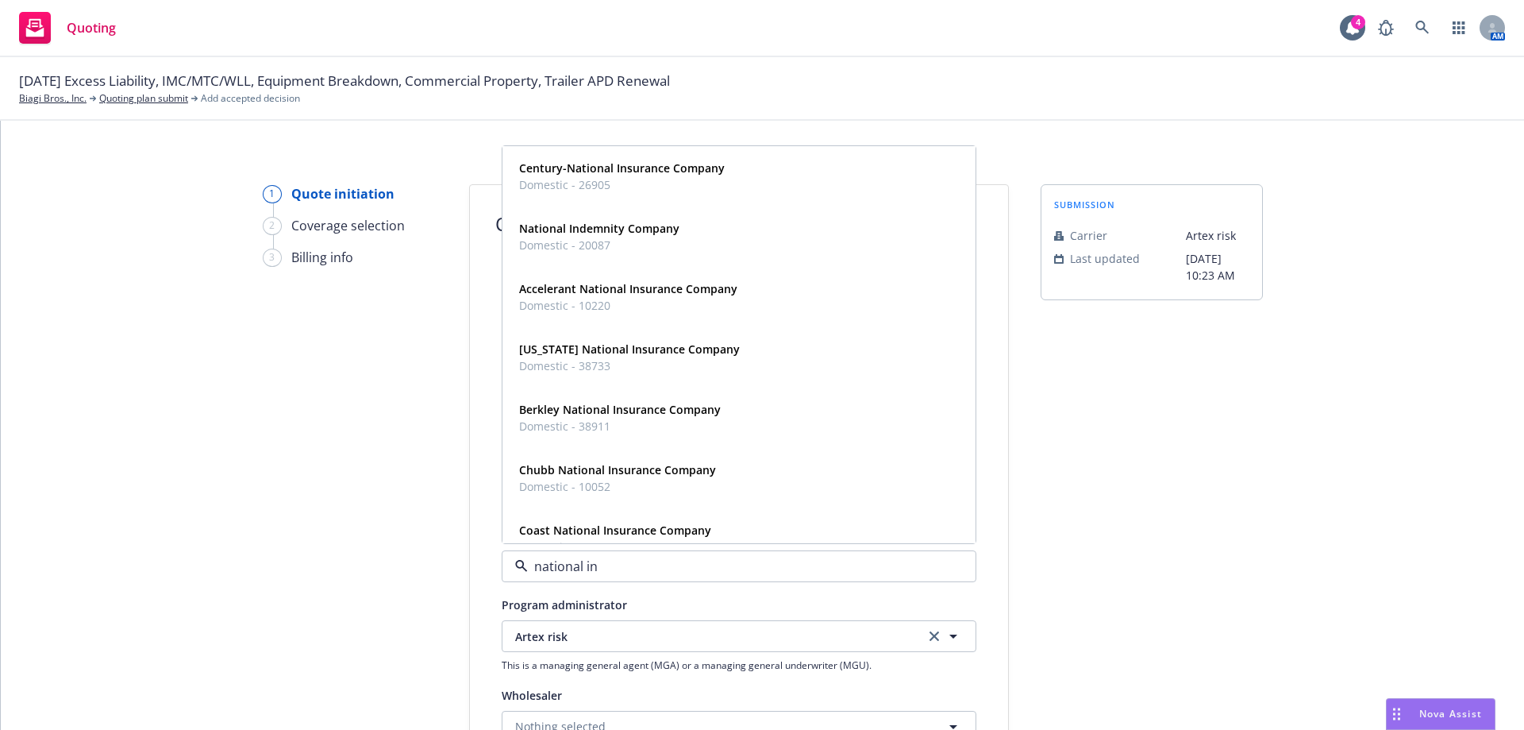
type input "national int"
click at [545, 183] on span "Domestic - 32620" at bounding box center [626, 184] width 215 height 17
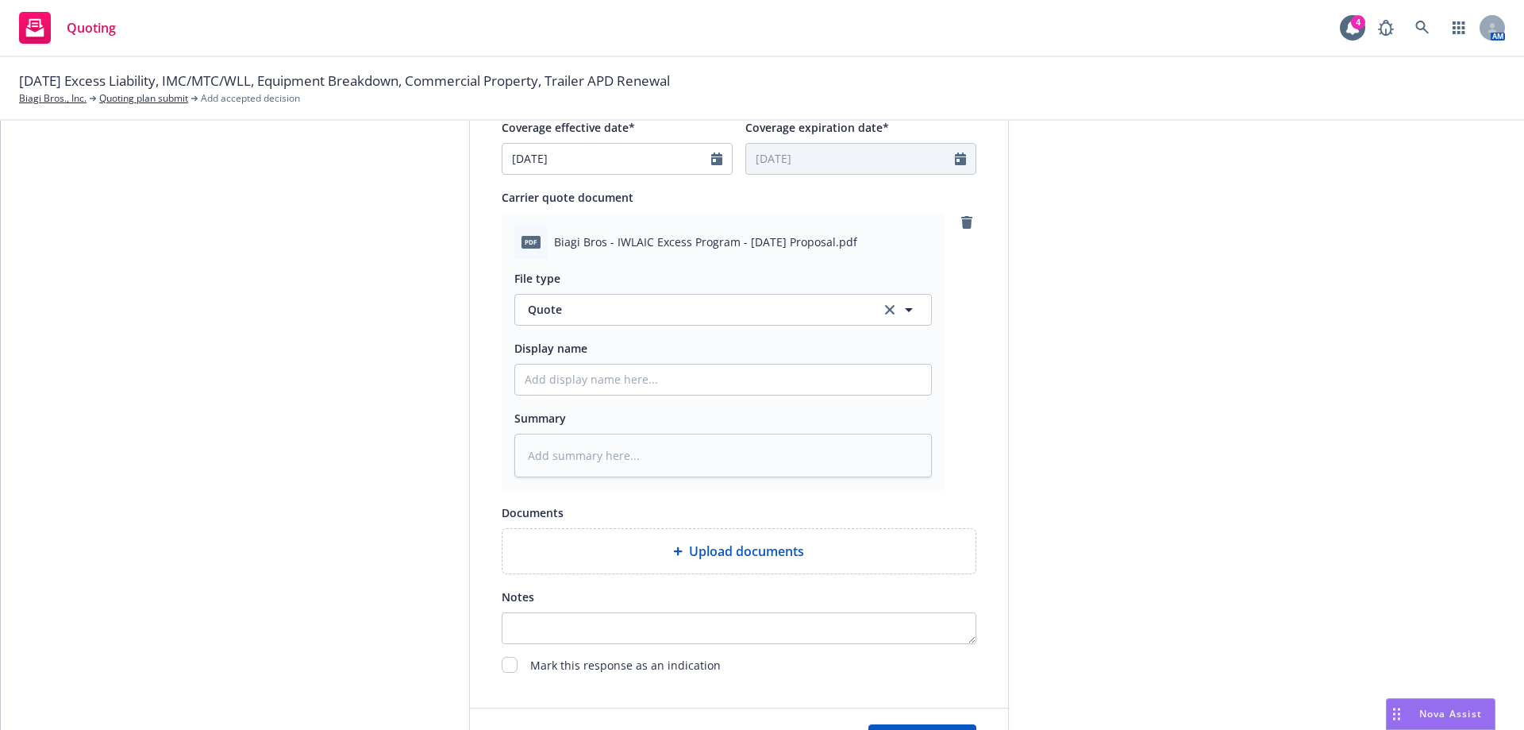
scroll to position [715, 0]
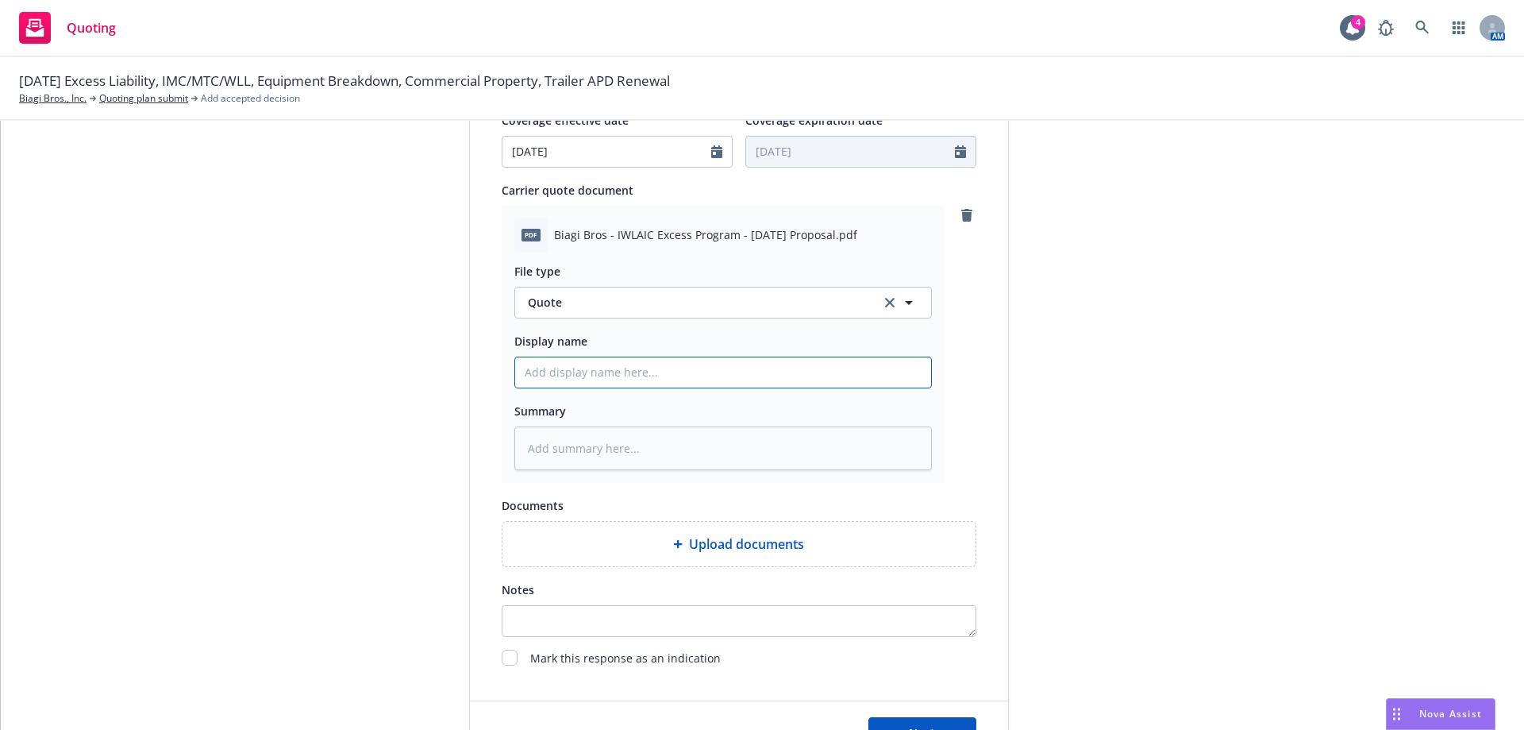
click at [587, 376] on input "Display name" at bounding box center [723, 372] width 416 height 30
click at [624, 376] on input "Display name" at bounding box center [723, 372] width 416 height 30
paste input "IWLAIC"
type textarea "x"
type input "IWLAIC"
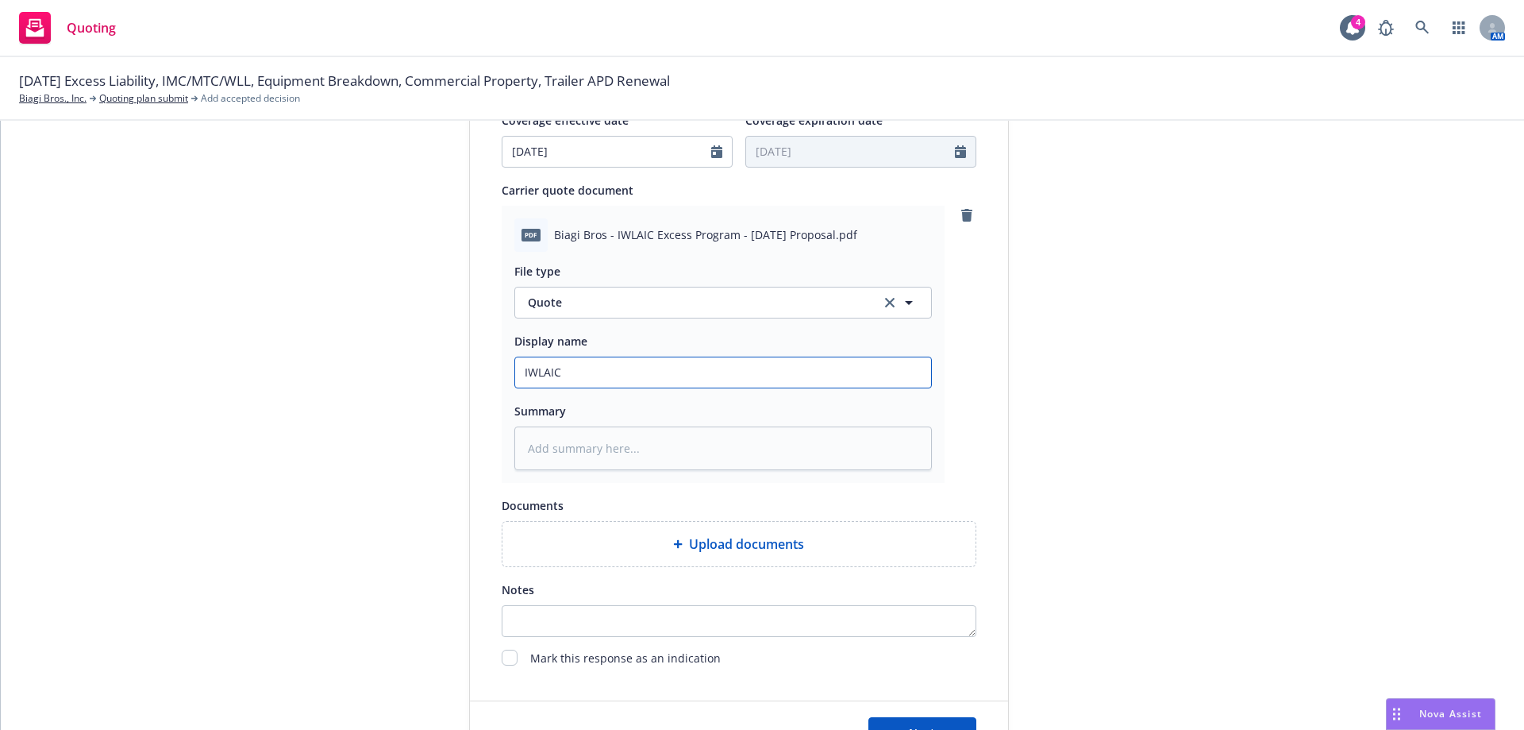
type textarea "x"
type input "IWLAIC"
type textarea "x"
type input "IWLAIC X"
type textarea "x"
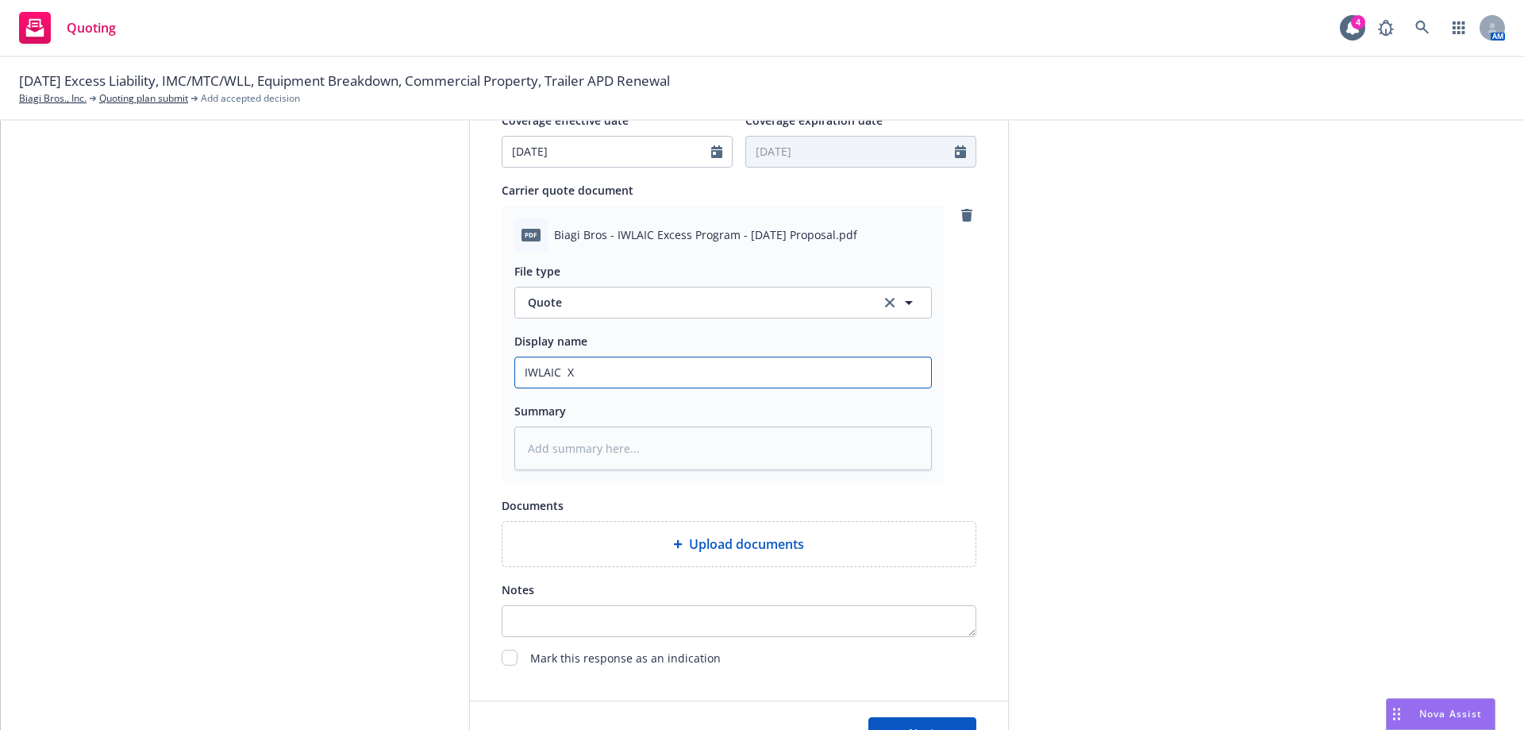
type input "IWLAIC XS"
type textarea "x"
type input "IWLAIC XS"
type textarea "x"
type input "IWLAIC XS 5"
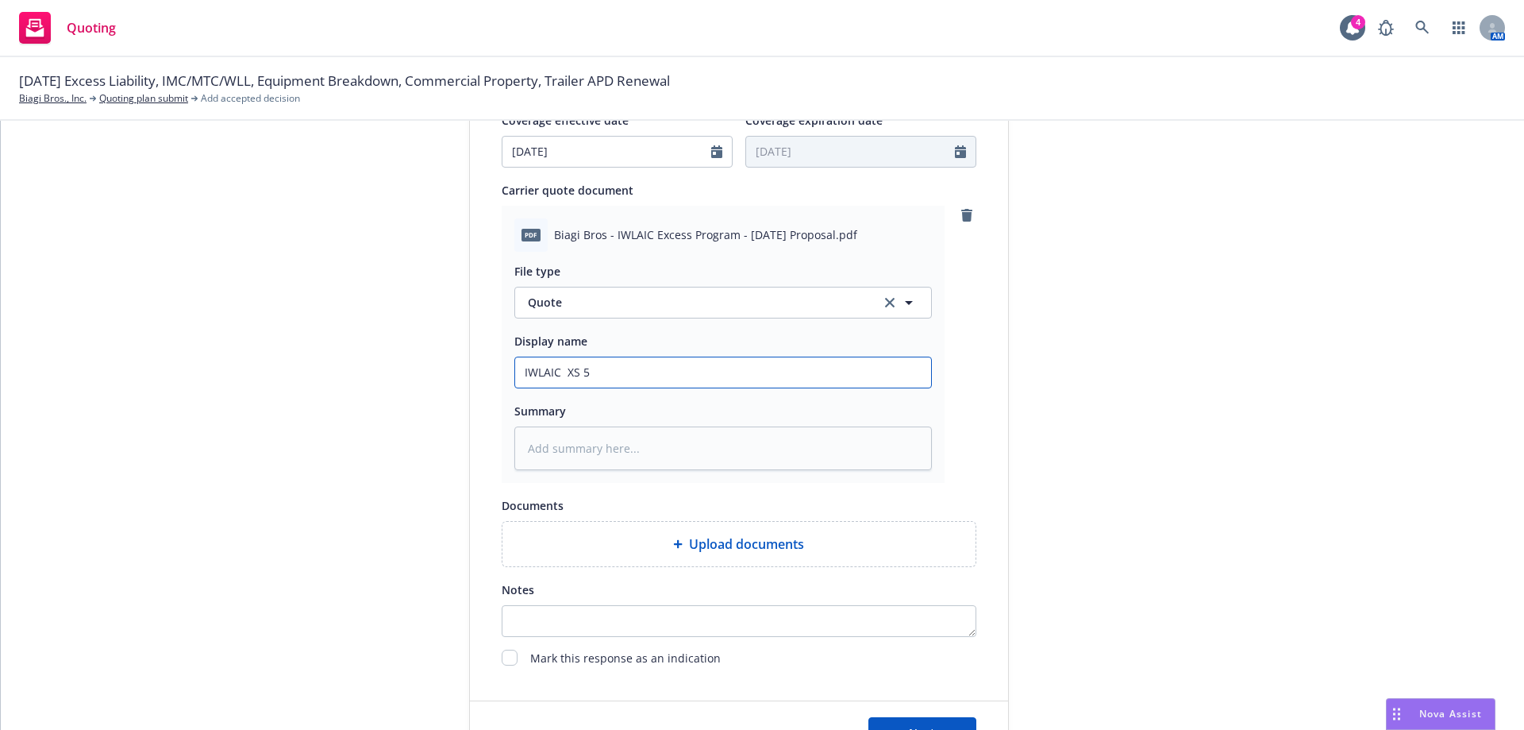
type textarea "x"
type input "IWLAIC XS 5M"
type textarea "x"
type input "IWLAIC XS 5M"
type textarea "x"
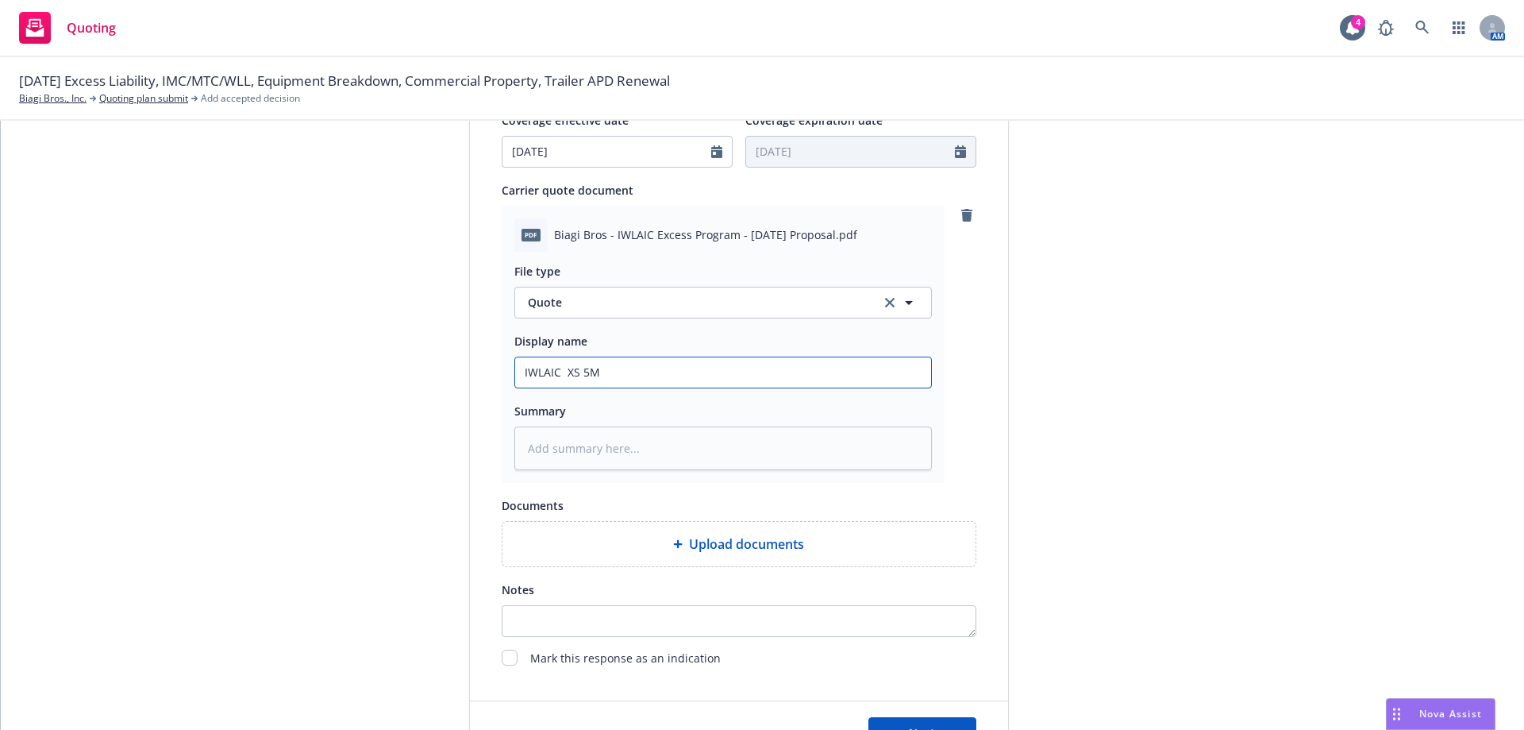
type input "IWLAIC XS 5M q"
type textarea "x"
type input "IWLAIC XS 5M qu"
type textarea "x"
type input "IWLAIC XS 5M quo"
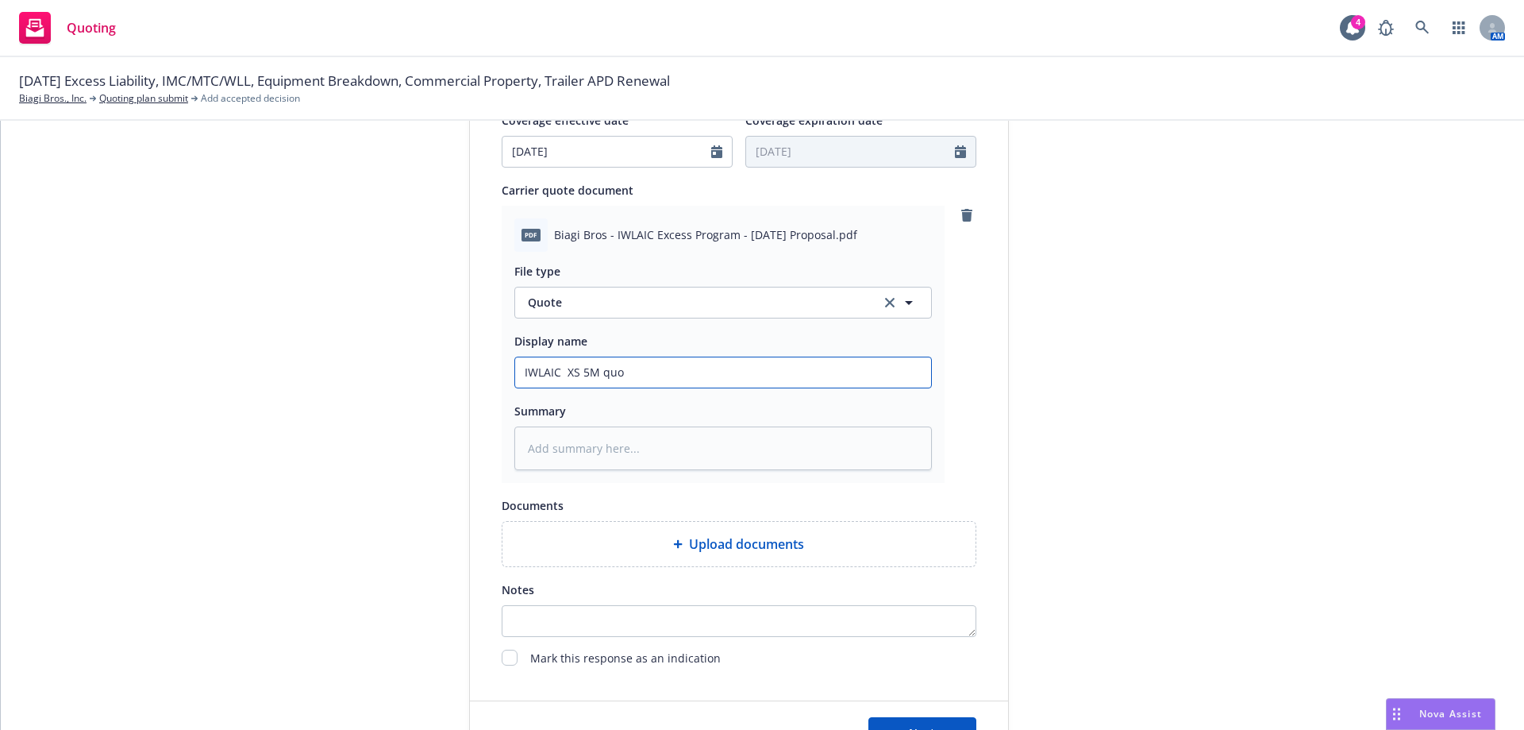
type textarea "x"
type input "IWLAIC XS 5M quot"
type textarea "x"
type input "IWLAIC XS 5M quote"
type textarea "x"
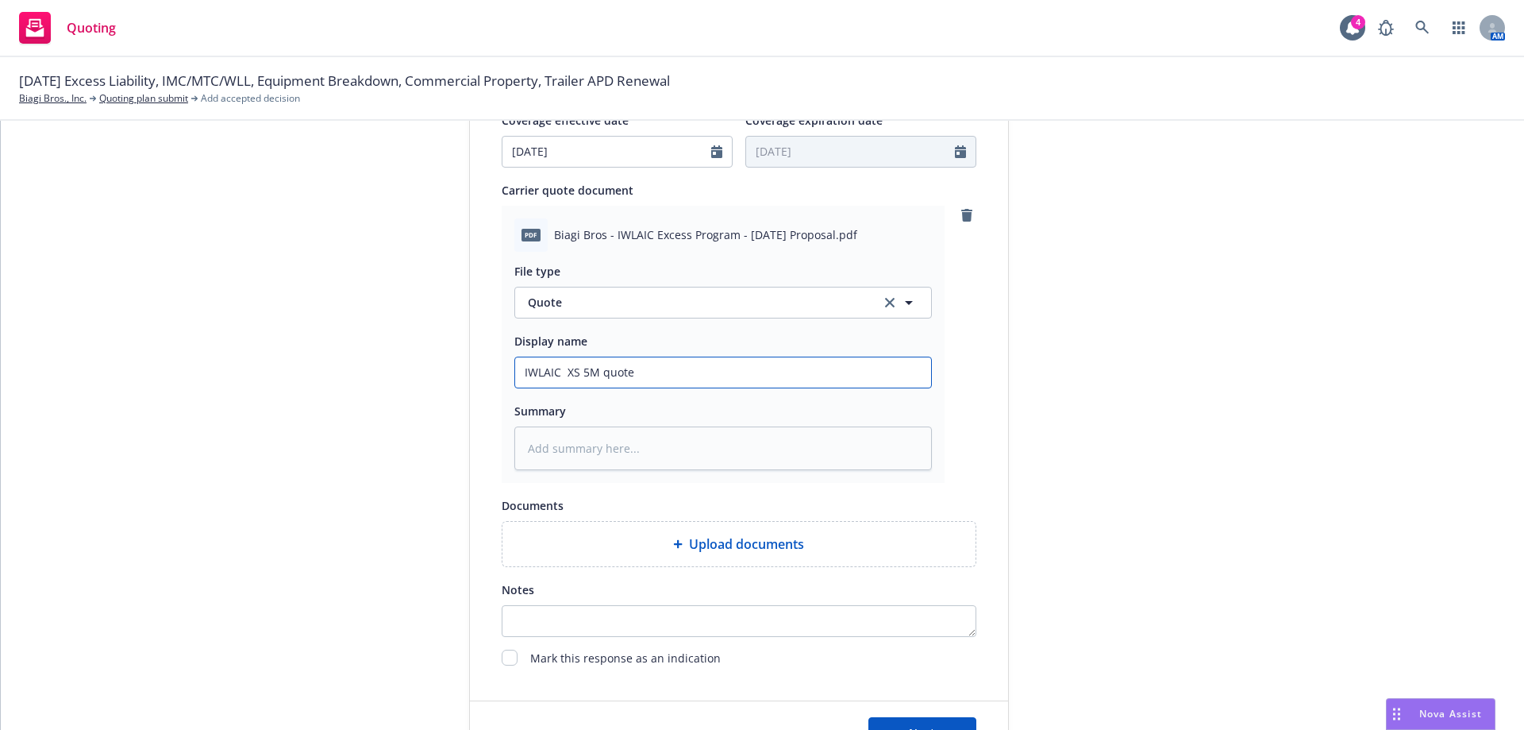
type input "IWLAIC XS 5M quote"
type textarea "x"
type input "IWLAIC XS 5M quote a"
type textarea "x"
type input "IWLAIC XS 5M quote"
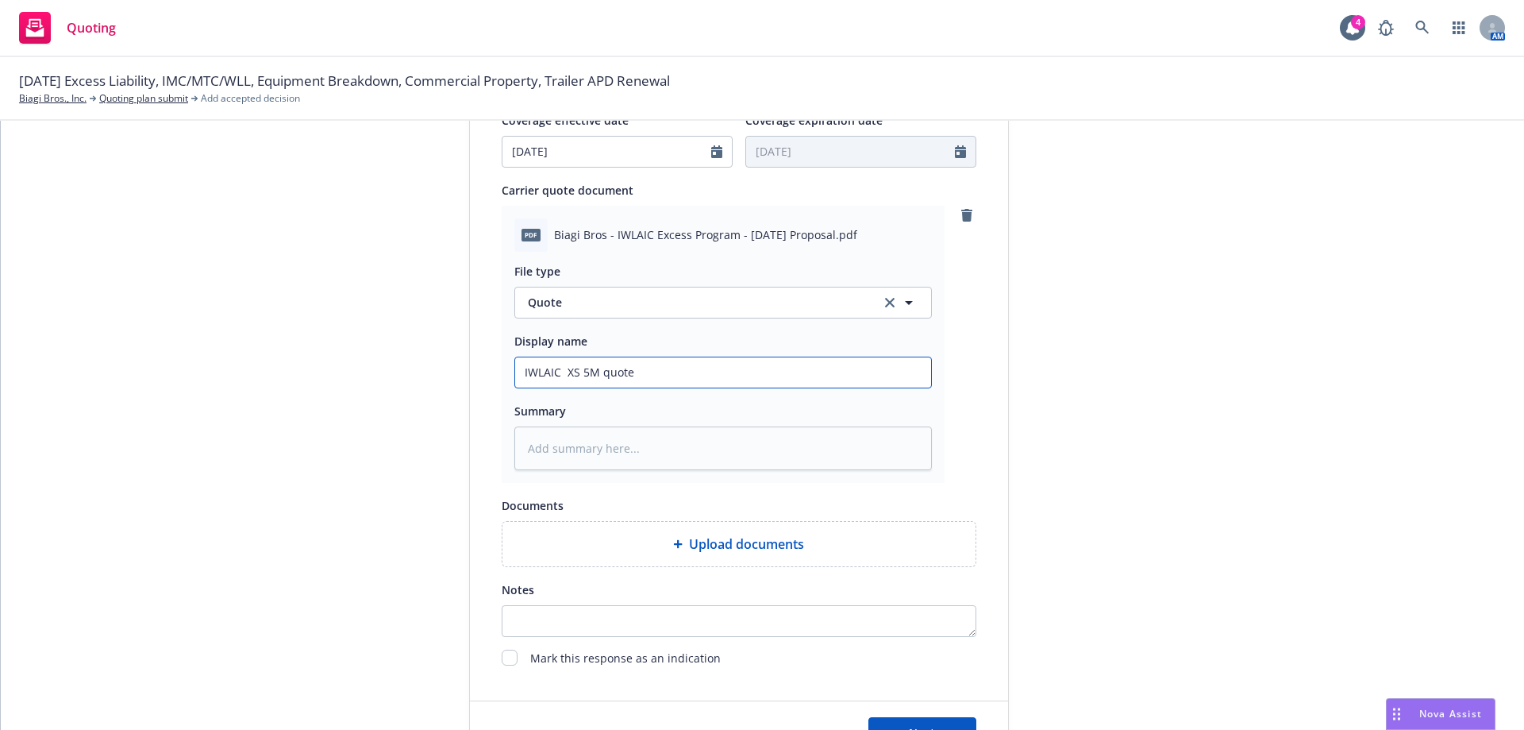
type textarea "x"
type input "IWLAIC XS 5M quote"
type textarea "x"
type input "IWLAIC XS 5M quot"
type textarea "x"
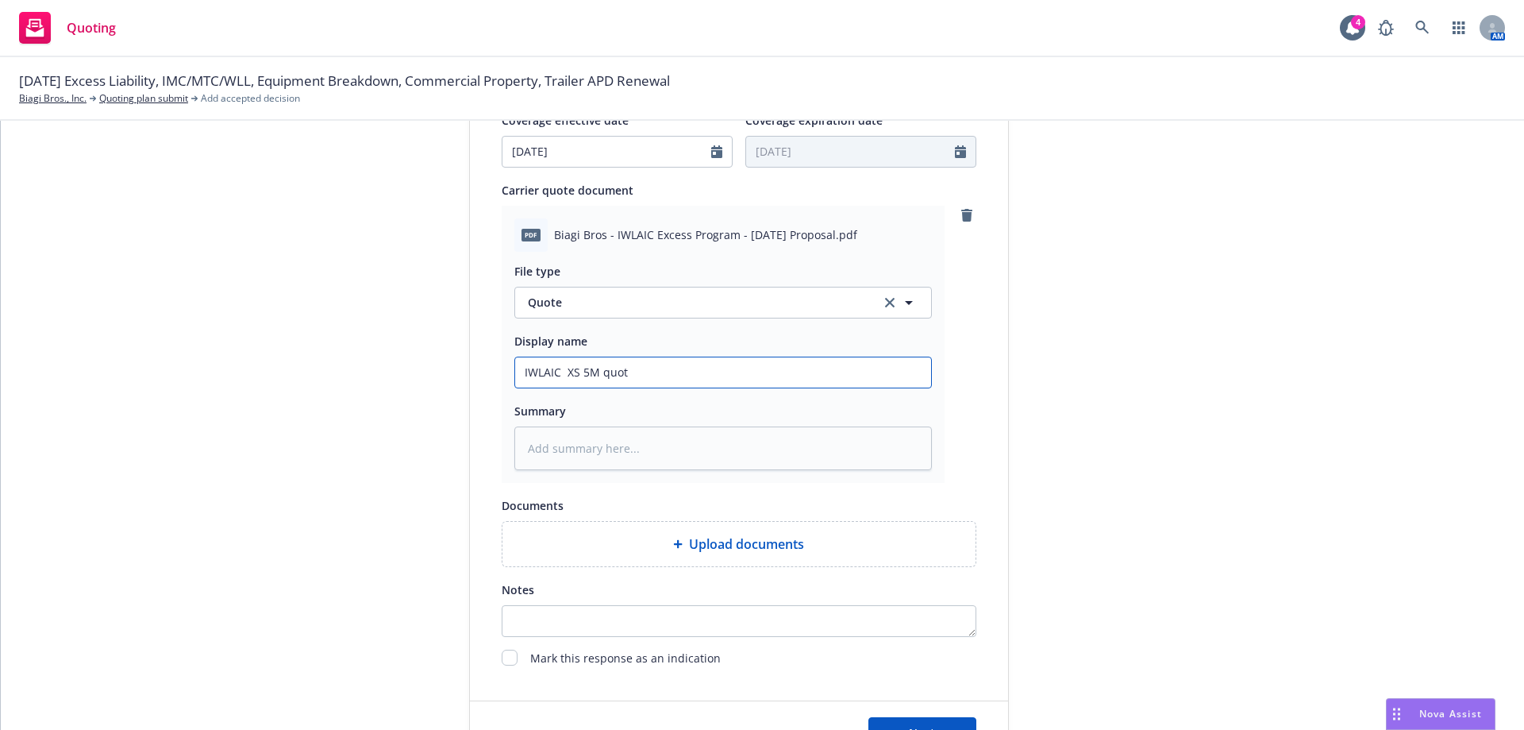
type input "IWLAIC XS 5M quo"
type textarea "x"
type input "IWLAIC XS 5M qu"
type textarea "x"
type input "IWLAIC XS 5M q"
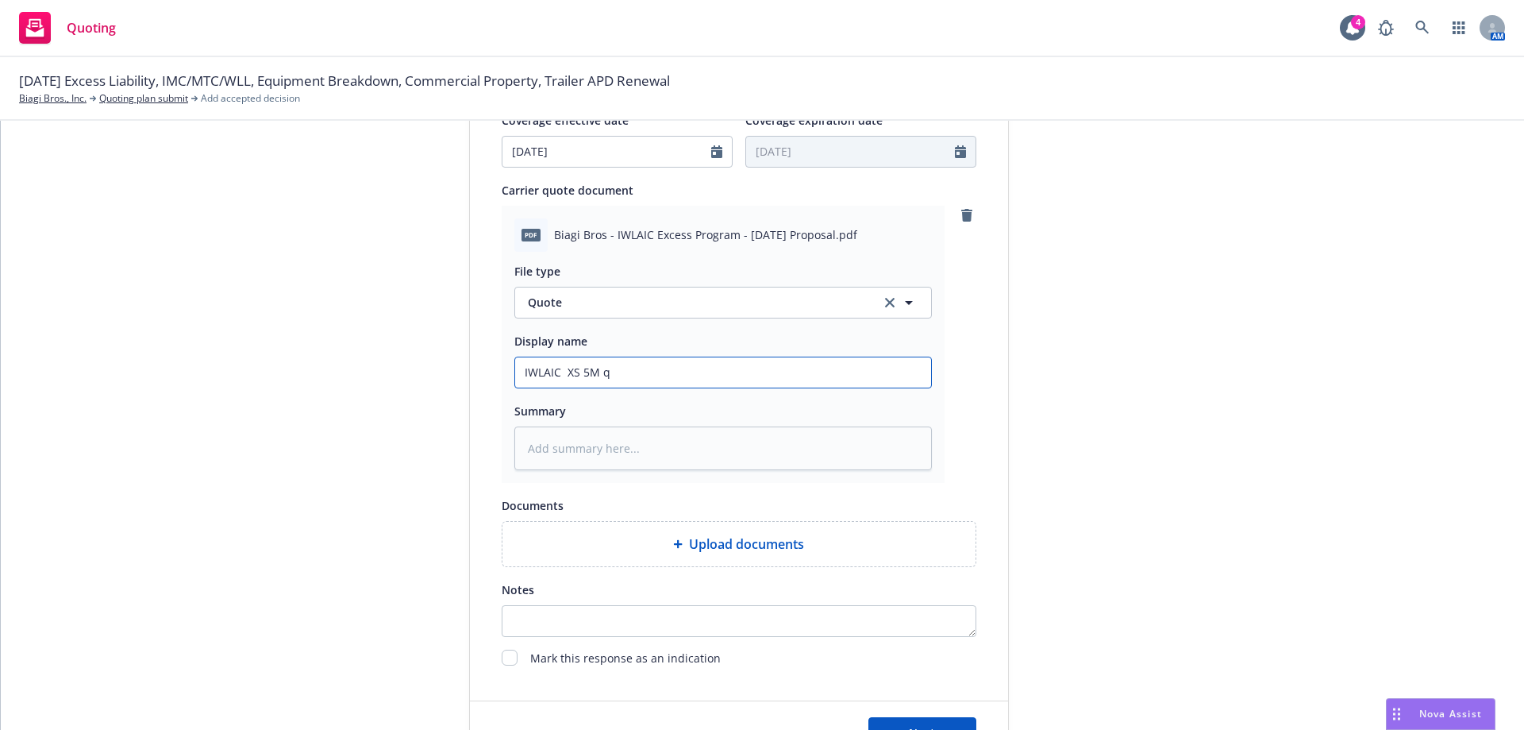
type textarea "x"
type input "IWLAIC XS 5M"
type textarea "x"
type input "IWLAIC XS 5"
type textarea "x"
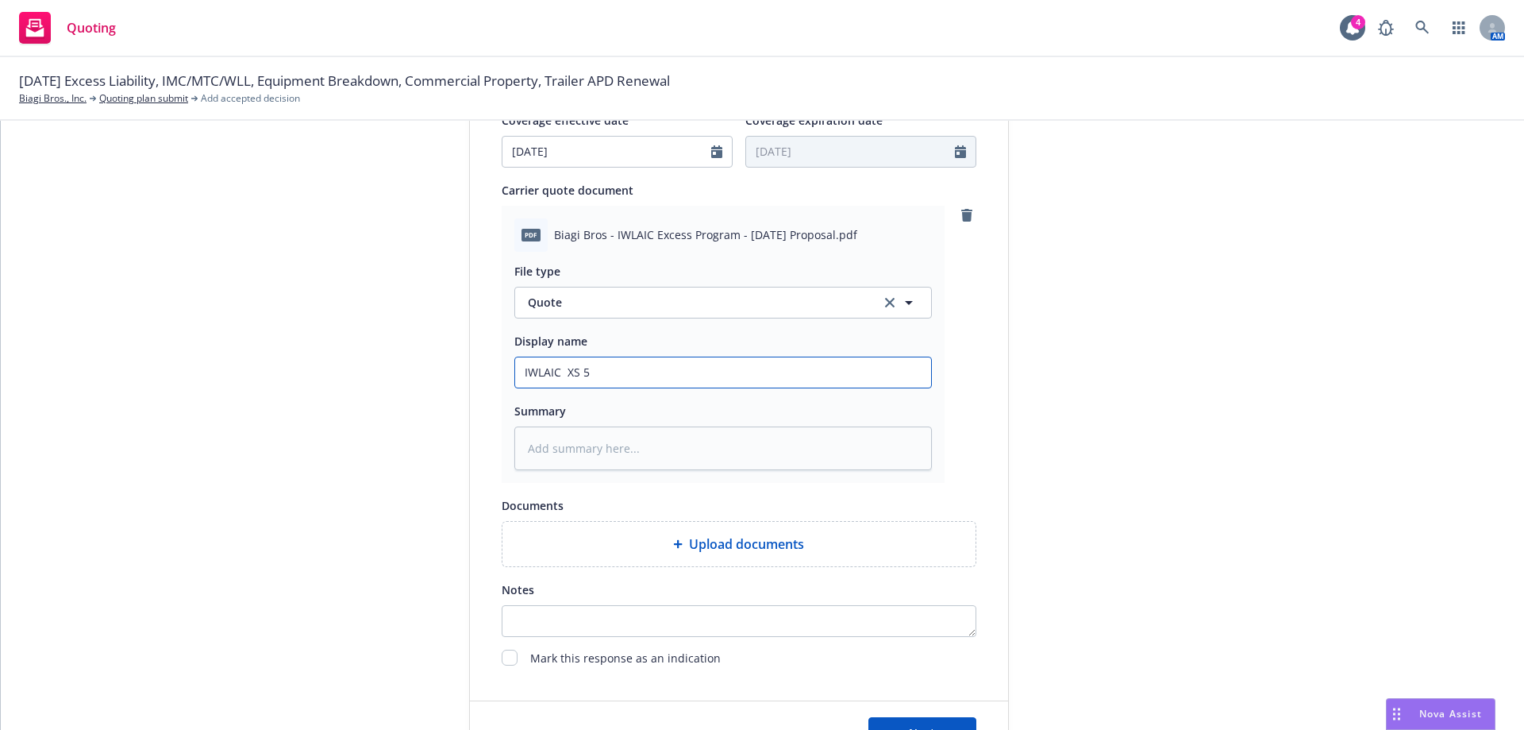
type input "IWLAIC XS"
type textarea "x"
type input "IWLAIC XS q"
type textarea "x"
type input "IWLAIC XS qu"
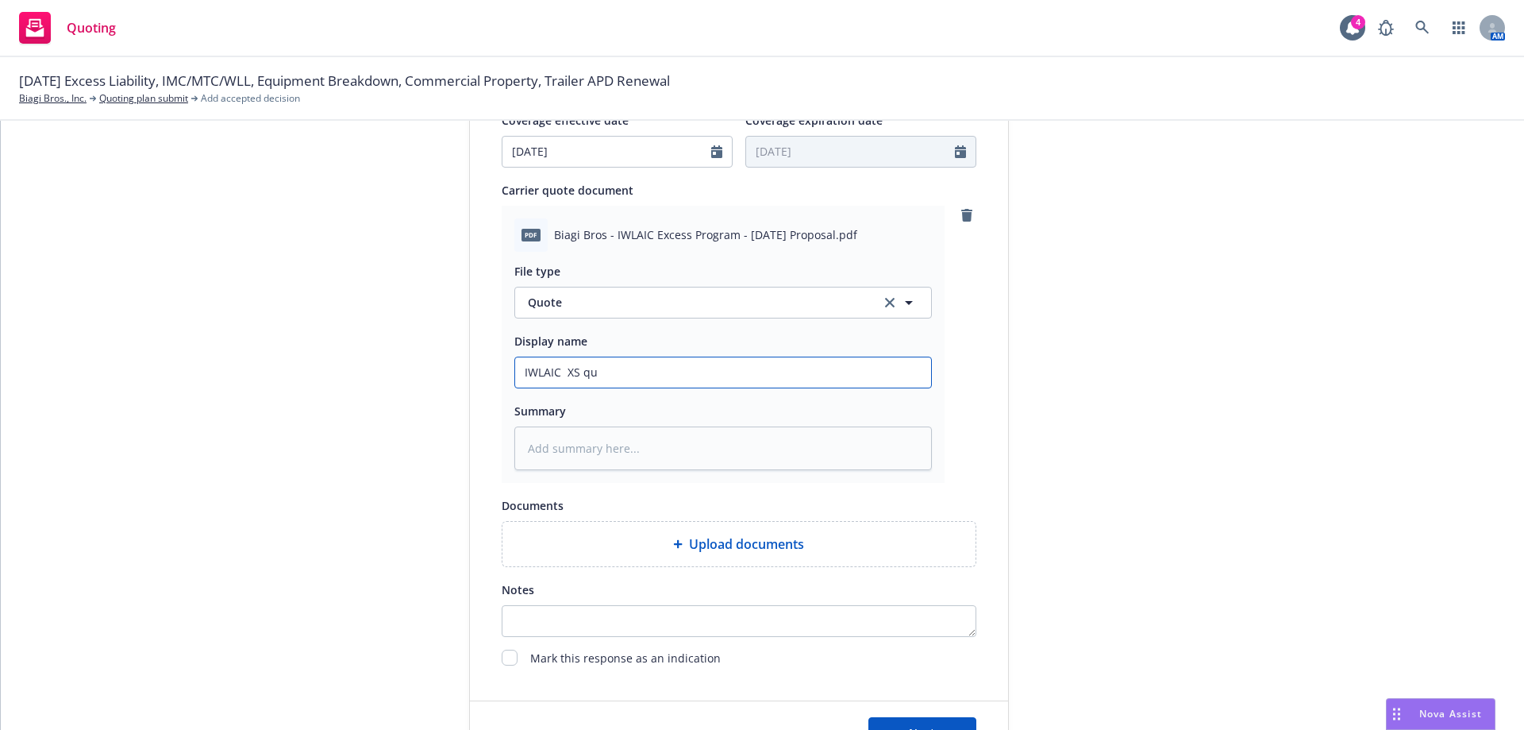
type textarea "x"
type input "IWLAIC XS quo"
type textarea "x"
type input "IWLAIC XS quot"
type textarea "x"
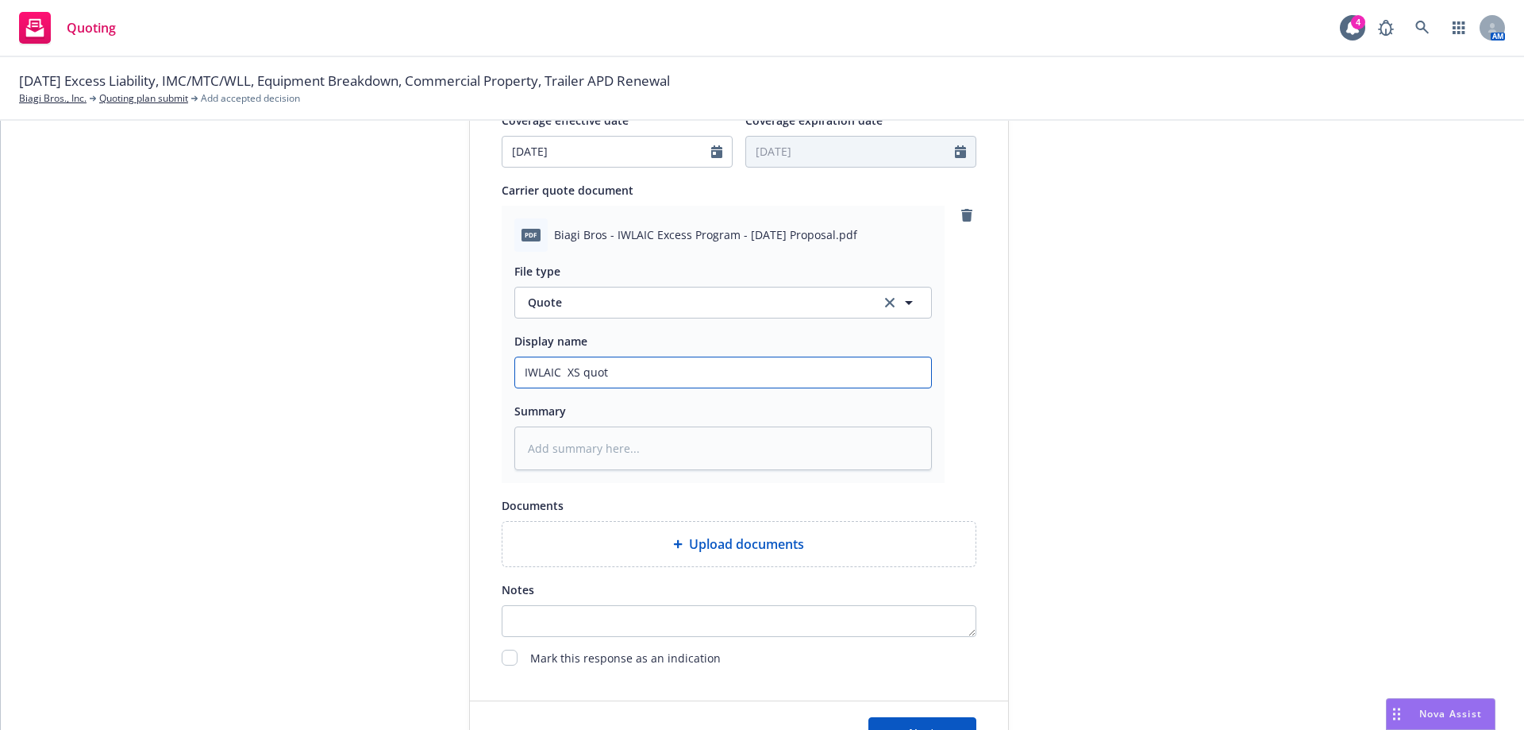
type input "IWLAIC XS quote"
type textarea "x"
type input "IWLAIC XS quote"
click at [736, 367] on input "IWLAIC XS quote" at bounding box center [723, 372] width 416 height 30
paste input "$613,580"
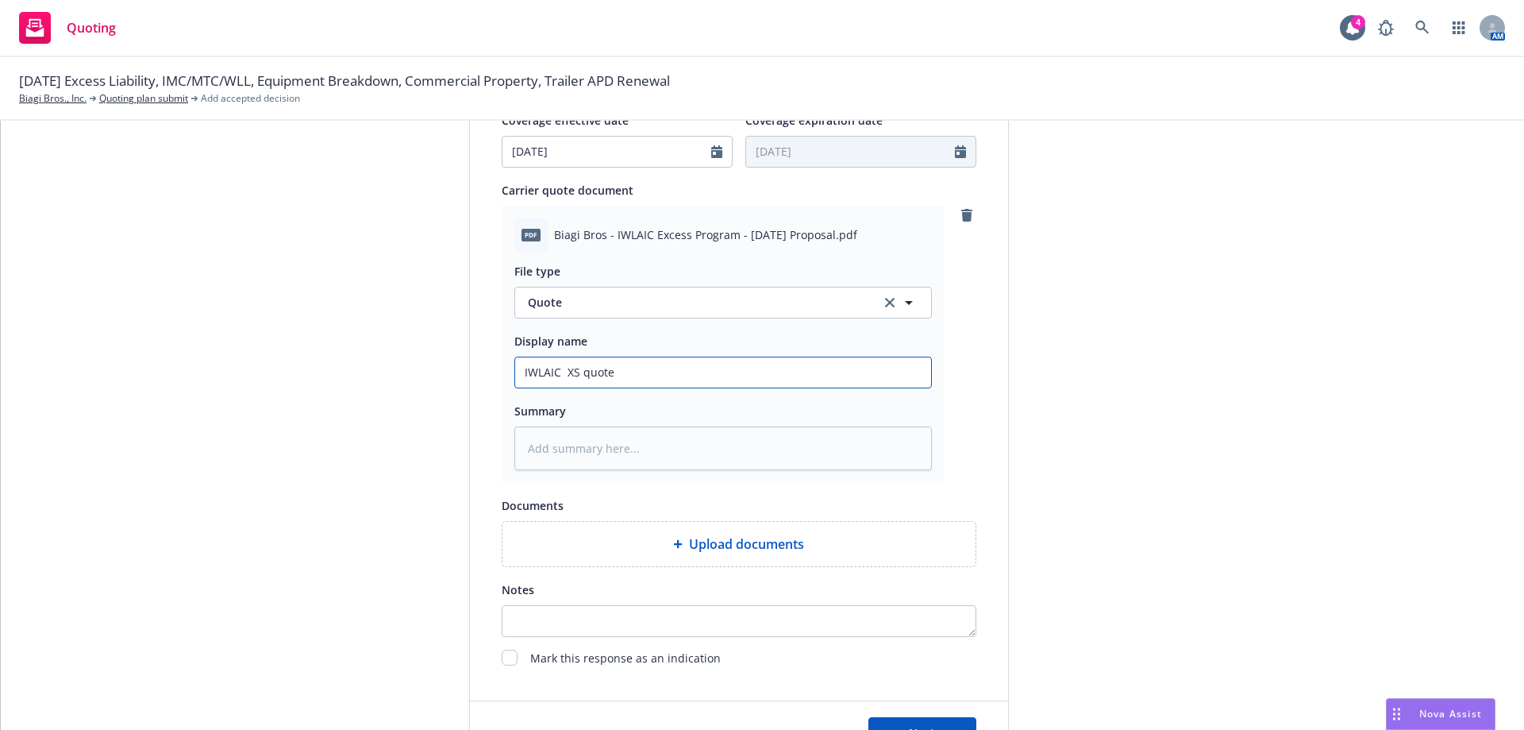
type textarea "x"
type input "IWLAIC XS quote $613,580"
type textarea "x"
type input "IWLAIC XS quote $613,580"
type textarea "x"
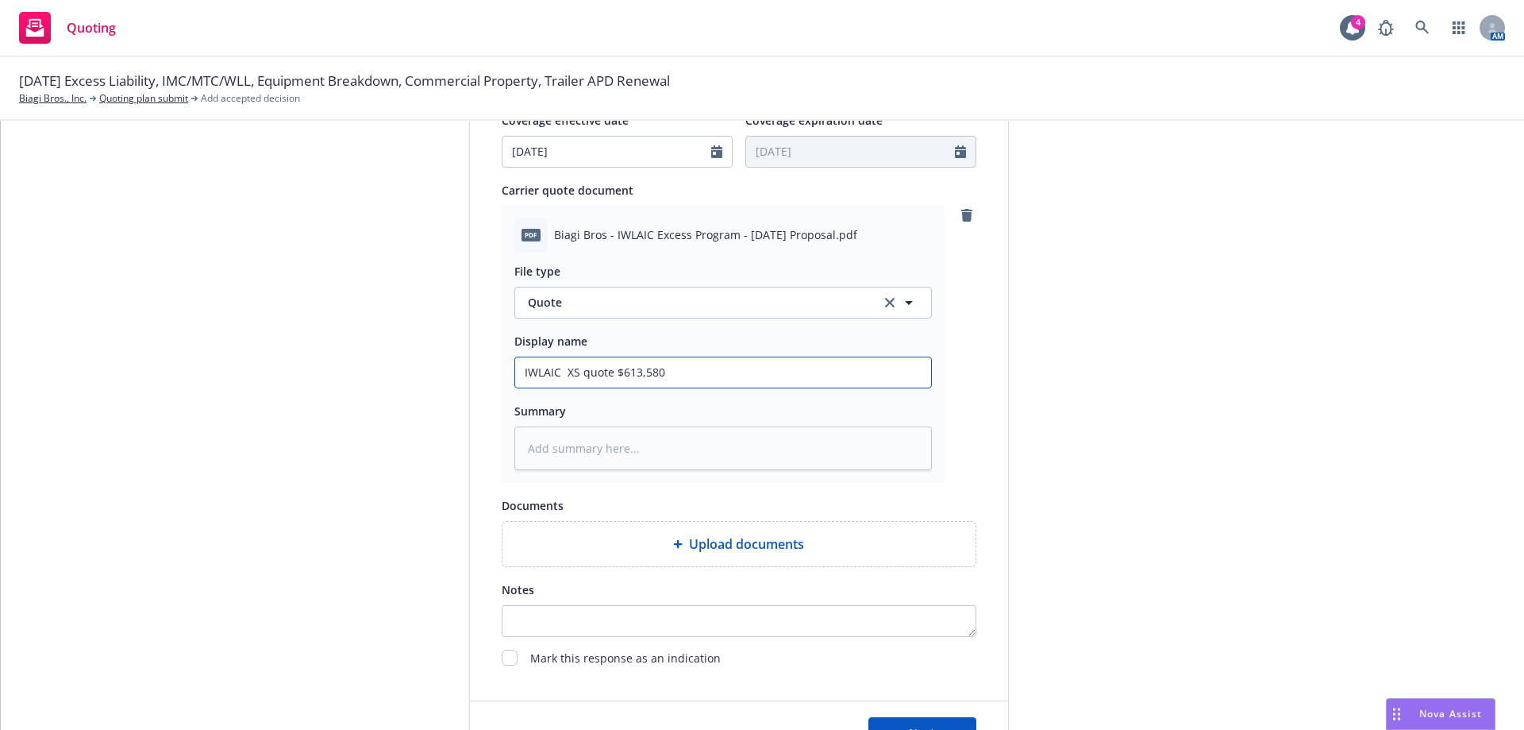
type input "IWLAIC XS quote $613,580 ("
type textarea "x"
type input "IWLAIC XS quote $613,580 (x"
type textarea "x"
type input "IWLAIC XS quote $613,580 (xs"
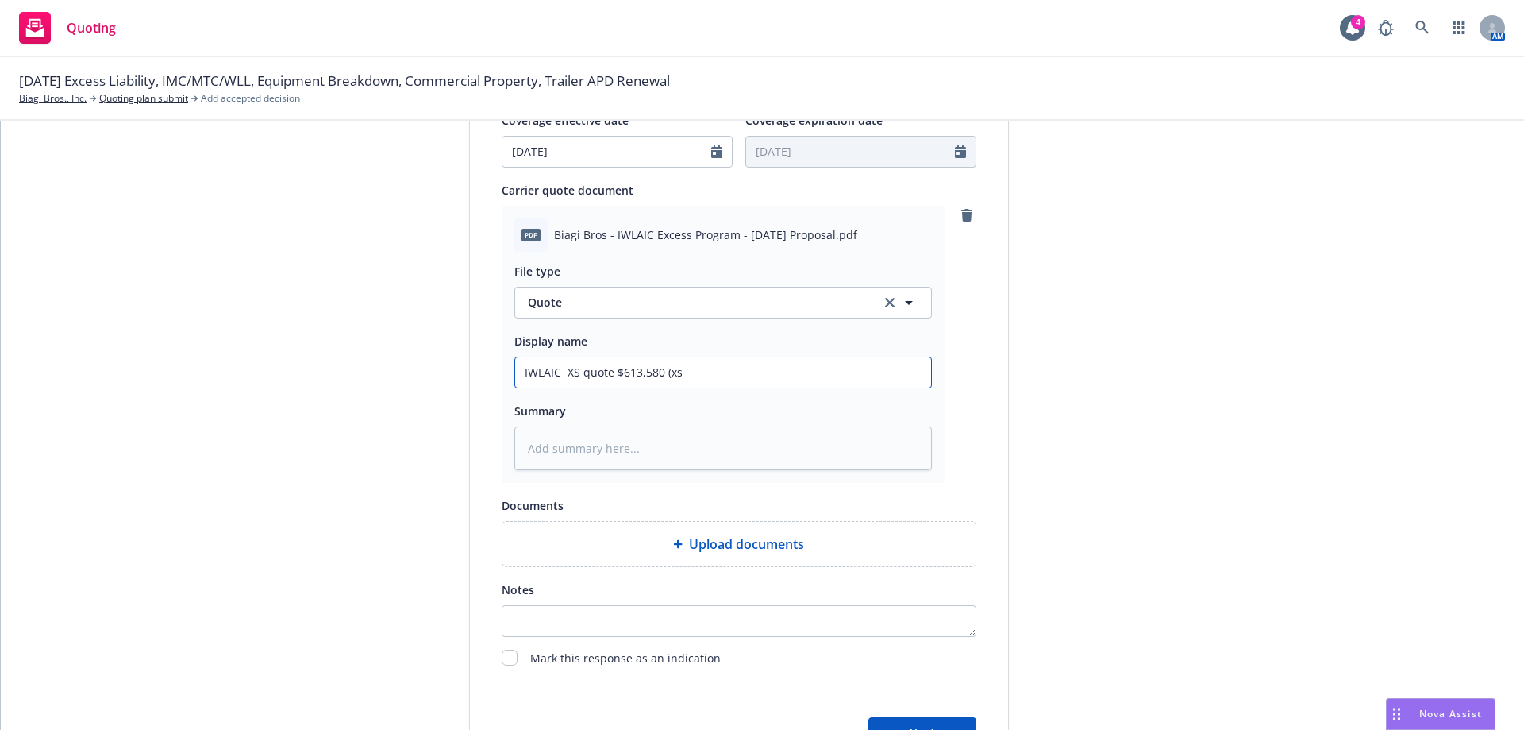
type textarea "x"
type input "IWLAIC XS quote $613,580 (xs"
click at [710, 375] on input "IWLAIC XS quote $613,580 (xs" at bounding box center [723, 372] width 416 height 30
paste input "AL, GL, EL & BA"
type textarea "x"
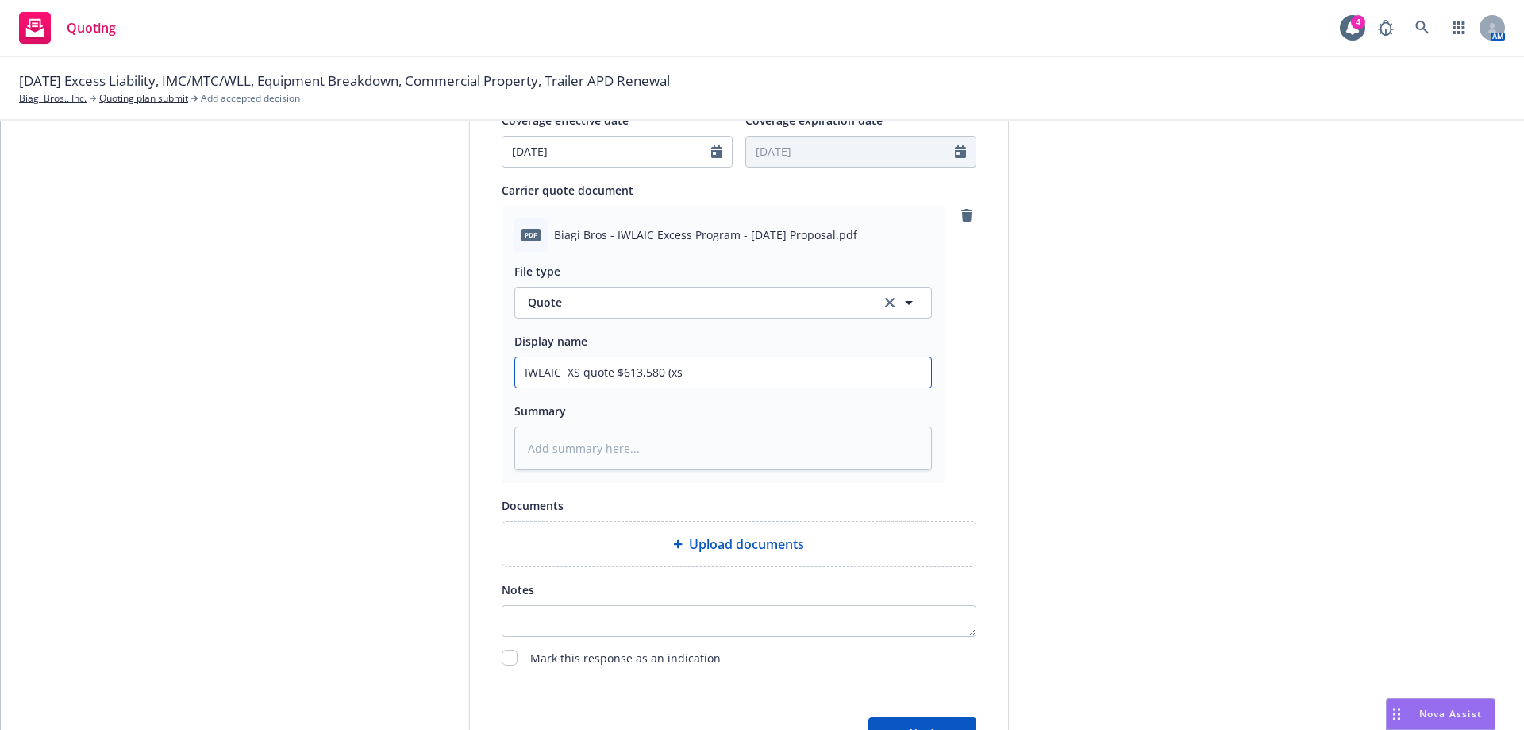
type input "IWLAIC XS quote $613,580 (xs AL, GL, EL & BA"
type textarea "x"
type input "IWLAIC XS quote $613,580 (xs AL, GL, EL & BA)"
type textarea "x"
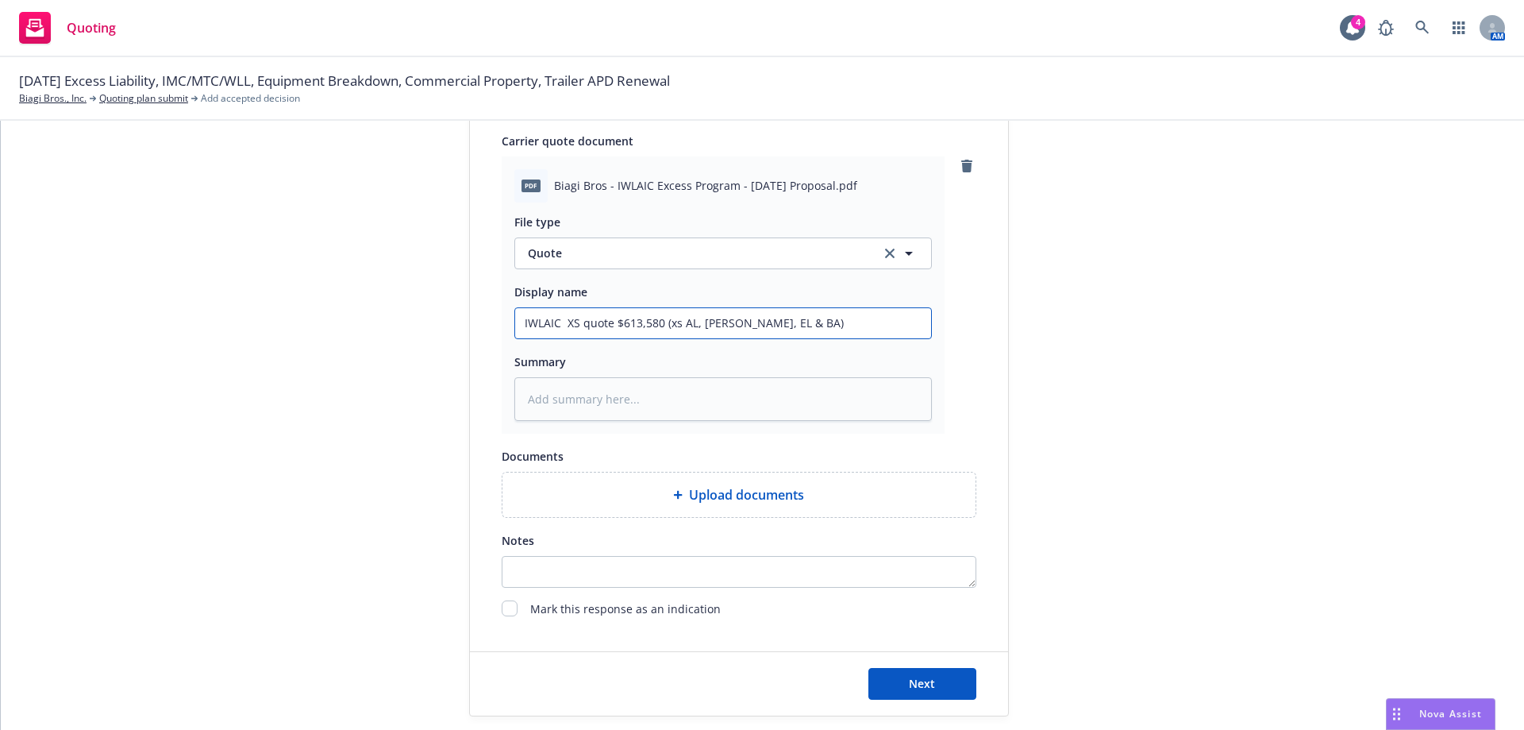
scroll to position [814, 0]
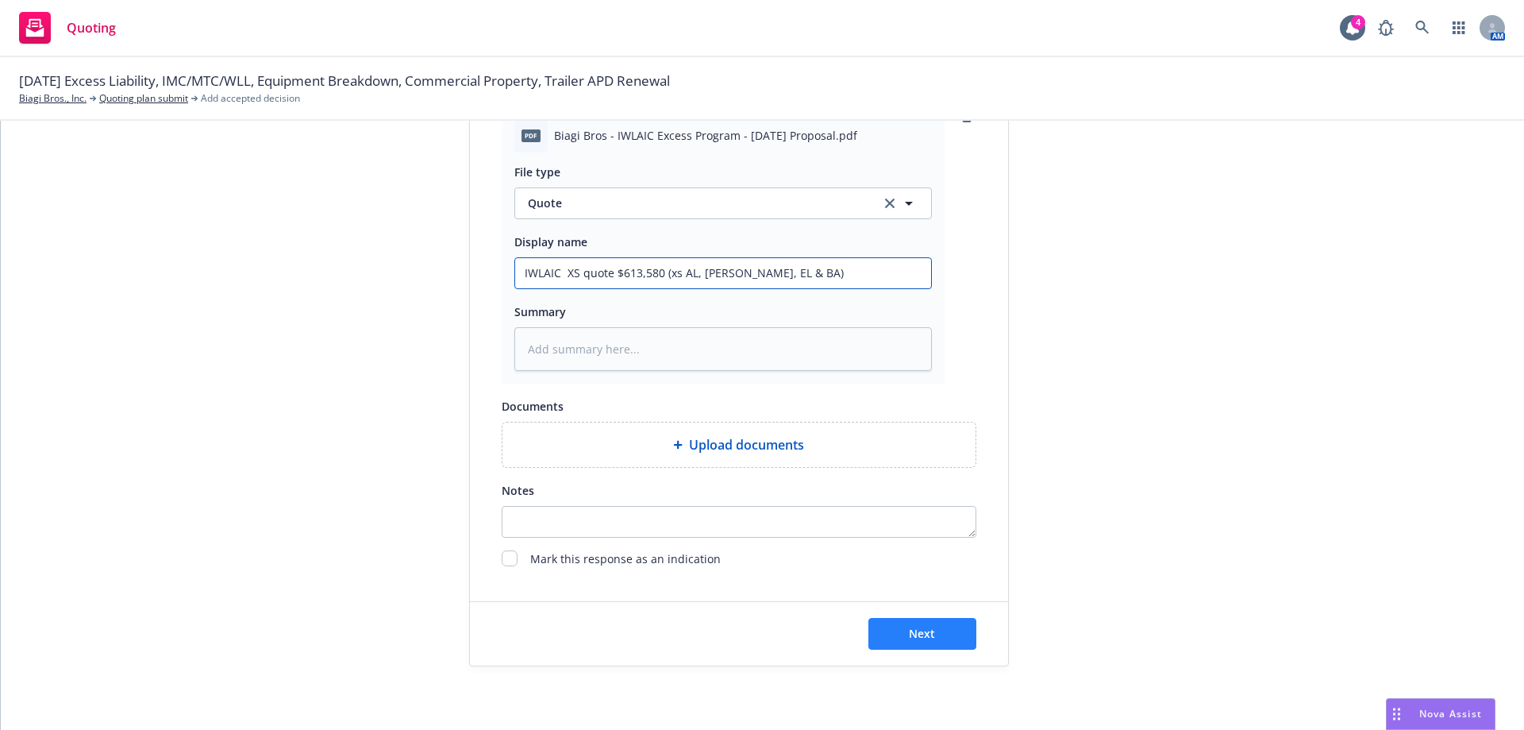
type input "IWLAIC XS quote $613,580 (xs AL, GL, EL & BA)"
click at [923, 633] on span "Next" at bounding box center [922, 633] width 26 height 15
type textarea "x"
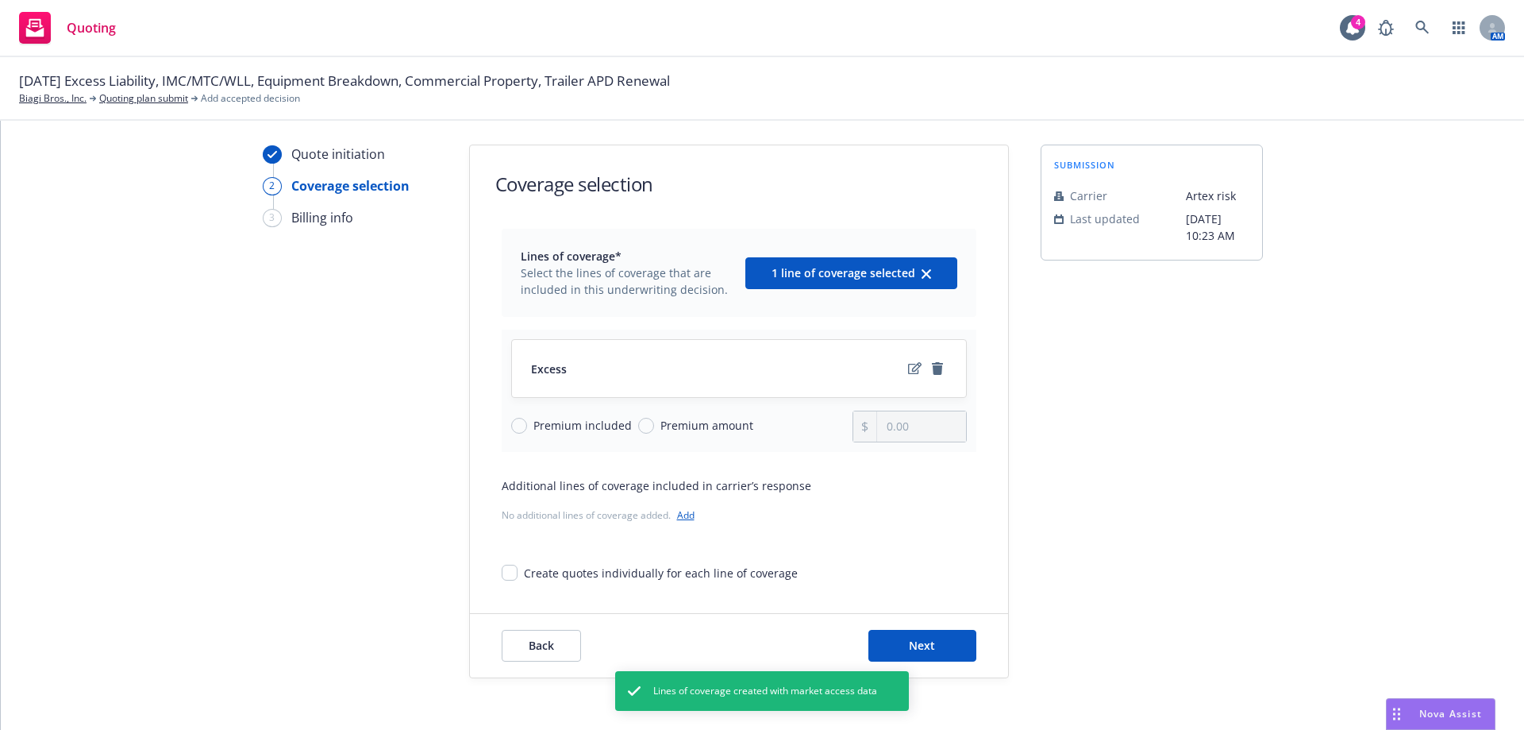
scroll to position [52, 0]
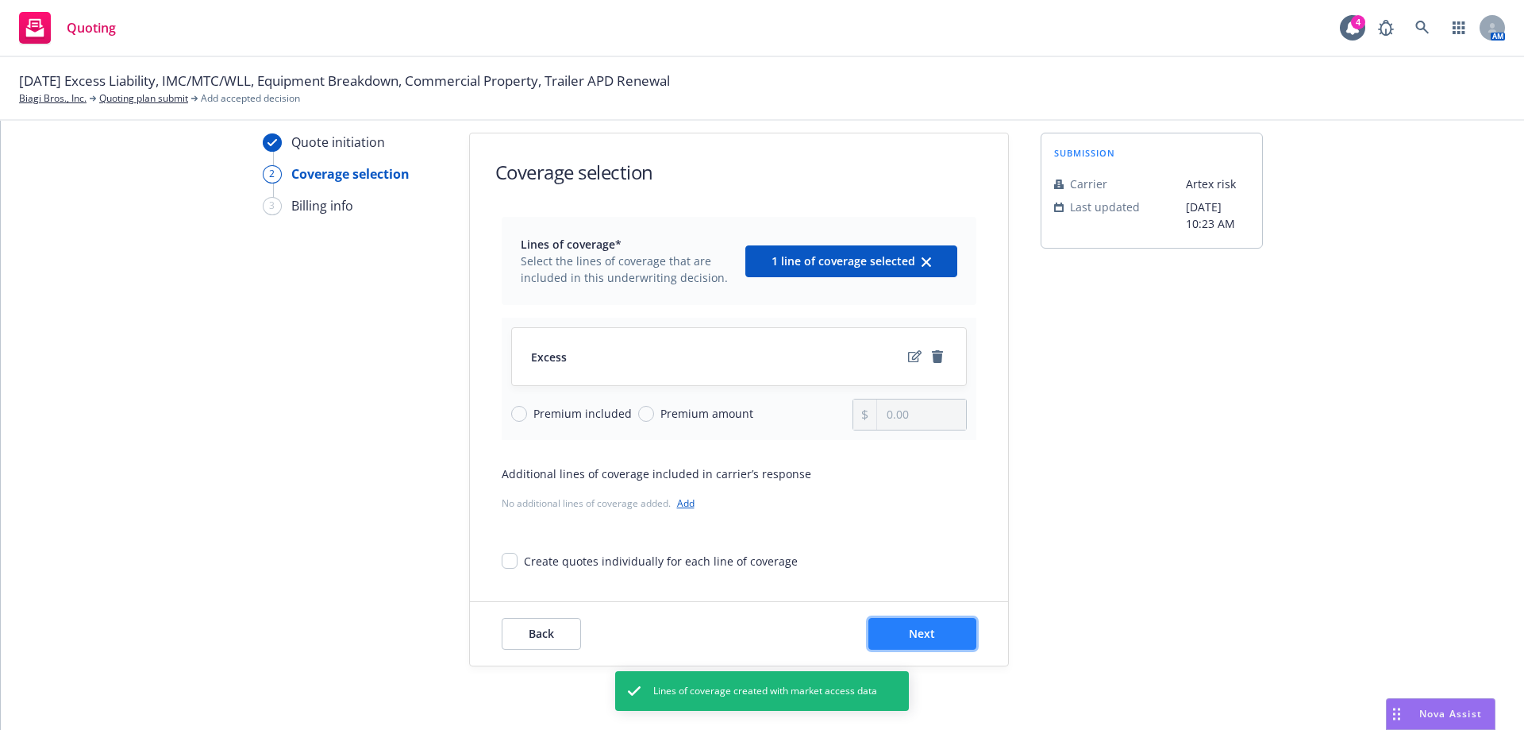
click at [915, 622] on button "Next" at bounding box center [923, 634] width 108 height 32
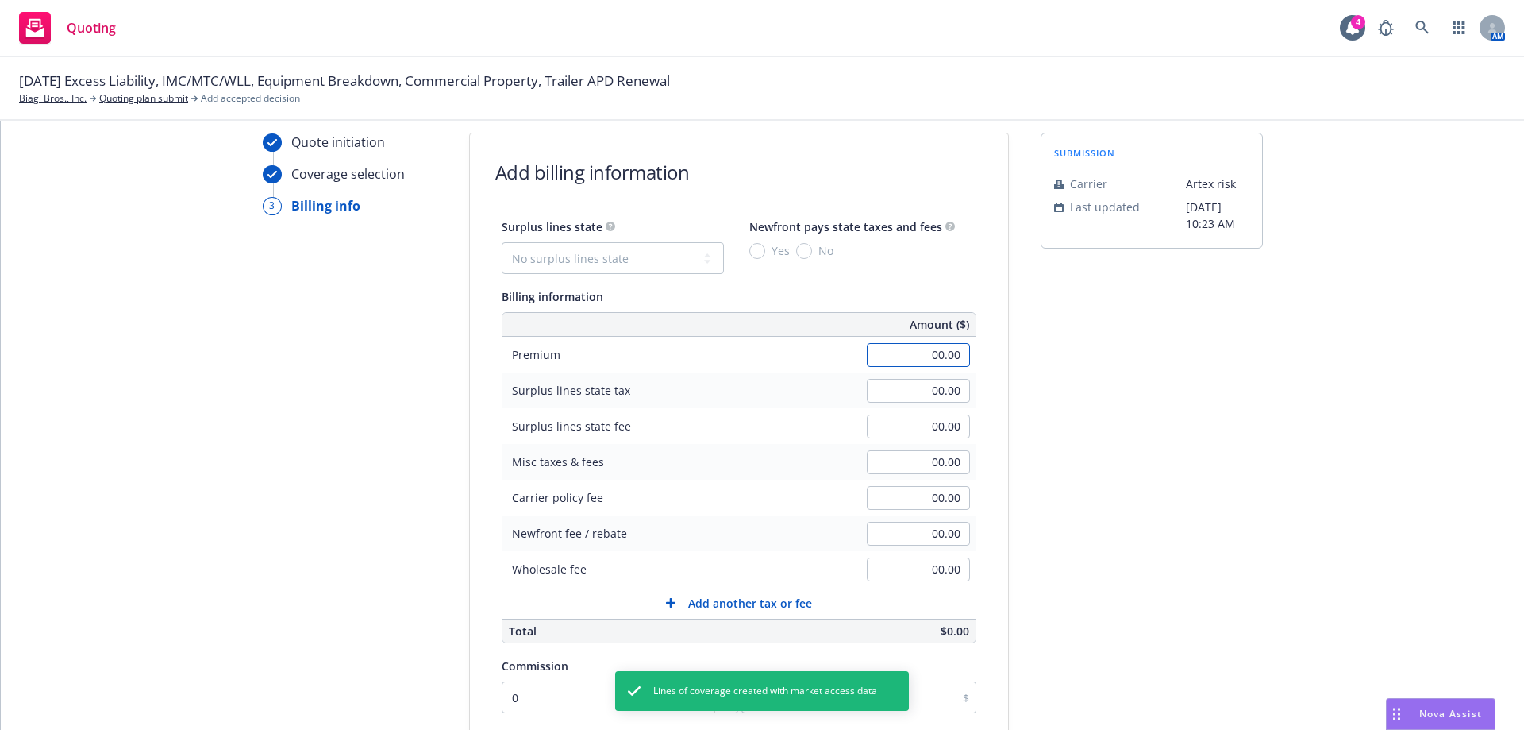
click at [910, 355] on input "00.00" at bounding box center [918, 355] width 103 height 24
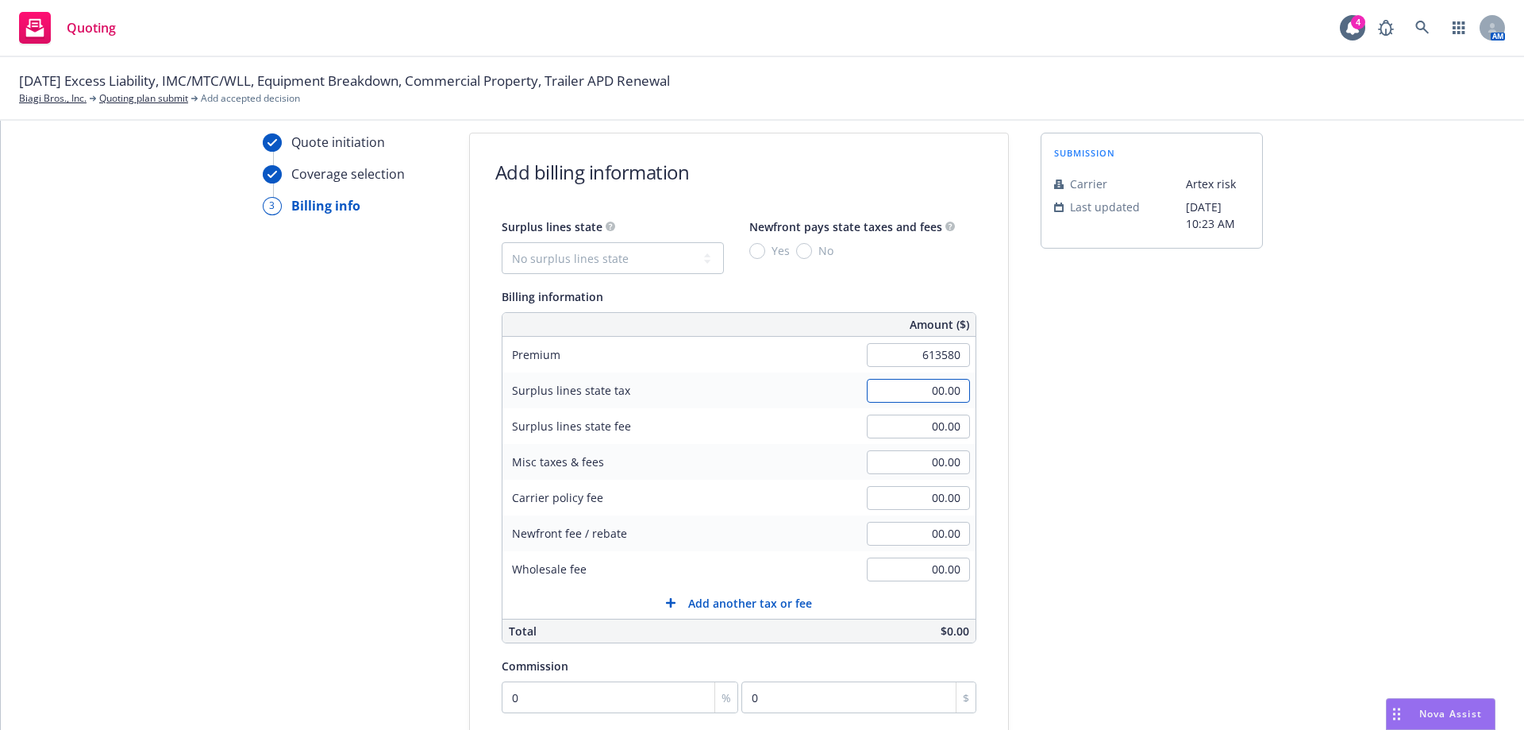
type input "613,580.00"
type input "1"
type input "6135.8"
type input "10"
type input "61358"
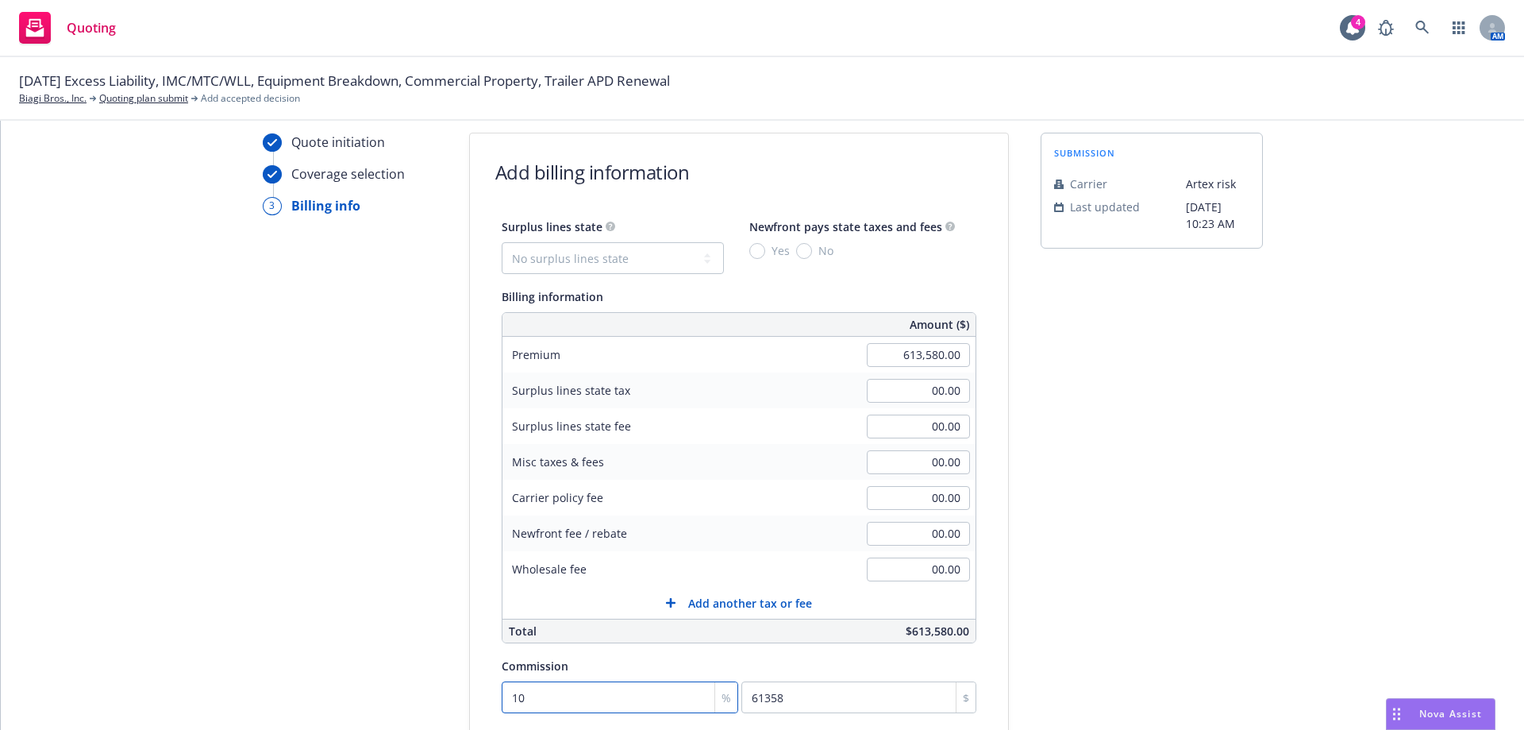
type input "10"
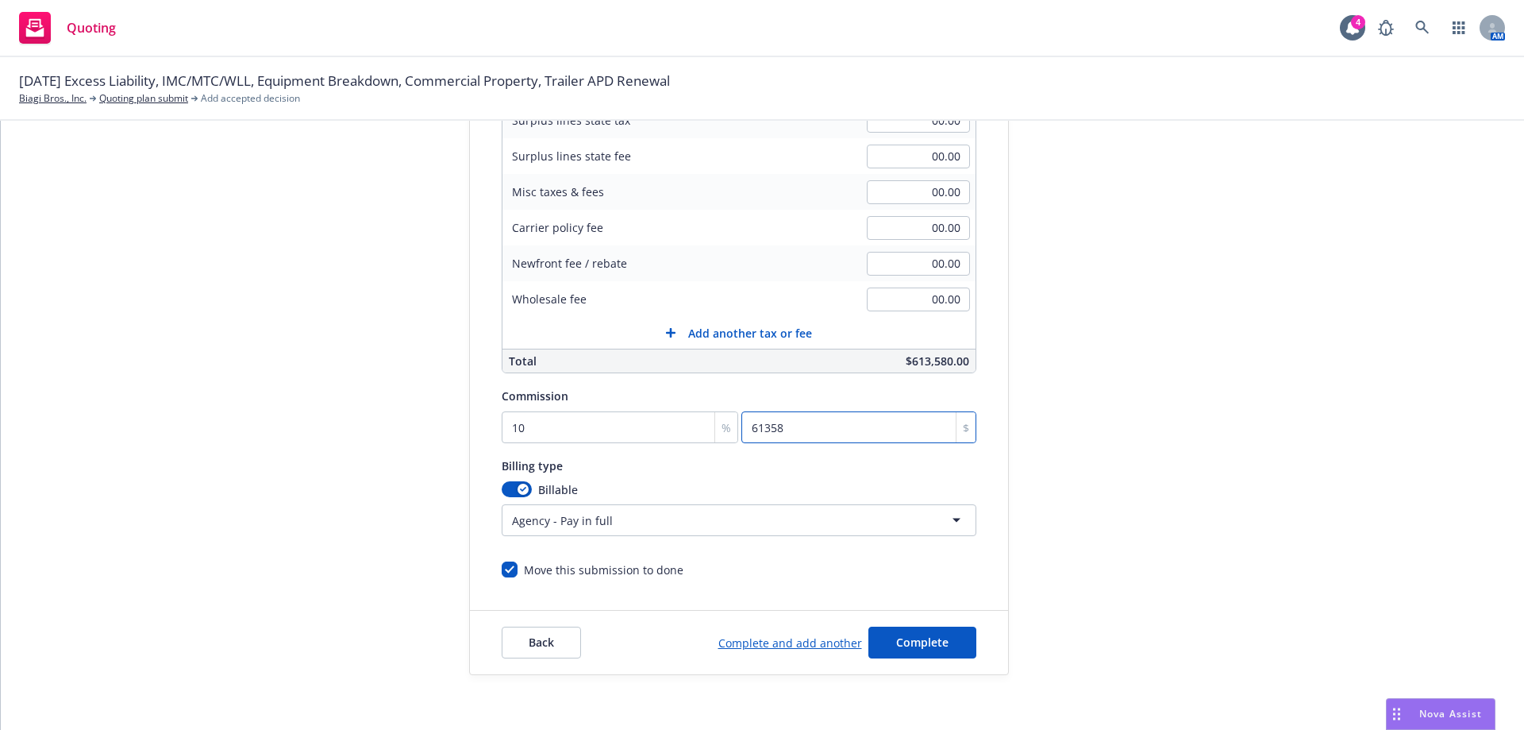
scroll to position [330, 0]
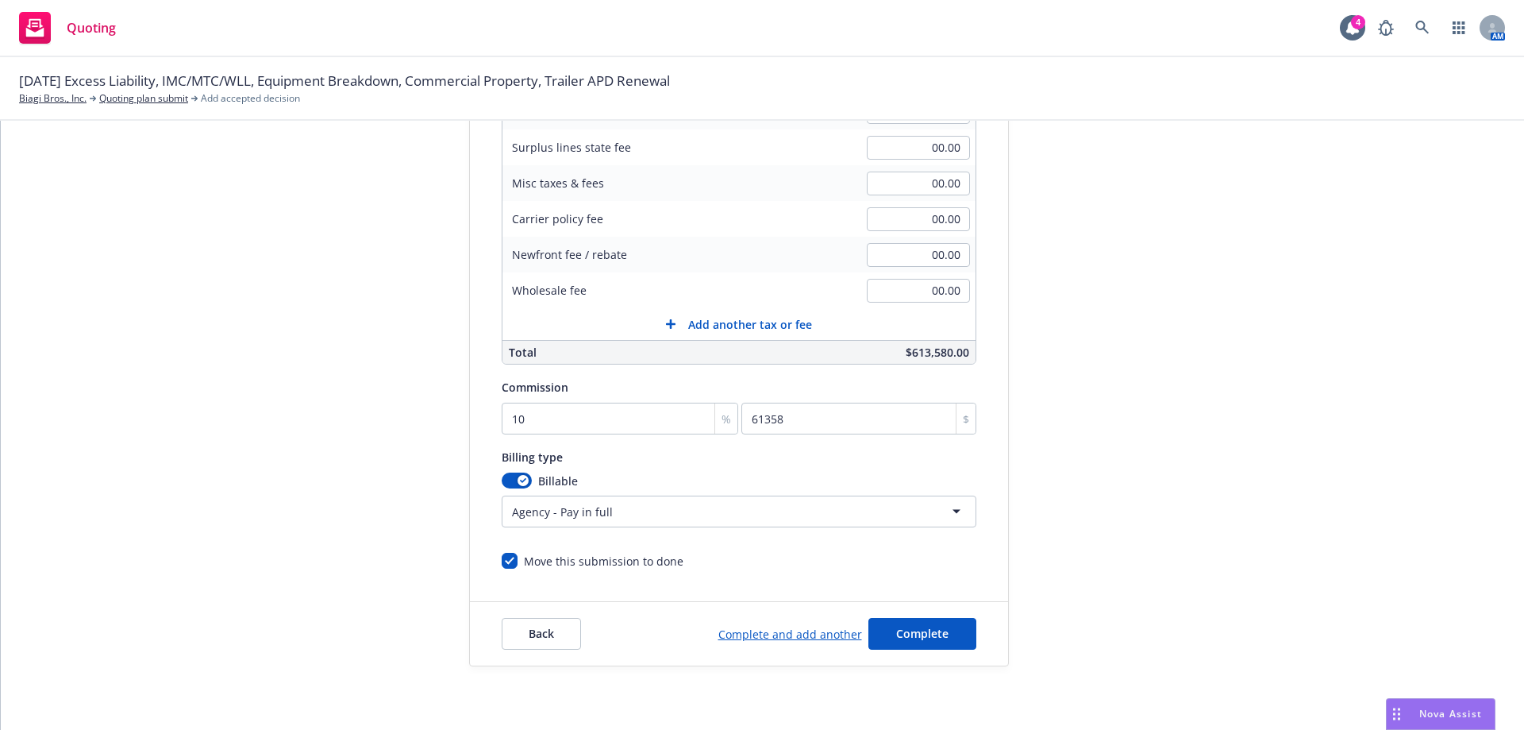
click at [576, 513] on html "Quoting 4 AM 09/01/25 Excess Liability, IMC/MTC/WLL, Equipment Breakdown, Comme…" at bounding box center [762, 365] width 1524 height 730
click at [370, 558] on html "Quoting 4 AM 09/01/25 Excess Liability, IMC/MTC/WLL, Equipment Breakdown, Comme…" at bounding box center [762, 365] width 1524 height 730
click at [907, 633] on span "Complete" at bounding box center [922, 633] width 52 height 15
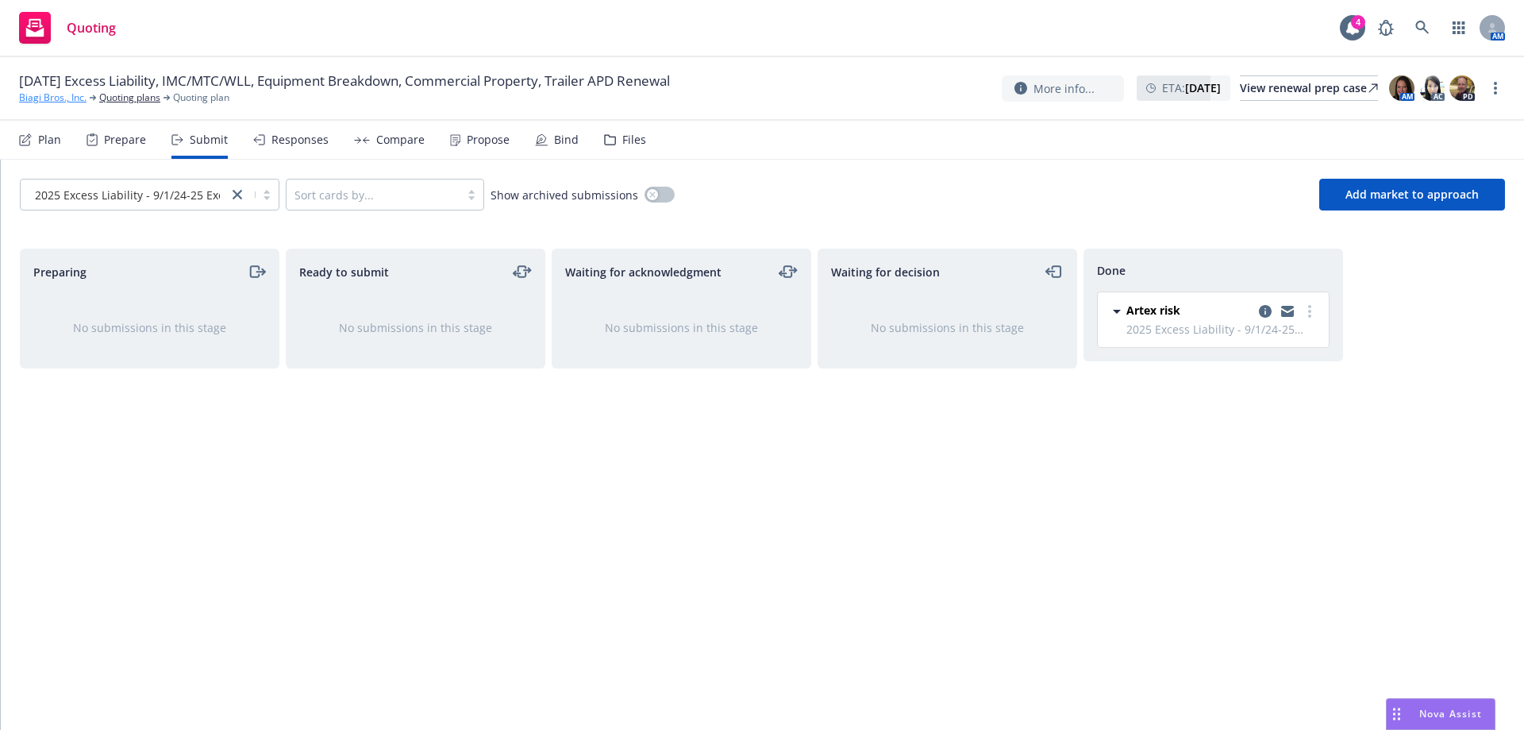
click at [53, 100] on link "Biagi Bros., Inc." at bounding box center [52, 98] width 67 height 14
